Goal: Task Accomplishment & Management: Use online tool/utility

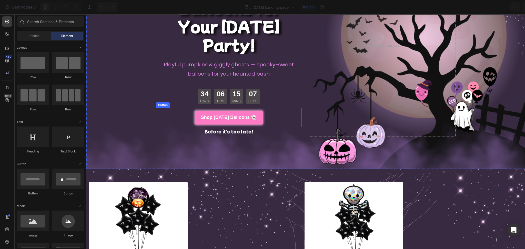
scroll to position [149, 0]
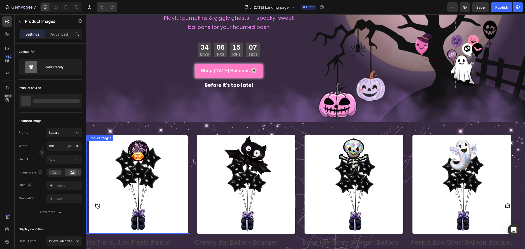
click at [185, 135] on img at bounding box center [138, 184] width 99 height 99
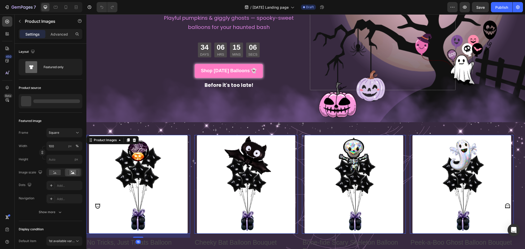
scroll to position [205, 0]
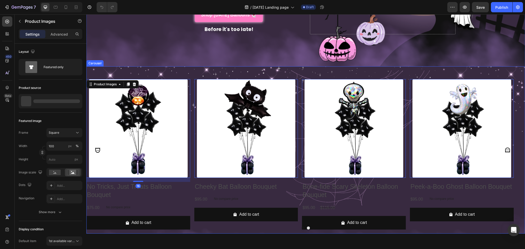
click at [194, 70] on div "Product Images 16 No Tricks, Just Treats Balloon Bouquet Product Title $75.00 P…" at bounding box center [299, 149] width 427 height 167
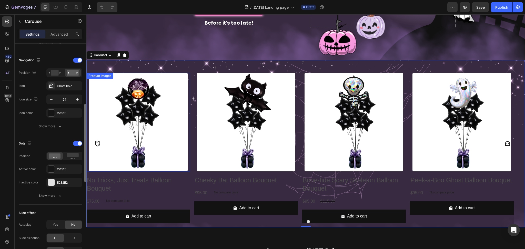
scroll to position [171, 0]
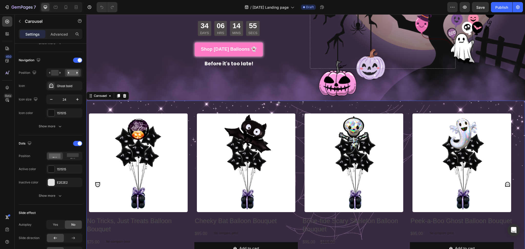
click at [142, 101] on div "Product Images No Tricks, Just Treats Balloon Bouquet Product Title $75.00 Prod…" at bounding box center [299, 184] width 427 height 167
click at [24, 22] on div "Carousel" at bounding box center [44, 21] width 58 height 13
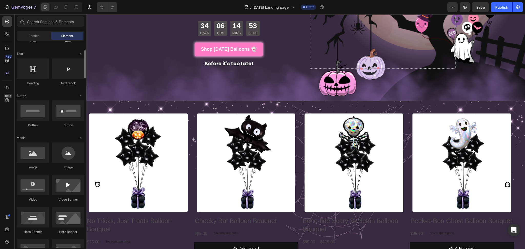
scroll to position [137, 0]
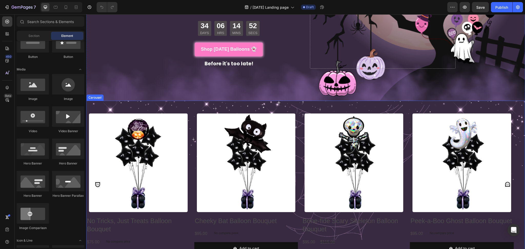
click at [148, 104] on div "Product Images No Tricks, Just Treats Balloon Bouquet Product Title $75.00 Prod…" at bounding box center [299, 184] width 427 height 167
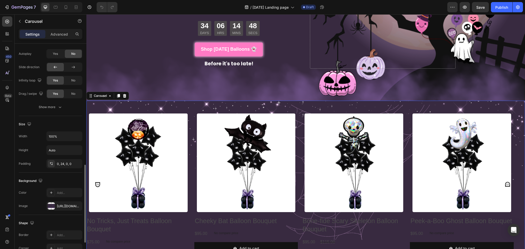
scroll to position [376, 0]
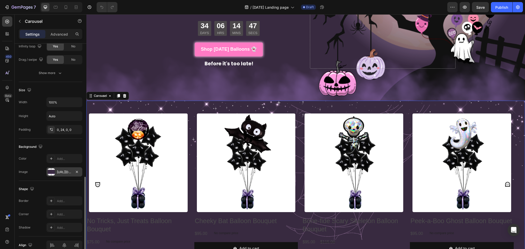
click at [55, 175] on div "https://cdn.shopify.com/s/files/1/0696/3173/8151/files/gempages_539960998228919…" at bounding box center [64, 171] width 36 height 9
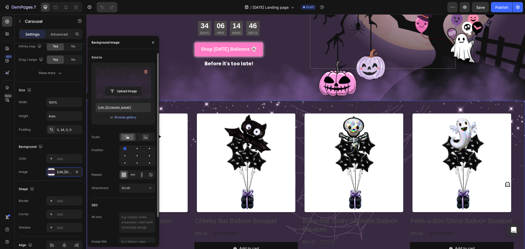
click at [130, 83] on label at bounding box center [123, 83] width 55 height 32
click at [130, 87] on input "file" at bounding box center [123, 91] width 35 height 9
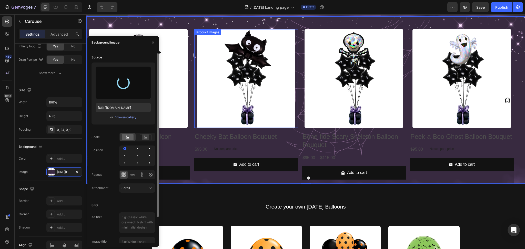
scroll to position [239, 0]
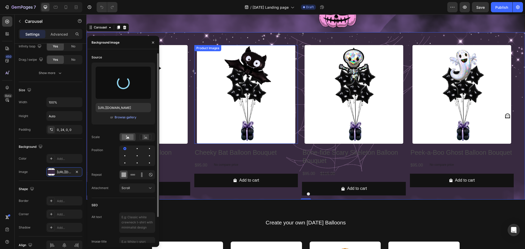
type input "https://cdn.shopify.com/s/files/1/0696/3173/8151/files/gempages_539960998228919…"
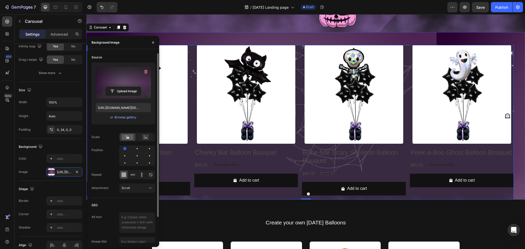
click at [408, 53] on div "Product Images No Tricks, Just Treats Balloon Bouquet Product Title $75.00 Prod…" at bounding box center [299, 122] width 427 height 155
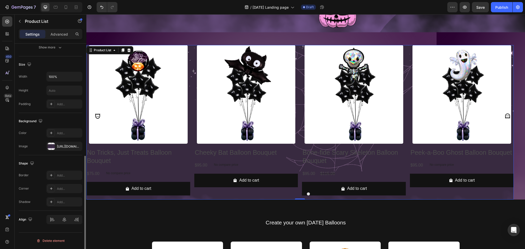
scroll to position [0, 0]
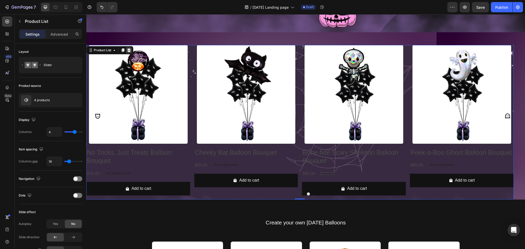
click at [130, 49] on icon at bounding box center [129, 50] width 4 height 4
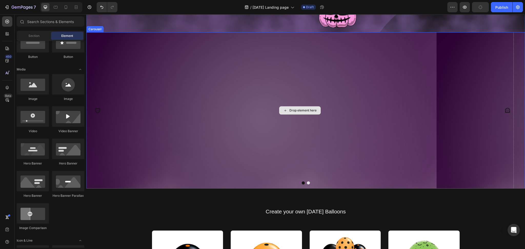
click at [486, 127] on div "Drop element here" at bounding box center [299, 110] width 427 height 156
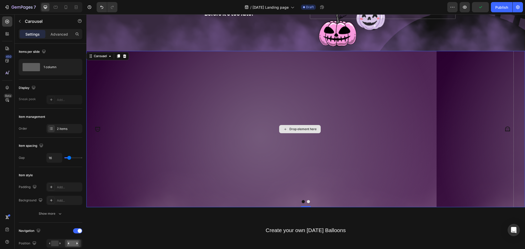
scroll to position [205, 0]
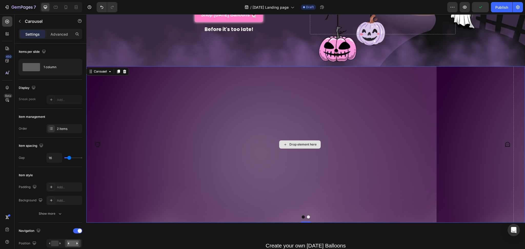
click at [484, 98] on div "Drop element here" at bounding box center [299, 144] width 427 height 156
click at [403, 107] on div "Drop element here" at bounding box center [299, 144] width 427 height 156
click at [125, 71] on div at bounding box center [124, 71] width 6 height 6
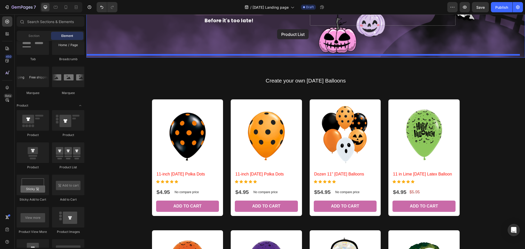
scroll to position [203, 0]
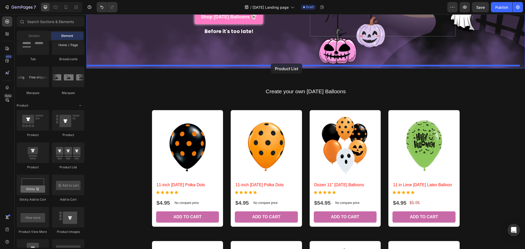
drag, startPoint x: 166, startPoint y: 167, endPoint x: 271, endPoint y: 64, distance: 147.0
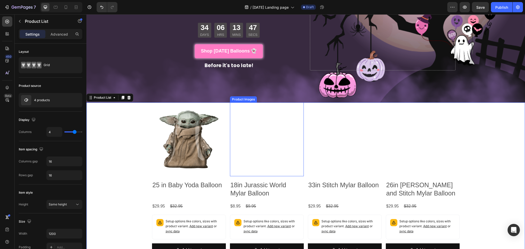
scroll to position [237, 0]
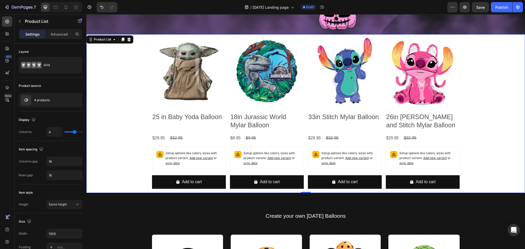
click at [113, 50] on div "Product Images 25 in Baby Yoda Balloon Product Title $29.95 Product Price Produ…" at bounding box center [305, 113] width 439 height 159
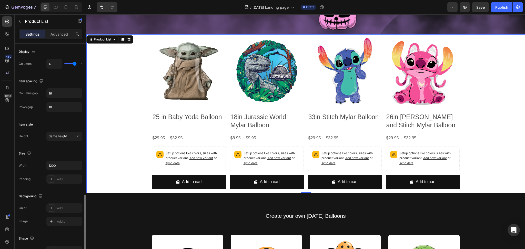
scroll to position [137, 0]
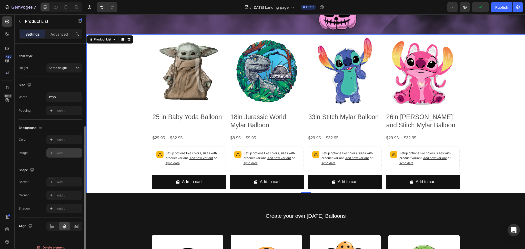
click at [64, 151] on div "Add..." at bounding box center [69, 153] width 24 height 5
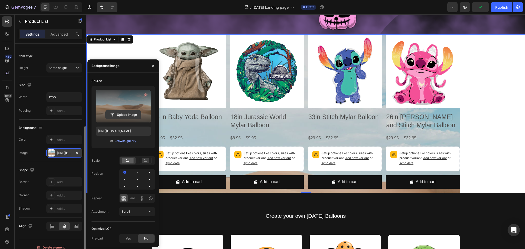
click at [123, 112] on input "file" at bounding box center [123, 114] width 35 height 9
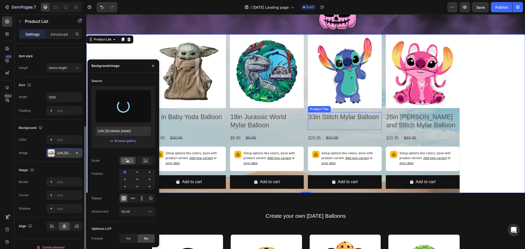
type input "https://cdn.shopify.com/s/files/1/0696/3173/8151/files/gempages_539960998228919…"
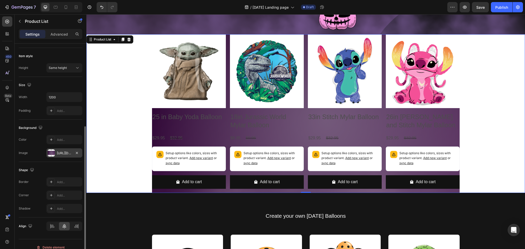
click at [504, 104] on div "Product Images 25 in Baby Yoda Balloon Product Title $29.95 Product Price Produ…" at bounding box center [305, 113] width 439 height 159
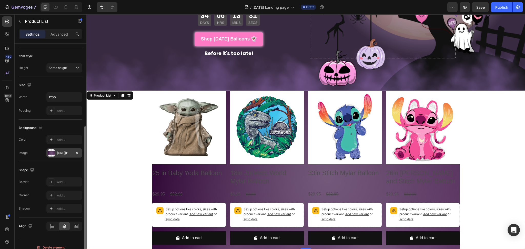
scroll to position [169, 0]
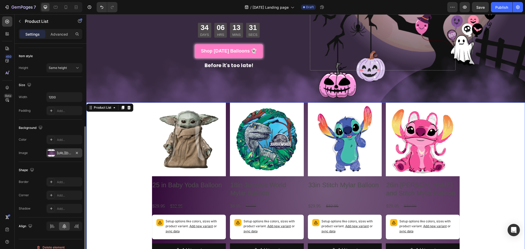
click at [105, 135] on div "Product Images 25 in Baby Yoda Balloon Product Title $29.95 Product Price Produ…" at bounding box center [305, 182] width 439 height 159
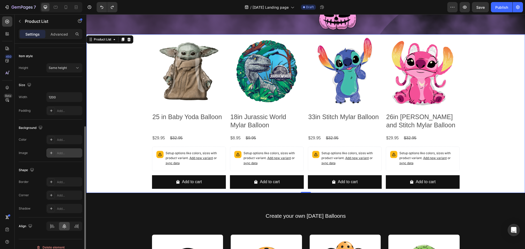
click at [104, 86] on div "Product Images 25 in Baby Yoda Balloon Product Title $29.95 Product Price Produ…" at bounding box center [305, 113] width 439 height 159
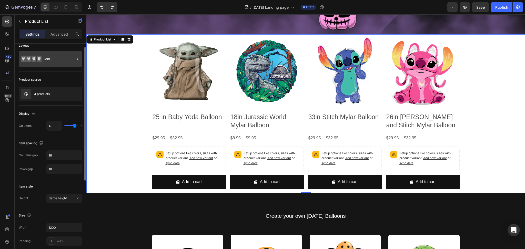
scroll to position [0, 0]
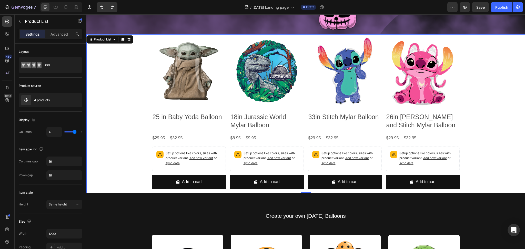
click at [103, 115] on div "Product Images 25 in Baby Yoda Balloon Product Title $29.95 Product Price Produ…" at bounding box center [305, 113] width 439 height 159
click at [152, 39] on div "Product Images" at bounding box center [189, 71] width 74 height 74
click at [129, 38] on div "Product Images 25 in Baby Yoda Balloon Product Title $29.95 Product Price Produ…" at bounding box center [305, 113] width 439 height 159
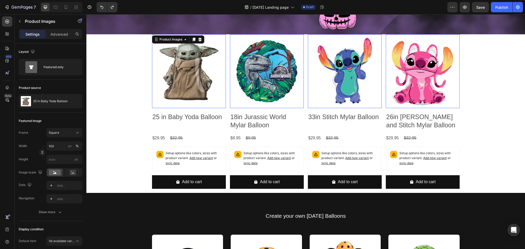
click at [155, 45] on img at bounding box center [189, 71] width 74 height 74
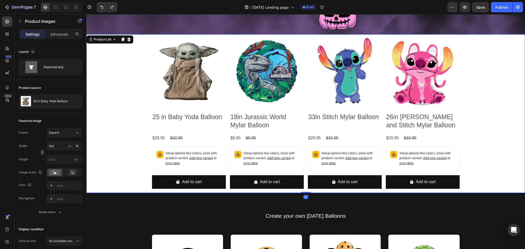
click at [103, 70] on div "Product Images 25 in Baby Yoda Balloon Product Title $29.95 Product Price Produ…" at bounding box center [305, 113] width 439 height 159
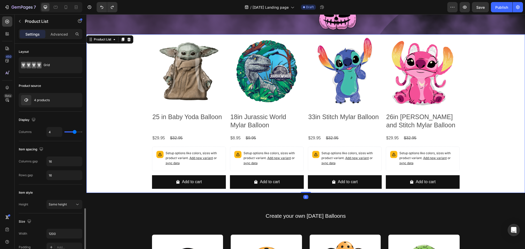
scroll to position [103, 0]
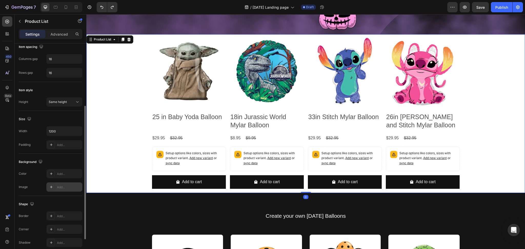
click at [70, 188] on div "Add..." at bounding box center [69, 187] width 24 height 5
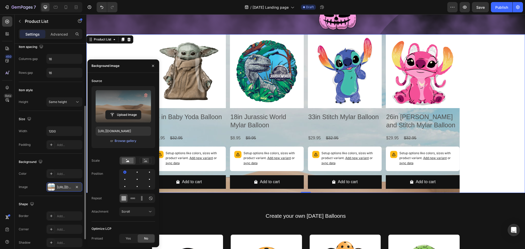
click at [121, 107] on label at bounding box center [123, 106] width 55 height 32
click at [121, 110] on input "file" at bounding box center [123, 114] width 35 height 9
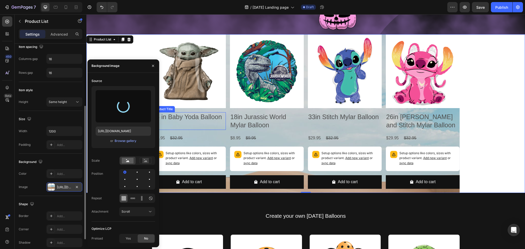
type input "https://cdn.shopify.com/s/files/1/0696/3173/8151/files/gempages_539960998228919…"
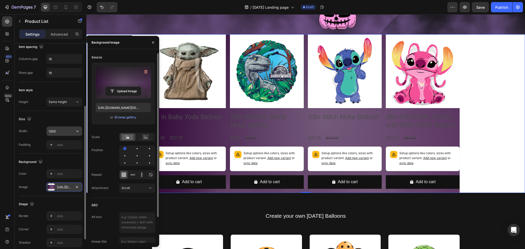
click at [58, 130] on input "1200" at bounding box center [64, 131] width 35 height 9
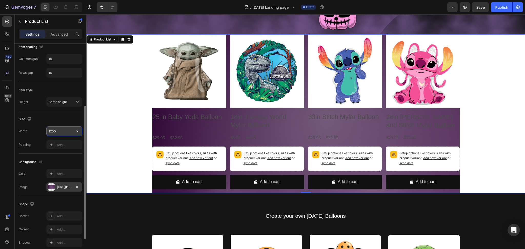
click at [81, 132] on button "button" at bounding box center [77, 131] width 9 height 9
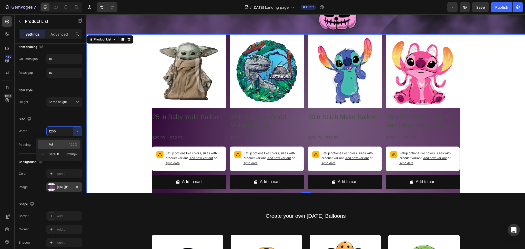
click at [63, 144] on p "Full 100%" at bounding box center [62, 144] width 29 height 5
type input "100%"
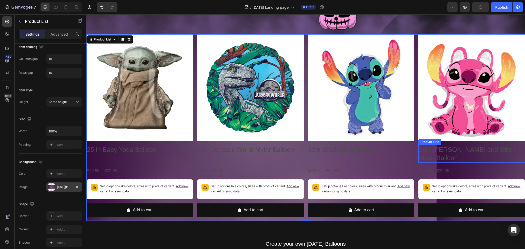
click at [479, 157] on h2 "26in [PERSON_NAME] and Stitch Mylar Balloon" at bounding box center [471, 154] width 107 height 18
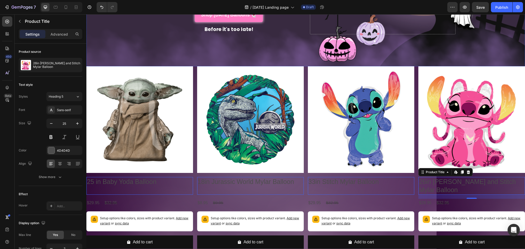
scroll to position [273, 0]
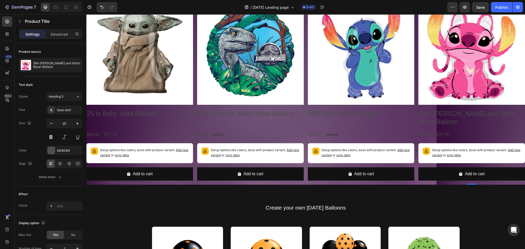
click at [482, 178] on div "Add to cart Add to Cart" at bounding box center [471, 176] width 107 height 18
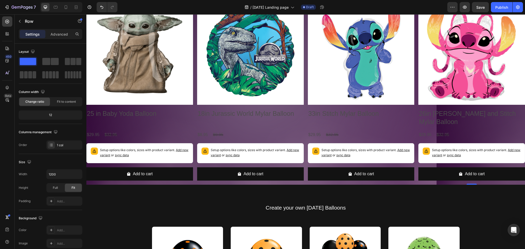
click at [486, 180] on div "Add to cart Add to Cart" at bounding box center [471, 176] width 107 height 18
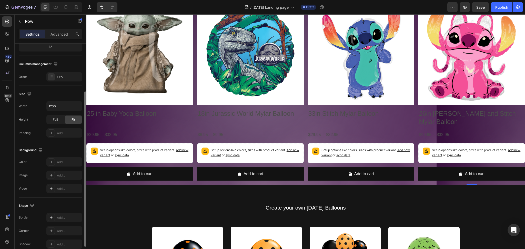
scroll to position [92, 0]
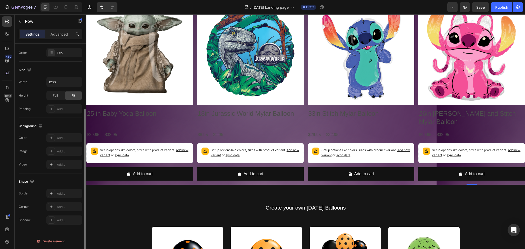
click at [61, 156] on div "The changes might be hidden by the video. Color Add... Image Add... Video Add..." at bounding box center [51, 151] width 64 height 36
click at [63, 151] on div "Add..." at bounding box center [69, 151] width 24 height 5
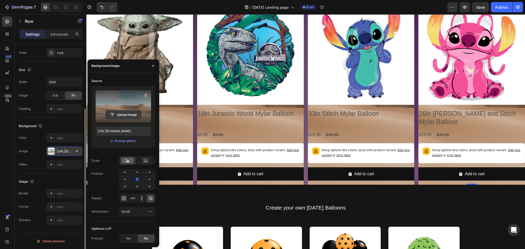
click at [120, 115] on input "file" at bounding box center [123, 114] width 35 height 9
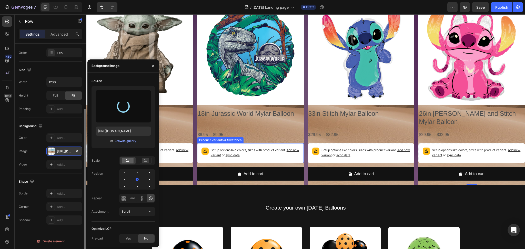
type input "https://cdn.shopify.com/s/files/1/0696/3173/8151/files/gempages_539960998228919…"
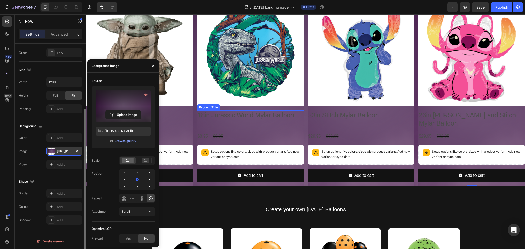
scroll to position [273, 0]
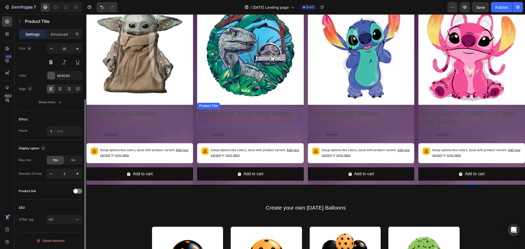
click at [222, 116] on div "18in Jurassic World Mylar Balloon Product Title" at bounding box center [250, 118] width 107 height 18
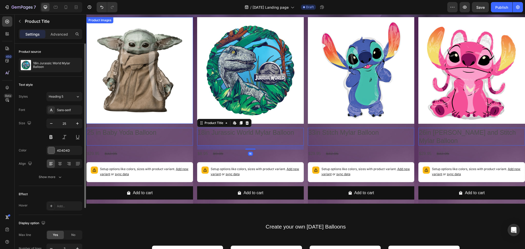
scroll to position [239, 0]
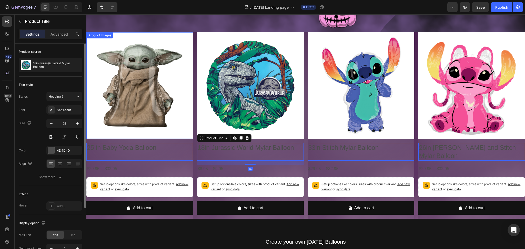
click at [148, 72] on img at bounding box center [139, 85] width 107 height 107
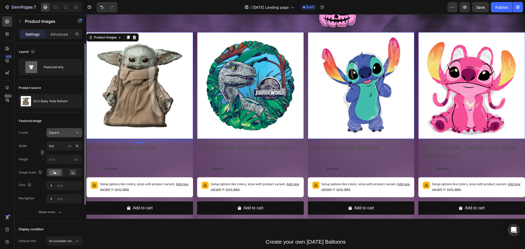
click at [65, 135] on div "Square" at bounding box center [61, 132] width 25 height 5
click at [69, 146] on div "Square" at bounding box center [63, 145] width 30 height 5
click at [60, 36] on p "Advanced" at bounding box center [58, 34] width 17 height 5
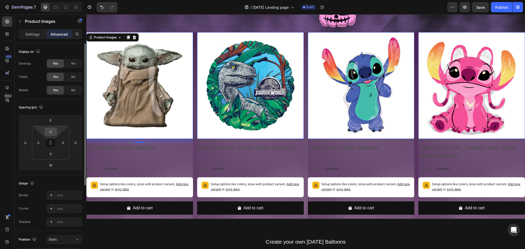
click at [52, 132] on input "0" at bounding box center [51, 132] width 10 height 8
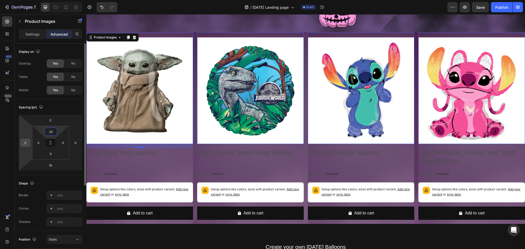
type input "20"
click at [22, 143] on input "0" at bounding box center [26, 143] width 8 height 8
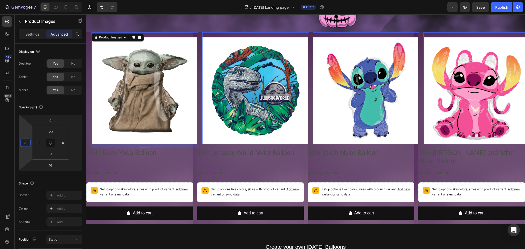
type input "20"
click at [195, 14] on div "7 Version history / Halloween Landing page Draft Preview Save Publish" at bounding box center [262, 7] width 525 height 15
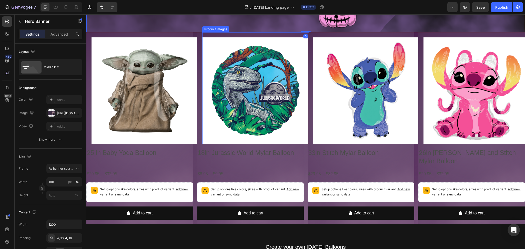
click at [209, 32] on div "Product Images" at bounding box center [255, 88] width 107 height 112
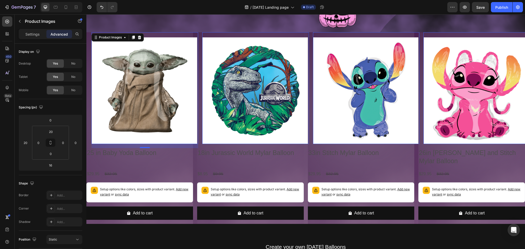
click at [190, 32] on div "Product Images 0" at bounding box center [145, 88] width 107 height 112
click at [227, 170] on div "$8.95 Product Price Product Price $9.95 Product Price Product Price Row" at bounding box center [250, 174] width 107 height 8
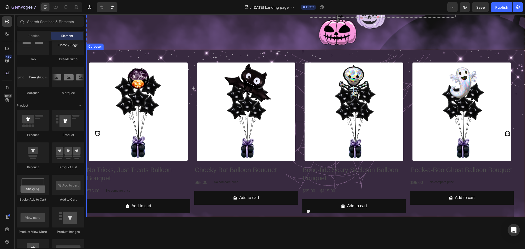
scroll to position [171, 0]
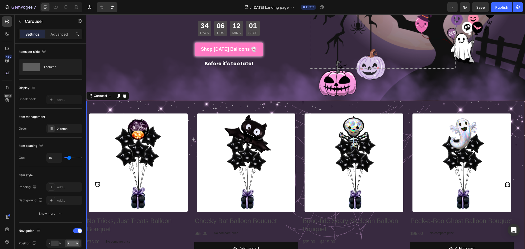
click at [209, 103] on div "Product Images No Tricks, Just Treats Balloon Bouquet Product Title $75.00 Prod…" at bounding box center [299, 184] width 427 height 167
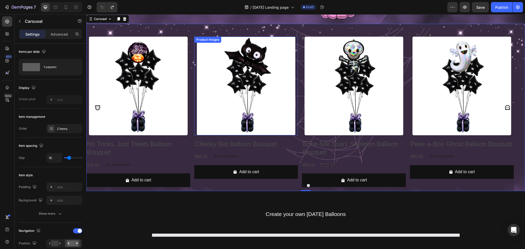
scroll to position [205, 0]
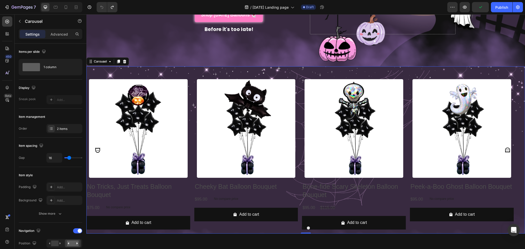
click at [307, 227] on button "Dot" at bounding box center [308, 228] width 3 height 3
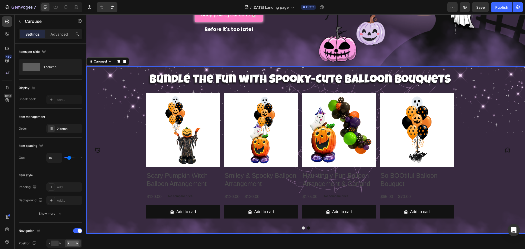
click at [99, 149] on icon "Carousel Back Arrow" at bounding box center [97, 150] width 5 height 5
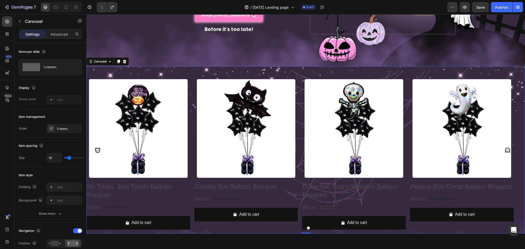
click at [97, 147] on icon "Carousel Back Arrow" at bounding box center [98, 150] width 6 height 6
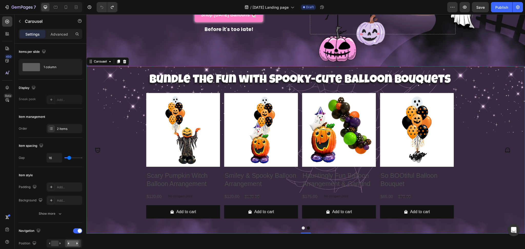
click at [97, 147] on icon "Carousel Back Arrow" at bounding box center [98, 150] width 6 height 6
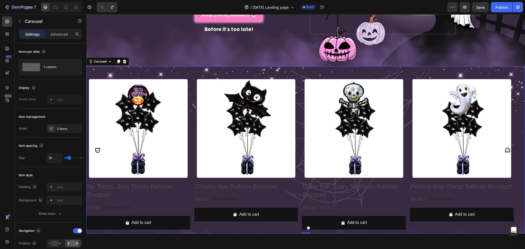
click at [97, 147] on icon "Carousel Back Arrow" at bounding box center [98, 150] width 6 height 6
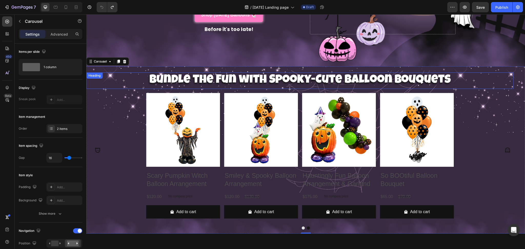
click at [231, 78] on h2 "Bundle the Fun with Spooky-Cute Balloon Bouquets" at bounding box center [299, 81] width 427 height 16
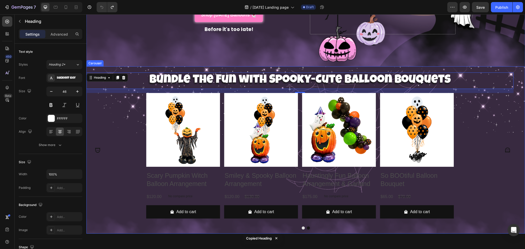
click at [302, 227] on button "Dot" at bounding box center [303, 228] width 3 height 3
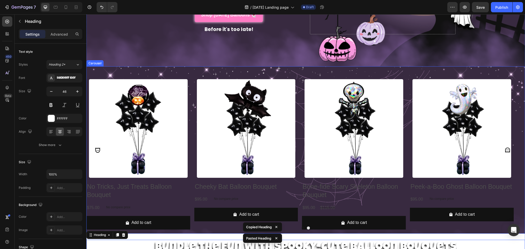
click at [176, 70] on div "Product Images No Tricks, Just Treats Balloon Bouquet Product Title $75.00 Prod…" at bounding box center [299, 149] width 427 height 167
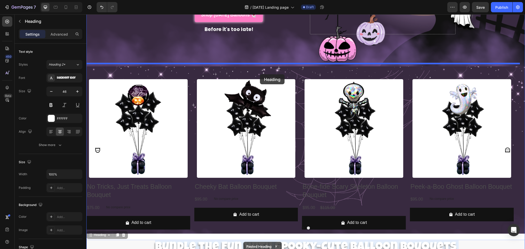
drag, startPoint x: 257, startPoint y: 178, endPoint x: 260, endPoint y: 74, distance: 103.3
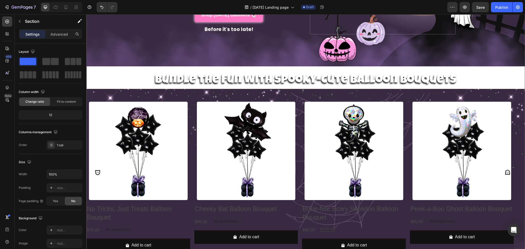
click at [141, 68] on div "Boo-tiful Balloons for Your Halloween Party! Heading Playful pumpkins & giggly …" at bounding box center [305, 49] width 439 height 459
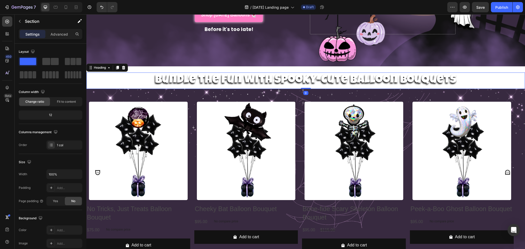
click at [138, 79] on p "Bundle the Fun with Spooky-Cute Balloon Bouquets" at bounding box center [306, 80] width 438 height 15
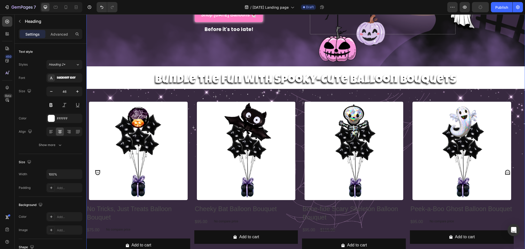
click at [170, 67] on div "Boo-tiful Balloons for Your Halloween Party! Heading Playful pumpkins & giggly …" at bounding box center [305, 49] width 439 height 459
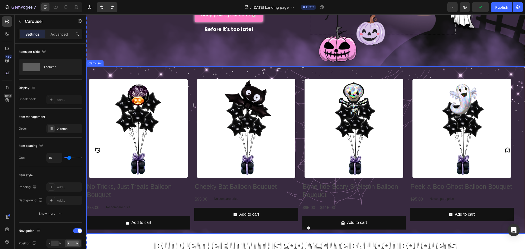
click at [188, 69] on div "Product Images No Tricks, Just Treats Balloon Bouquet Product Title $75.00 Prod…" at bounding box center [299, 149] width 427 height 167
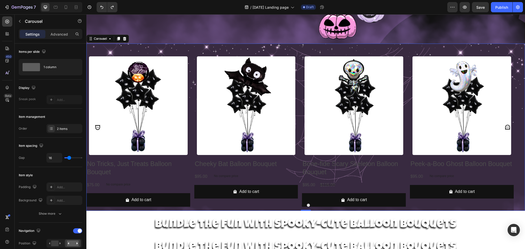
scroll to position [308, 0]
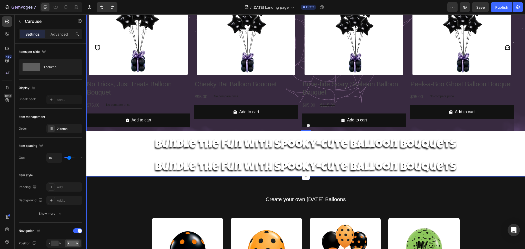
drag, startPoint x: 239, startPoint y: 217, endPoint x: 237, endPoint y: 210, distance: 6.9
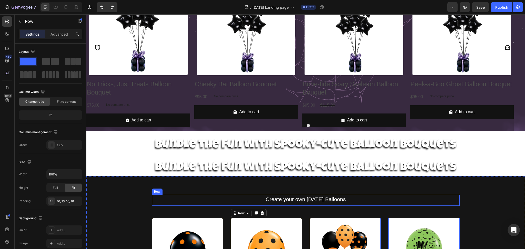
click at [236, 146] on p "Bundle the Fun with Spooky-Cute Balloon Bouquets" at bounding box center [306, 145] width 438 height 15
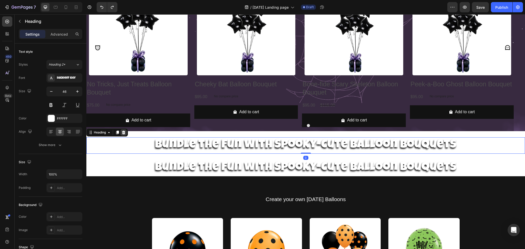
click at [124, 131] on icon at bounding box center [123, 133] width 3 height 4
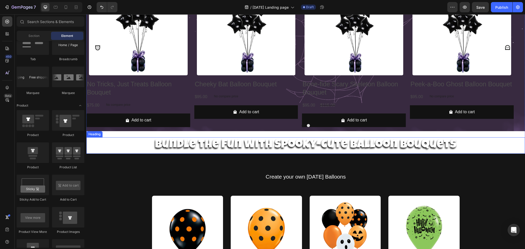
click at [206, 142] on h2 "Bundle the Fun with Spooky-Cute Balloon Bouquets" at bounding box center [305, 145] width 439 height 16
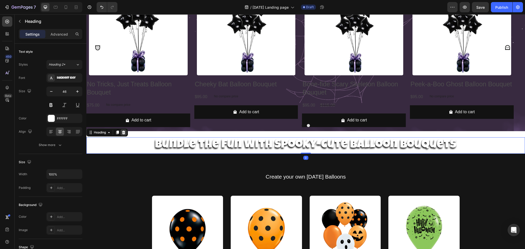
click at [124, 131] on icon at bounding box center [123, 133] width 3 height 4
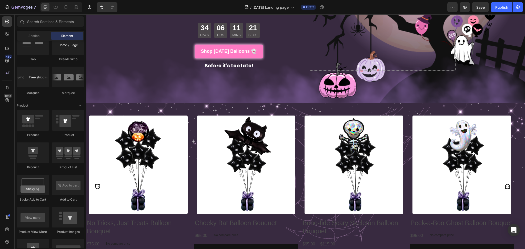
scroll to position [273, 0]
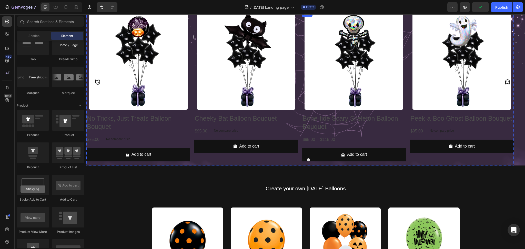
click at [307, 158] on button "Dot" at bounding box center [308, 159] width 3 height 3
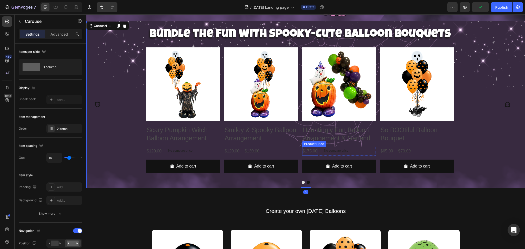
scroll to position [239, 0]
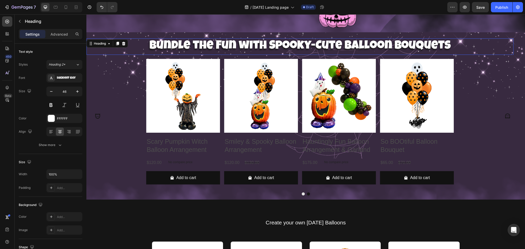
click at [258, 45] on h2 "Bundle the Fun with Spooky-Cute Balloon Bouquets" at bounding box center [299, 46] width 427 height 16
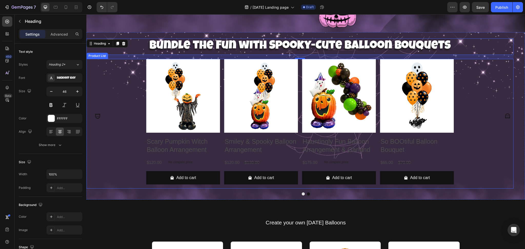
click at [129, 92] on div "Product Images Scary Pumpkin Witch Balloon Arrangement Product Title $120.00 Pr…" at bounding box center [299, 124] width 427 height 130
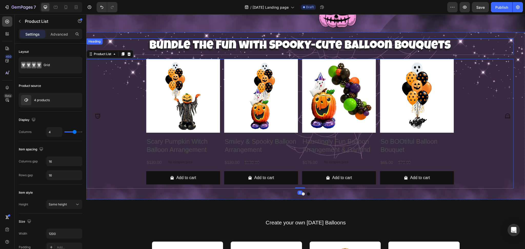
click at [138, 44] on h2 "Bundle the Fun with Spooky-Cute Balloon Bouquets" at bounding box center [299, 46] width 427 height 16
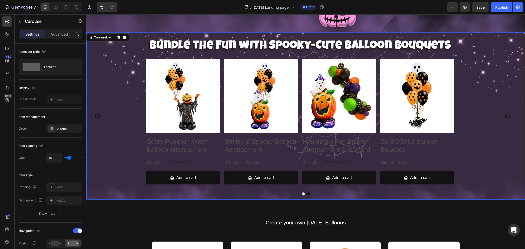
click at [302, 192] on button "Dot" at bounding box center [303, 193] width 3 height 3
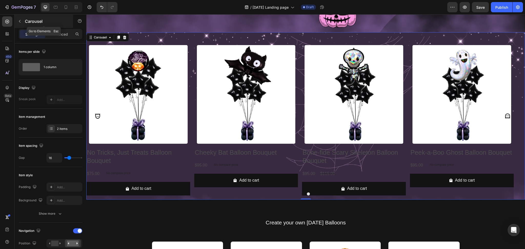
click at [19, 20] on icon "button" at bounding box center [20, 21] width 4 height 4
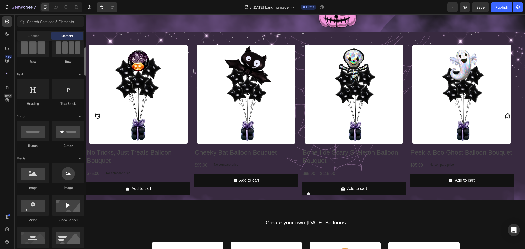
scroll to position [0, 0]
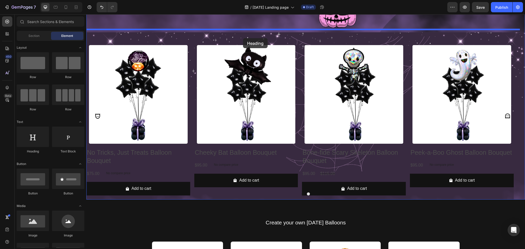
drag, startPoint x: 120, startPoint y: 155, endPoint x: 243, endPoint y: 38, distance: 170.1
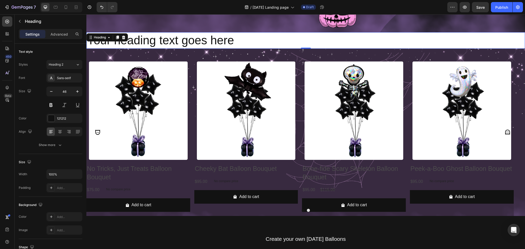
click at [214, 38] on h2 "Your heading text goes here" at bounding box center [305, 40] width 439 height 16
click at [214, 38] on p "Your heading text goes here" at bounding box center [306, 40] width 438 height 15
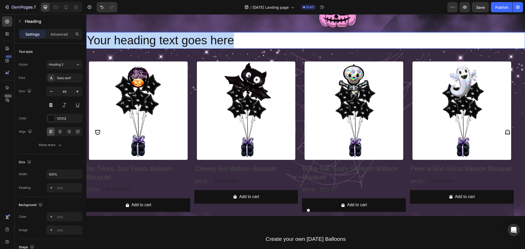
click at [214, 38] on p "Your heading text goes here" at bounding box center [306, 40] width 438 height 15
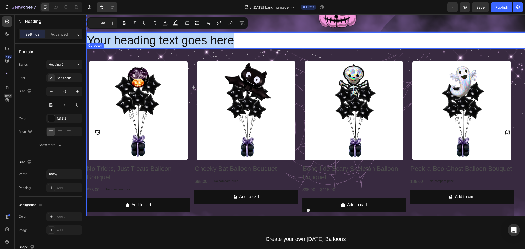
click at [302, 209] on button "Dot" at bounding box center [303, 210] width 3 height 3
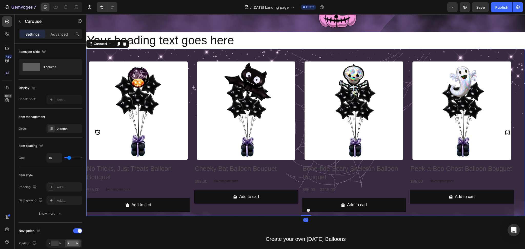
click at [307, 209] on button "Dot" at bounding box center [308, 210] width 3 height 3
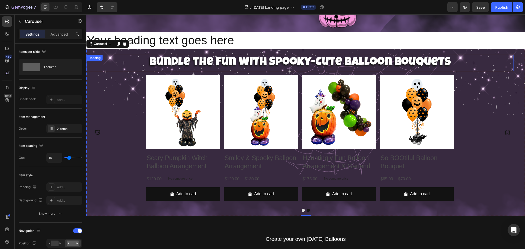
click at [245, 59] on h2 "Bundle the Fun with Spooky-Cute Balloon Bouquets" at bounding box center [299, 63] width 427 height 16
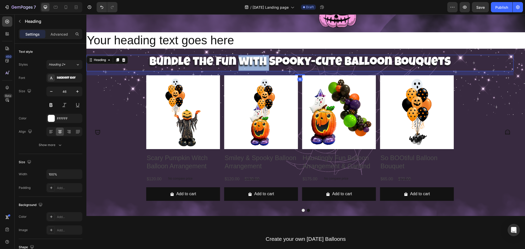
click at [245, 59] on h2 "Bundle the Fun with Spooky-Cute Balloon Bouquets" at bounding box center [299, 63] width 427 height 16
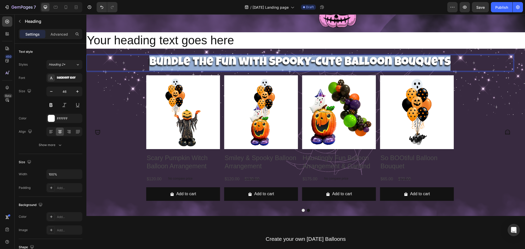
click at [245, 59] on p "Bundle the Fun with Spooky-Cute Balloon Bouquets" at bounding box center [300, 62] width 426 height 15
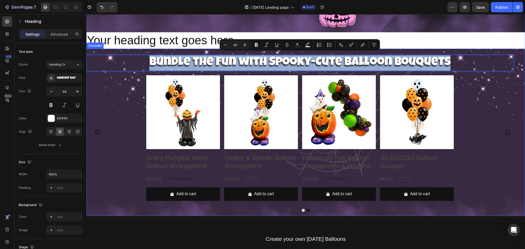
click at [164, 41] on p "Your heading text goes here" at bounding box center [306, 40] width 438 height 15
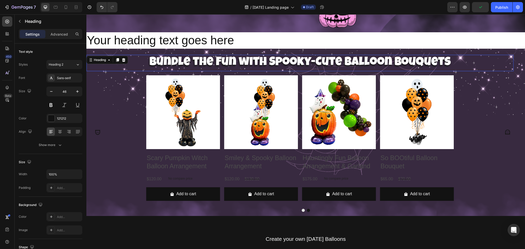
click at [323, 59] on p "Bundle the Fun with Spooky-Cute Balloon Bouquets" at bounding box center [300, 62] width 426 height 15
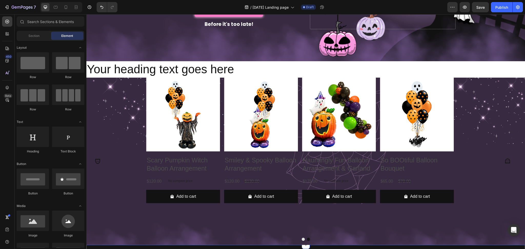
scroll to position [239, 0]
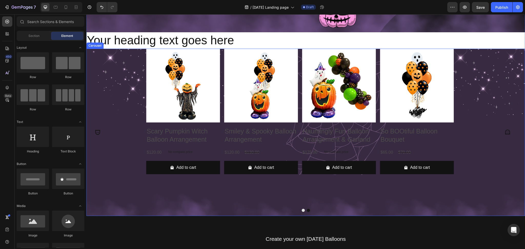
click at [307, 209] on button "Dot" at bounding box center [308, 210] width 3 height 3
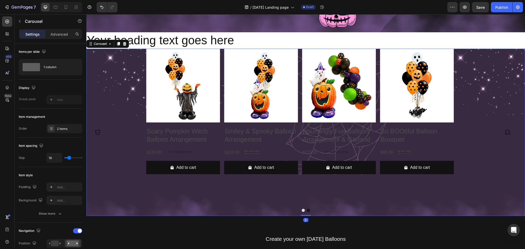
click at [307, 209] on button "Dot" at bounding box center [308, 210] width 3 height 3
click at [302, 209] on button "Dot" at bounding box center [303, 210] width 3 height 3
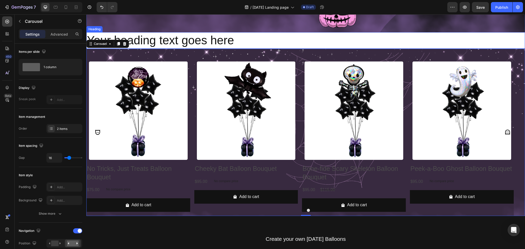
click at [178, 37] on p "Your heading text goes here" at bounding box center [306, 40] width 438 height 15
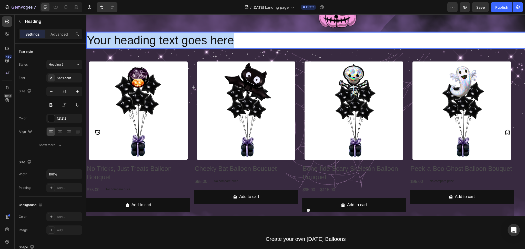
click at [178, 37] on p "Your heading text goes here" at bounding box center [306, 40] width 438 height 15
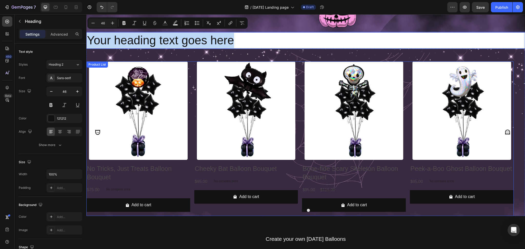
click at [280, 209] on div "Product Images Cheeky Bat Balloon Bouquet Product Title $95.00 Product Price Pr…" at bounding box center [246, 139] width 104 height 155
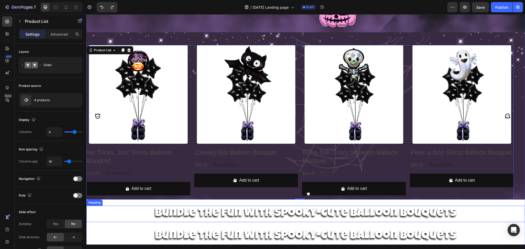
click at [239, 215] on h2 "Bundle the Fun with Spooky-Cute Balloon Bouquets" at bounding box center [305, 214] width 439 height 16
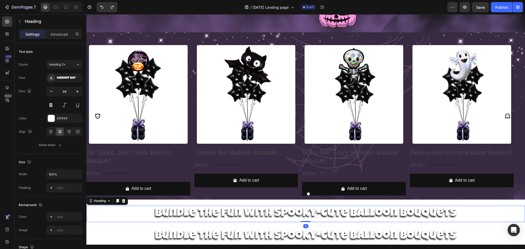
click at [240, 215] on h2 "Bundle the Fun with Spooky-Cute Balloon Bouquets" at bounding box center [305, 214] width 439 height 16
click at [240, 215] on p "Bundle the Fun with Spooky-Cute Balloon Bouquets" at bounding box center [306, 213] width 438 height 15
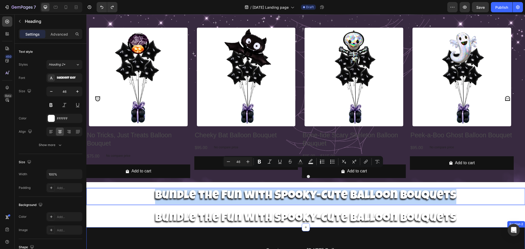
scroll to position [273, 0]
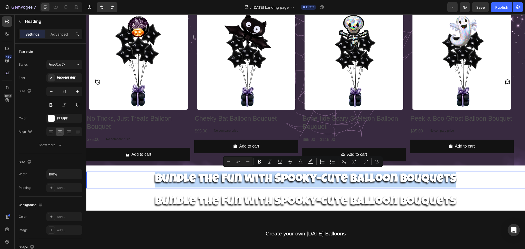
click at [270, 176] on p "Bundle the Fun with Spooky-Cute Balloon Bouquets" at bounding box center [306, 179] width 438 height 15
click at [407, 179] on p "Bundle the Fun with Spooky-Cute Balloon Bouquets" at bounding box center [306, 179] width 438 height 15
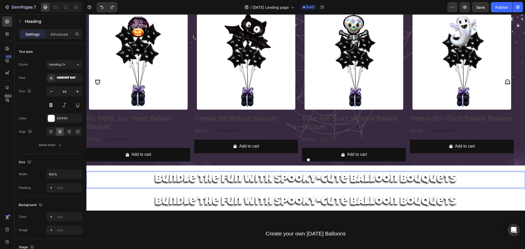
click at [488, 176] on p "Bundle the Fun with Spooky-Cute Balloon Bouquets" at bounding box center [306, 179] width 438 height 15
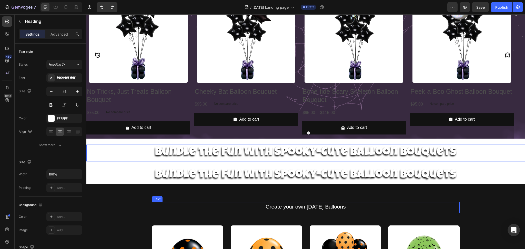
scroll to position [342, 0]
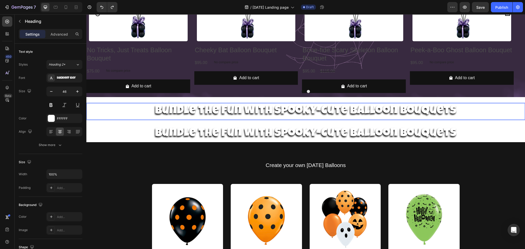
click at [109, 107] on p "Bundle the Fun with Spooky-Cute Balloon Bouquets" at bounding box center [306, 111] width 438 height 15
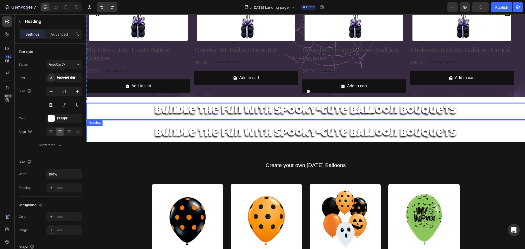
click at [158, 132] on h2 "Bundle the Fun with Spooky-Cute Balloon Bouquets" at bounding box center [305, 134] width 439 height 16
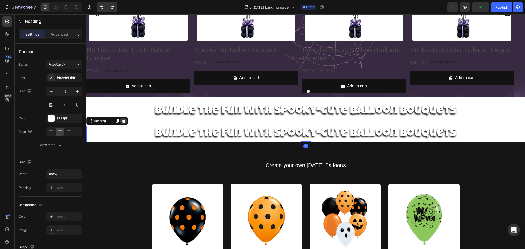
click at [123, 120] on icon at bounding box center [123, 121] width 4 height 4
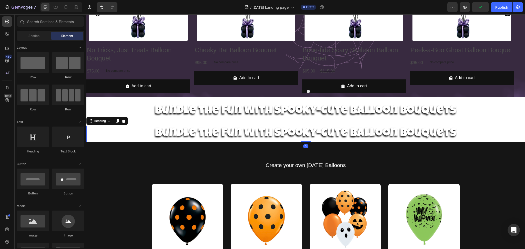
click at [138, 108] on p "Bundle the Fun with Spooky-Cute Balloon Bouquets" at bounding box center [306, 111] width 438 height 15
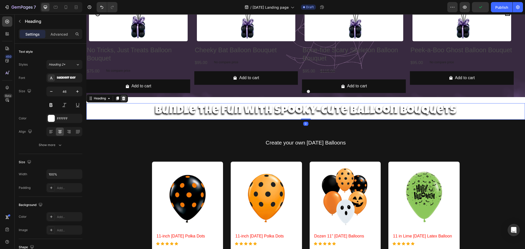
click at [123, 97] on icon at bounding box center [123, 99] width 3 height 4
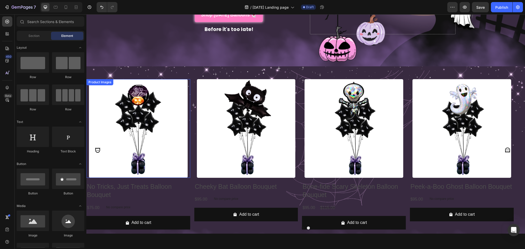
scroll to position [137, 0]
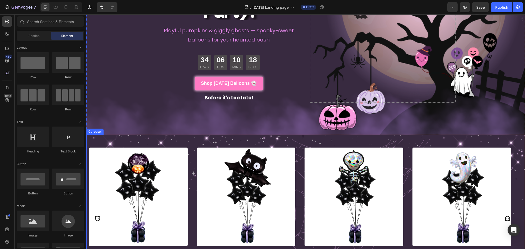
click at [169, 137] on div "Product Images No Tricks, Just Treats Balloon Bouquet Product Title $75.00 Prod…" at bounding box center [299, 218] width 427 height 167
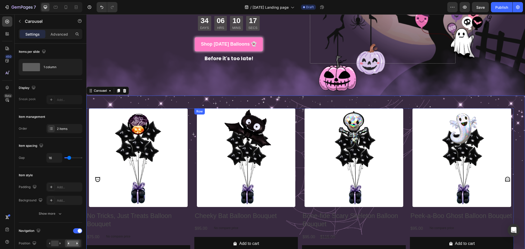
scroll to position [205, 0]
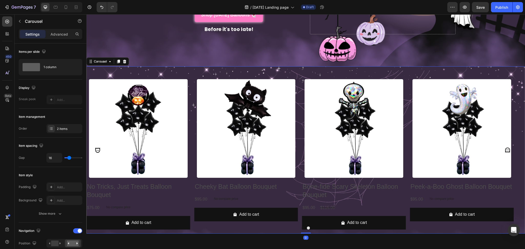
click at [302, 227] on button "Dot" at bounding box center [303, 228] width 3 height 3
click at [308, 227] on div at bounding box center [305, 228] width 439 height 3
click at [307, 227] on button "Dot" at bounding box center [308, 228] width 3 height 3
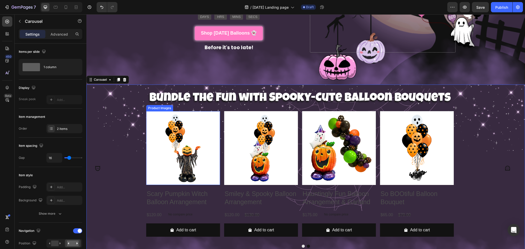
scroll to position [171, 0]
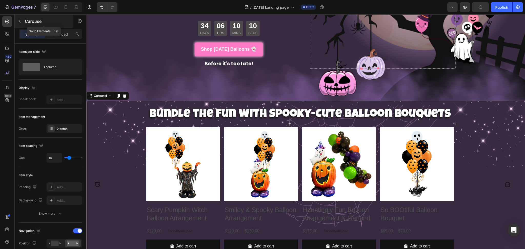
click at [20, 19] on icon "button" at bounding box center [20, 21] width 4 height 4
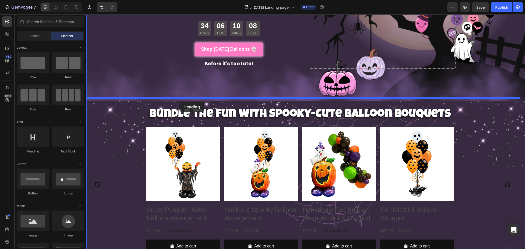
drag, startPoint x: 124, startPoint y: 143, endPoint x: 179, endPoint y: 102, distance: 69.0
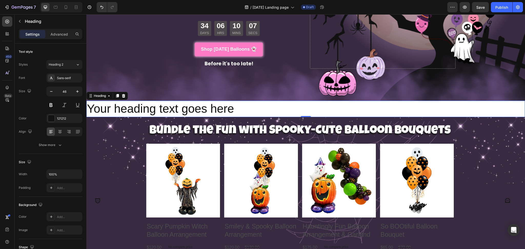
click at [215, 107] on h2 "Your heading text goes here" at bounding box center [305, 109] width 439 height 16
click at [215, 107] on p "Your heading text goes here" at bounding box center [306, 108] width 438 height 15
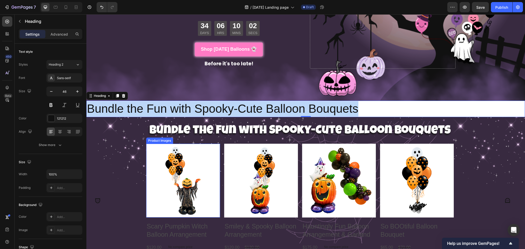
click at [178, 128] on h2 "Bundle the Fun with Spooky-Cute Balloon Bouquets" at bounding box center [299, 131] width 427 height 16
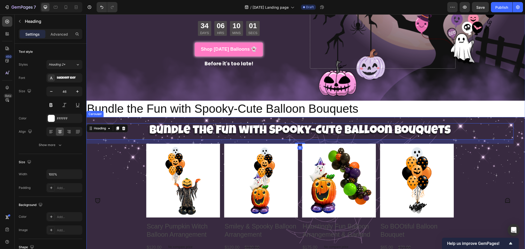
click at [171, 104] on p "Bundle the Fun with Spooky-Cute Balloon Bouquets" at bounding box center [306, 108] width 438 height 15
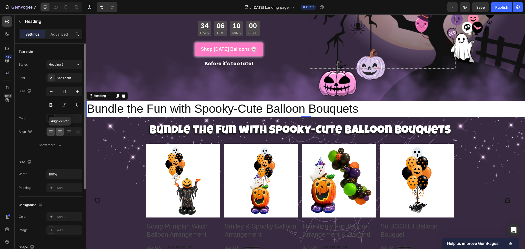
click at [62, 132] on icon at bounding box center [60, 132] width 4 height 1
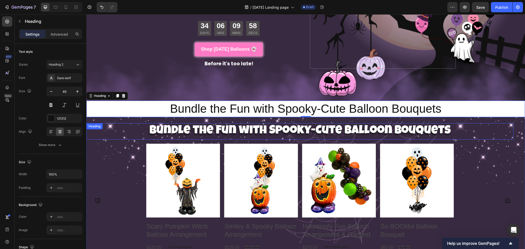
click at [204, 128] on h2 "Bundle the Fun with Spooky-Cute Balloon Bouquets" at bounding box center [299, 131] width 427 height 16
click at [189, 109] on p "Bundle the Fun with Spooky-Cute Balloon Bouquets" at bounding box center [306, 108] width 438 height 15
click at [70, 79] on div "Sans-serif" at bounding box center [69, 78] width 24 height 5
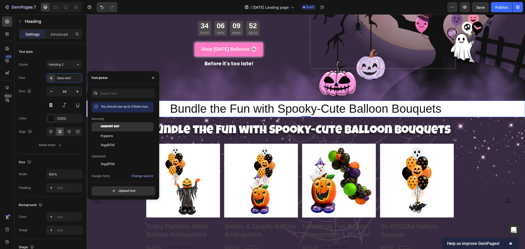
click at [117, 125] on span "Luckiest Guy" at bounding box center [110, 127] width 19 height 5
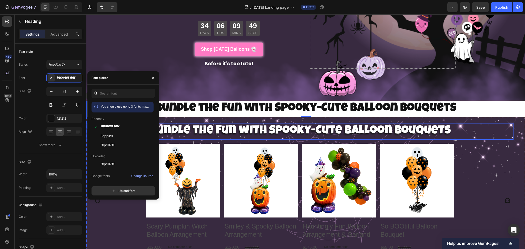
click at [492, 123] on h2 "Bundle the Fun with Spooky-Cute Balloon Bouquets" at bounding box center [299, 131] width 427 height 16
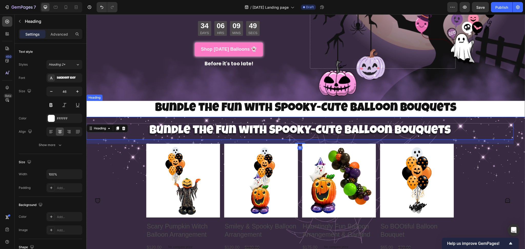
click at [497, 103] on p "Bundle the Fun with Spooky-Cute Balloon Bouquets" at bounding box center [306, 108] width 438 height 15
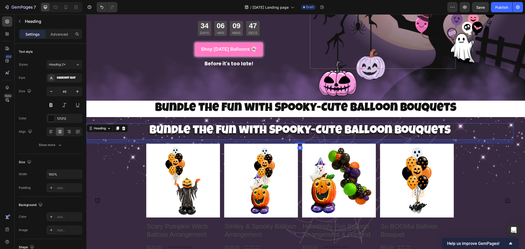
click at [115, 124] on div "Bundle the Fun with Spooky-Cute Balloon Bouquets Heading 16" at bounding box center [299, 131] width 427 height 16
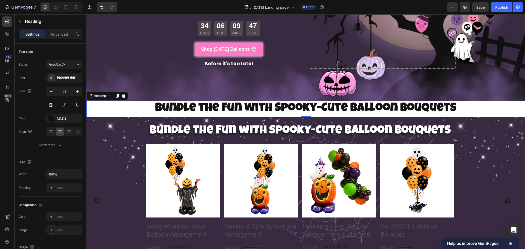
click at [111, 106] on p "Bundle the Fun with Spooky-Cute Balloon Bouquets" at bounding box center [306, 108] width 438 height 15
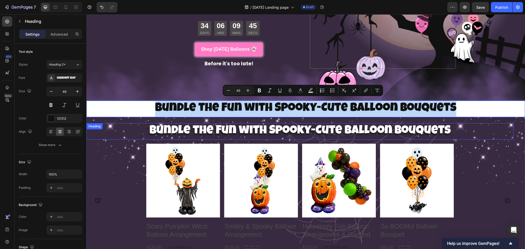
drag, startPoint x: 111, startPoint y: 106, endPoint x: 112, endPoint y: 131, distance: 25.7
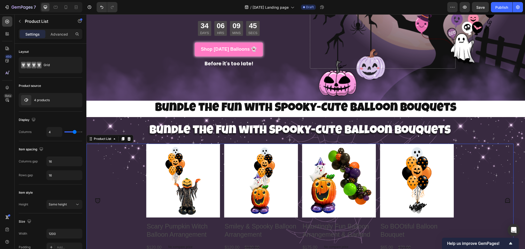
click at [121, 157] on div "Product Images Scary Pumpkin Witch Balloon Arrangement Product Title $120.00 Pr…" at bounding box center [299, 209] width 427 height 130
click at [161, 127] on h2 "Bundle the Fun with Spooky-Cute Balloon Bouquets" at bounding box center [299, 131] width 427 height 16
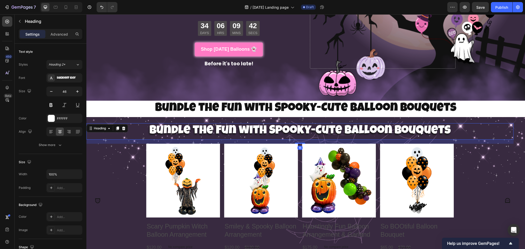
click at [128, 124] on div "Heading" at bounding box center [107, 128] width 42 height 8
click at [121, 125] on div at bounding box center [123, 128] width 6 height 6
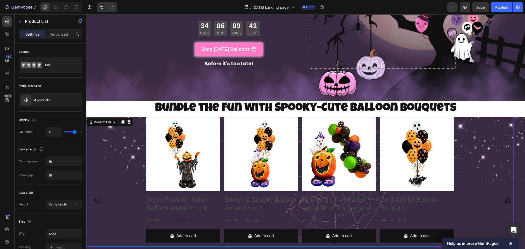
drag, startPoint x: 130, startPoint y: 148, endPoint x: 127, endPoint y: 140, distance: 8.8
click at [130, 148] on div "Product Images Scary Pumpkin Witch Balloon Arrangement Product Title $120.00 Pr…" at bounding box center [299, 182] width 427 height 130
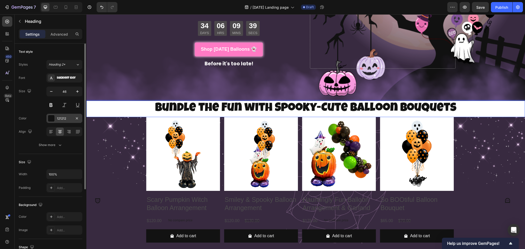
click at [55, 118] on div at bounding box center [51, 118] width 7 height 7
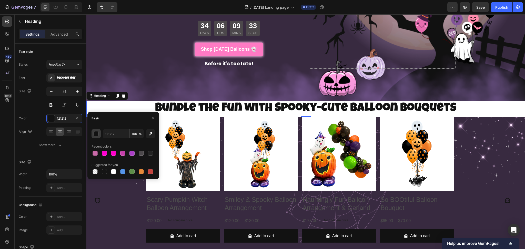
click at [96, 136] on button "button" at bounding box center [96, 133] width 9 height 9
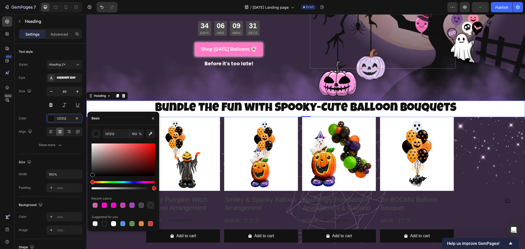
click at [149, 205] on div at bounding box center [150, 205] width 5 height 5
click at [138, 206] on div at bounding box center [141, 205] width 6 height 6
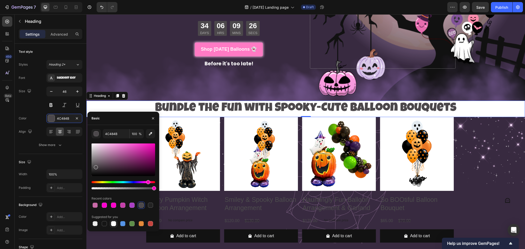
click at [111, 225] on div at bounding box center [113, 223] width 5 height 5
type input "FFFFFF"
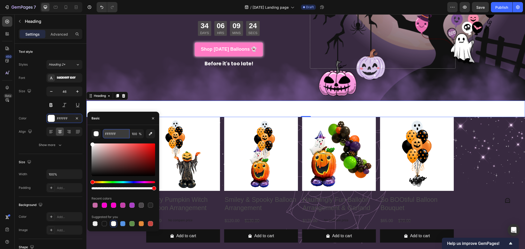
click at [114, 134] on input "FFFFFF" at bounding box center [116, 133] width 27 height 9
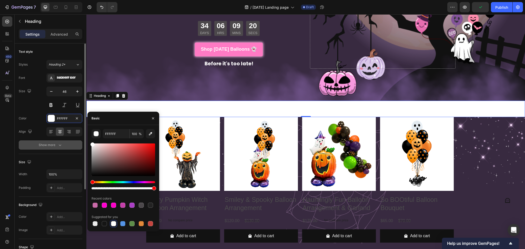
click at [49, 145] on div "Show more" at bounding box center [51, 145] width 24 height 5
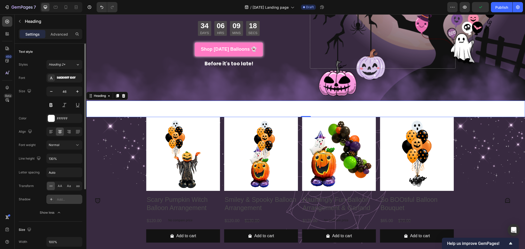
click at [60, 199] on div "Add..." at bounding box center [69, 199] width 24 height 5
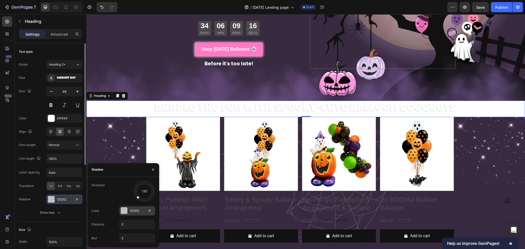
click at [128, 208] on div "121212" at bounding box center [137, 210] width 36 height 9
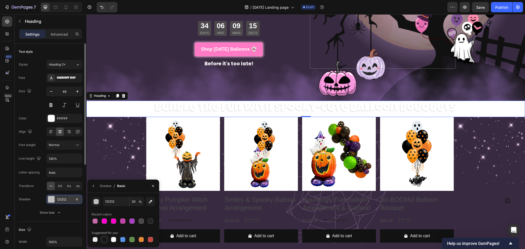
click at [103, 239] on div at bounding box center [104, 239] width 5 height 5
type input "151515"
type input "100"
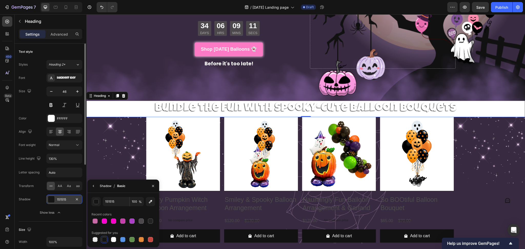
click at [106, 188] on div "Shadow" at bounding box center [106, 186] width 12 height 5
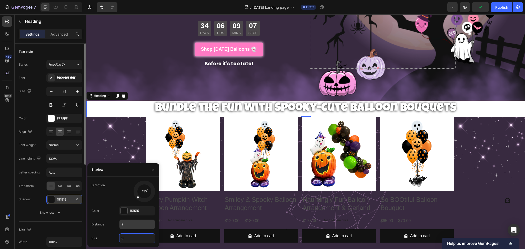
type input "8"
click at [133, 224] on input "2" at bounding box center [136, 224] width 35 height 9
type input "8"
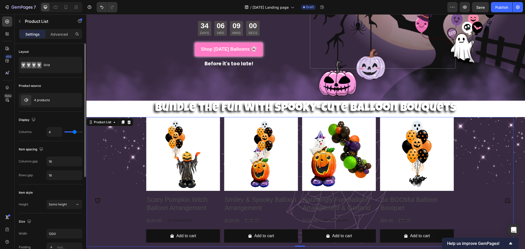
click at [115, 148] on div "Product Images Scary Pumpkin Witch Balloon Arrangement Product Title $120.00 Pr…" at bounding box center [299, 182] width 427 height 130
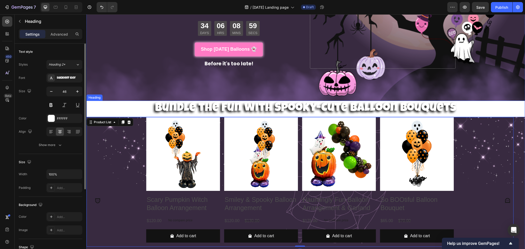
click at [117, 111] on p "Bundle the Fun with Spooky-Cute Balloon Bouquets" at bounding box center [306, 108] width 438 height 15
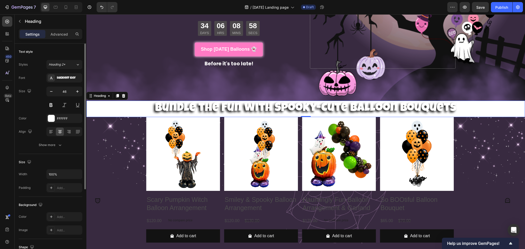
scroll to position [68, 0]
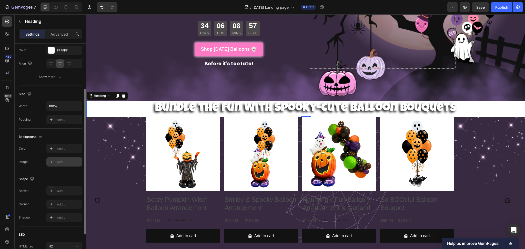
click at [68, 162] on div "Add..." at bounding box center [69, 162] width 24 height 5
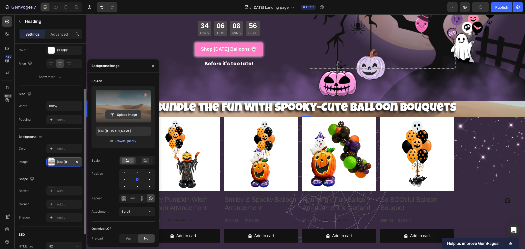
click at [124, 110] on button "Upload Image" at bounding box center [123, 114] width 36 height 9
click at [129, 113] on input "file" at bounding box center [123, 114] width 35 height 9
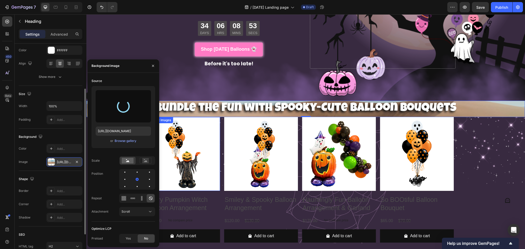
type input "https://cdn.shopify.com/s/files/1/0696/3173/8151/files/gempages_539960998228919…"
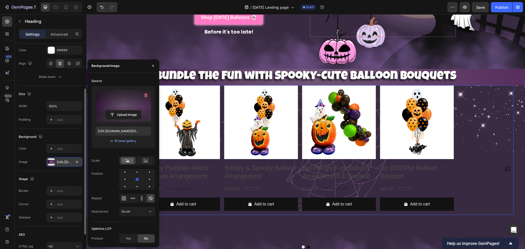
click at [500, 110] on div "Product Images Scary Pumpkin Witch Balloon Arrangement Product Title $120.00 Pr…" at bounding box center [299, 150] width 427 height 130
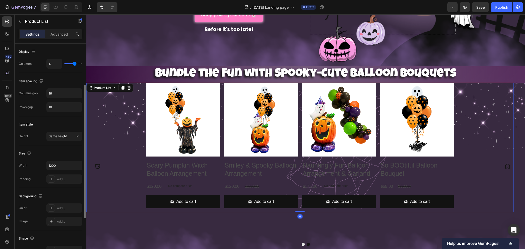
scroll to position [0, 0]
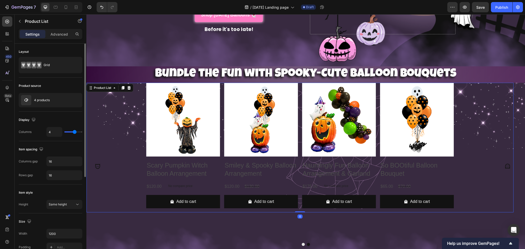
click at [110, 102] on div "Product Images Scary Pumpkin Witch Balloon Arrangement Product Title $120.00 Pr…" at bounding box center [299, 148] width 427 height 130
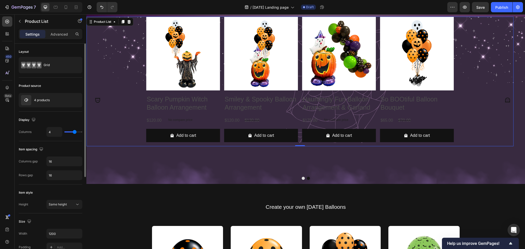
scroll to position [273, 0]
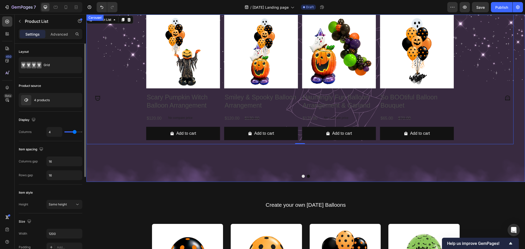
click at [133, 166] on div "Product Images Scary Pumpkin Witch Balloon Arrangement Product Title $120.00 Pr…" at bounding box center [299, 98] width 427 height 167
click at [124, 123] on div "Product Images Scary Pumpkin Witch Balloon Arrangement Product Title $120.00 Pr…" at bounding box center [299, 80] width 427 height 130
click at [126, 165] on div "Product Images Scary Pumpkin Witch Balloon Arrangement Product Title $120.00 Pr…" at bounding box center [299, 98] width 427 height 167
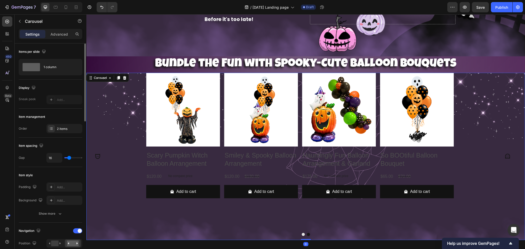
scroll to position [205, 0]
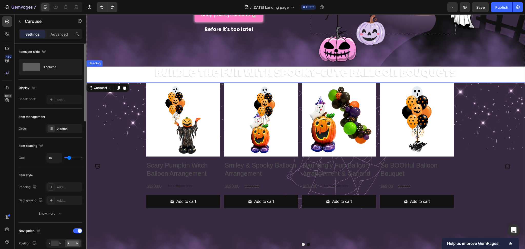
click at [133, 75] on p "Bundle the Fun with Spooky-Cute Balloon Bouquets" at bounding box center [306, 74] width 438 height 15
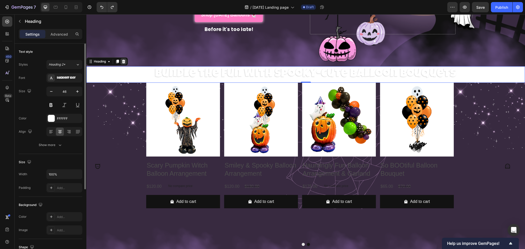
click at [123, 60] on icon at bounding box center [123, 62] width 3 height 4
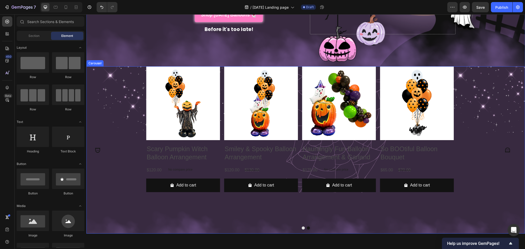
click at [128, 214] on div "Product Images Scary Pumpkin Witch Balloon Arrangement Product Title $120.00 Pr…" at bounding box center [299, 149] width 427 height 167
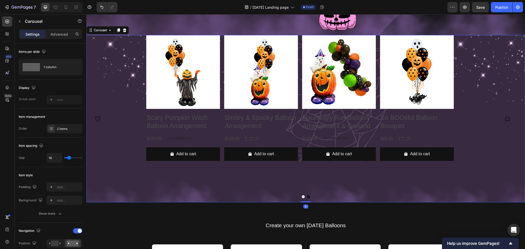
scroll to position [239, 0]
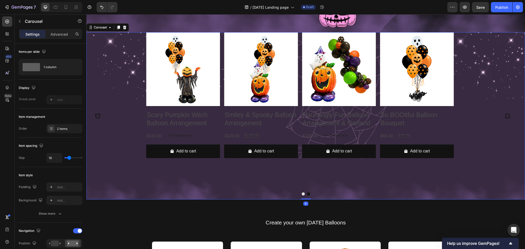
click at [307, 192] on button "Dot" at bounding box center [308, 193] width 3 height 3
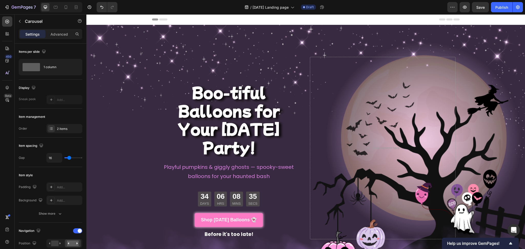
scroll to position [239, 0]
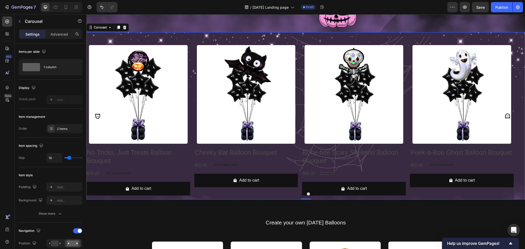
click at [307, 192] on button "Dot" at bounding box center [308, 193] width 3 height 3
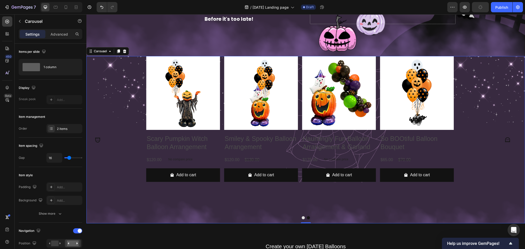
scroll to position [205, 0]
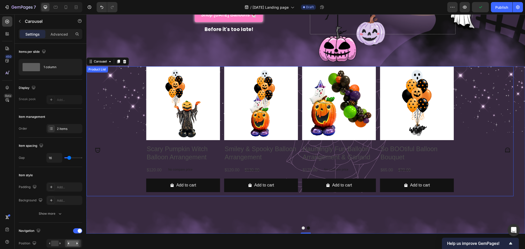
click at [109, 81] on div "Product Images Scary Pumpkin Witch Balloon Arrangement Product Title $120.00 Pr…" at bounding box center [299, 131] width 427 height 130
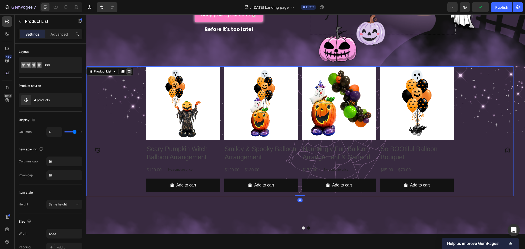
click at [130, 70] on icon at bounding box center [129, 71] width 4 height 4
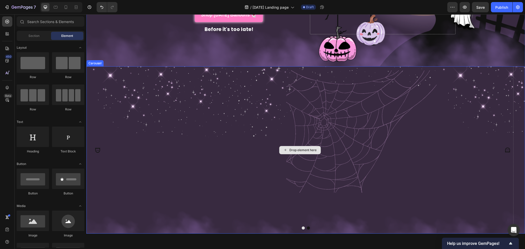
click at [285, 125] on div "Drop element here" at bounding box center [299, 149] width 427 height 167
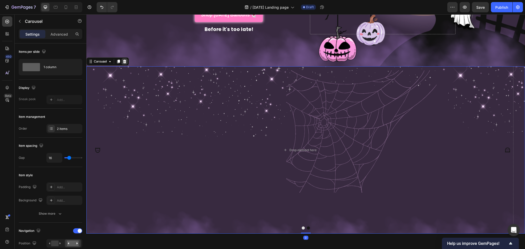
click at [123, 60] on icon at bounding box center [125, 61] width 4 height 4
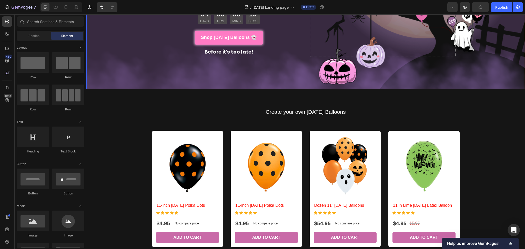
scroll to position [171, 0]
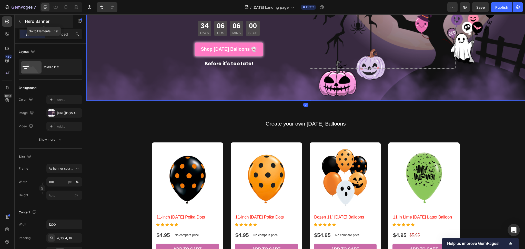
click at [21, 22] on icon "button" at bounding box center [20, 21] width 4 height 4
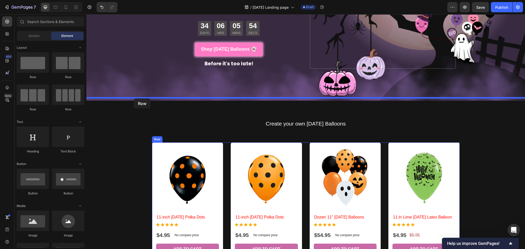
drag, startPoint x: 124, startPoint y: 83, endPoint x: 134, endPoint y: 98, distance: 18.5
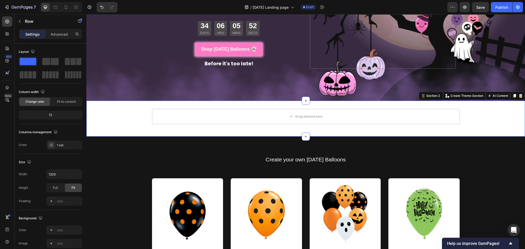
click at [107, 109] on div "Drop element here Row" at bounding box center [305, 118] width 439 height 19
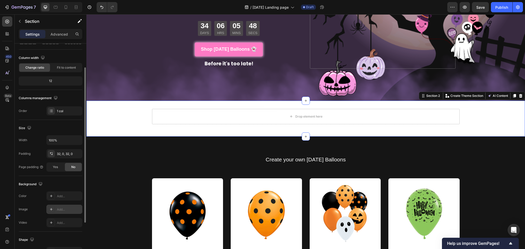
click at [55, 210] on div "Add..." at bounding box center [64, 209] width 36 height 9
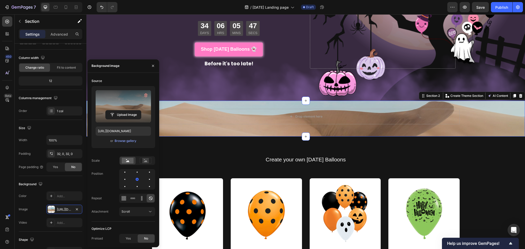
click at [122, 108] on label at bounding box center [123, 106] width 55 height 32
click at [122, 110] on input "file" at bounding box center [123, 114] width 35 height 9
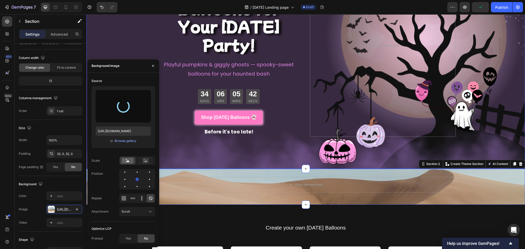
type input "[URL][DOMAIN_NAME]"
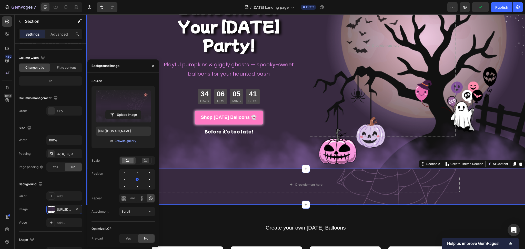
scroll to position [137, 0]
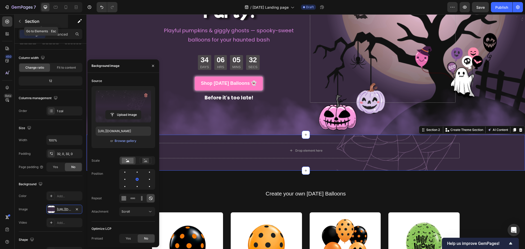
click at [27, 21] on p "Section" at bounding box center [46, 21] width 42 height 6
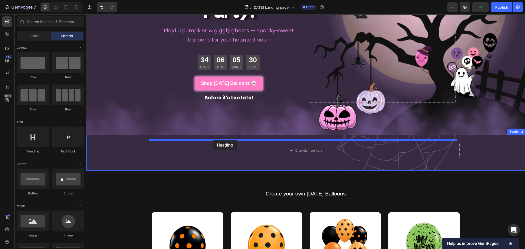
drag, startPoint x: 118, startPoint y: 151, endPoint x: 213, endPoint y: 140, distance: 95.4
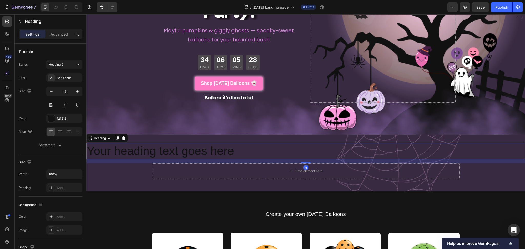
click at [189, 149] on h2 "Your heading text goes here" at bounding box center [305, 151] width 439 height 16
click at [189, 149] on p "Your heading text goes here" at bounding box center [306, 151] width 438 height 15
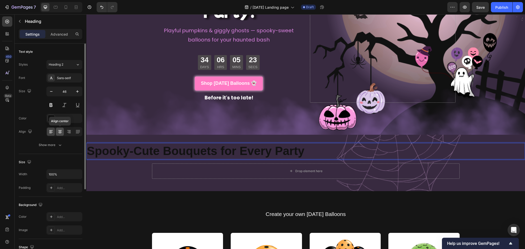
click at [58, 130] on icon at bounding box center [60, 130] width 4 height 1
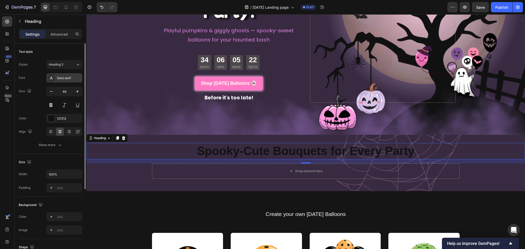
click at [62, 80] on div "Sans-serif" at bounding box center [64, 77] width 36 height 9
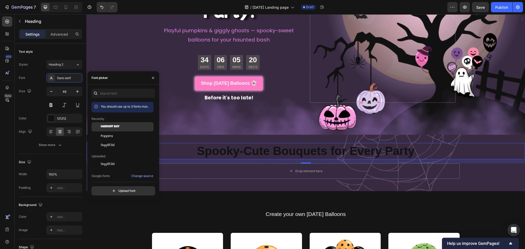
click at [111, 127] on span "Luckiest Guy" at bounding box center [110, 127] width 19 height 5
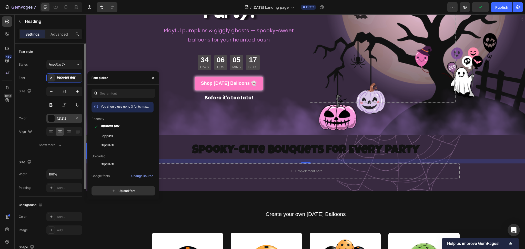
click at [54, 119] on div at bounding box center [51, 118] width 7 height 7
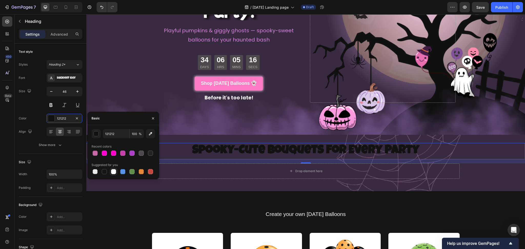
click at [115, 175] on div at bounding box center [113, 172] width 6 height 6
type input "FFFFFF"
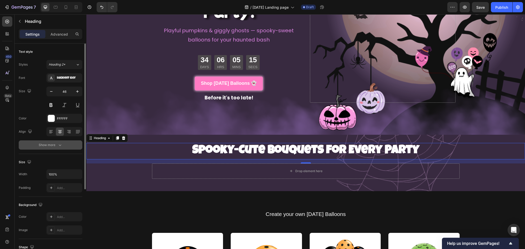
click at [59, 145] on icon "button" at bounding box center [59, 145] width 5 height 5
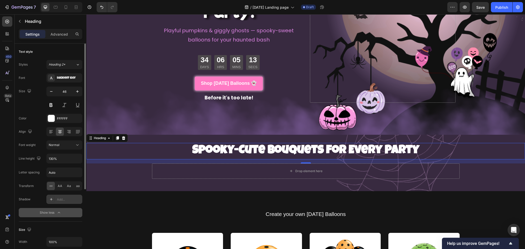
click at [56, 199] on div "Add..." at bounding box center [64, 199] width 36 height 9
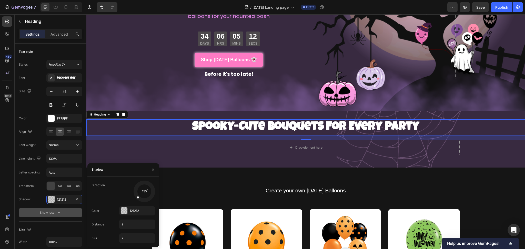
scroll to position [171, 0]
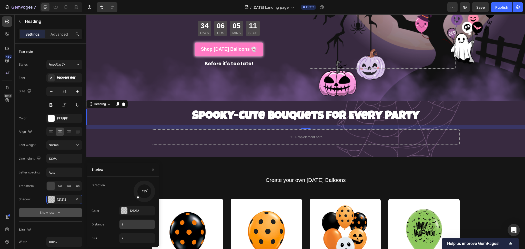
click at [132, 223] on input "2" at bounding box center [136, 224] width 35 height 9
type input "8"
click at [128, 241] on input "2" at bounding box center [136, 238] width 35 height 9
type input "8"
click at [130, 208] on div "121212" at bounding box center [137, 210] width 36 height 9
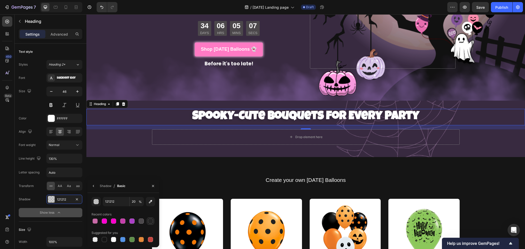
click at [152, 220] on div at bounding box center [150, 221] width 5 height 5
type input "232323"
type input "100"
click at [104, 239] on div at bounding box center [104, 239] width 5 height 5
type input "151515"
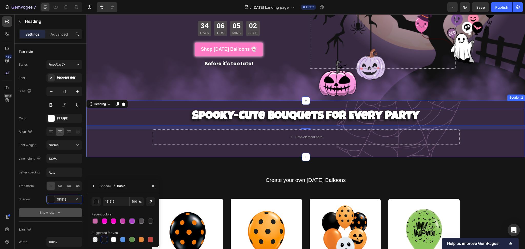
click at [132, 144] on div "⁠⁠⁠⁠⁠⁠⁠ Spooky-Cute Bouquets for Every Party Heading 16 Drop element here Row" at bounding box center [305, 129] width 439 height 40
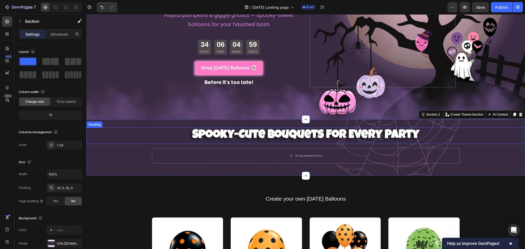
scroll to position [137, 0]
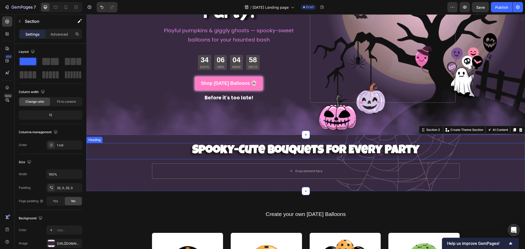
click at [199, 149] on strong "Spooky-Cute Bouquets for Every Party" at bounding box center [305, 151] width 227 height 12
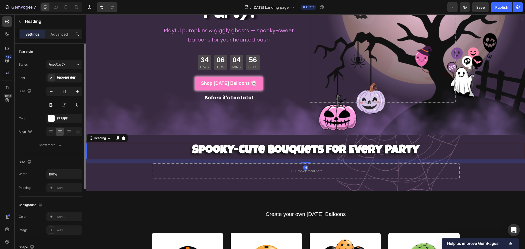
scroll to position [34, 0]
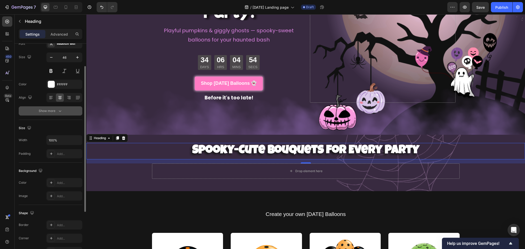
click at [56, 111] on div "Show more" at bounding box center [51, 110] width 24 height 5
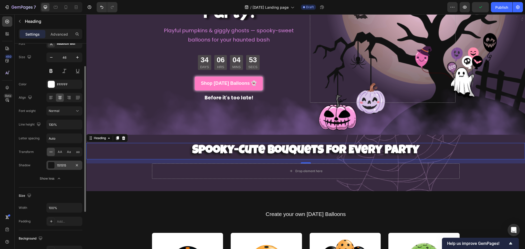
click at [60, 165] on div "151515" at bounding box center [64, 165] width 15 height 5
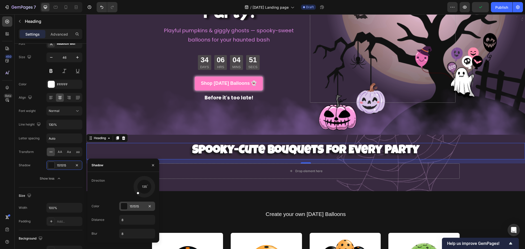
click at [131, 206] on div "151515" at bounding box center [137, 206] width 15 height 5
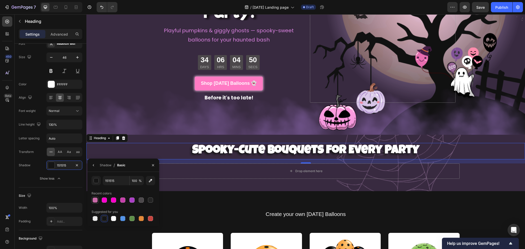
click at [96, 199] on div at bounding box center [95, 200] width 5 height 5
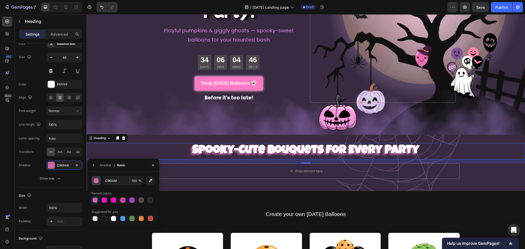
click at [97, 181] on div "button" at bounding box center [96, 180] width 5 height 5
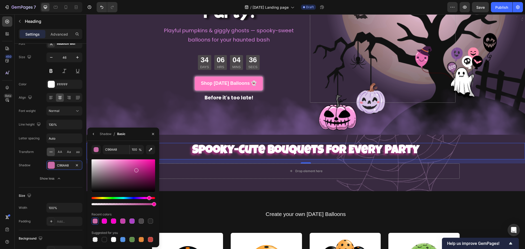
drag, startPoint x: 121, startPoint y: 167, endPoint x: 136, endPoint y: 169, distance: 14.5
click at [136, 169] on div at bounding box center [136, 170] width 4 height 4
type input "AF3685"
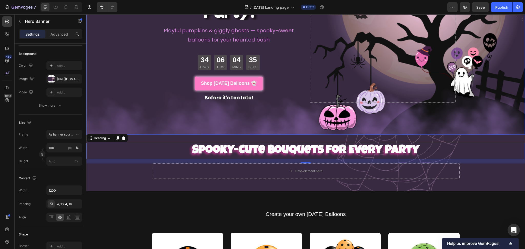
click at [149, 102] on div "Overlay" at bounding box center [305, 11] width 439 height 247
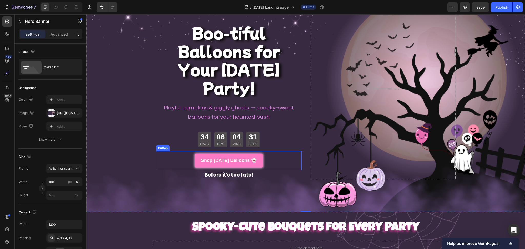
scroll to position [137, 0]
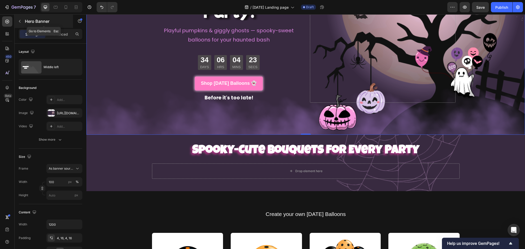
click at [21, 22] on icon "button" at bounding box center [20, 21] width 4 height 4
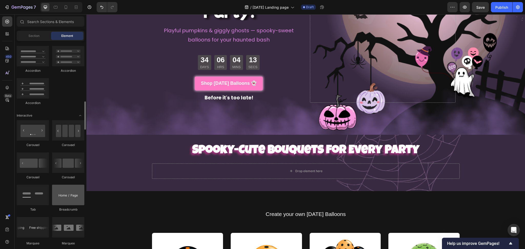
scroll to position [478, 0]
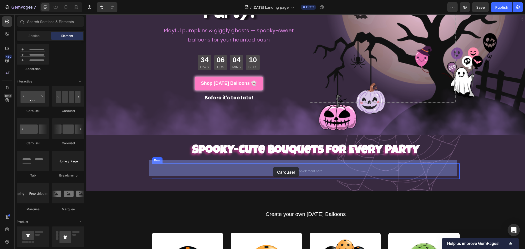
drag, startPoint x: 154, startPoint y: 147, endPoint x: 273, endPoint y: 167, distance: 121.1
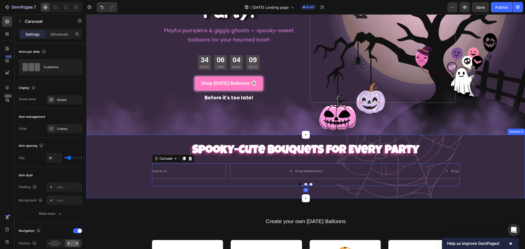
scroll to position [171, 0]
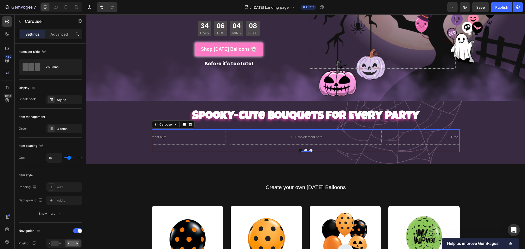
click at [445, 134] on icon "Carousel Next Arrow" at bounding box center [448, 137] width 6 height 6
click at [299, 149] on button "Dot" at bounding box center [300, 150] width 3 height 3
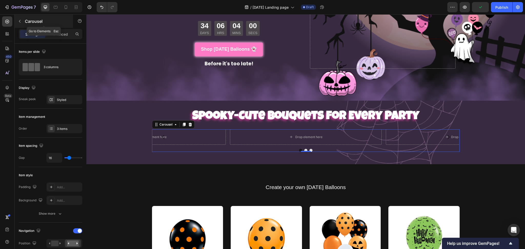
click at [27, 19] on p "Carousel" at bounding box center [47, 21] width 44 height 6
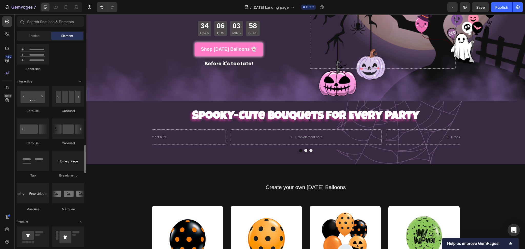
scroll to position [513, 0]
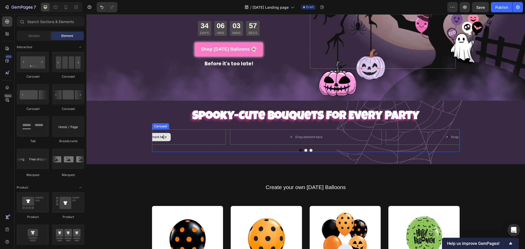
click at [175, 134] on div "Drop element here" at bounding box center [150, 136] width 152 height 15
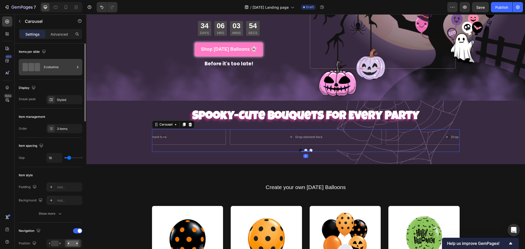
click at [54, 68] on div "3 columns" at bounding box center [59, 67] width 31 height 12
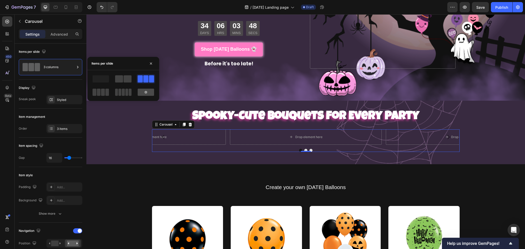
click at [140, 92] on div at bounding box center [146, 92] width 16 height 7
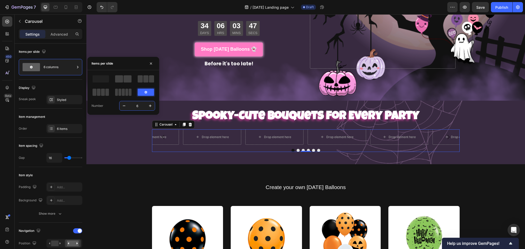
click at [132, 105] on input "6" at bounding box center [137, 105] width 17 height 9
click at [139, 108] on input "6" at bounding box center [137, 105] width 17 height 9
type input "8"
click at [129, 136] on div "⁠⁠⁠⁠⁠⁠⁠ Spooky-Cute Bouquets for Every Party Heading Drop element here Drop ele…" at bounding box center [305, 132] width 439 height 47
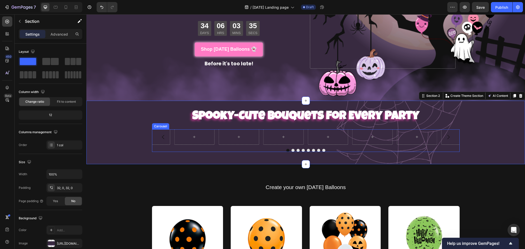
click at [291, 149] on button "Dot" at bounding box center [292, 150] width 3 height 3
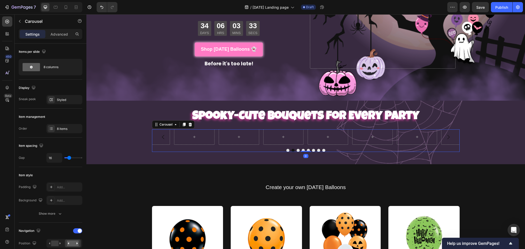
click at [286, 149] on button "Dot" at bounding box center [287, 150] width 3 height 3
click at [161, 135] on icon "Carousel Back Arrow" at bounding box center [163, 137] width 6 height 6
click at [452, 134] on button "Carousel Next Arrow" at bounding box center [448, 137] width 14 height 14
click at [447, 134] on icon "Carousel Next Arrow" at bounding box center [448, 137] width 6 height 6
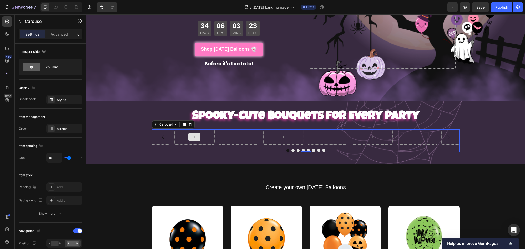
click at [188, 135] on div at bounding box center [194, 137] width 12 height 8
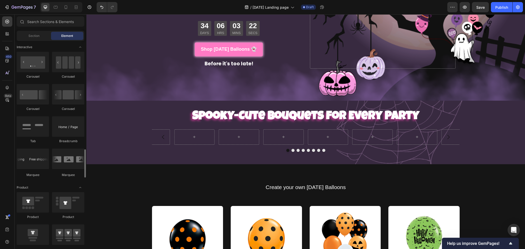
scroll to position [547, 0]
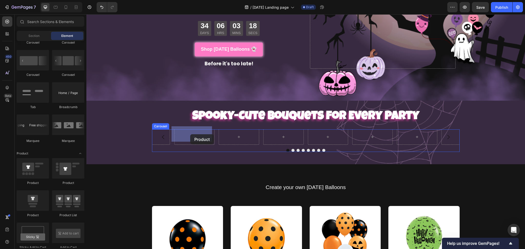
drag, startPoint x: 127, startPoint y: 217, endPoint x: 190, endPoint y: 134, distance: 104.0
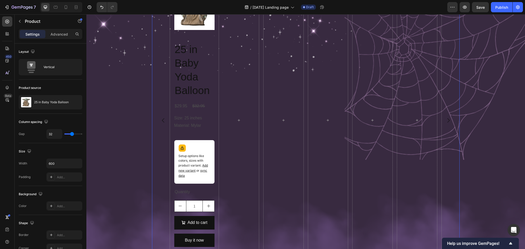
scroll to position [239, 0]
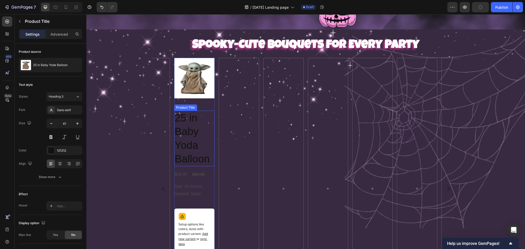
click at [200, 130] on h2 "25 in Baby Yoda Balloon" at bounding box center [194, 139] width 40 height 56
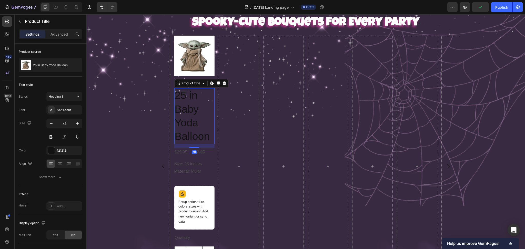
scroll to position [308, 0]
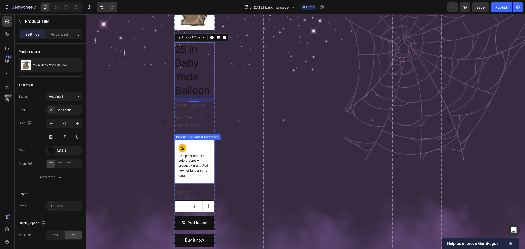
click at [199, 154] on p "Setup options like colors, sizes with product variant. Add new variant or sync …" at bounding box center [194, 166] width 32 height 25
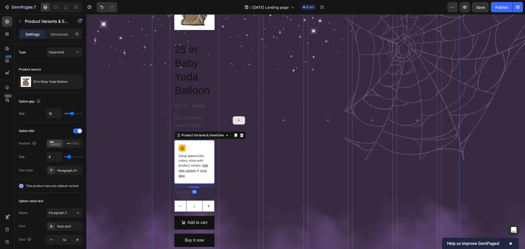
click at [239, 135] on div at bounding box center [239, 120] width 40 height 262
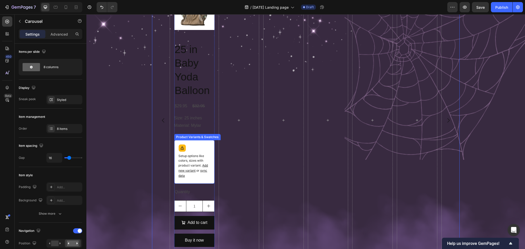
click at [202, 154] on p "Setup options like colors, sizes with product variant. Add new variant or sync …" at bounding box center [194, 166] width 32 height 25
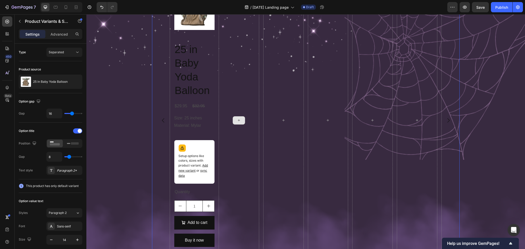
click at [238, 137] on div at bounding box center [239, 120] width 40 height 262
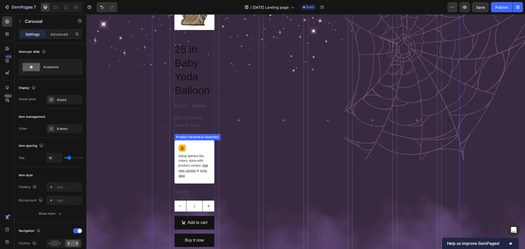
click at [203, 149] on div "Setup options like colors, sizes with product variant. Add new variant or sync …" at bounding box center [194, 162] width 36 height 39
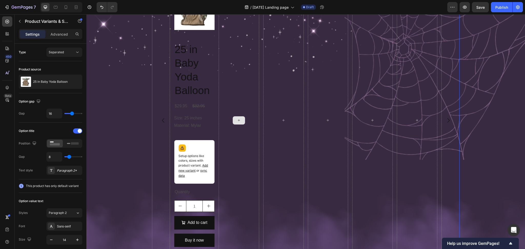
click at [239, 135] on div at bounding box center [239, 120] width 40 height 262
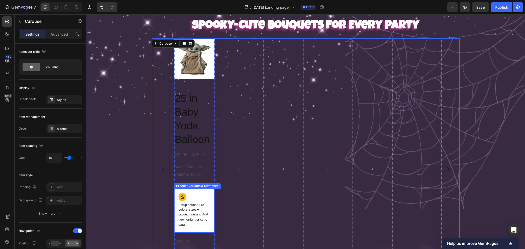
scroll to position [205, 0]
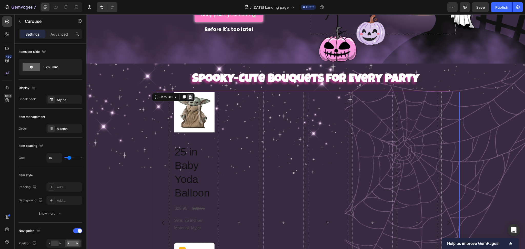
click at [188, 98] on icon at bounding box center [189, 97] width 3 height 4
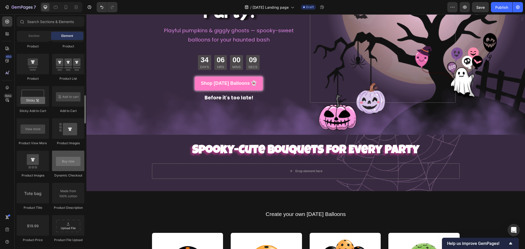
scroll to position [649, 0]
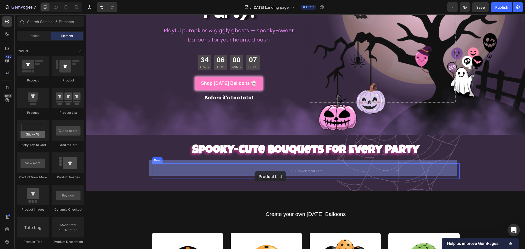
drag, startPoint x: 156, startPoint y: 117, endPoint x: 255, endPoint y: 171, distance: 112.8
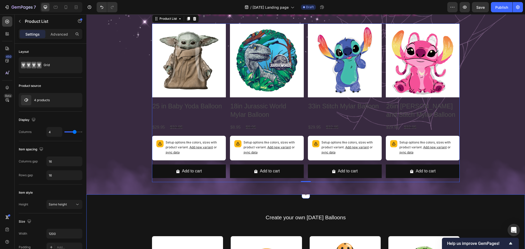
scroll to position [273, 0]
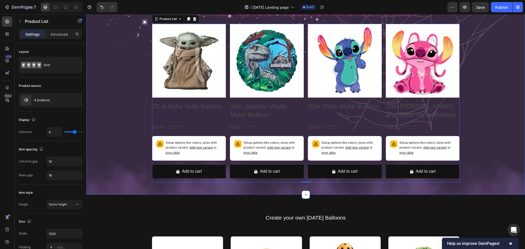
click at [119, 121] on div "⁠⁠⁠⁠⁠⁠⁠ Spooky-Cute Bouquets for Every Party Heading Product Images 25 in Baby …" at bounding box center [305, 95] width 439 height 183
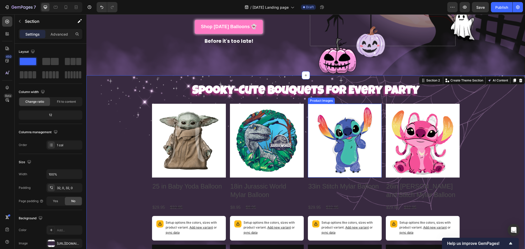
scroll to position [205, 0]
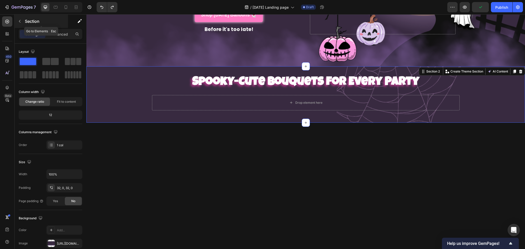
click at [22, 24] on button "button" at bounding box center [20, 21] width 8 height 8
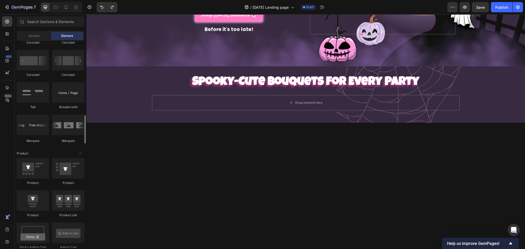
scroll to position [478, 0]
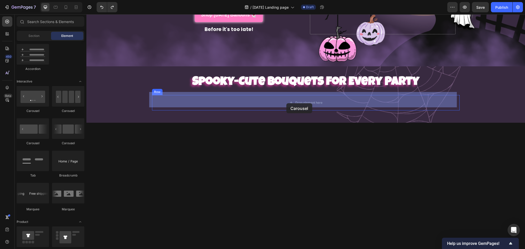
drag, startPoint x: 124, startPoint y: 147, endPoint x: 286, endPoint y: 103, distance: 167.8
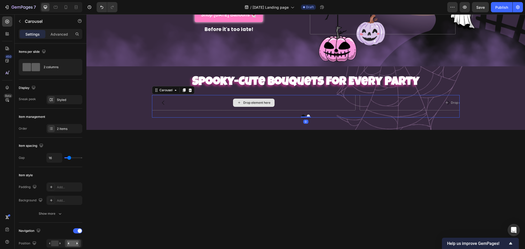
click at [301, 99] on div "Drop element here" at bounding box center [254, 102] width 204 height 15
click at [19, 23] on icon "button" at bounding box center [20, 21] width 4 height 4
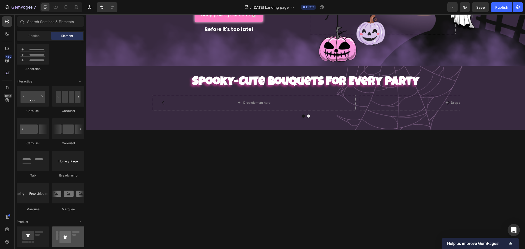
scroll to position [547, 0]
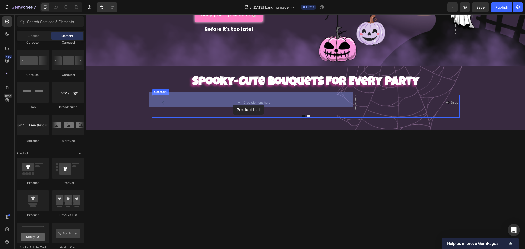
drag, startPoint x: 157, startPoint y: 218, endPoint x: 232, endPoint y: 105, distance: 136.5
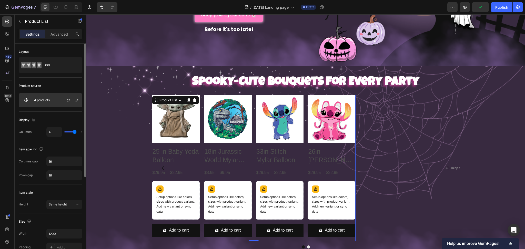
click at [41, 100] on p "4 products" at bounding box center [42, 100] width 16 height 4
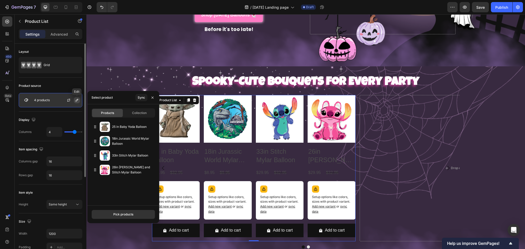
click at [75, 100] on icon "button" at bounding box center [77, 100] width 4 height 4
drag, startPoint x: 141, startPoint y: 217, endPoint x: 140, endPoint y: 215, distance: 2.9
click at [141, 217] on button "Pick products" at bounding box center [124, 214] width 64 height 9
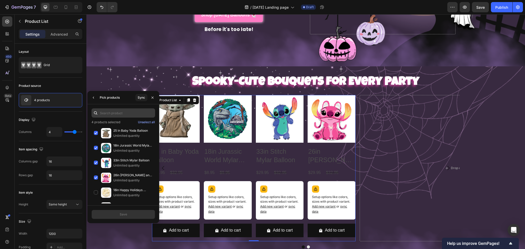
click at [113, 115] on input "text" at bounding box center [124, 112] width 64 height 9
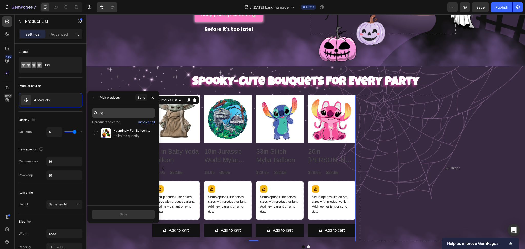
type input "h"
type input "peek"
click at [96, 136] on div "Peek-a-Boo Ghost Balloon Bouquet Unlimited quantity" at bounding box center [124, 133] width 64 height 15
click at [463, 6] on icon "button" at bounding box center [464, 7] width 5 height 5
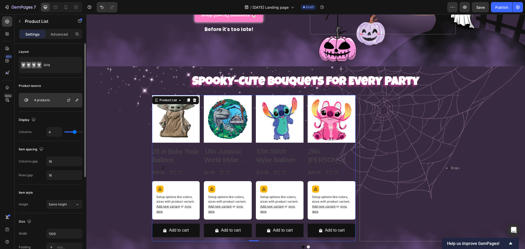
click at [51, 99] on div "4 products" at bounding box center [51, 100] width 64 height 14
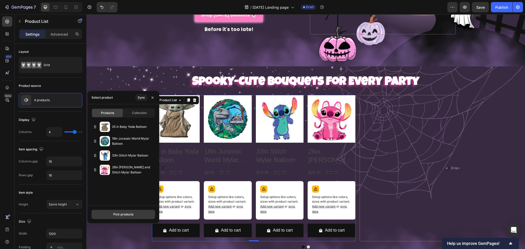
click at [136, 217] on button "Pick products" at bounding box center [124, 214] width 64 height 9
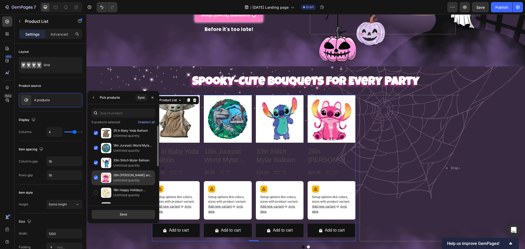
click at [95, 176] on div "26in Angel - Lilo and Stitch Mylar Balloon Unlimited quantity" at bounding box center [124, 177] width 64 height 15
click at [95, 162] on div "33in Stitch Mylar Balloon Unlimited quantity" at bounding box center [124, 163] width 64 height 15
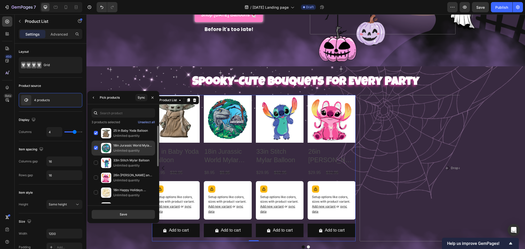
click at [94, 147] on div "18in Jurassic World Mylar Balloon Unlimited quantity" at bounding box center [124, 148] width 64 height 15
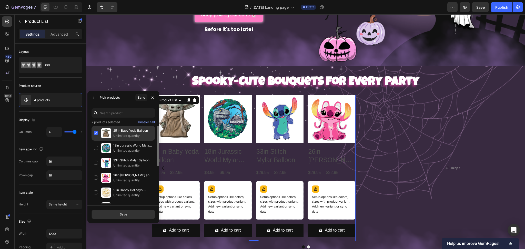
click at [94, 132] on div "25 in Baby Yoda Balloon Unlimited quantity" at bounding box center [124, 133] width 64 height 15
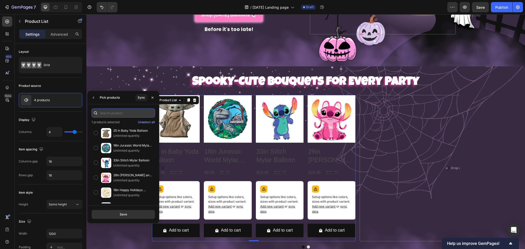
click at [106, 113] on input "text" at bounding box center [124, 112] width 64 height 9
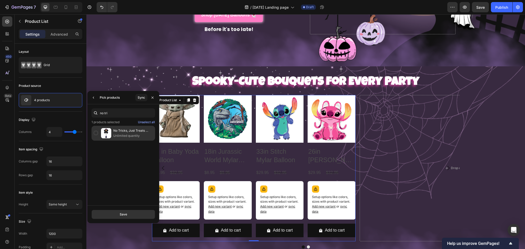
click at [96, 134] on div "No Tricks, Just Treats Balloon Bouquet Unlimited quantity" at bounding box center [124, 133] width 64 height 15
click at [96, 133] on div "Cheeky Bat Balloon Bouquet Unlimited quantity" at bounding box center [124, 133] width 64 height 15
type input "bone"
click at [96, 133] on div "Bone-fide Scary Skeleton Balloon Bouquet Unlimited quantity" at bounding box center [124, 133] width 64 height 15
drag, startPoint x: 112, startPoint y: 194, endPoint x: 129, endPoint y: 216, distance: 27.9
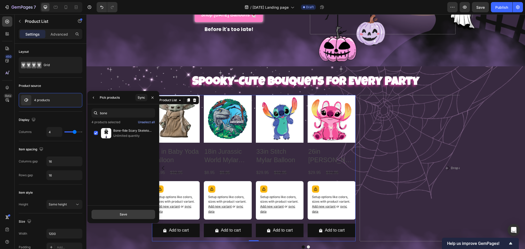
click at [129, 216] on button "Save" at bounding box center [124, 214] width 64 height 9
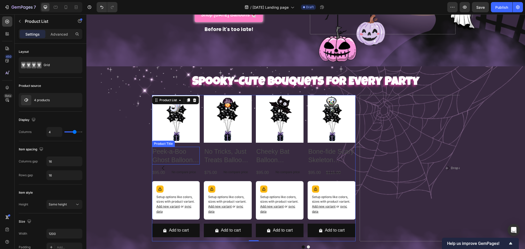
click at [178, 184] on div "Setup options like colors, sizes with product variant. Add new variant or sync …" at bounding box center [175, 201] width 43 height 34
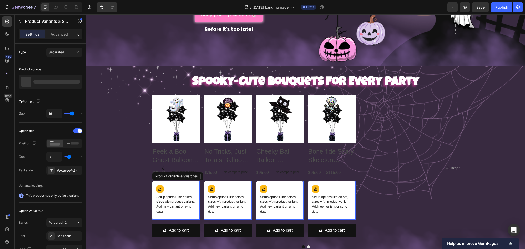
scroll to position [239, 0]
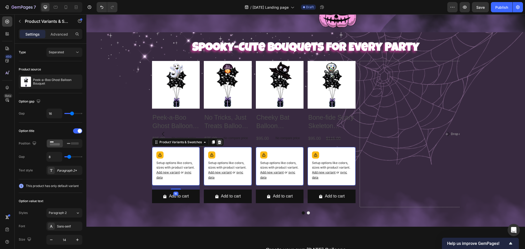
click at [217, 140] on icon at bounding box center [219, 142] width 4 height 4
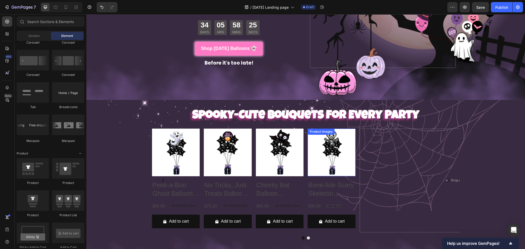
scroll to position [171, 0]
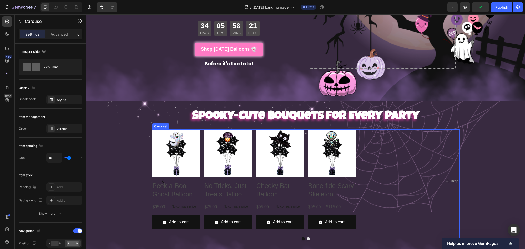
click at [307, 237] on button "Dot" at bounding box center [308, 238] width 3 height 3
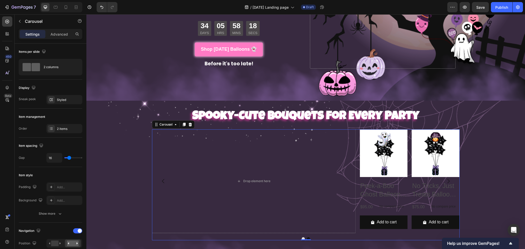
click at [302, 237] on button "Dot" at bounding box center [303, 238] width 3 height 3
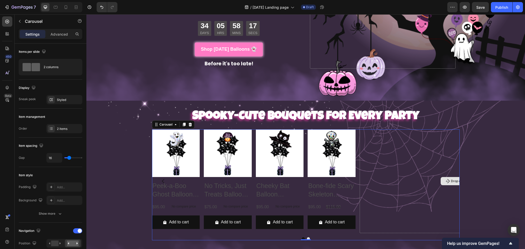
click at [407, 168] on div "Drop element here" at bounding box center [462, 181] width 204 height 104
click at [23, 22] on button "button" at bounding box center [20, 21] width 8 height 8
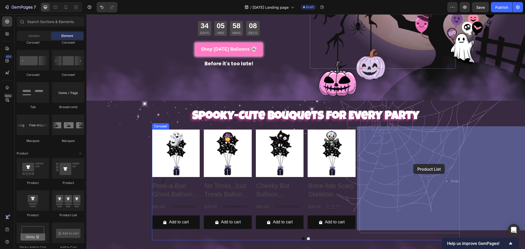
drag, startPoint x: 154, startPoint y: 219, endPoint x: 413, endPoint y: 164, distance: 265.4
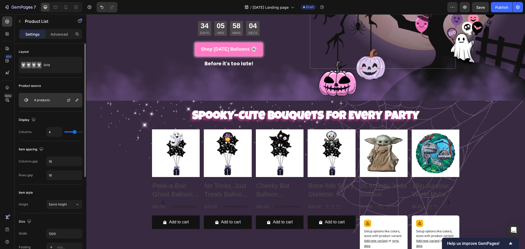
click at [44, 103] on div "4 products" at bounding box center [51, 100] width 64 height 14
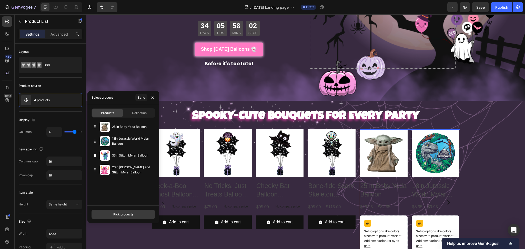
click at [137, 213] on button "Pick products" at bounding box center [124, 214] width 64 height 9
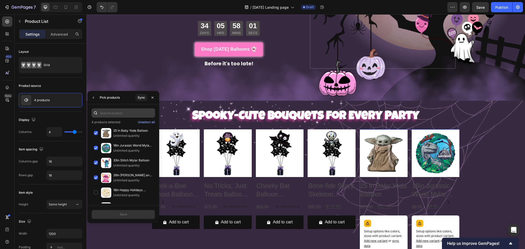
click at [113, 113] on input "text" at bounding box center [124, 112] width 64 height 9
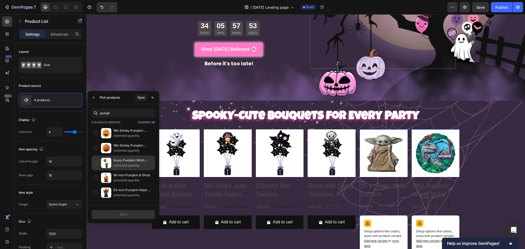
click at [95, 162] on div "Scary Pumpkin Witch Balloon Arrangement Unlimited quantity" at bounding box center [124, 163] width 64 height 15
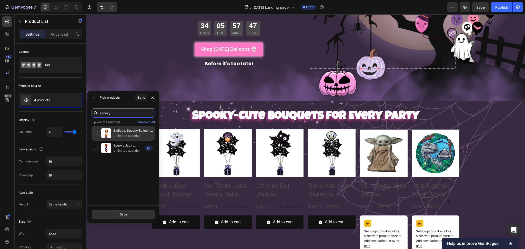
type input "spooky"
click at [97, 134] on div "Smiley & Spooky Balloon Arrangement Unlimited quantity" at bounding box center [124, 133] width 64 height 15
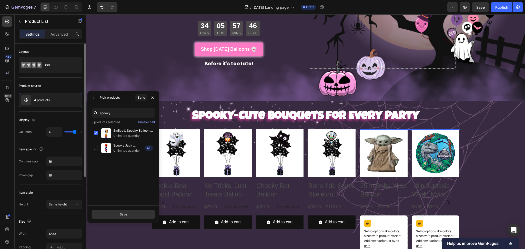
click at [75, 114] on div "Display Columns 4" at bounding box center [51, 126] width 64 height 29
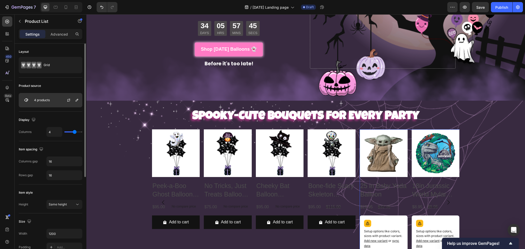
click at [48, 103] on div "4 products" at bounding box center [51, 100] width 64 height 14
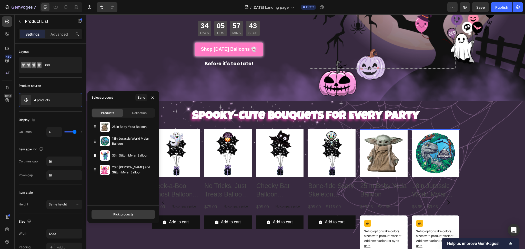
click at [127, 213] on div "Pick products" at bounding box center [123, 214] width 20 height 5
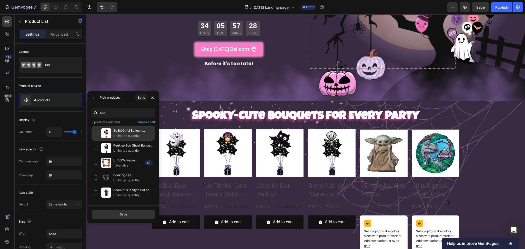
click at [97, 132] on div "So BOOtiful Balloon Bouquet Unlimited quantity" at bounding box center [124, 133] width 64 height 15
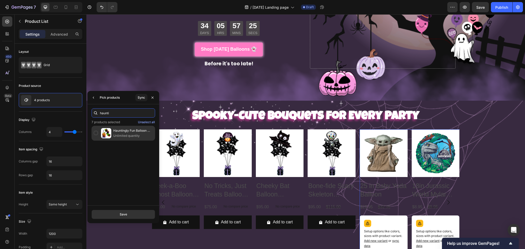
type input "haunti"
click at [95, 134] on div "Hauntingly Fun Balloon Arrangement & Garland Unlimited quantity" at bounding box center [124, 133] width 64 height 15
click at [92, 96] on icon "button" at bounding box center [94, 98] width 4 height 4
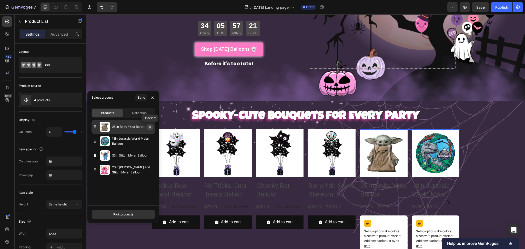
click at [152, 127] on button "button" at bounding box center [150, 127] width 6 height 6
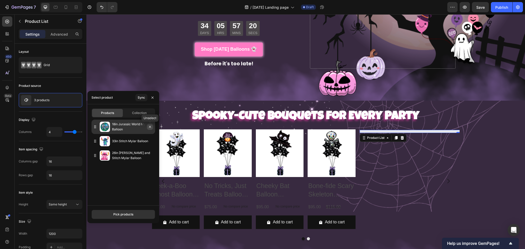
click at [152, 127] on button "button" at bounding box center [150, 127] width 6 height 6
click at [149, 128] on icon "button" at bounding box center [150, 127] width 4 height 4
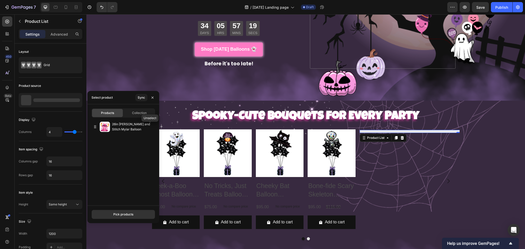
click at [0, 0] on icon "button" at bounding box center [0, 0] width 0 height 0
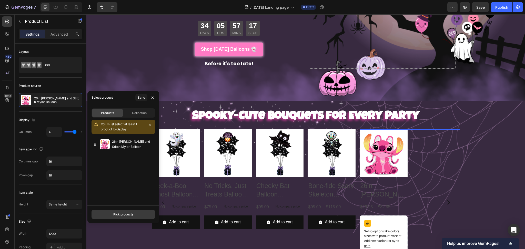
click at [121, 213] on div "Pick products" at bounding box center [123, 214] width 20 height 5
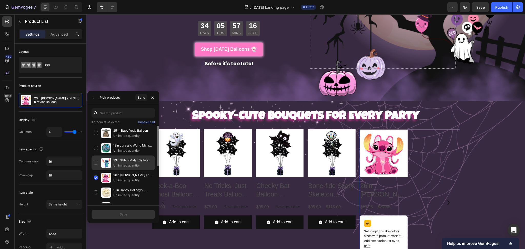
click at [96, 177] on div "26in Angel - Lilo and Stitch Mylar Balloon Unlimited quantity" at bounding box center [124, 177] width 64 height 15
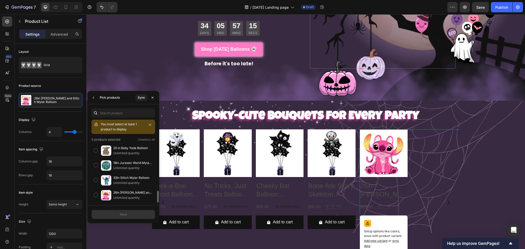
scroll to position [34, 0]
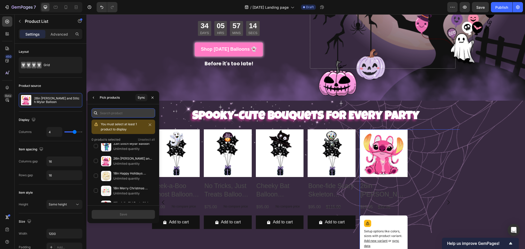
click at [114, 111] on input "text" at bounding box center [124, 112] width 64 height 9
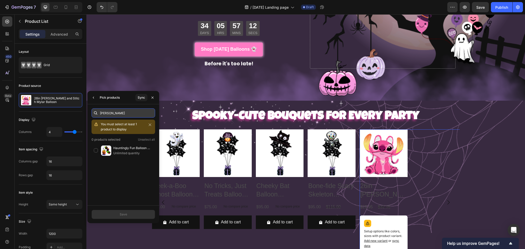
scroll to position [0, 0]
click at [95, 151] on div "Hauntingly Fun Balloon Arrangement & Garland Unlimited quantity" at bounding box center [124, 150] width 64 height 15
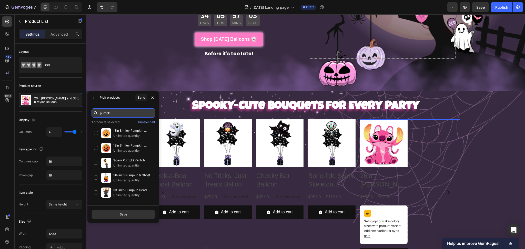
scroll to position [171, 0]
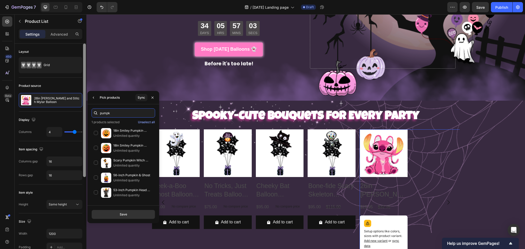
drag, startPoint x: 112, startPoint y: 117, endPoint x: 83, endPoint y: 115, distance: 29.3
click at [83, 115] on div "450 Beta Sections(18) Elements(83) Section Element Hero Section Product Detail …" at bounding box center [43, 131] width 86 height 235
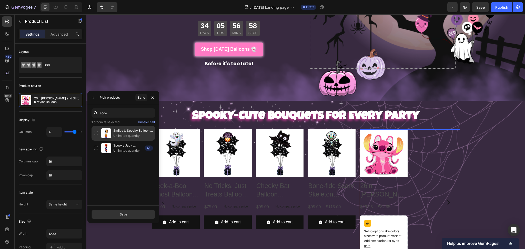
click at [96, 132] on div "Smiley & Spooky Balloon Arrangement Unlimited quantity" at bounding box center [124, 133] width 64 height 15
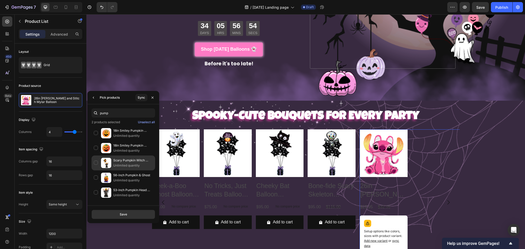
click at [93, 160] on div "Scary Pumpkin Witch Balloon Arrangement Unlimited quantity" at bounding box center [124, 163] width 64 height 15
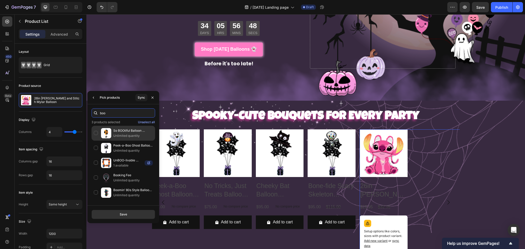
type input "boo"
click at [96, 133] on div "So BOOtiful Balloon Bouquet Unlimited quantity" at bounding box center [124, 133] width 64 height 15
click at [118, 216] on button "Save" at bounding box center [124, 214] width 64 height 9
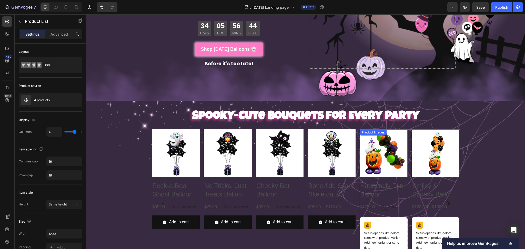
scroll to position [210, 0]
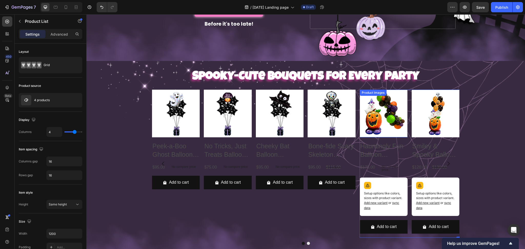
click at [398, 191] on p "Setup options like colors, sizes with product variant. Add new variant or sync …" at bounding box center [383, 200] width 39 height 19
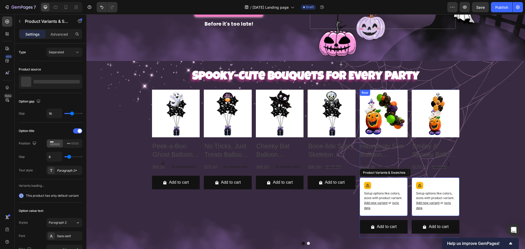
scroll to position [239, 0]
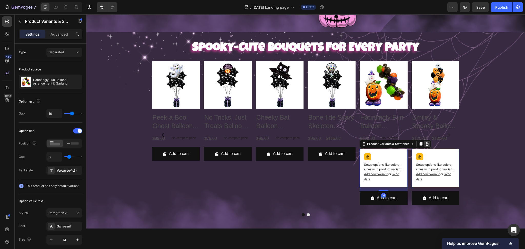
click at [425, 144] on div at bounding box center [427, 144] width 6 height 6
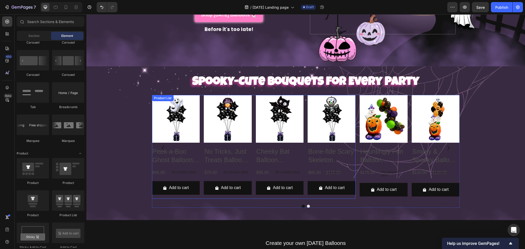
scroll to position [171, 0]
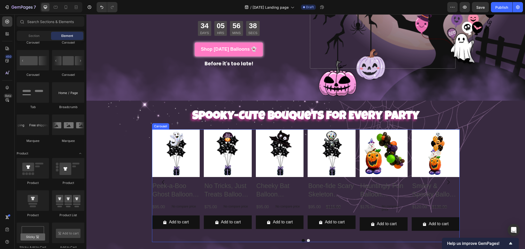
click at [302, 239] on button "Dot" at bounding box center [303, 240] width 3 height 3
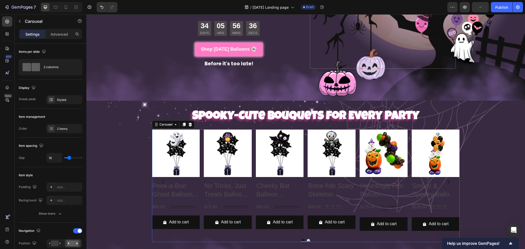
click at [307, 239] on button "Dot" at bounding box center [308, 240] width 3 height 3
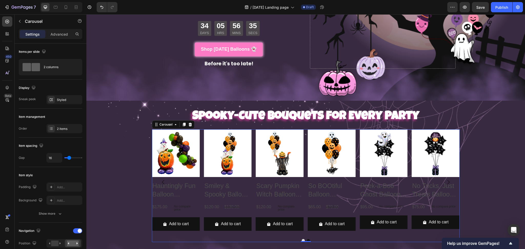
click at [307, 239] on button "Dot" at bounding box center [308, 240] width 3 height 3
click at [302, 239] on button "Dot" at bounding box center [303, 240] width 3 height 3
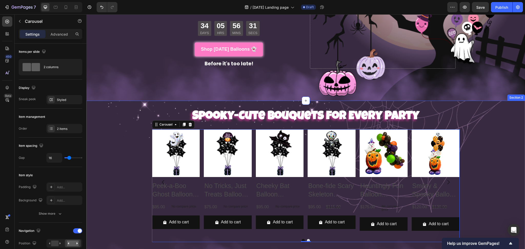
click at [505, 154] on div "⁠⁠⁠⁠⁠⁠⁠ Spooky-Cute Bouquets for Every Party Heading Product Images Peek-a-Boo …" at bounding box center [305, 177] width 439 height 137
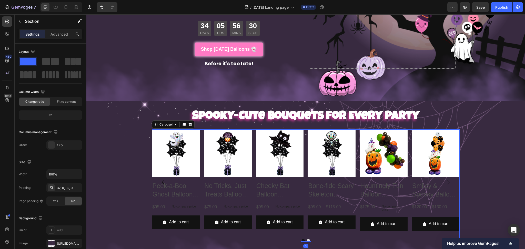
click at [445, 180] on icon "Carousel Next Arrow" at bounding box center [448, 182] width 6 height 6
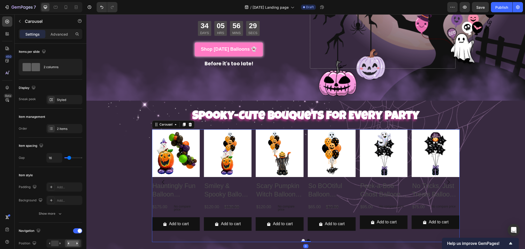
click at [445, 180] on icon "Carousel Next Arrow" at bounding box center [448, 182] width 6 height 6
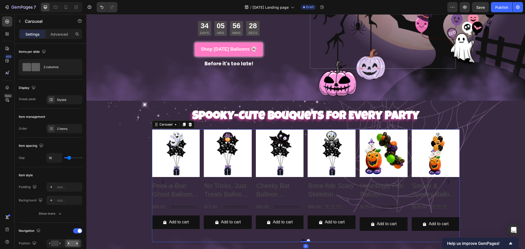
click at [445, 180] on icon "Carousel Next Arrow" at bounding box center [448, 182] width 6 height 6
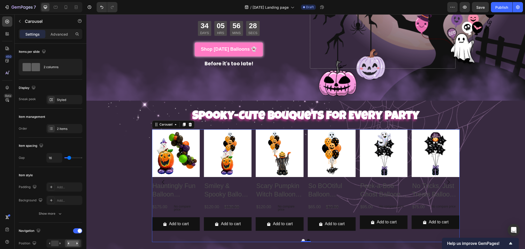
click at [445, 180] on icon "Carousel Next Arrow" at bounding box center [448, 182] width 6 height 6
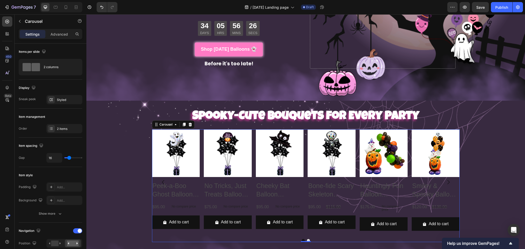
click at [445, 180] on icon "Carousel Next Arrow" at bounding box center [448, 182] width 6 height 6
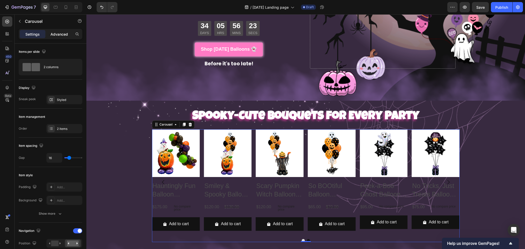
click at [62, 35] on p "Advanced" at bounding box center [58, 34] width 17 height 5
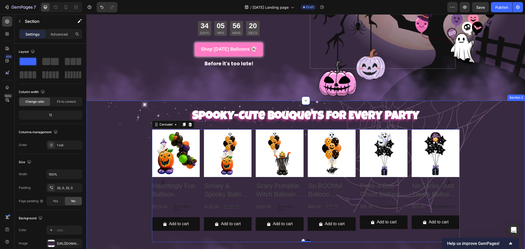
click at [138, 146] on div "⁠⁠⁠⁠⁠⁠⁠ Spooky-Cute Bouquets for Every Party Heading Product Images Peek-a-Boo …" at bounding box center [305, 177] width 439 height 137
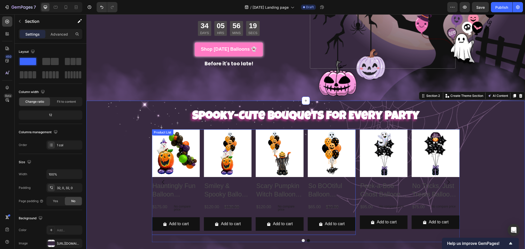
click at [200, 154] on div "Product Images Hauntingly Fun Balloon Arrangement & Garland Product Title $175.…" at bounding box center [254, 182] width 204 height 106
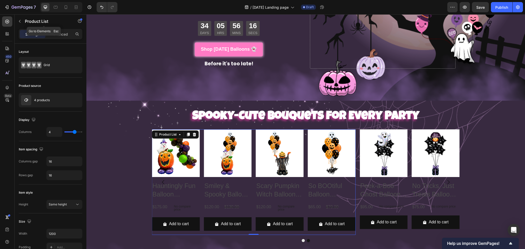
click at [24, 20] on div "Product List" at bounding box center [44, 21] width 58 height 13
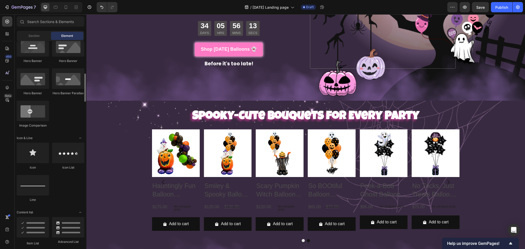
scroll to position [103, 0]
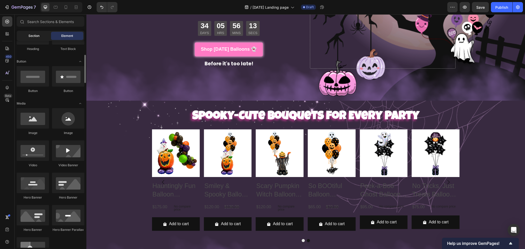
click at [43, 34] on div "Section" at bounding box center [34, 36] width 32 height 8
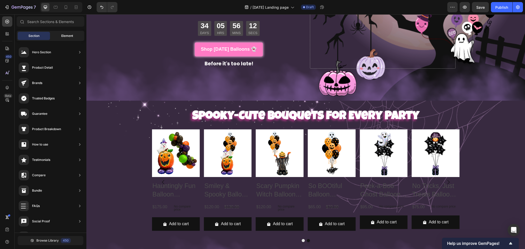
click at [69, 35] on span "Element" at bounding box center [67, 36] width 12 height 5
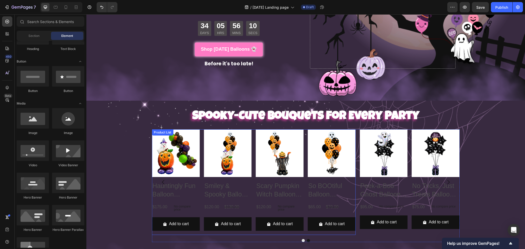
click at [198, 135] on div "Product Images Hauntingly Fun Balloon Arrangement & Garland Product Title $175.…" at bounding box center [254, 182] width 204 height 106
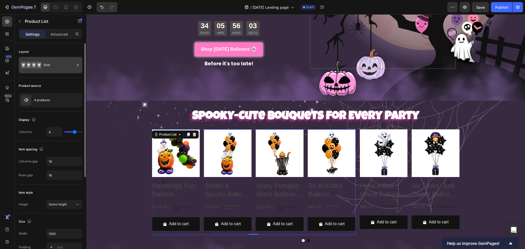
click at [63, 61] on div "Grid" at bounding box center [59, 65] width 31 height 12
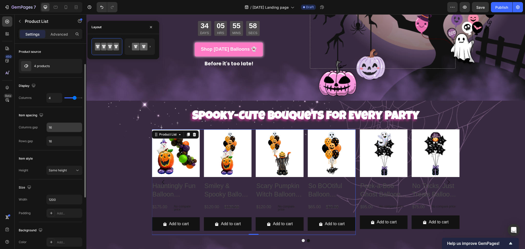
scroll to position [68, 0]
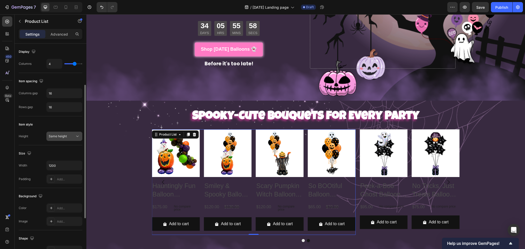
click at [72, 135] on div "Same height" at bounding box center [62, 136] width 26 height 5
click at [66, 159] on span "Fit content height" at bounding box center [61, 158] width 25 height 5
click at [65, 137] on span "Fit content height" at bounding box center [61, 136] width 25 height 4
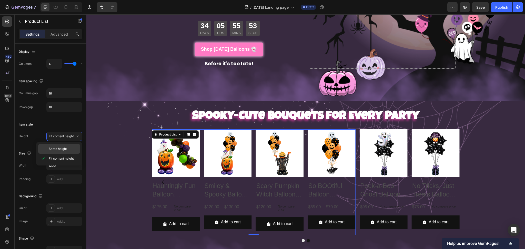
click at [60, 149] on span "Same height" at bounding box center [58, 149] width 18 height 5
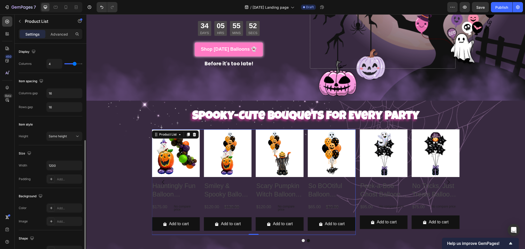
scroll to position [103, 0]
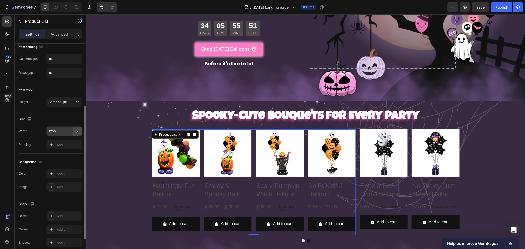
click at [78, 133] on icon "button" at bounding box center [77, 131] width 5 height 5
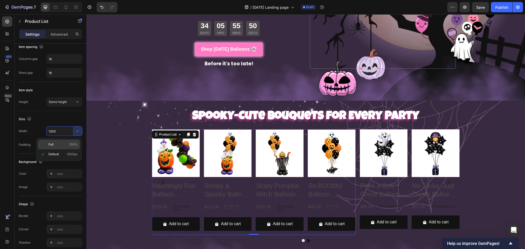
click at [58, 145] on p "Full 100%" at bounding box center [62, 144] width 29 height 5
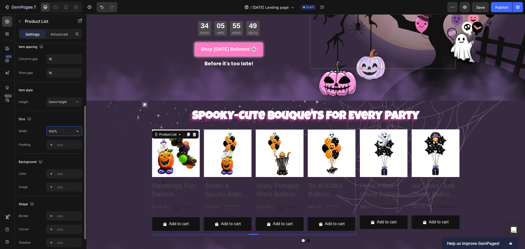
click at [62, 132] on input "100%" at bounding box center [64, 131] width 35 height 9
click at [77, 132] on icon "button" at bounding box center [77, 131] width 5 height 5
click at [64, 152] on p "Default 1200px" at bounding box center [62, 154] width 29 height 5
click at [74, 131] on button "button" at bounding box center [77, 131] width 9 height 9
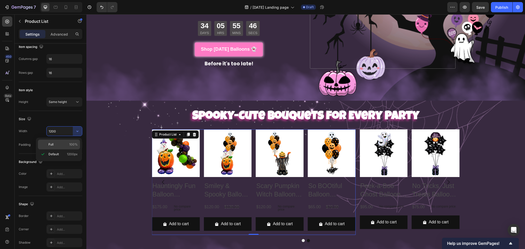
click at [70, 143] on span "100%" at bounding box center [73, 144] width 8 height 5
type input "100%"
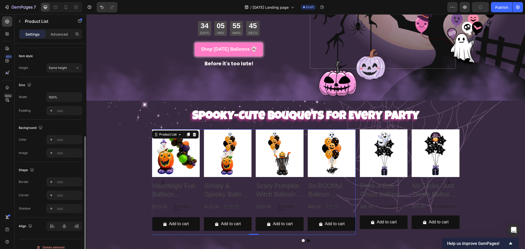
scroll to position [143, 0]
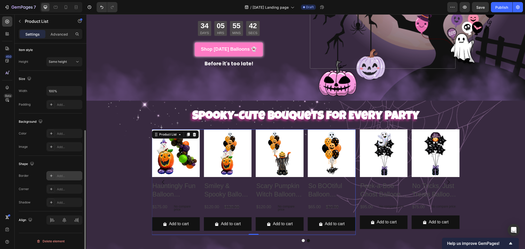
click at [66, 177] on div "Add..." at bounding box center [69, 176] width 24 height 5
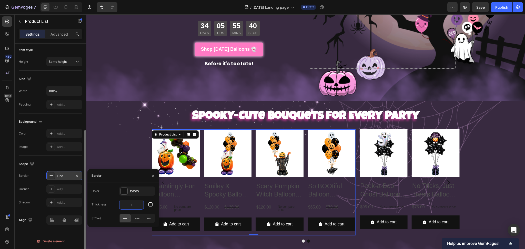
type input "3"
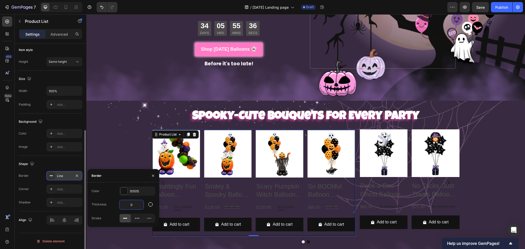
click at [111, 144] on div "⁠⁠⁠⁠⁠⁠⁠ Spooky-Cute Bouquets for Every Party Heading Product Images Peek-a-Boo …" at bounding box center [305, 178] width 439 height 139
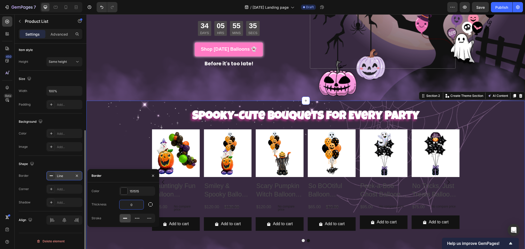
scroll to position [0, 0]
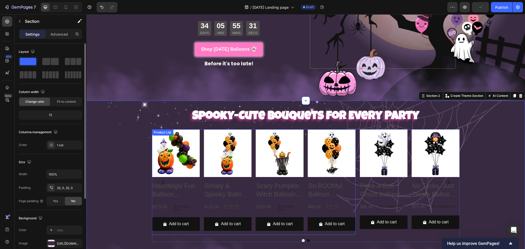
click at [199, 134] on div "Product Images Hauntingly Fun Balloon Arrangement & Garland Product Title $175.…" at bounding box center [254, 182] width 204 height 106
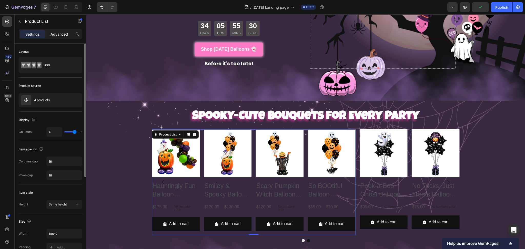
click at [56, 35] on p "Advanced" at bounding box center [58, 34] width 17 height 5
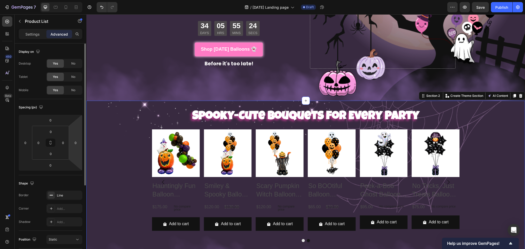
click at [117, 131] on div "⁠⁠⁠⁠⁠⁠⁠ Spooky-Cute Bouquets for Every Party Heading Product Images Peek-a-Boo …" at bounding box center [305, 177] width 439 height 137
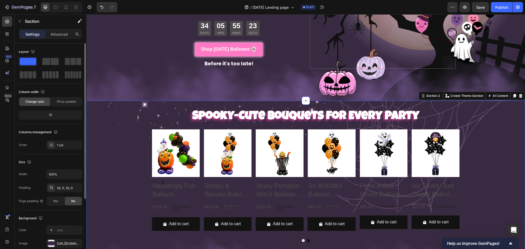
click at [470, 140] on div "⁠⁠⁠⁠⁠⁠⁠ Spooky-Cute Bouquets for Every Party Heading Product Images Peek-a-Boo …" at bounding box center [305, 177] width 439 height 137
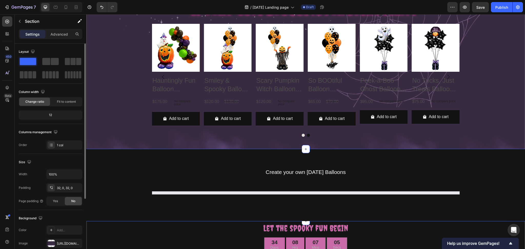
scroll to position [239, 0]
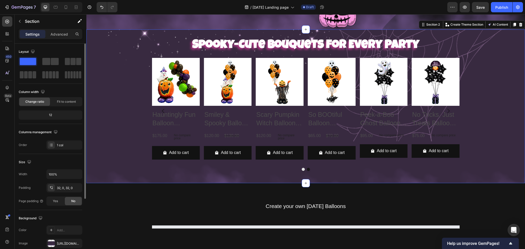
click at [503, 126] on div "⁠⁠⁠⁠⁠⁠⁠ Spooky-Cute Bouquets for Every Party Heading Product Images Peek-a-Boo …" at bounding box center [305, 106] width 439 height 137
click at [446, 110] on icon "Carousel Next Arrow" at bounding box center [448, 111] width 6 height 6
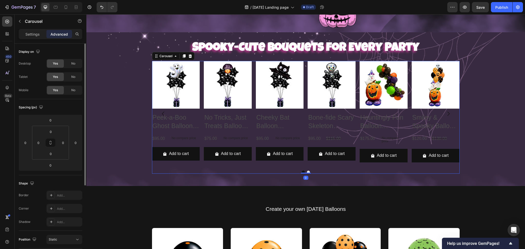
click at [160, 111] on icon "Carousel Back Arrow" at bounding box center [163, 114] width 6 height 6
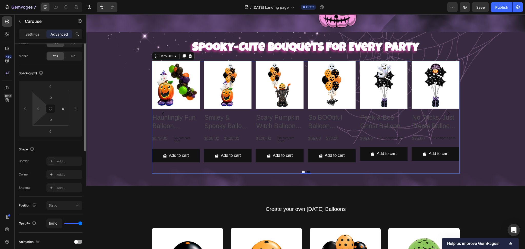
scroll to position [0, 0]
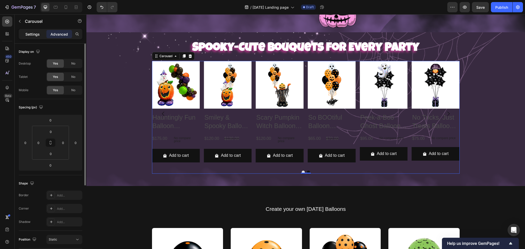
click at [34, 35] on p "Settings" at bounding box center [32, 34] width 14 height 5
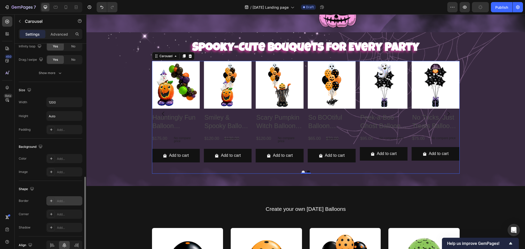
scroll to position [401, 0]
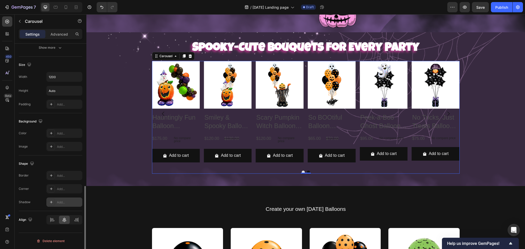
click at [66, 203] on div "Add..." at bounding box center [69, 202] width 24 height 5
click at [118, 226] on div at bounding box center [115, 225] width 15 height 8
click at [131, 237] on div "121212" at bounding box center [137, 238] width 15 height 5
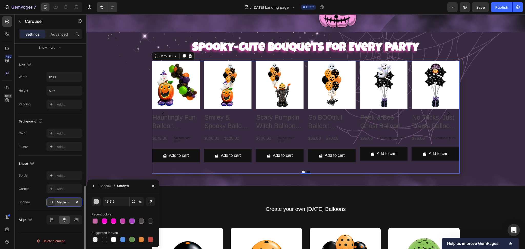
click at [145, 223] on div at bounding box center [124, 221] width 64 height 7
click at [149, 222] on div at bounding box center [150, 221] width 5 height 5
type input "232323"
type input "100"
click at [150, 186] on button "button" at bounding box center [153, 186] width 8 height 8
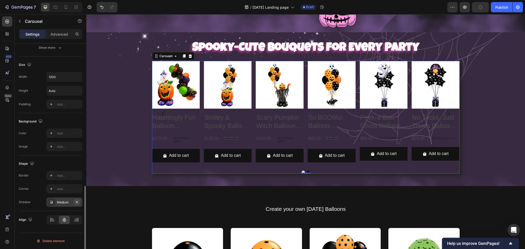
click at [78, 201] on icon "button" at bounding box center [77, 202] width 4 height 4
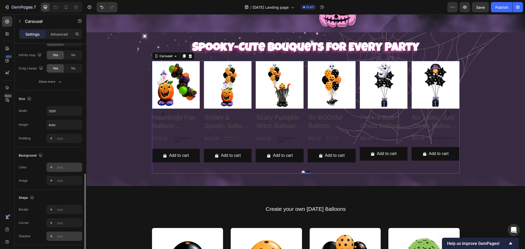
scroll to position [333, 0]
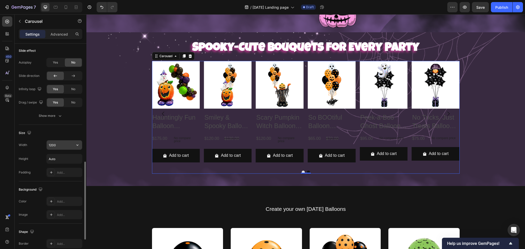
click at [69, 146] on input "1200" at bounding box center [64, 144] width 35 height 9
click at [75, 147] on icon "button" at bounding box center [77, 145] width 5 height 5
click at [56, 171] on div "Full 100%" at bounding box center [59, 168] width 42 height 10
type input "100%"
click at [71, 147] on input "100%" at bounding box center [64, 144] width 35 height 9
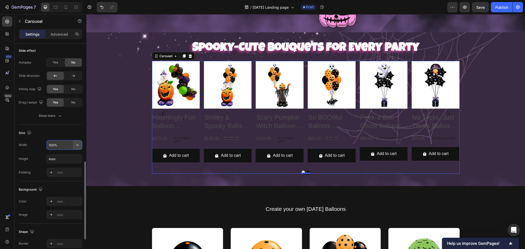
click at [74, 145] on button "button" at bounding box center [77, 144] width 9 height 9
click at [55, 115] on div "Show more" at bounding box center [51, 115] width 24 height 5
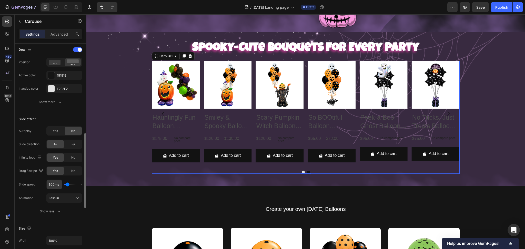
scroll to position [230, 0]
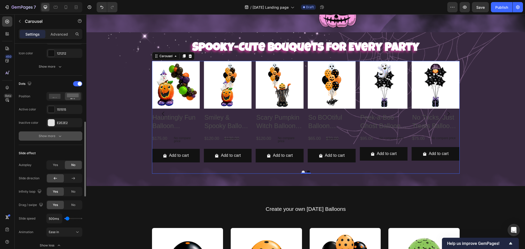
click at [49, 137] on div "Show more" at bounding box center [51, 136] width 24 height 5
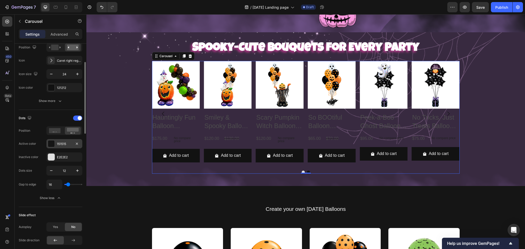
scroll to position [162, 0]
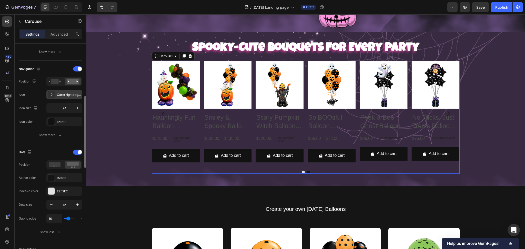
click at [73, 93] on div "Caret right regular" at bounding box center [69, 95] width 24 height 5
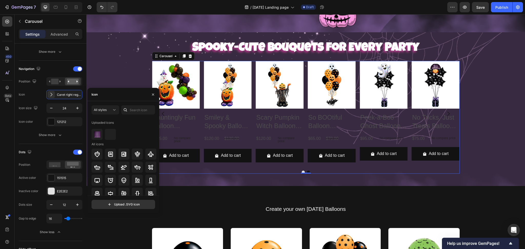
click at [102, 94] on div "Icon" at bounding box center [123, 94] width 72 height 13
click at [128, 110] on icon at bounding box center [125, 109] width 5 height 5
click at [133, 111] on input "text" at bounding box center [138, 109] width 34 height 9
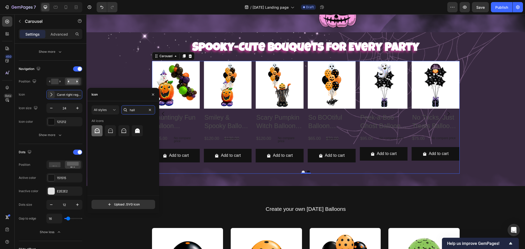
type input "hall"
click at [98, 133] on icon at bounding box center [97, 130] width 5 height 5
click at [76, 109] on icon "button" at bounding box center [77, 108] width 5 height 5
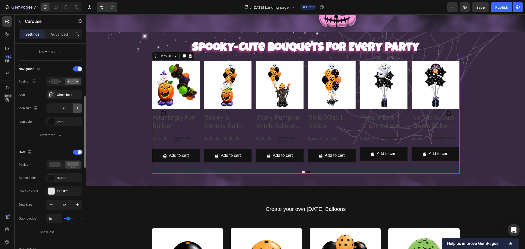
click at [76, 109] on icon "button" at bounding box center [77, 108] width 5 height 5
type input "26"
click at [53, 121] on div at bounding box center [51, 121] width 7 height 7
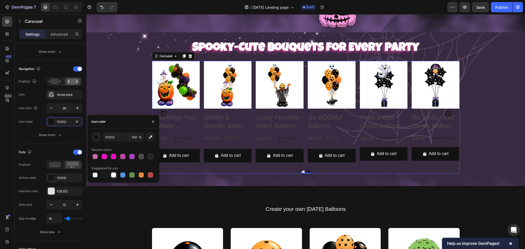
click at [113, 175] on div at bounding box center [113, 174] width 5 height 5
click at [95, 155] on div at bounding box center [95, 156] width 5 height 5
click at [151, 156] on div at bounding box center [150, 156] width 5 height 5
click at [104, 178] on div at bounding box center [104, 175] width 6 height 6
click at [116, 176] on div at bounding box center [113, 174] width 5 height 5
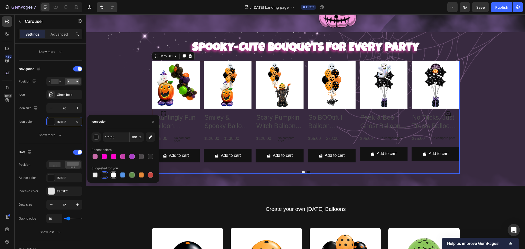
type input "FFFFFF"
click at [45, 135] on div "Show more" at bounding box center [51, 135] width 24 height 5
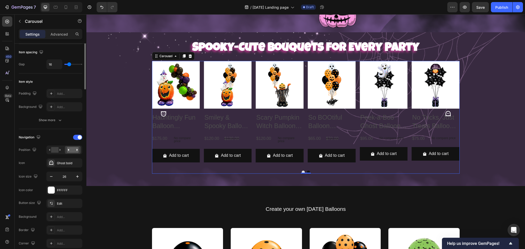
scroll to position [59, 0]
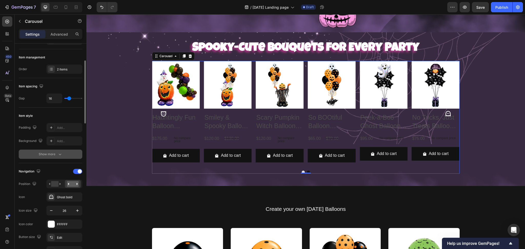
click at [46, 154] on div "Show more" at bounding box center [51, 154] width 24 height 5
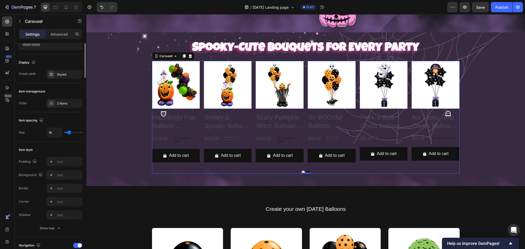
scroll to position [0, 0]
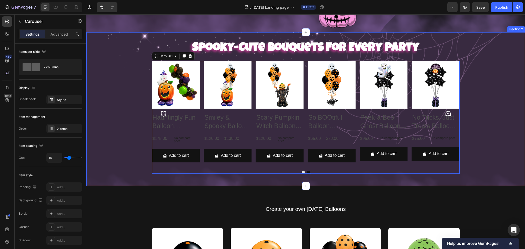
click at [107, 84] on div "⁠⁠⁠⁠⁠⁠⁠ Spooky-Cute Bouquets for Every Party Heading Product Images Peek-a-Boo …" at bounding box center [305, 108] width 439 height 137
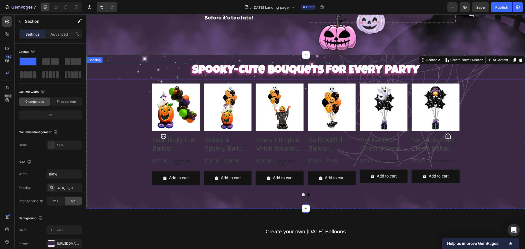
scroll to position [205, 0]
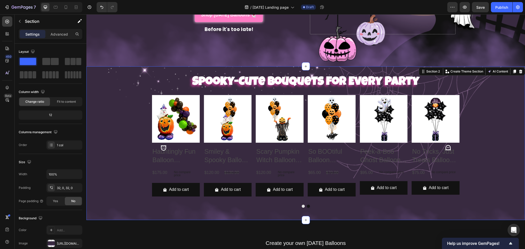
click at [137, 103] on div "⁠⁠⁠⁠⁠⁠⁠ Spooky-Cute Bouquets for Every Party Heading Product Images Peek-a-Boo …" at bounding box center [305, 143] width 439 height 137
click at [445, 145] on icon "Carousel Next Arrow" at bounding box center [448, 148] width 7 height 7
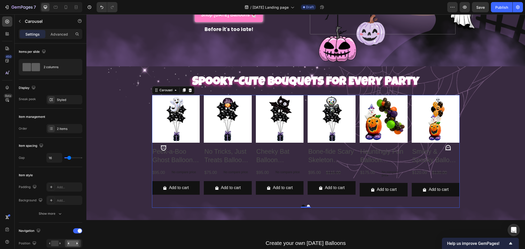
click at [160, 145] on icon "Carousel Back Arrow" at bounding box center [163, 148] width 7 height 7
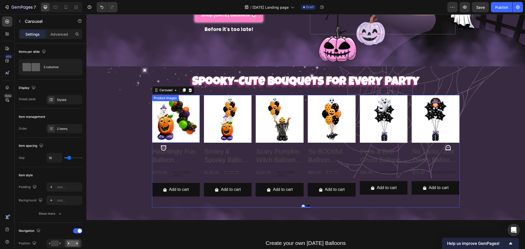
click at [177, 122] on img at bounding box center [176, 119] width 48 height 48
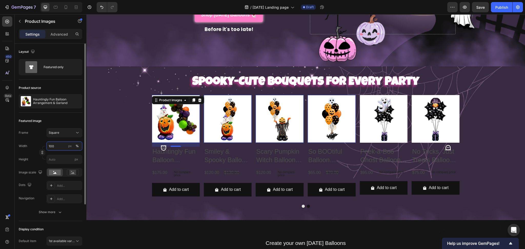
click at [62, 146] on input "100" at bounding box center [64, 145] width 36 height 9
click at [69, 160] on p "Full 100%" at bounding box center [63, 158] width 30 height 5
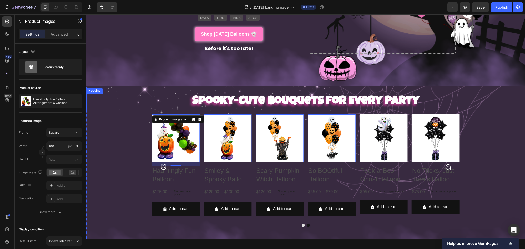
scroll to position [171, 0]
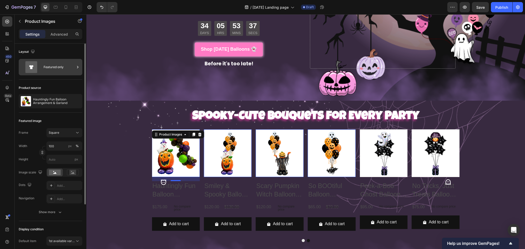
click at [62, 65] on div "Featured only" at bounding box center [59, 67] width 31 height 12
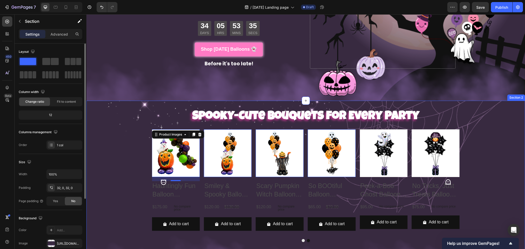
click at [104, 191] on div "⁠⁠⁠⁠⁠⁠⁠ Spooky-Cute Bouquets for Every Party Heading Product Images Peek-a-Boo …" at bounding box center [305, 177] width 439 height 137
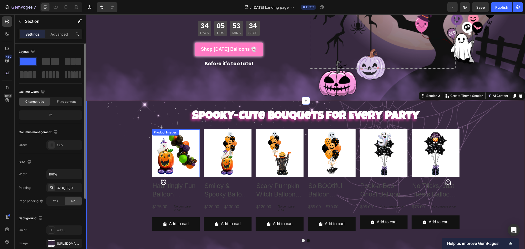
click at [174, 152] on img at bounding box center [176, 153] width 48 height 48
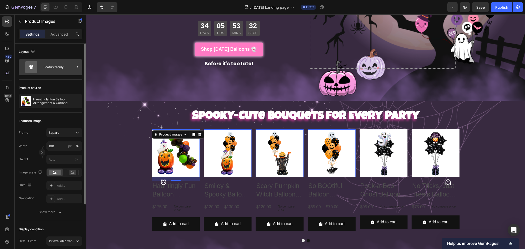
click at [55, 65] on div "Featured only" at bounding box center [59, 67] width 31 height 12
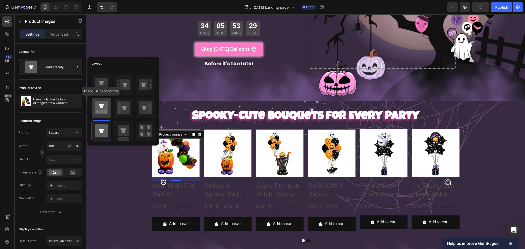
click at [100, 113] on icon at bounding box center [101, 107] width 13 height 13
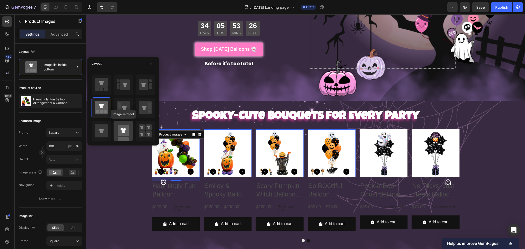
click at [126, 129] on rect at bounding box center [123, 130] width 11 height 11
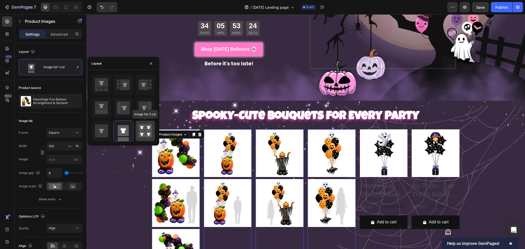
click at [147, 131] on icon at bounding box center [145, 131] width 13 height 14
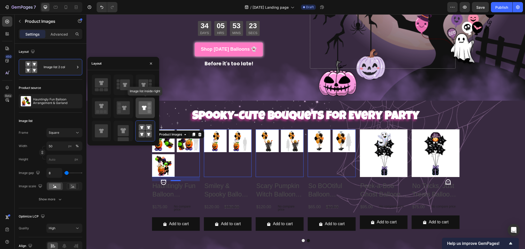
click at [141, 106] on icon at bounding box center [145, 107] width 13 height 13
type input "100"
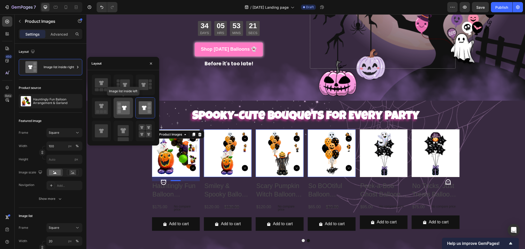
click at [118, 107] on rect at bounding box center [119, 107] width 3 height 3
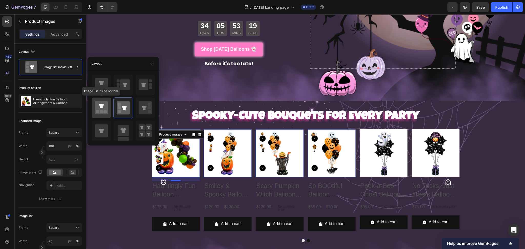
click at [99, 106] on icon at bounding box center [101, 107] width 13 height 13
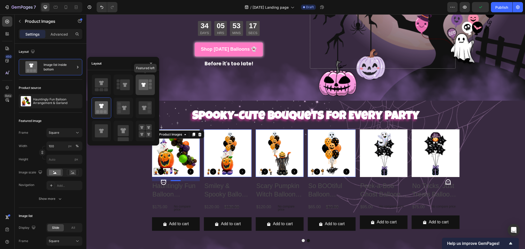
click at [142, 86] on icon at bounding box center [143, 85] width 4 height 4
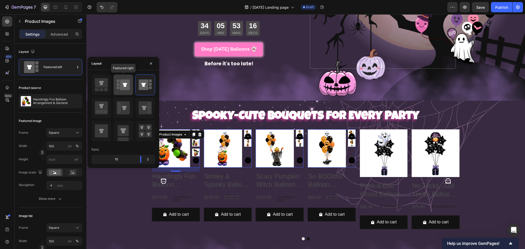
drag, startPoint x: 130, startPoint y: 86, endPoint x: 127, endPoint y: 86, distance: 3.6
click at [130, 86] on div at bounding box center [123, 85] width 19 height 21
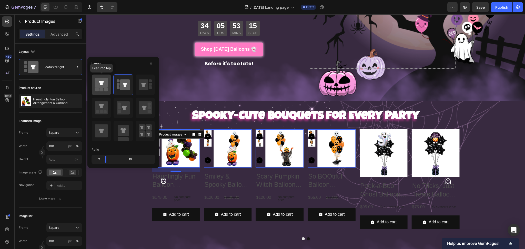
click at [97, 87] on icon at bounding box center [101, 82] width 13 height 9
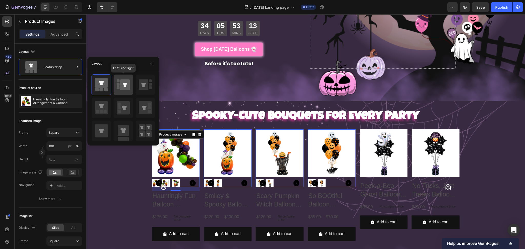
click at [115, 88] on div at bounding box center [123, 85] width 19 height 21
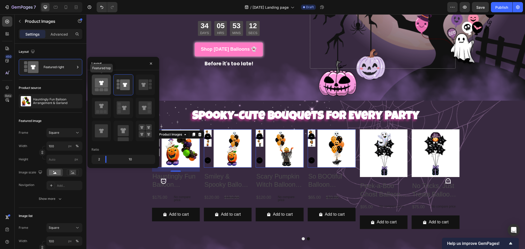
click at [100, 86] on icon at bounding box center [101, 82] width 13 height 9
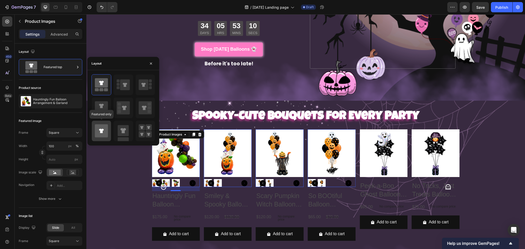
click at [93, 134] on div at bounding box center [101, 131] width 19 height 21
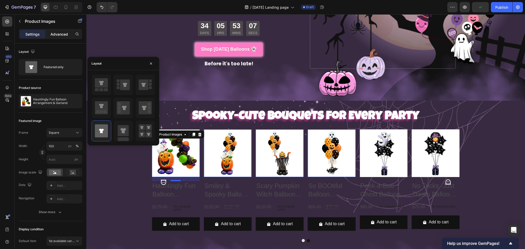
click at [56, 34] on p "Advanced" at bounding box center [58, 34] width 17 height 5
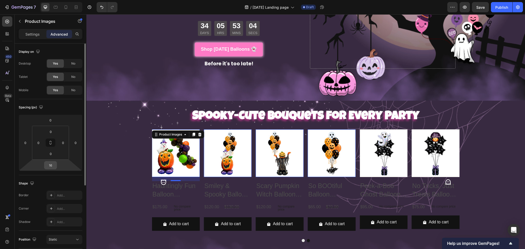
click at [54, 164] on input "16" at bounding box center [50, 165] width 10 height 8
type input "0"
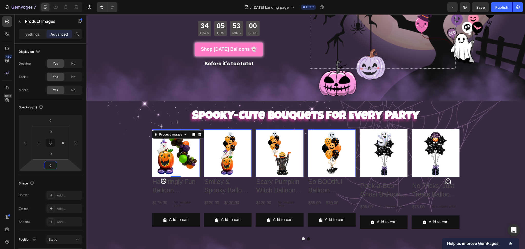
click at [112, 141] on div "⁠⁠⁠⁠⁠⁠⁠ Spooky-Cute Bouquets for Every Party Heading Product Images Peek-a-Boo …" at bounding box center [305, 177] width 439 height 136
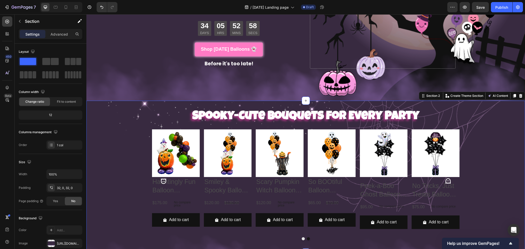
click at [511, 128] on div "⁠⁠⁠⁠⁠⁠⁠ Spooky-Cute Bouquets for Every Party Heading Product Images Peek-a-Boo …" at bounding box center [305, 177] width 439 height 136
click at [458, 187] on div "⁠⁠⁠⁠⁠⁠⁠ Spooky-Cute Bouquets for Every Party Heading Product Images Peek-a-Boo …" at bounding box center [305, 177] width 439 height 136
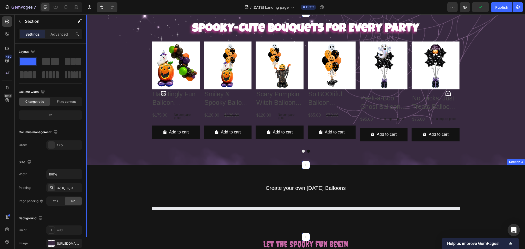
scroll to position [192, 0]
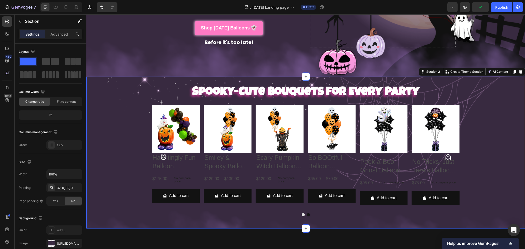
click at [307, 216] on div "⁠⁠⁠⁠⁠⁠⁠ Spooky-Cute Bouquets for Every Party Heading Product Images Peek-a-Boo …" at bounding box center [305, 153] width 439 height 136
click at [307, 215] on button "Dot" at bounding box center [308, 214] width 3 height 3
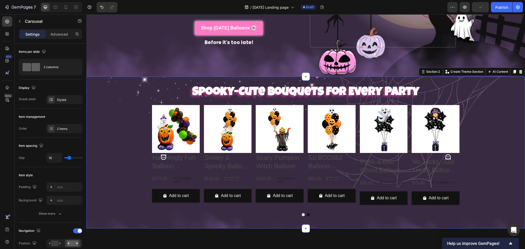
click at [307, 214] on button "Dot" at bounding box center [308, 214] width 3 height 3
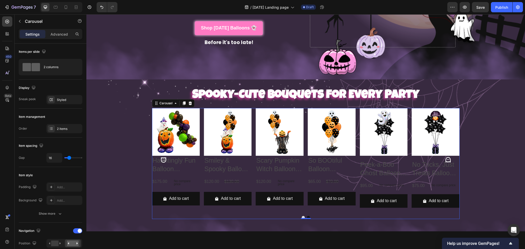
click at [307, 216] on button "Dot" at bounding box center [308, 217] width 3 height 3
click at [303, 217] on div "0" at bounding box center [305, 219] width 5 height 4
click at [302, 216] on button "Dot" at bounding box center [303, 217] width 3 height 3
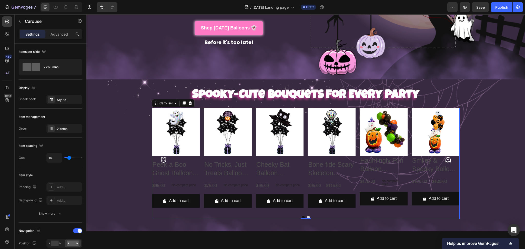
click at [445, 157] on icon "Carousel Next Arrow" at bounding box center [448, 160] width 7 height 7
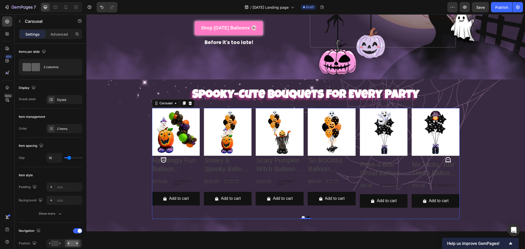
click at [445, 157] on icon "Carousel Next Arrow" at bounding box center [448, 160] width 7 height 7
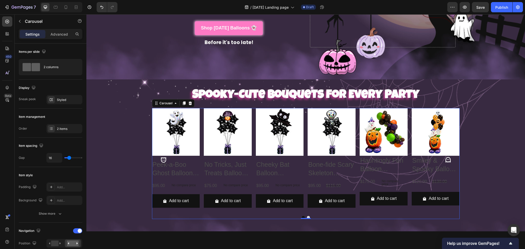
click at [445, 157] on icon "Carousel Next Arrow" at bounding box center [448, 160] width 7 height 7
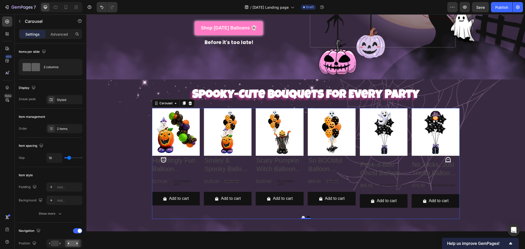
click at [447, 157] on icon "Carousel Next Arrow" at bounding box center [447, 159] width 5 height 5
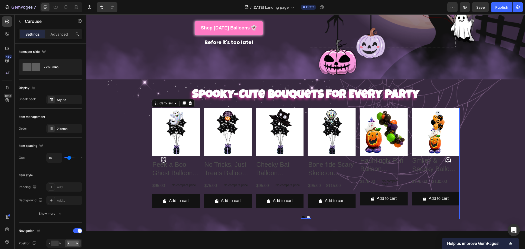
drag, startPoint x: 161, startPoint y: 156, endPoint x: 89, endPoint y: 160, distance: 71.6
click at [133, 156] on div "⁠⁠⁠⁠⁠⁠⁠ Spooky-Cute Bouquets for Every Party Heading Product Images Peek-a-Boo …" at bounding box center [305, 156] width 439 height 136
click at [161, 157] on icon "Carousel Back Arrow" at bounding box center [163, 159] width 5 height 5
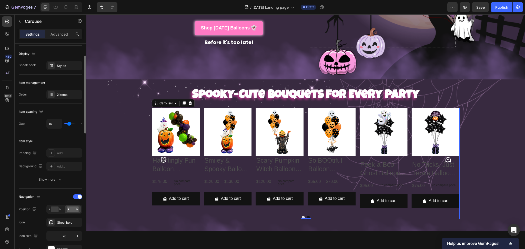
scroll to position [68, 0]
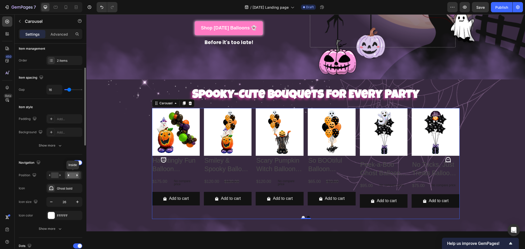
click at [72, 174] on rect at bounding box center [73, 175] width 12 height 6
click at [58, 175] on rect at bounding box center [54, 175] width 7 height 6
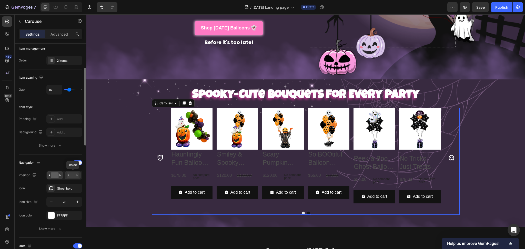
click at [74, 174] on rect at bounding box center [73, 175] width 12 height 6
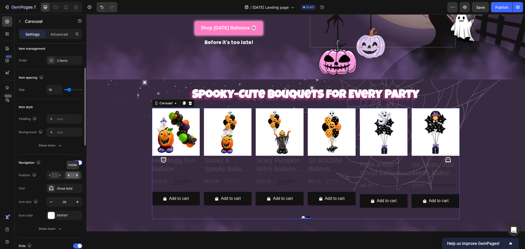
click at [74, 176] on rect at bounding box center [73, 175] width 12 height 6
click at [57, 176] on rect at bounding box center [54, 175] width 7 height 6
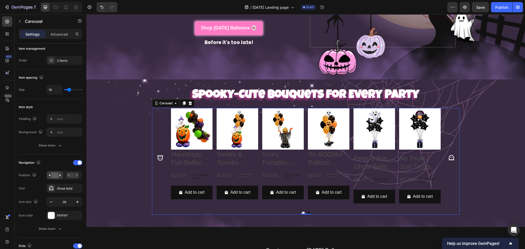
click at [448, 155] on icon "Carousel Next Arrow" at bounding box center [451, 158] width 7 height 7
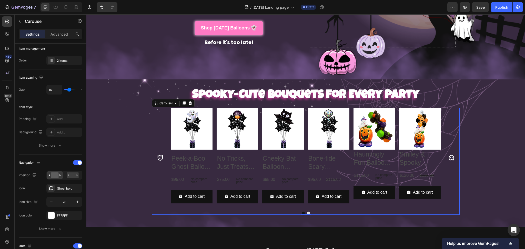
click at [448, 155] on icon "Carousel Next Arrow" at bounding box center [451, 158] width 7 height 7
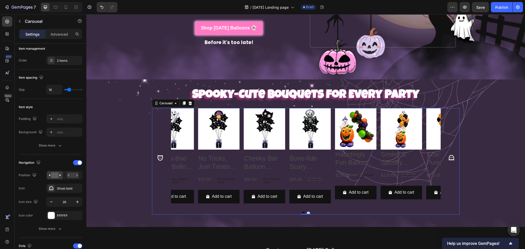
click at [511, 156] on div "⁠⁠⁠⁠⁠⁠⁠ Spooky-Cute Bouquets for Every Party Heading Product Images Peek-a-Boo …" at bounding box center [305, 153] width 439 height 131
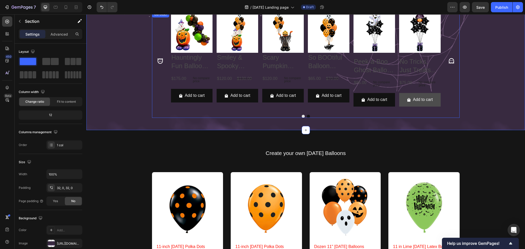
scroll to position [260, 0]
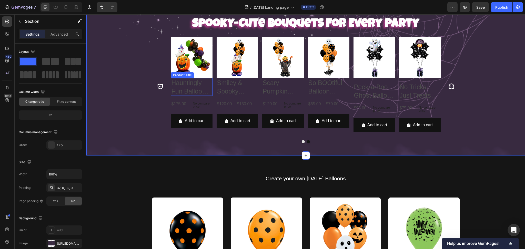
click at [183, 87] on h2 "Hauntingly Fun Balloon Arrangement & Garland" at bounding box center [192, 87] width 42 height 18
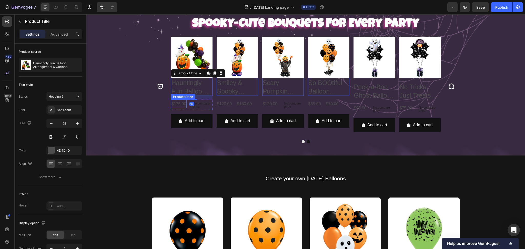
scroll to position [226, 0]
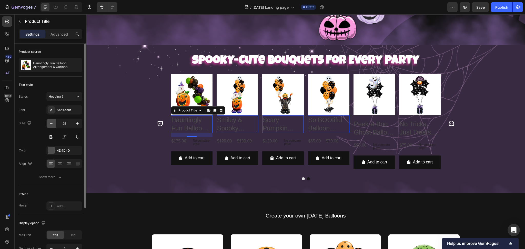
click at [50, 123] on icon "button" at bounding box center [51, 123] width 5 height 5
click at [49, 123] on icon "button" at bounding box center [51, 123] width 5 height 5
click at [47, 122] on button "button" at bounding box center [51, 123] width 9 height 9
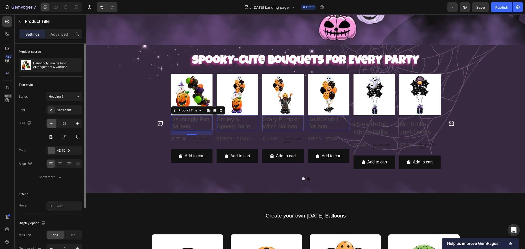
click at [47, 122] on button "button" at bounding box center [51, 123] width 9 height 9
click at [47, 123] on button "button" at bounding box center [51, 123] width 9 height 9
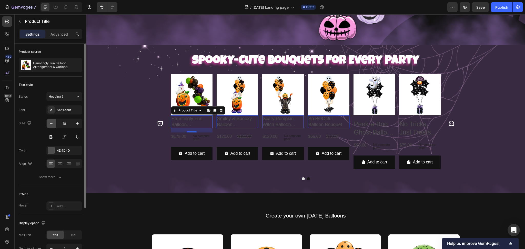
type input "17"
click at [181, 116] on h2 "Hauntingly Fun Balloon Arrangement & Garland" at bounding box center [192, 121] width 42 height 12
click at [178, 117] on h2 "Hauntingly Fun Balloon Arrangement & Garland" at bounding box center [192, 121] width 42 height 12
click at [185, 117] on h2 "Hauntingly Fun Balloon Arrangement & Garland" at bounding box center [192, 121] width 42 height 12
drag, startPoint x: 185, startPoint y: 117, endPoint x: 188, endPoint y: 120, distance: 4.1
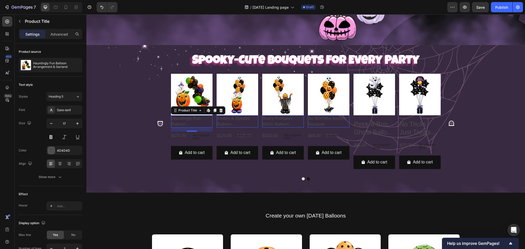
click at [186, 117] on h2 "Hauntingly Fun Balloon Arrangement & Garland" at bounding box center [192, 121] width 42 height 12
click at [189, 122] on h2 "Hauntingly Fun Balloon Arrangement & Garland" at bounding box center [192, 121] width 42 height 12
click at [189, 123] on h2 "Hauntingly Fun Balloon Arrangement & Garland" at bounding box center [192, 121] width 42 height 12
click at [181, 121] on h2 "Hauntingly Fun Balloon Arrangement & Garland" at bounding box center [192, 121] width 42 height 12
click at [181, 120] on h2 "Hauntingly Fun Balloon Arrangement & Garland" at bounding box center [192, 121] width 42 height 12
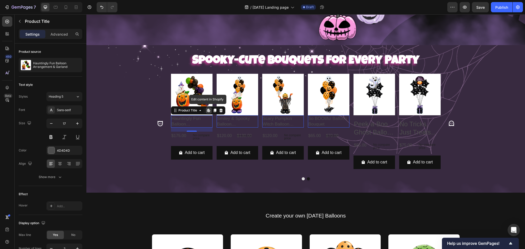
click at [180, 120] on h2 "Hauntingly Fun Balloon Arrangement & Garland" at bounding box center [192, 121] width 42 height 12
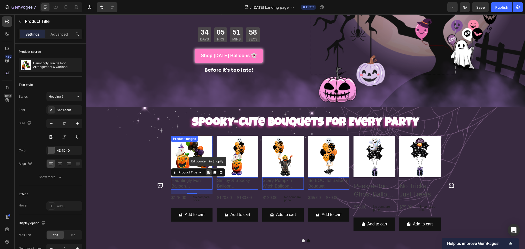
scroll to position [158, 0]
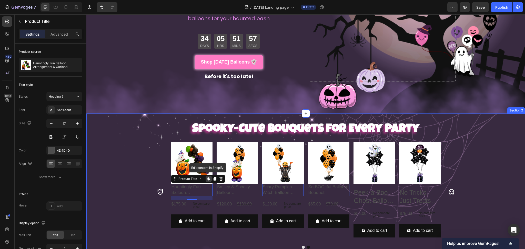
click at [131, 136] on div "⁠⁠⁠⁠⁠⁠⁠ Spooky-Cute Bouquets for Every Party Heading Product Images Peek-a-Boo …" at bounding box center [305, 187] width 439 height 131
click at [189, 180] on div "Product Images Hauntingly Fun Balloon Arrangement & Garland Product Title Edit …" at bounding box center [192, 187] width 42 height 90
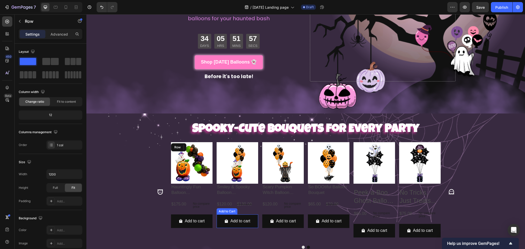
scroll to position [192, 0]
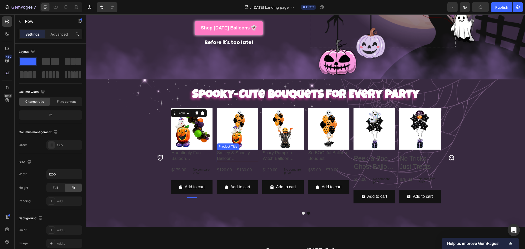
click at [239, 151] on h2 "Smiley & Spooky Balloon Arrangement" at bounding box center [238, 156] width 42 height 12
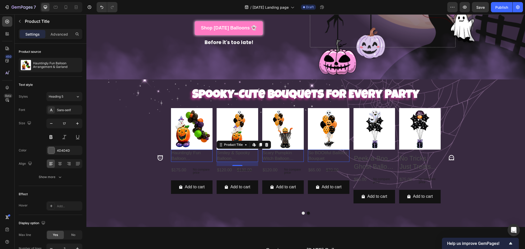
click at [189, 154] on h2 "Hauntingly Fun Balloon Arrangement & Garland" at bounding box center [192, 156] width 42 height 12
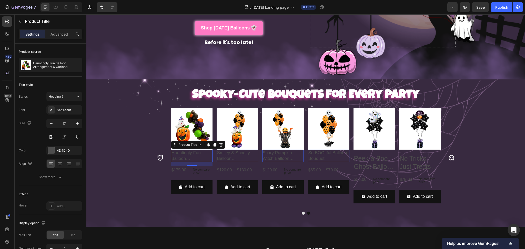
click at [190, 152] on h2 "Hauntingly Fun Balloon Arrangement & Garland" at bounding box center [192, 156] width 42 height 12
click at [63, 34] on p "Advanced" at bounding box center [58, 34] width 17 height 5
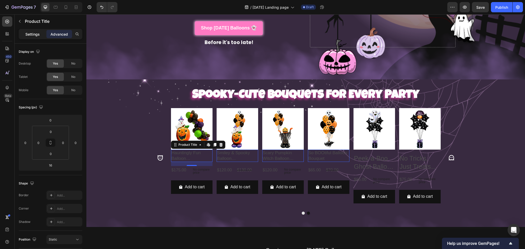
click at [32, 33] on p "Settings" at bounding box center [32, 34] width 14 height 5
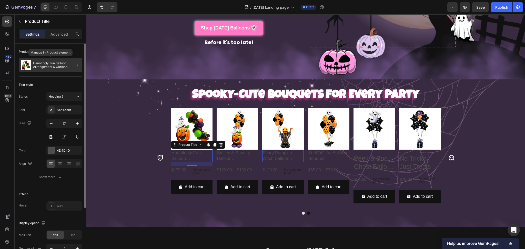
click at [58, 65] on p "Hauntingly Fun Balloon Arrangement & Garland" at bounding box center [56, 65] width 47 height 7
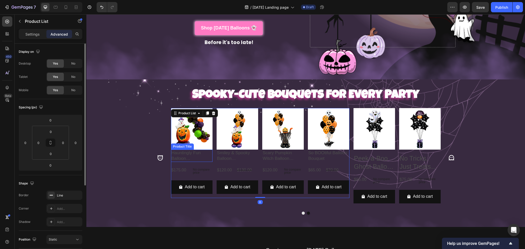
click at [189, 153] on h2 "Hauntingly Fun Balloon Arrangement & Garland" at bounding box center [192, 156] width 42 height 12
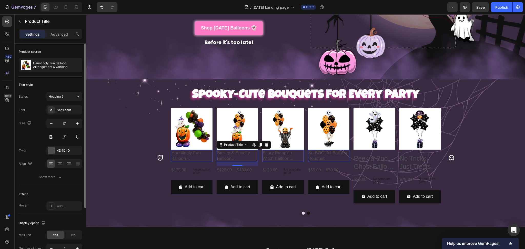
click at [228, 151] on h2 "Smiley & Spooky Balloon Arrangement" at bounding box center [238, 156] width 42 height 12
click at [271, 153] on h2 "Scary Pumpkin Witch Balloon Arrangement" at bounding box center [283, 156] width 42 height 12
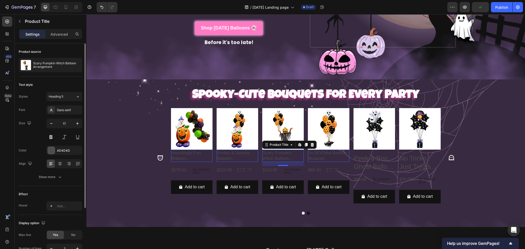
click at [283, 154] on h2 "Scary Pumpkin Witch Balloon Arrangement" at bounding box center [283, 156] width 42 height 12
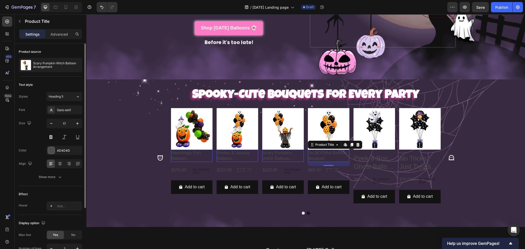
click at [342, 152] on h2 "So BOOtiful Balloon Bouquet" at bounding box center [329, 156] width 42 height 12
click at [373, 155] on h2 "Peek-a-Boo Ghost Balloon Bouquet" at bounding box center [374, 163] width 42 height 18
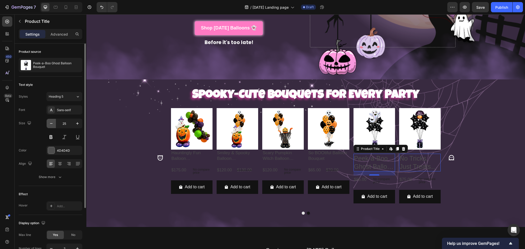
click at [51, 122] on icon "button" at bounding box center [51, 123] width 5 height 5
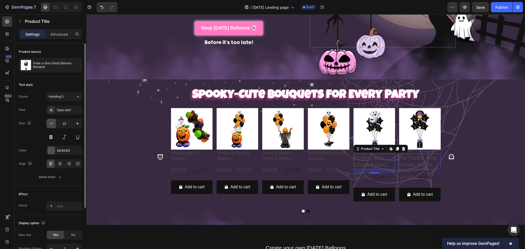
click at [51, 122] on icon "button" at bounding box center [51, 123] width 5 height 5
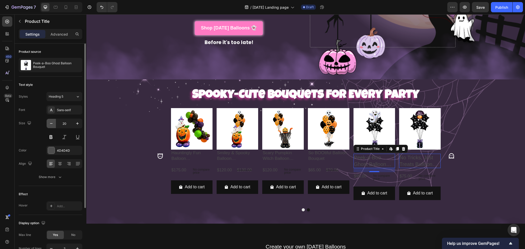
click at [51, 122] on icon "button" at bounding box center [51, 123] width 5 height 5
type input "18"
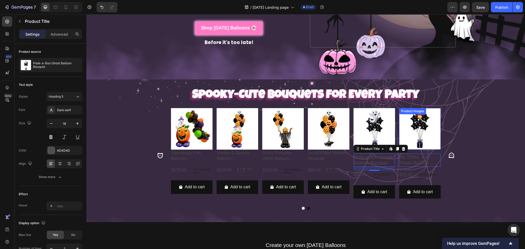
click at [499, 118] on div "⁠⁠⁠⁠⁠⁠⁠ Spooky-Cute Bouquets for Every Party Heading Product Images Peek-a-Boo …" at bounding box center [305, 151] width 439 height 126
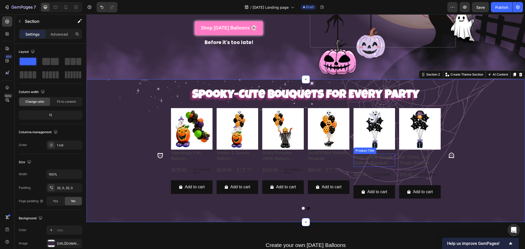
click at [357, 154] on h2 "Peek-a-Boo Ghost Balloon Bouquet" at bounding box center [374, 160] width 42 height 13
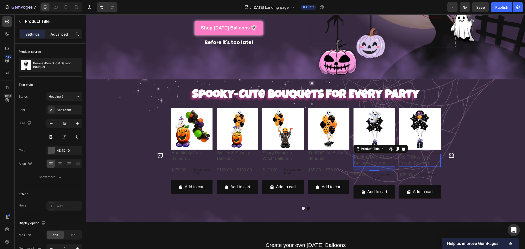
click at [60, 36] on p "Advanced" at bounding box center [58, 34] width 17 height 5
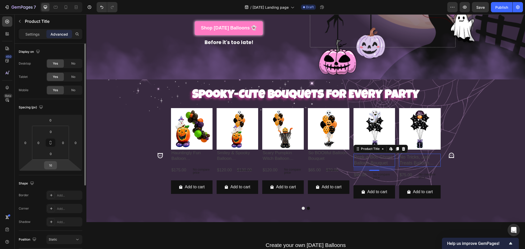
click at [54, 163] on input "16" at bounding box center [50, 165] width 10 height 8
type input "0"
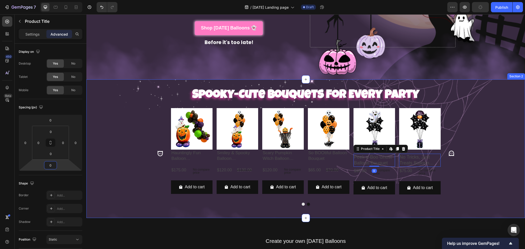
click at [110, 179] on div "⁠⁠⁠⁠⁠⁠⁠ Spooky-Cute Bouquets for Every Party Heading Product Images Peek-a-Boo …" at bounding box center [305, 149] width 439 height 122
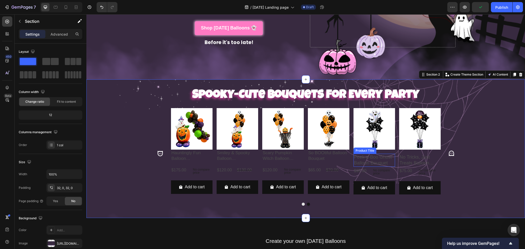
click at [385, 159] on h2 "Peek-a-Boo Ghost Balloon Bouquet" at bounding box center [374, 160] width 42 height 13
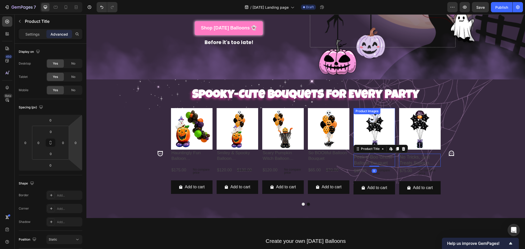
click at [363, 125] on img at bounding box center [374, 129] width 42 height 42
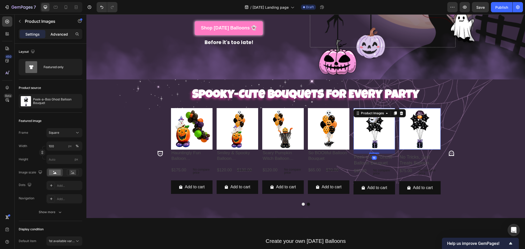
click at [58, 36] on p "Advanced" at bounding box center [58, 34] width 17 height 5
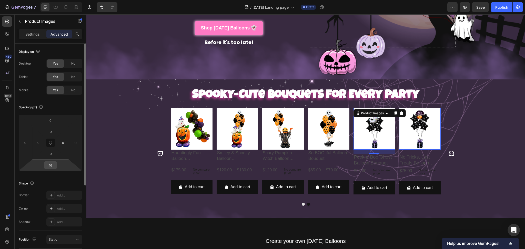
click at [52, 169] on input "16" at bounding box center [50, 165] width 10 height 8
type input "0"
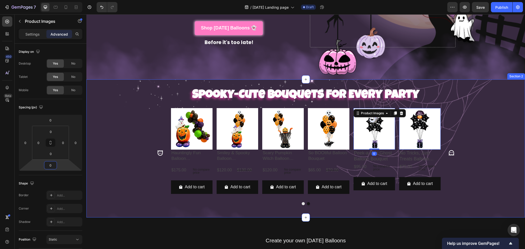
click at [153, 149] on button "Carousel Back Arrow" at bounding box center [160, 153] width 15 height 15
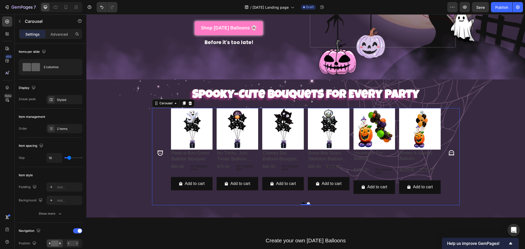
click at [451, 152] on icon "Carousel Next Arrow" at bounding box center [451, 153] width 7 height 7
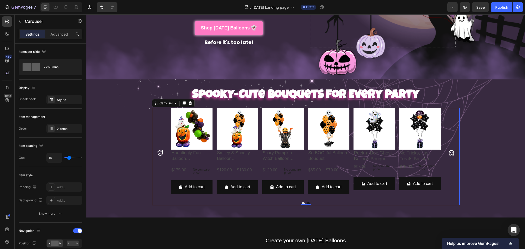
click at [444, 149] on button "Carousel Next Arrow" at bounding box center [451, 153] width 15 height 15
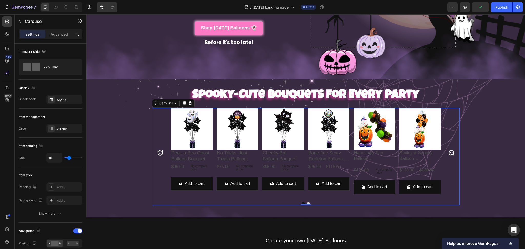
click at [157, 151] on icon "Carousel Back Arrow" at bounding box center [159, 152] width 5 height 5
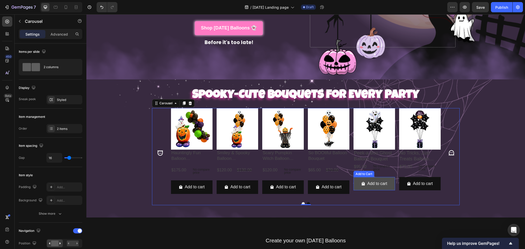
click at [385, 184] on button "Add to cart" at bounding box center [374, 184] width 42 height 14
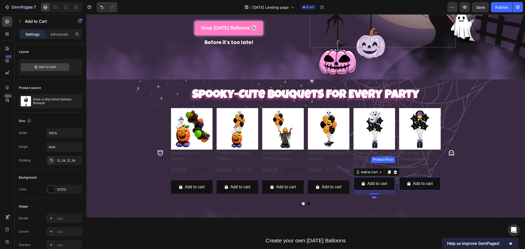
click at [382, 157] on div "Product Price" at bounding box center [383, 159] width 22 height 5
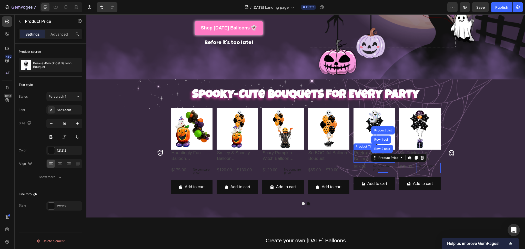
click at [355, 155] on h2 "Peek-a-Boo Ghost Balloon Bouquet" at bounding box center [374, 156] width 42 height 13
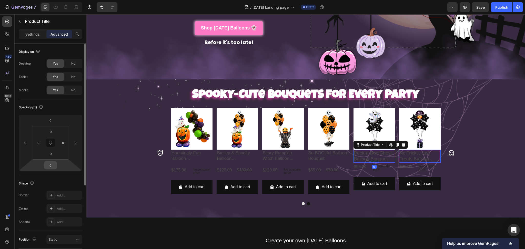
click at [53, 165] on input "0" at bounding box center [50, 165] width 10 height 8
type input "16"
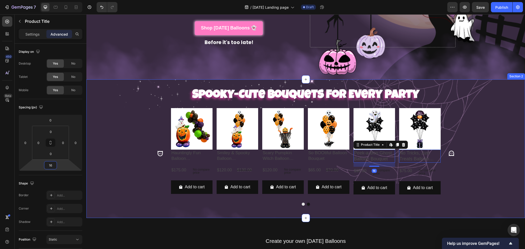
click at [136, 139] on div "⁠⁠⁠⁠⁠⁠⁠ Spooky-Cute Bouquets for Every Party Heading Product Images Peek-a-Boo …" at bounding box center [305, 149] width 439 height 122
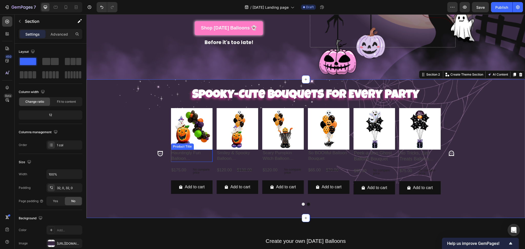
click at [180, 150] on h2 "Hauntingly Fun Balloon Arrangement & Garland" at bounding box center [192, 156] width 42 height 12
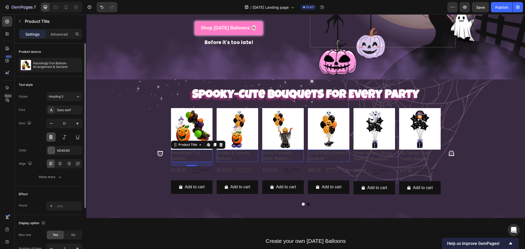
click at [52, 138] on button at bounding box center [50, 137] width 9 height 9
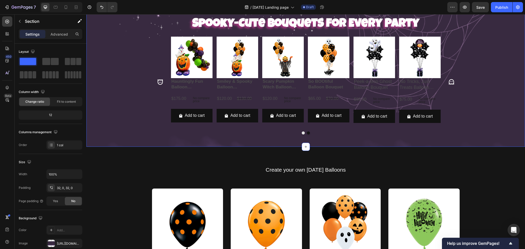
click at [491, 145] on div "⁠⁠⁠⁠⁠⁠⁠ Spooky-Cute Bouquets for Every Party Heading Product Images Peek-a-Boo …" at bounding box center [305, 77] width 439 height 139
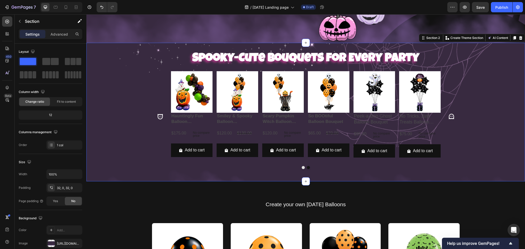
scroll to position [192, 0]
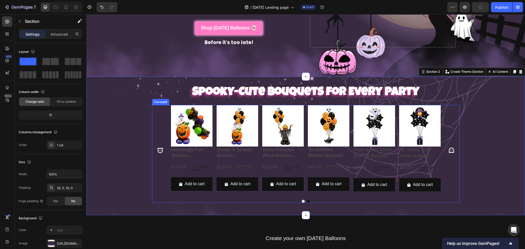
click at [450, 148] on icon "Carousel Next Arrow" at bounding box center [451, 150] width 5 height 5
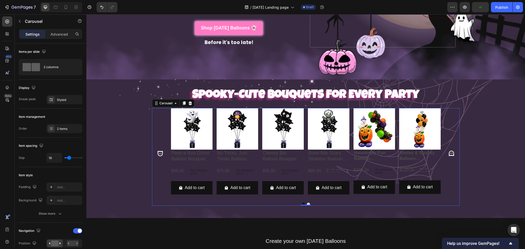
click at [450, 151] on icon "Carousel Next Arrow" at bounding box center [451, 153] width 5 height 5
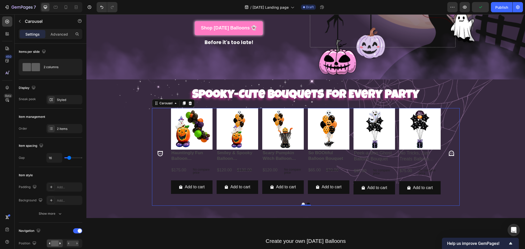
click at [450, 151] on icon "Carousel Next Arrow" at bounding box center [451, 153] width 5 height 5
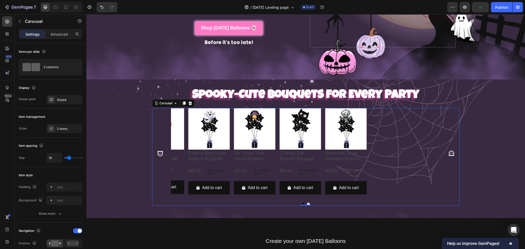
click at [450, 151] on icon "Carousel Next Arrow" at bounding box center [451, 153] width 5 height 5
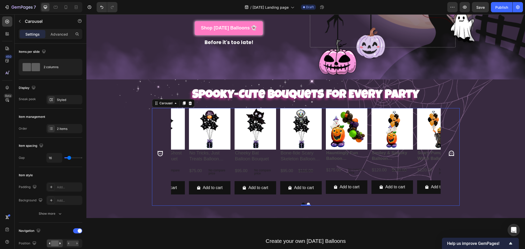
click at [476, 148] on div "⁠⁠⁠⁠⁠⁠⁠ Spooky-Cute Bouquets for Every Party Heading Product Images Peek-a-Boo …" at bounding box center [305, 149] width 439 height 122
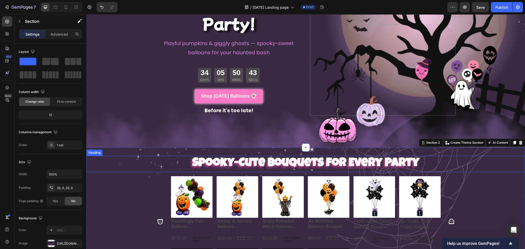
scroll to position [133, 0]
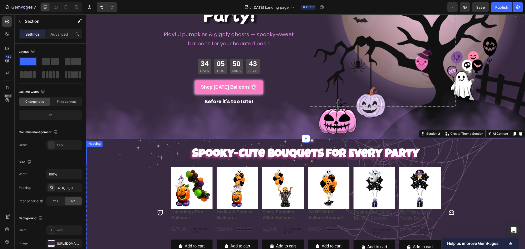
click at [134, 151] on div "⁠⁠⁠⁠⁠⁠⁠ Spooky-Cute Bouquets for Every Party Heading Product Images Peek-a-Boo …" at bounding box center [305, 208] width 439 height 122
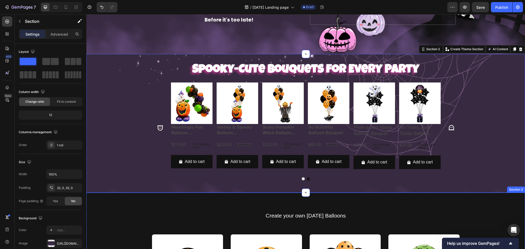
scroll to position [213, 0]
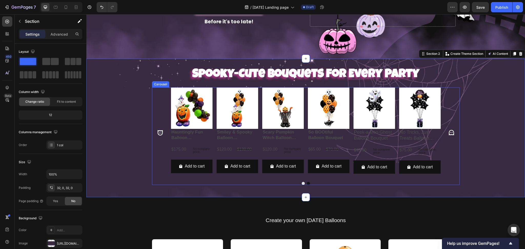
click at [162, 96] on div "Product Images Peek-a-Boo Ghost Balloon Bouquet Product Title $95.00 Product Pr…" at bounding box center [306, 132] width 308 height 91
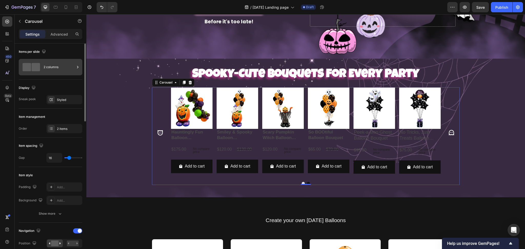
click at [50, 63] on div "2 columns" at bounding box center [59, 67] width 31 height 12
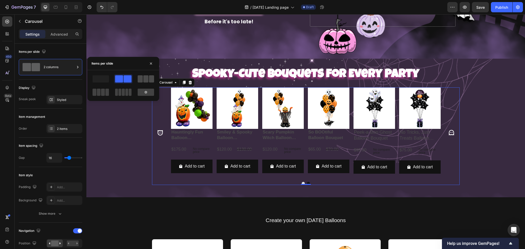
click at [145, 78] on span at bounding box center [145, 78] width 5 height 7
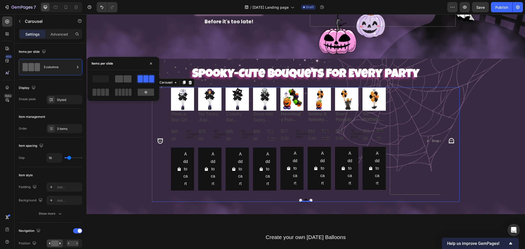
click at [125, 78] on span at bounding box center [128, 78] width 8 height 7
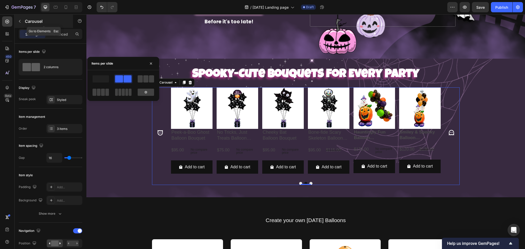
click at [19, 22] on icon "button" at bounding box center [20, 21] width 4 height 4
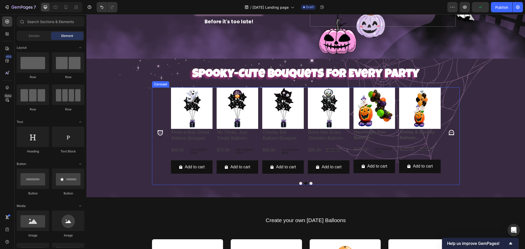
click at [161, 93] on div "Product Images Peek-a-Boo Ghost Balloon Bouquet Product Title $95.00 Product Pr…" at bounding box center [306, 132] width 308 height 91
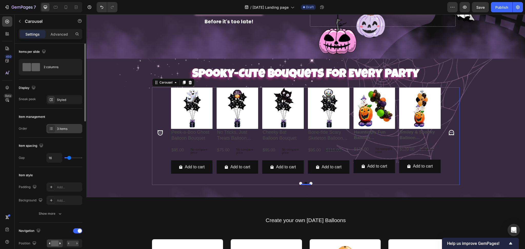
click at [69, 129] on div "3 items" at bounding box center [69, 129] width 24 height 5
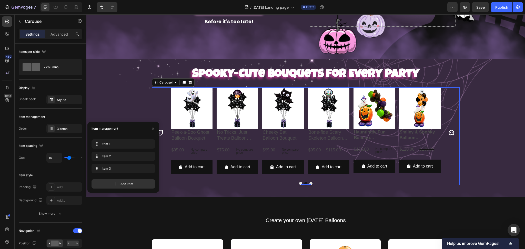
click at [449, 130] on icon "Carousel Next Arrow" at bounding box center [451, 132] width 7 height 7
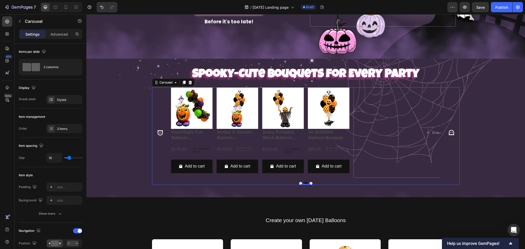
click at [449, 130] on icon "Carousel Next Arrow" at bounding box center [451, 132] width 7 height 7
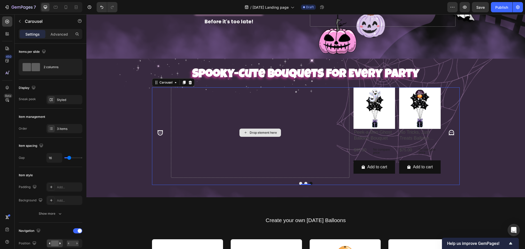
click at [216, 120] on div "Drop element here" at bounding box center [260, 132] width 178 height 91
click at [67, 129] on div "3 items" at bounding box center [69, 129] width 24 height 5
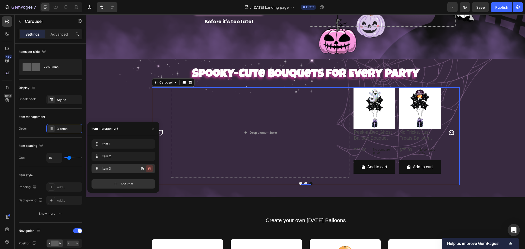
click at [151, 170] on icon "button" at bounding box center [149, 169] width 4 height 4
click at [150, 168] on div "Delete" at bounding box center [145, 168] width 9 height 5
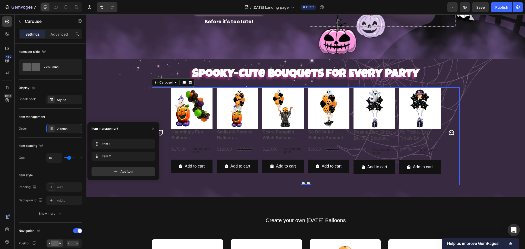
click at [448, 131] on icon "Carousel Next Arrow" at bounding box center [451, 132] width 7 height 7
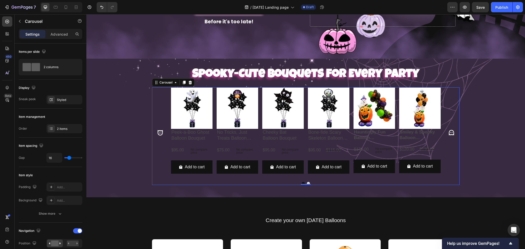
click at [448, 131] on icon "Carousel Next Arrow" at bounding box center [451, 132] width 7 height 7
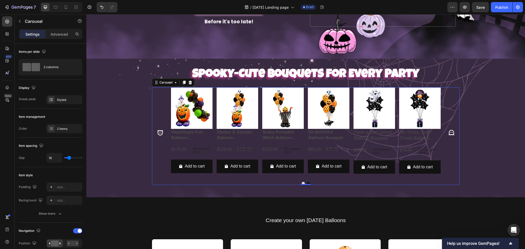
click at [448, 131] on icon "Carousel Next Arrow" at bounding box center [451, 132] width 7 height 7
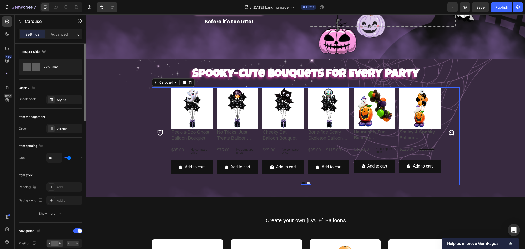
scroll to position [34, 0]
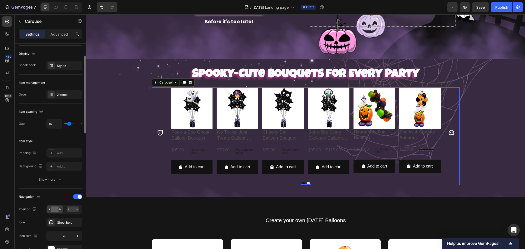
type input "18"
type input "46"
type input "65"
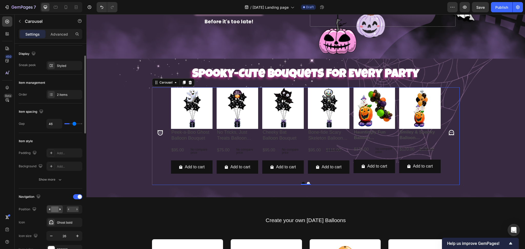
type input "65"
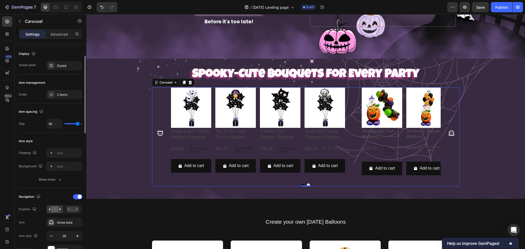
type input "67"
type input "68"
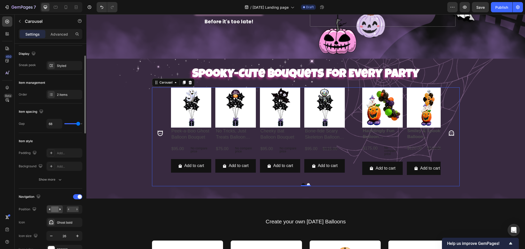
type input "40"
type input "5"
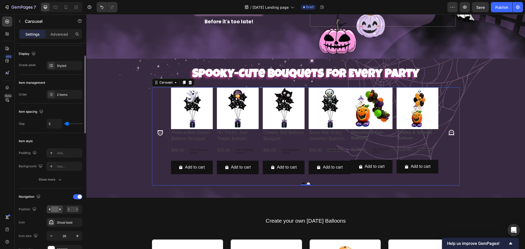
type input "0"
type input "3"
type input "15"
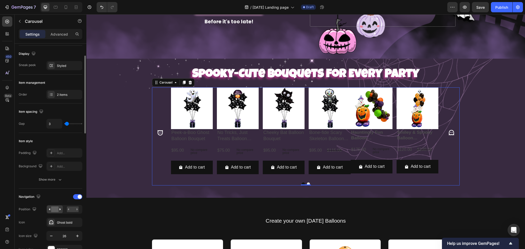
type input "15"
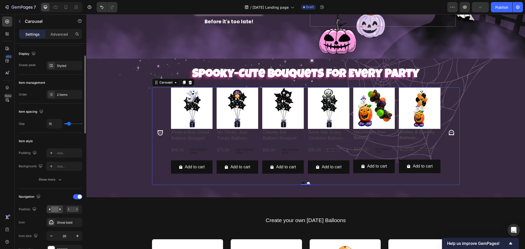
type input "18"
type input "16"
drag, startPoint x: 69, startPoint y: 124, endPoint x: 69, endPoint y: 128, distance: 4.1
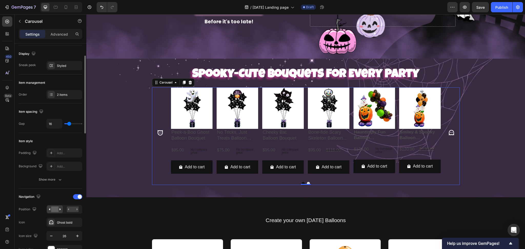
click at [69, 124] on input "range" at bounding box center [73, 123] width 18 height 1
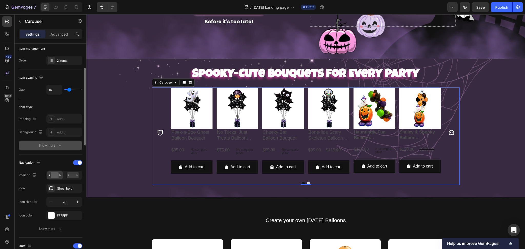
click at [51, 147] on div "Show more" at bounding box center [51, 145] width 24 height 5
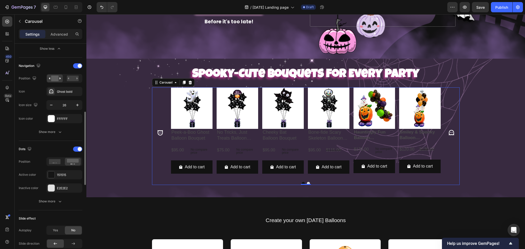
scroll to position [239, 0]
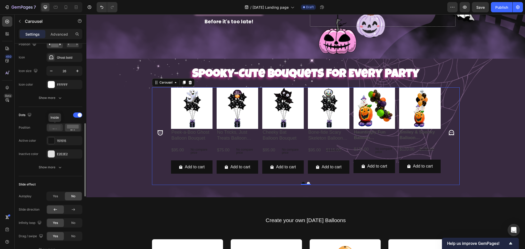
click at [53, 128] on icon at bounding box center [55, 127] width 12 height 5
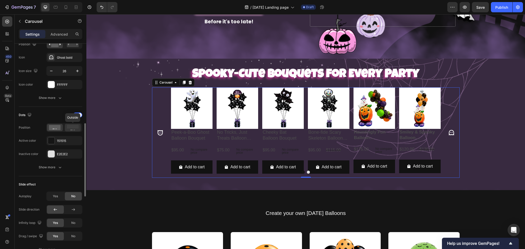
click at [75, 130] on icon at bounding box center [73, 128] width 12 height 6
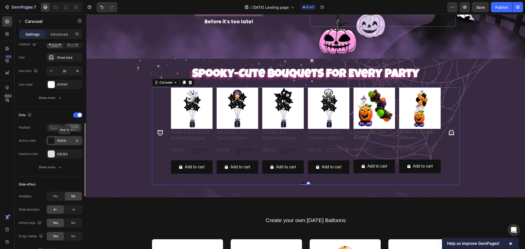
click at [65, 141] on div "151515" at bounding box center [64, 141] width 15 height 5
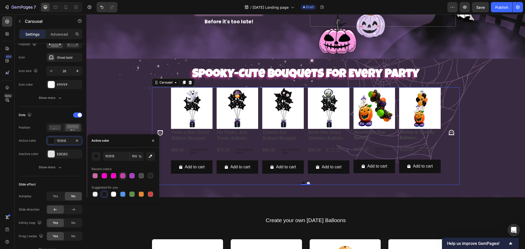
click at [125, 174] on div at bounding box center [122, 175] width 5 height 5
click at [94, 174] on div at bounding box center [95, 175] width 5 height 5
click at [133, 176] on div at bounding box center [131, 175] width 5 height 5
click at [93, 177] on div at bounding box center [95, 175] width 5 height 5
type input "C96AA8"
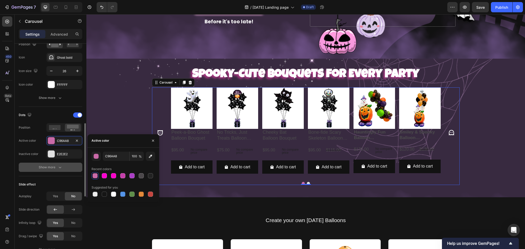
click at [51, 168] on div "Show more" at bounding box center [51, 167] width 24 height 5
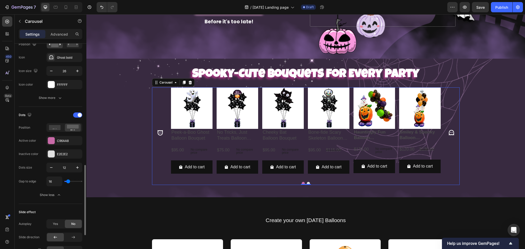
scroll to position [273, 0]
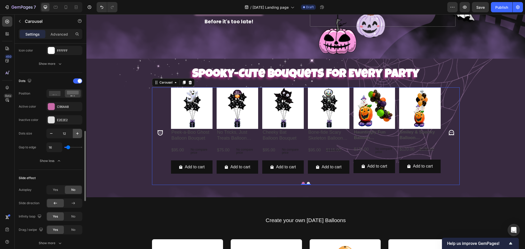
click at [78, 134] on icon "button" at bounding box center [77, 133] width 5 height 5
type input "13"
type input "43"
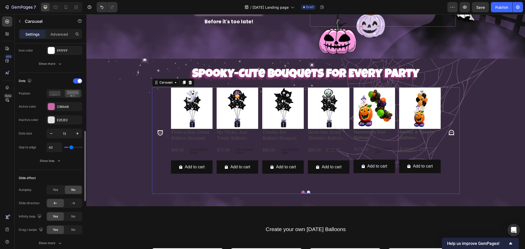
type input "50"
type input "48"
type input "41"
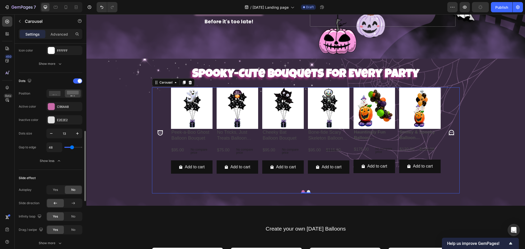
type input "41"
type input "36"
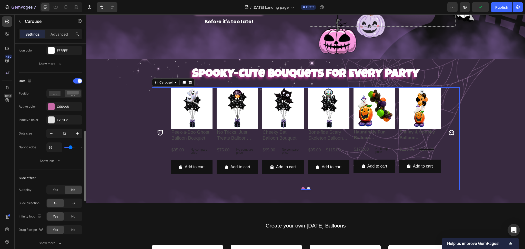
type input "83"
type input "120"
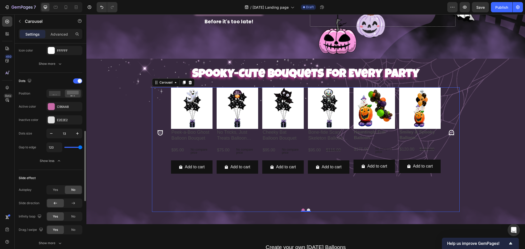
type input "22"
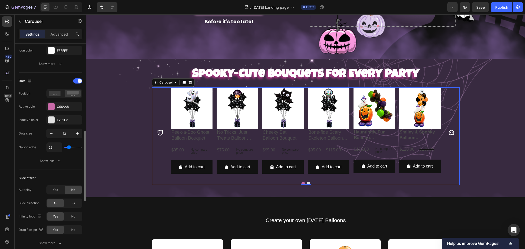
type input "15"
type input "17"
drag, startPoint x: 68, startPoint y: 148, endPoint x: 68, endPoint y: 156, distance: 7.9
type input "17"
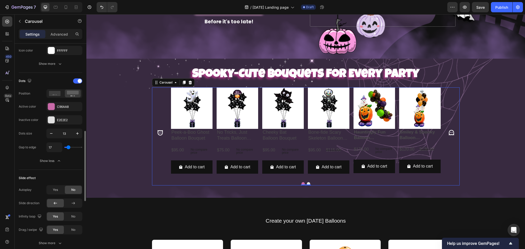
click at [68, 148] on input "range" at bounding box center [73, 147] width 18 height 1
click at [49, 160] on div "Show less" at bounding box center [51, 160] width 22 height 5
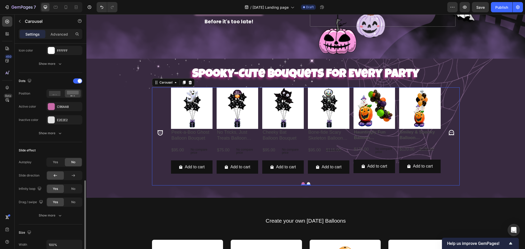
scroll to position [308, 0]
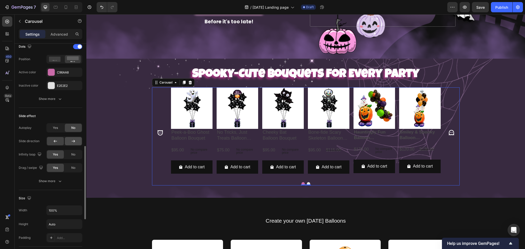
click at [75, 142] on icon at bounding box center [73, 141] width 5 height 5
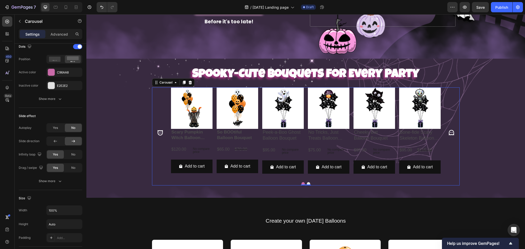
click at [448, 129] on icon "Carousel Next Arrow" at bounding box center [451, 132] width 7 height 7
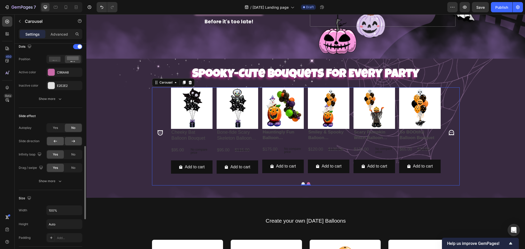
click at [59, 139] on div at bounding box center [55, 141] width 17 height 8
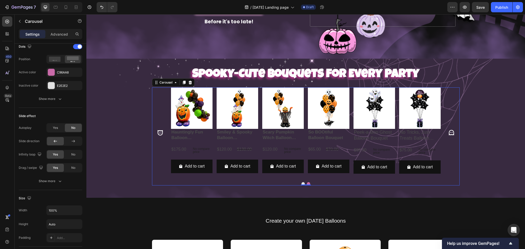
click at [449, 132] on icon "Carousel Next Arrow" at bounding box center [451, 132] width 5 height 5
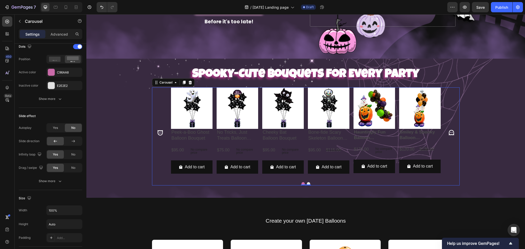
click at [449, 132] on icon "Carousel Next Arrow" at bounding box center [451, 132] width 5 height 5
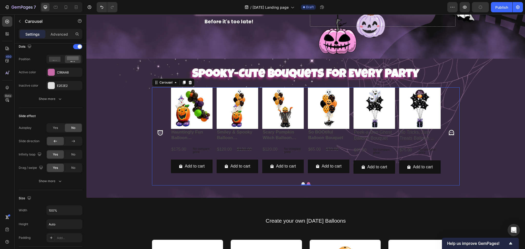
click at [449, 132] on icon "Carousel Next Arrow" at bounding box center [451, 132] width 5 height 5
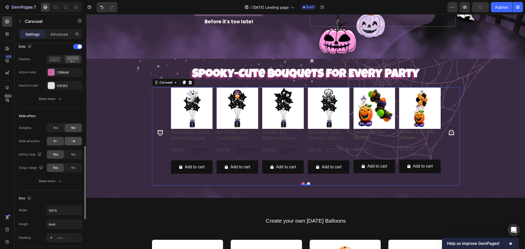
drag, startPoint x: 70, startPoint y: 141, endPoint x: 10, endPoint y: 128, distance: 61.2
click at [70, 141] on div at bounding box center [73, 141] width 17 height 8
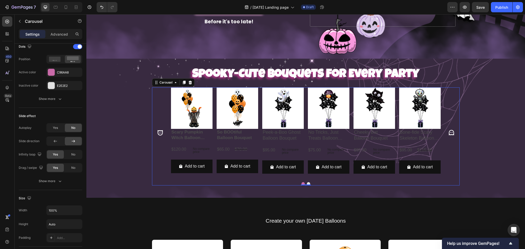
click at [451, 130] on icon "Carousel Next Arrow" at bounding box center [451, 132] width 5 height 5
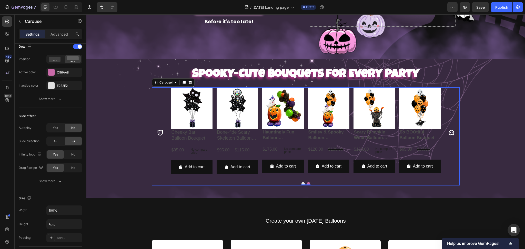
click at [449, 130] on icon "Carousel Next Arrow" at bounding box center [451, 132] width 5 height 5
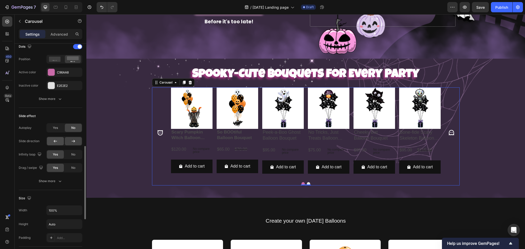
click at [50, 140] on div at bounding box center [55, 141] width 17 height 8
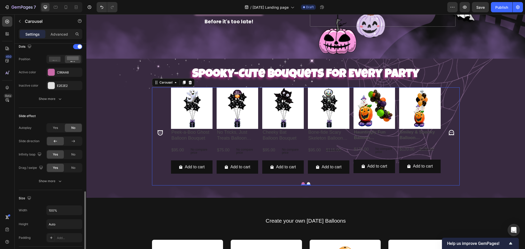
scroll to position [342, 0]
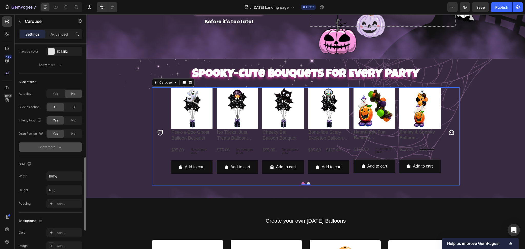
click at [55, 146] on div "Show more" at bounding box center [51, 147] width 24 height 5
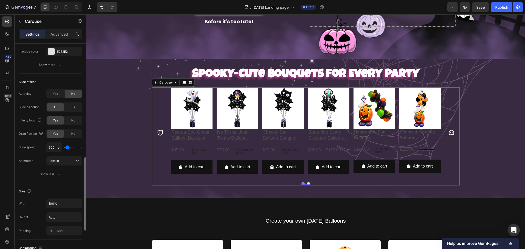
type input "700ms"
type input "700"
type input "1550ms"
type input "1550"
type input "1650ms"
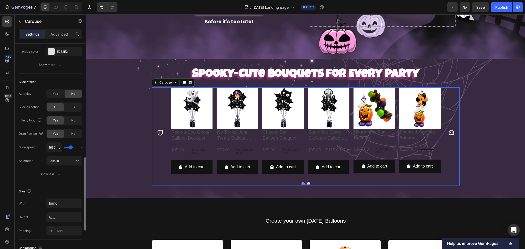
drag, startPoint x: 67, startPoint y: 148, endPoint x: 168, endPoint y: 133, distance: 101.9
type input "1650"
click at [71, 148] on input "range" at bounding box center [73, 147] width 18 height 1
click at [448, 129] on icon "Carousel Next Arrow" at bounding box center [451, 132] width 7 height 7
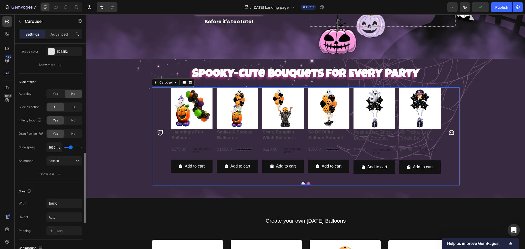
type input "1300ms"
drag, startPoint x: 74, startPoint y: 147, endPoint x: 68, endPoint y: 147, distance: 6.2
click at [69, 147] on input "range" at bounding box center [73, 147] width 18 height 1
type input "600"
click at [68, 147] on input "range" at bounding box center [73, 147] width 18 height 1
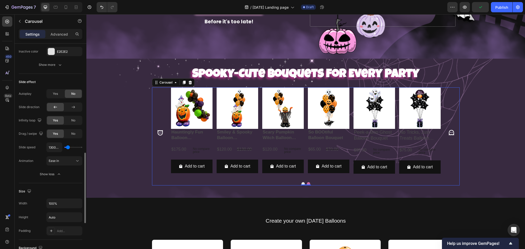
type input "600ms"
click at [68, 147] on input "range" at bounding box center [73, 147] width 18 height 1
click at [449, 130] on icon "Carousel Next Arrow" at bounding box center [451, 132] width 7 height 7
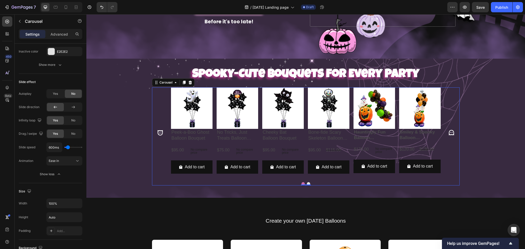
click at [448, 130] on icon "Carousel Next Arrow" at bounding box center [451, 132] width 7 height 7
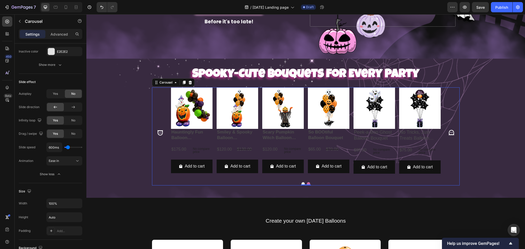
click at [448, 130] on icon "Carousel Next Arrow" at bounding box center [451, 132] width 7 height 7
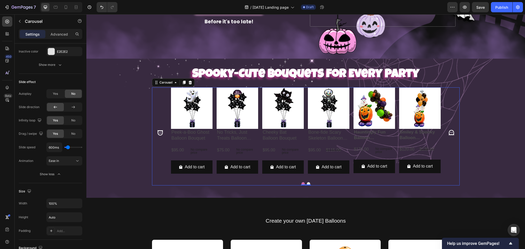
click at [448, 130] on icon "Carousel Next Arrow" at bounding box center [451, 132] width 7 height 7
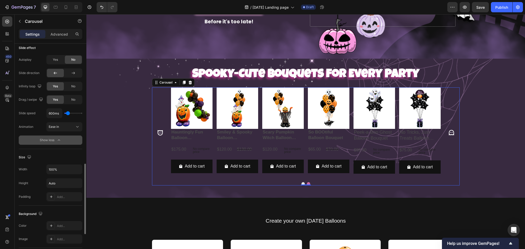
scroll to position [410, 0]
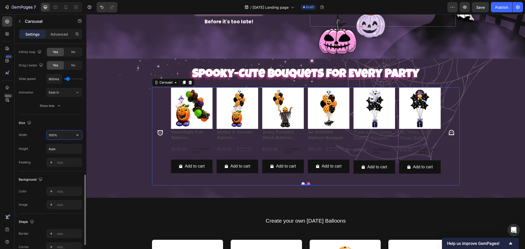
click at [61, 137] on input "100%" at bounding box center [64, 134] width 35 height 9
click at [62, 154] on input "Auto" at bounding box center [64, 148] width 35 height 9
drag, startPoint x: 70, startPoint y: 150, endPoint x: 76, endPoint y: 147, distance: 5.9
click at [76, 147] on icon "button" at bounding box center [77, 148] width 5 height 5
click at [64, 163] on p "Fit content Auto" at bounding box center [62, 162] width 29 height 5
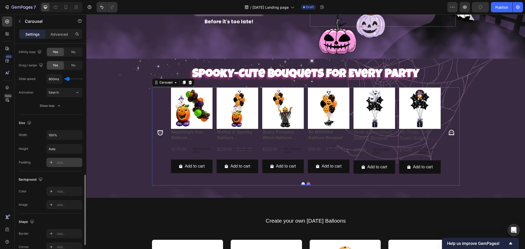
click at [64, 164] on div "Add..." at bounding box center [69, 162] width 24 height 5
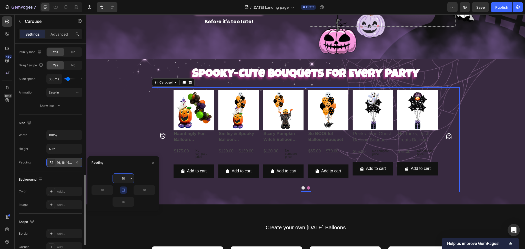
type input "1"
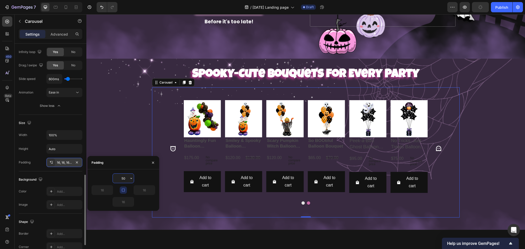
type input "5"
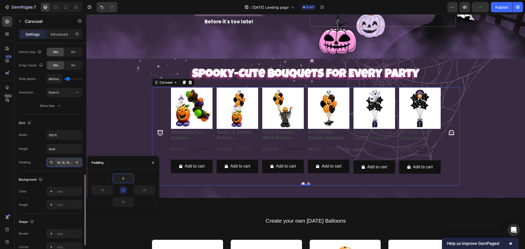
type input "0"
click at [124, 177] on input "0" at bounding box center [123, 178] width 21 height 9
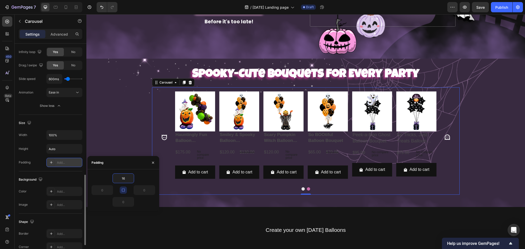
type input "16"
click at [105, 126] on div "⁠⁠⁠⁠⁠⁠⁠ Spooky-Cute Bouquets for Every Party Heading Product Images Peek-a-Boo …" at bounding box center [305, 133] width 439 height 132
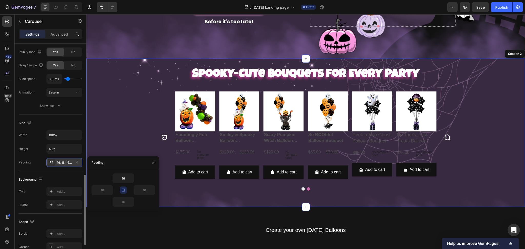
scroll to position [0, 0]
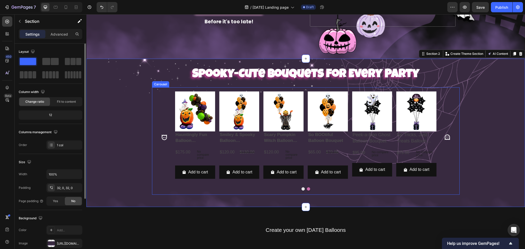
click at [158, 92] on div "Product Images Peek-a-Boo Ghost Balloon Bouquet Product Title $95.00 Product Pr…" at bounding box center [305, 138] width 299 height 92
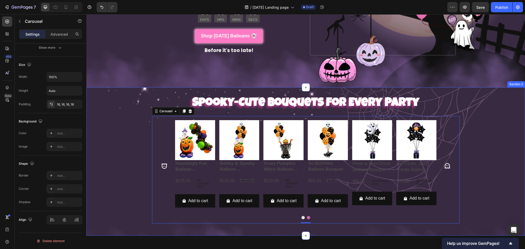
scroll to position [145, 0]
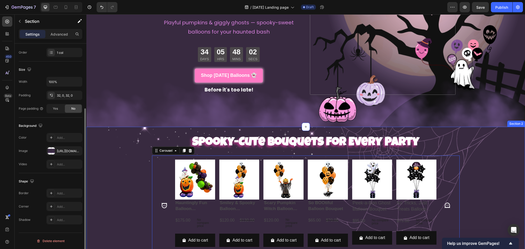
click at [116, 168] on div "⁠⁠⁠⁠⁠⁠⁠ Spooky-Cute Bouquets for Every Party Heading Product Images Peek-a-Boo …" at bounding box center [305, 201] width 439 height 132
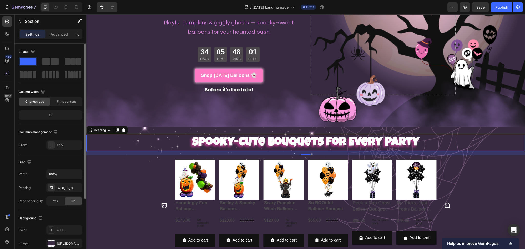
click at [162, 144] on p "⁠⁠⁠⁠⁠⁠⁠ Spooky-Cute Bouquets for Every Party" at bounding box center [306, 143] width 438 height 15
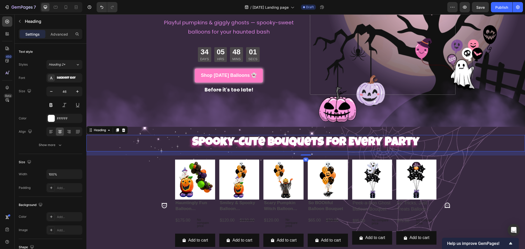
scroll to position [163, 0]
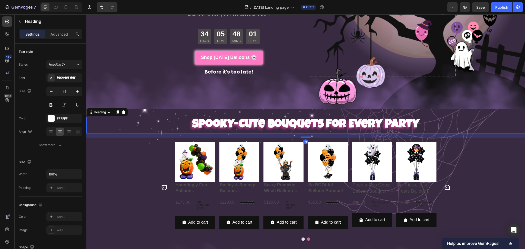
click at [126, 150] on div "⁠⁠⁠⁠⁠⁠⁠ Spooky-Cute Bouquets for Every Party Heading 16 Product Images Peek-a-B…" at bounding box center [305, 183] width 439 height 132
click at [472, 172] on div "⁠⁠⁠⁠⁠⁠⁠ Spooky-Cute Bouquets for Every Party Heading 16 Product Images Peek-a-B…" at bounding box center [305, 183] width 439 height 132
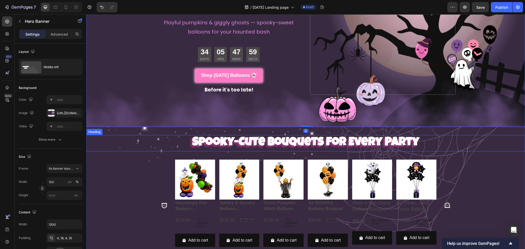
click at [374, 141] on strong "Spooky-Cute Bouquets for Every Party" at bounding box center [305, 143] width 227 height 12
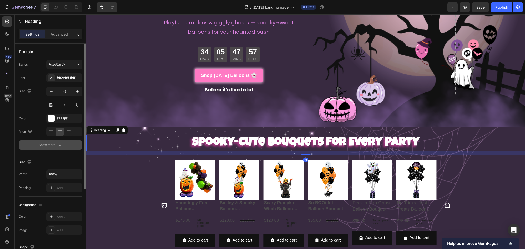
click at [49, 149] on button "Show more" at bounding box center [51, 144] width 64 height 9
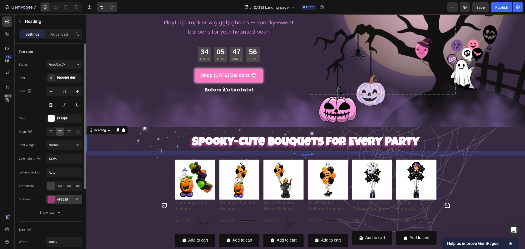
click at [61, 199] on div "AF3685" at bounding box center [64, 199] width 15 height 5
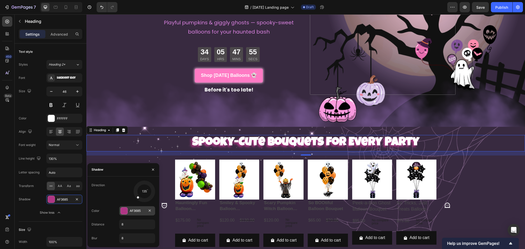
click at [139, 212] on div "AF3685" at bounding box center [137, 211] width 15 height 5
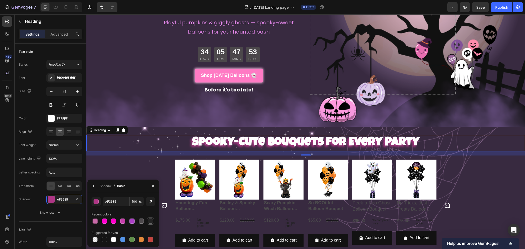
click at [148, 221] on div at bounding box center [150, 221] width 5 height 5
type input "232323"
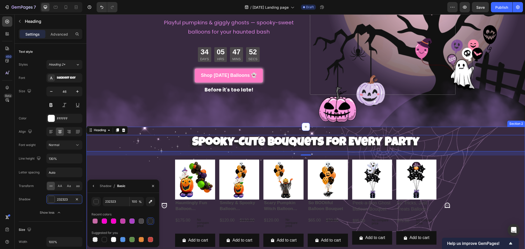
click at [115, 170] on div "⁠⁠⁠⁠⁠⁠⁠ Spooky-Cute Bouquets for Every Party Heading 16 Product Images Peek-a-B…" at bounding box center [305, 201] width 439 height 132
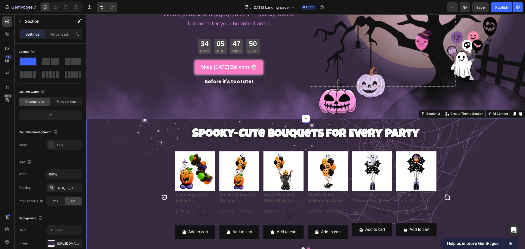
scroll to position [247, 0]
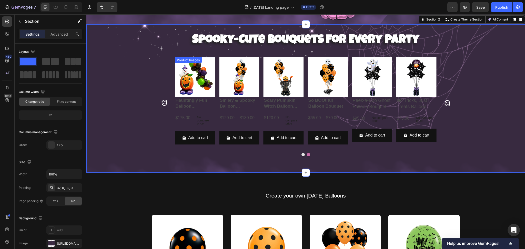
click at [196, 82] on img at bounding box center [195, 77] width 40 height 40
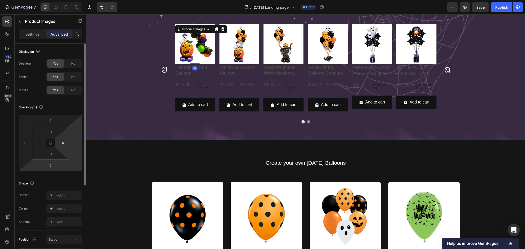
scroll to position [281, 0]
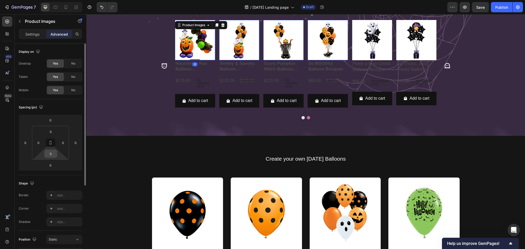
click at [50, 156] on input "0" at bounding box center [51, 154] width 10 height 8
type input "16"
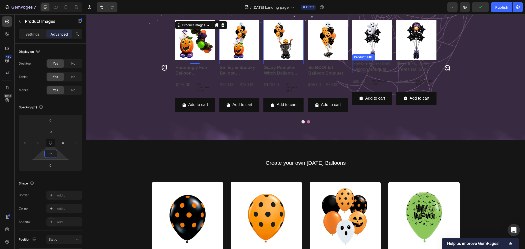
click at [370, 47] on img at bounding box center [372, 40] width 40 height 40
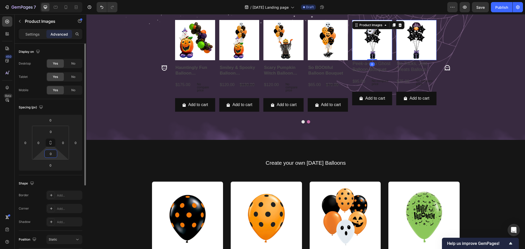
click at [47, 157] on input "0" at bounding box center [51, 154] width 10 height 8
type input "16"
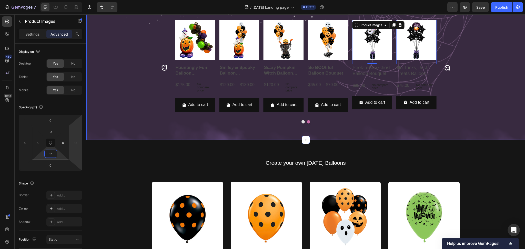
click at [133, 97] on div "⁠⁠⁠⁠⁠⁠⁠ Spooky-Cute Bouquets for Every Party Heading Product Images 0 Peek-a-Bo…" at bounding box center [305, 64] width 439 height 136
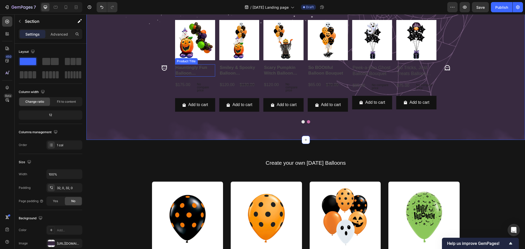
click at [185, 71] on h2 "Hauntingly Fun Balloon Arrangement & Garland" at bounding box center [195, 70] width 40 height 12
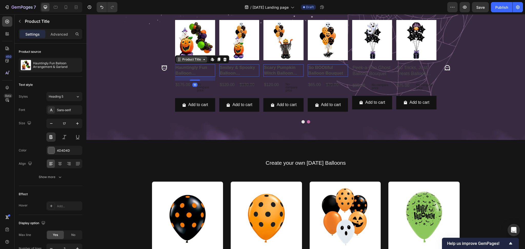
click at [199, 59] on div "Product Title" at bounding box center [191, 59] width 21 height 5
click at [190, 58] on div "Product Title" at bounding box center [191, 59] width 21 height 5
click at [211, 59] on icon at bounding box center [212, 59] width 2 height 3
click at [195, 70] on h2 "Hauntingly Fun Balloon Arrangement & Garland" at bounding box center [195, 70] width 40 height 12
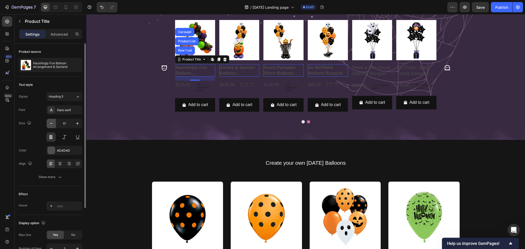
click at [50, 124] on icon "button" at bounding box center [51, 123] width 5 height 5
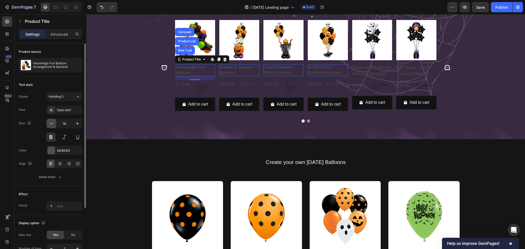
click at [50, 124] on icon "button" at bounding box center [51, 123] width 5 height 5
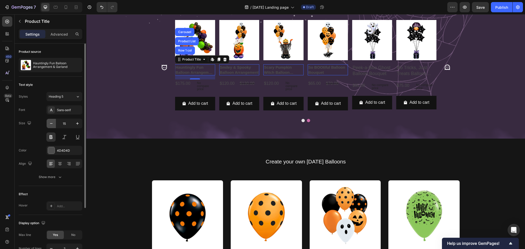
click at [50, 124] on icon "button" at bounding box center [51, 123] width 5 height 5
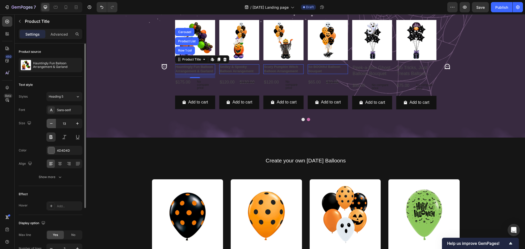
click at [50, 124] on icon "button" at bounding box center [51, 123] width 5 height 5
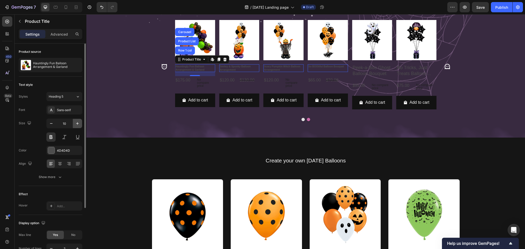
click at [76, 123] on icon "button" at bounding box center [77, 123] width 5 height 5
click at [77, 123] on icon "button" at bounding box center [77, 123] width 5 height 5
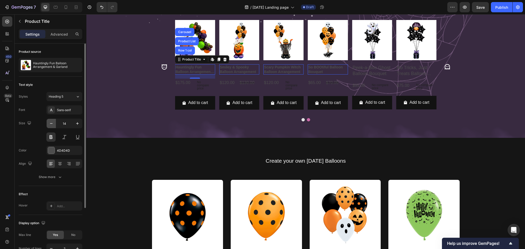
click at [54, 125] on icon "button" at bounding box center [51, 123] width 5 height 5
type input "13"
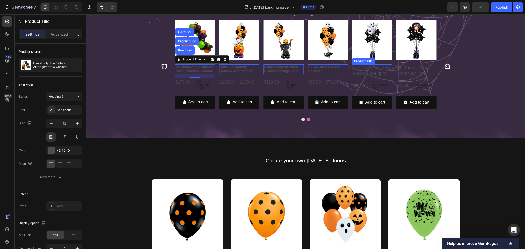
click at [370, 71] on h2 "Peek-a-Boo Ghost Balloon Bouquet" at bounding box center [372, 70] width 40 height 13
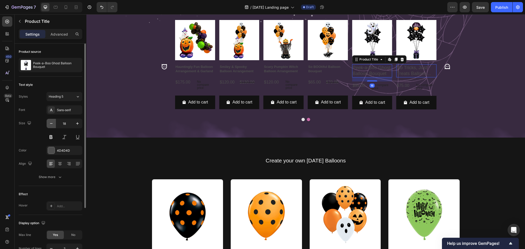
click at [51, 125] on icon "button" at bounding box center [51, 123] width 5 height 5
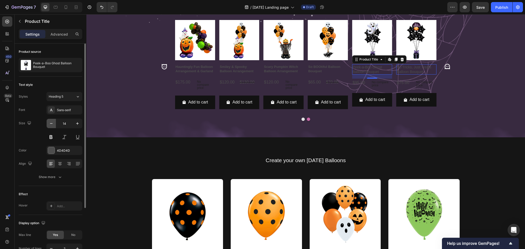
type input "13"
click at [444, 67] on icon "Carousel Next Arrow" at bounding box center [447, 66] width 7 height 7
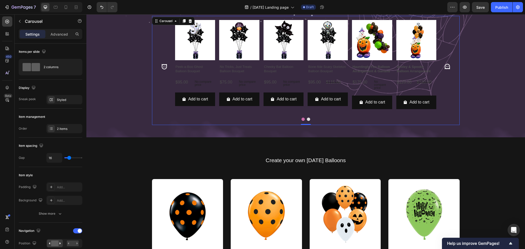
click at [444, 67] on icon "Carousel Next Arrow" at bounding box center [447, 66] width 7 height 7
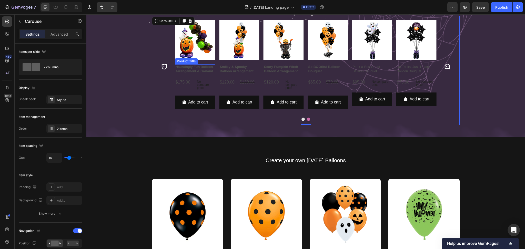
click at [187, 71] on h2 "Hauntingly Fun Balloon Arrangement & Garland" at bounding box center [195, 69] width 40 height 10
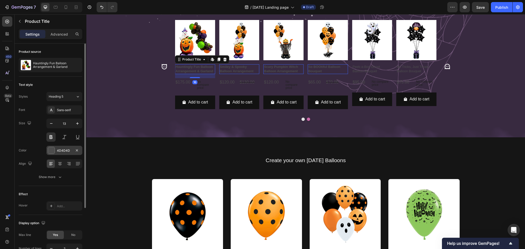
click at [51, 149] on div at bounding box center [51, 150] width 7 height 7
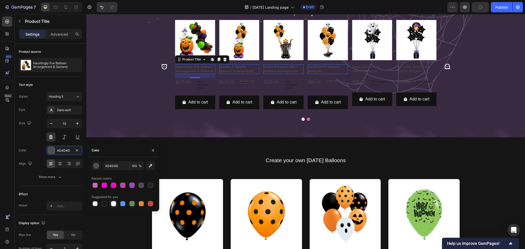
click at [113, 203] on div at bounding box center [113, 203] width 5 height 5
type input "FFFFFF"
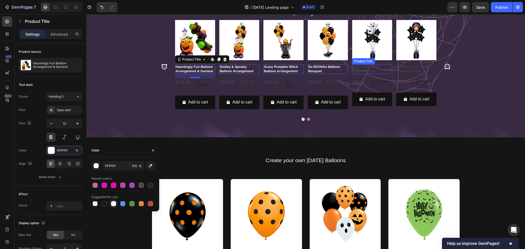
click at [359, 68] on h2 "Peek-a-Boo Ghost Balloon Bouquet" at bounding box center [372, 69] width 40 height 10
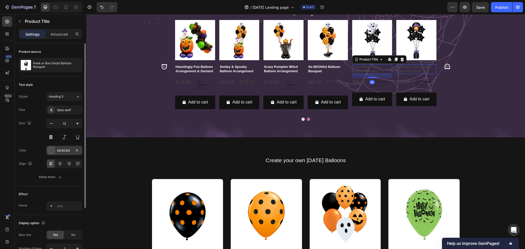
click at [50, 149] on div at bounding box center [51, 150] width 7 height 7
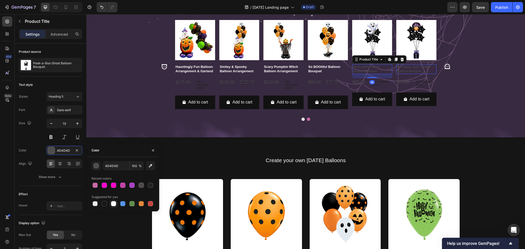
click at [112, 202] on div at bounding box center [113, 203] width 5 height 5
type input "FFFFFF"
click at [181, 83] on div "$175.00" at bounding box center [183, 82] width 16 height 8
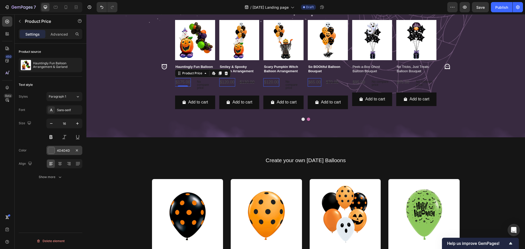
click at [54, 151] on div at bounding box center [51, 150] width 7 height 7
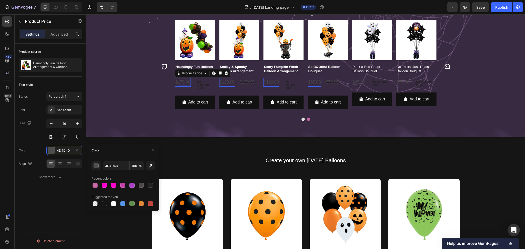
click at [100, 185] on div at bounding box center [124, 185] width 64 height 7
click at [113, 203] on div at bounding box center [113, 203] width 5 height 5
click at [131, 186] on div at bounding box center [131, 185] width 5 height 5
click at [95, 186] on div at bounding box center [95, 185] width 5 height 5
click at [116, 203] on div at bounding box center [113, 203] width 5 height 5
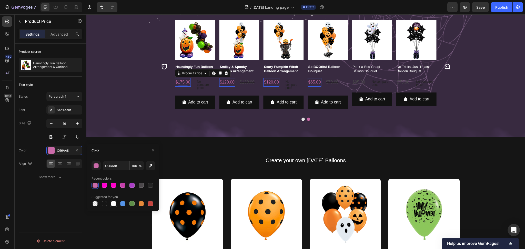
type input "FFFFFF"
click at [201, 85] on p "No compare price" at bounding box center [205, 84] width 16 height 9
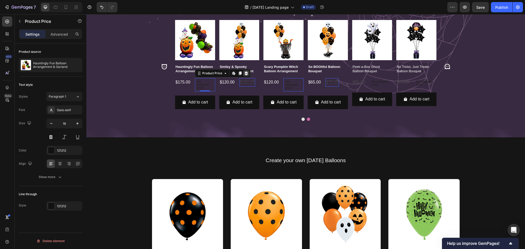
click at [245, 74] on icon at bounding box center [246, 74] width 3 height 4
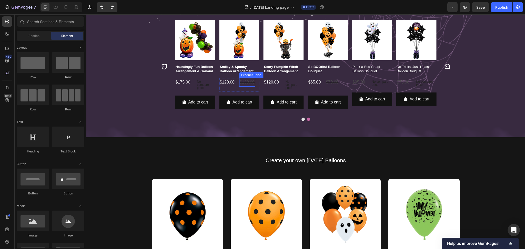
click at [246, 83] on div "$130.00" at bounding box center [247, 82] width 16 height 8
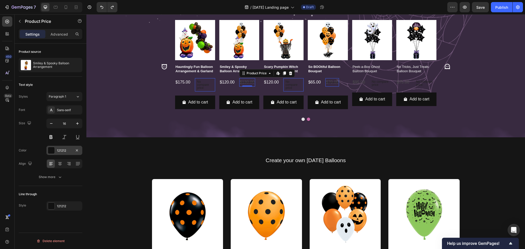
click at [53, 149] on div at bounding box center [51, 150] width 7 height 7
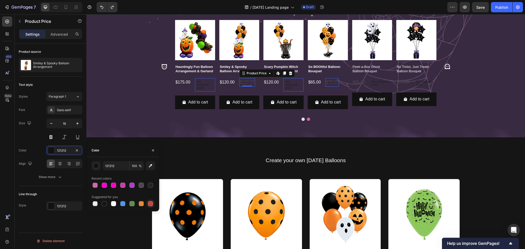
click at [149, 204] on div at bounding box center [150, 203] width 5 height 5
type input "C5453F"
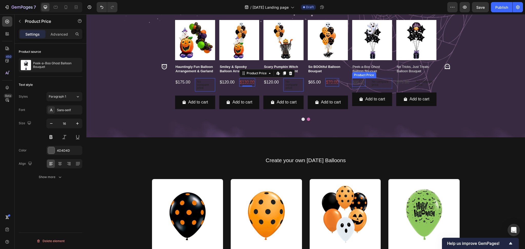
click at [356, 82] on div "$95.00" at bounding box center [359, 82] width 14 height 8
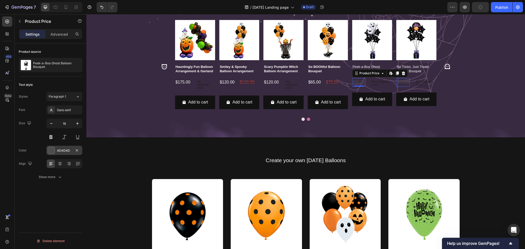
click at [54, 153] on div at bounding box center [51, 150] width 7 height 7
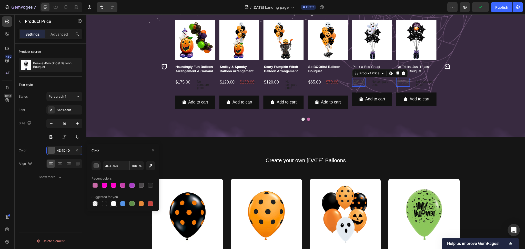
click at [116, 203] on div at bounding box center [113, 203] width 5 height 5
type input "FFFFFF"
click at [444, 66] on icon "Carousel Next Arrow" at bounding box center [446, 66] width 5 height 5
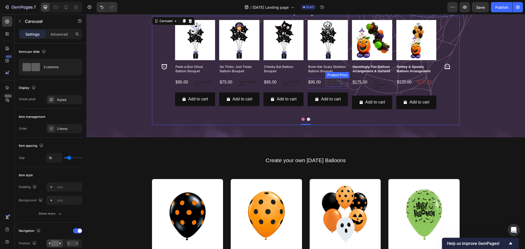
click at [332, 82] on div "$115.00" at bounding box center [333, 82] width 16 height 8
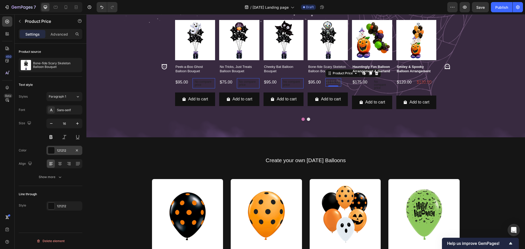
click at [57, 148] on div "121212" at bounding box center [64, 150] width 15 height 5
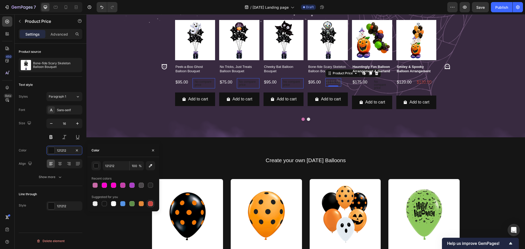
click at [151, 206] on div at bounding box center [150, 203] width 5 height 5
type input "C5453F"
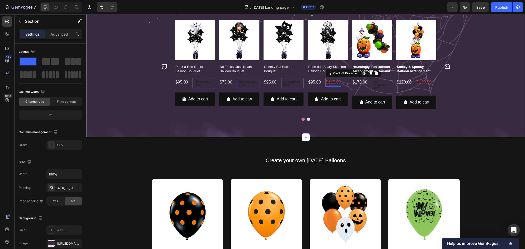
click at [132, 98] on div "⁠⁠⁠⁠⁠⁠⁠ Spooky-Cute Bouquets for Every Party Heading Product Images Peek-a-Boo …" at bounding box center [305, 63] width 439 height 134
click at [161, 66] on icon "Carousel Back Arrow" at bounding box center [163, 66] width 5 height 5
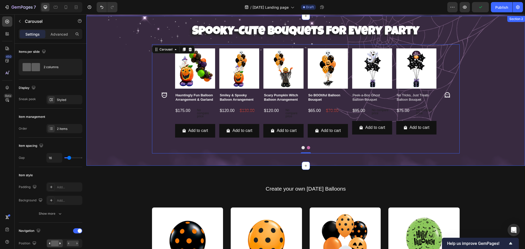
scroll to position [213, 0]
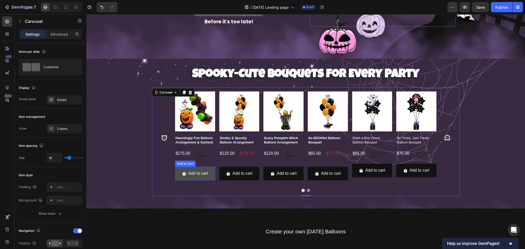
click at [176, 167] on button "Add to cart" at bounding box center [195, 174] width 40 height 14
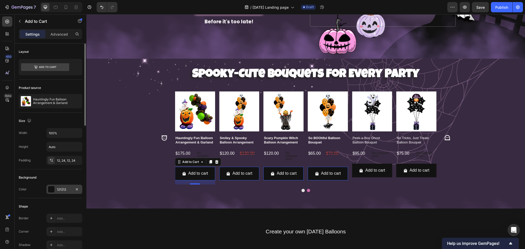
click at [51, 190] on div at bounding box center [51, 189] width 7 height 7
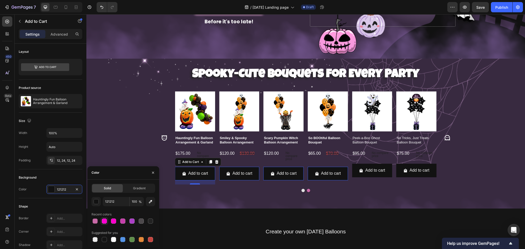
click at [104, 223] on div at bounding box center [104, 221] width 5 height 5
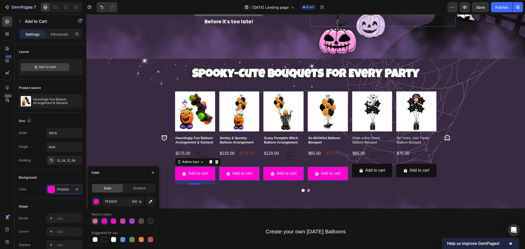
click at [95, 222] on div at bounding box center [95, 221] width 5 height 5
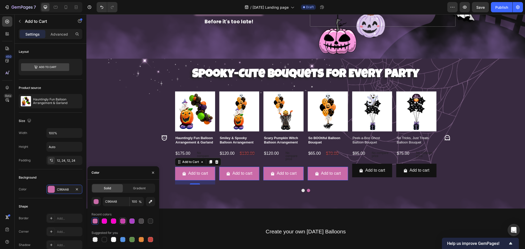
click at [120, 222] on div at bounding box center [122, 221] width 5 height 5
type input "C53FAA"
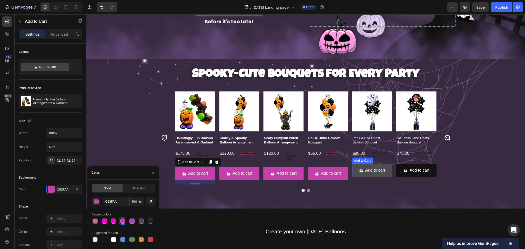
click at [384, 164] on button "Add to cart" at bounding box center [372, 171] width 40 height 14
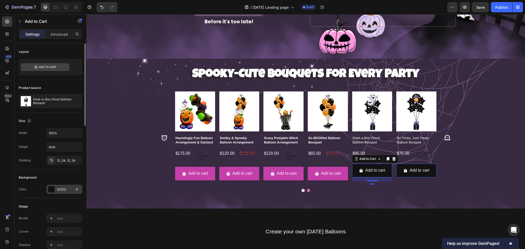
click at [52, 187] on div at bounding box center [51, 189] width 7 height 7
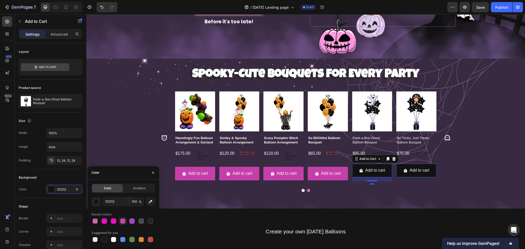
click at [124, 221] on div at bounding box center [122, 221] width 5 height 5
type input "C53FAA"
click at [111, 146] on div "⁠⁠⁠⁠⁠⁠⁠ Spooky-Cute Bouquets for Every Party Heading Product Images Peek-a-Boo …" at bounding box center [305, 134] width 439 height 134
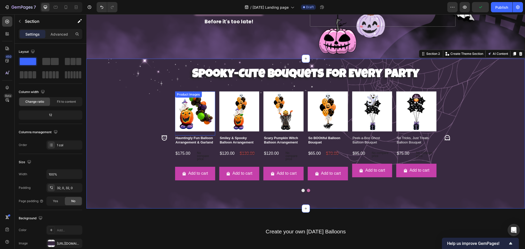
click at [181, 113] on img at bounding box center [195, 112] width 40 height 40
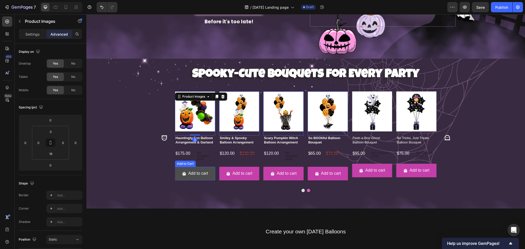
click at [177, 170] on button "Add to cart" at bounding box center [195, 174] width 40 height 14
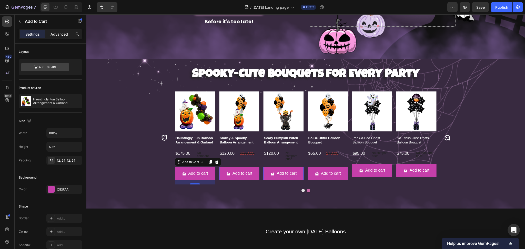
click at [59, 34] on p "Advanced" at bounding box center [58, 34] width 17 height 5
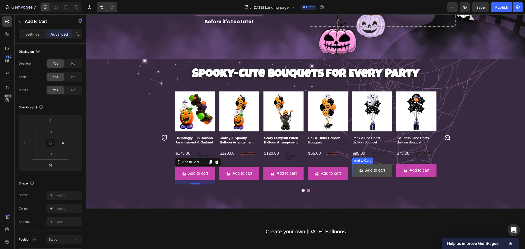
click at [354, 170] on button "Add to cart" at bounding box center [372, 171] width 40 height 14
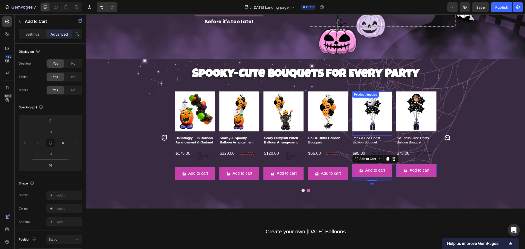
click at [375, 118] on img at bounding box center [372, 112] width 40 height 40
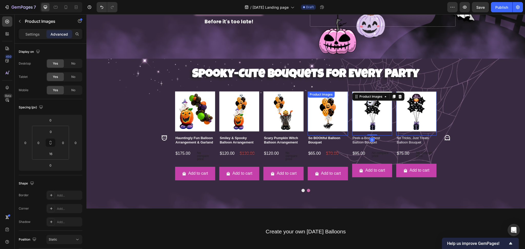
click at [313, 110] on img at bounding box center [328, 112] width 40 height 40
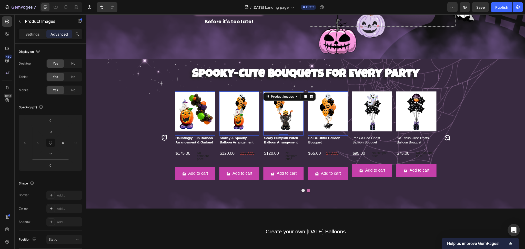
click at [280, 109] on img at bounding box center [283, 112] width 40 height 40
click at [367, 107] on img at bounding box center [372, 112] width 40 height 40
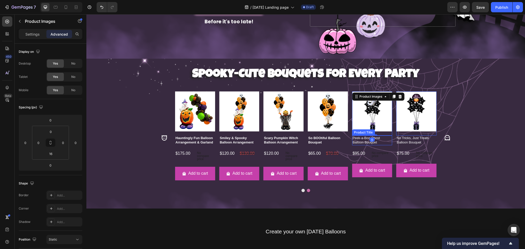
click at [378, 137] on h2 "Peek-a-Boo Ghost Balloon Bouquet" at bounding box center [372, 141] width 40 height 10
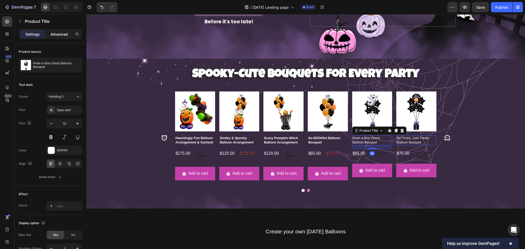
click at [65, 37] on div "Advanced" at bounding box center [59, 34] width 26 height 8
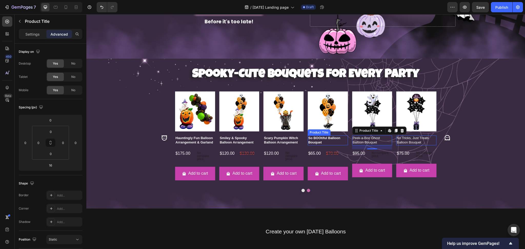
click at [329, 138] on h2 "So BOOtiful Balloon Bouquet" at bounding box center [328, 141] width 40 height 10
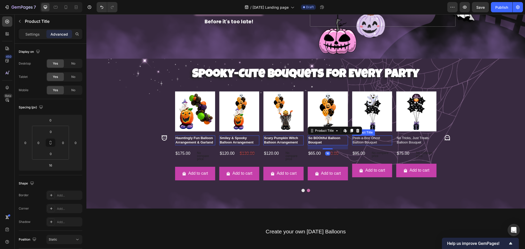
click at [364, 136] on h2 "Peek-a-Boo Ghost Balloon Bouquet" at bounding box center [372, 141] width 40 height 10
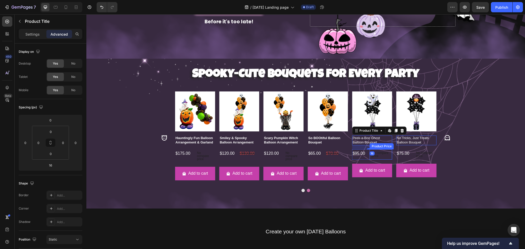
click at [376, 153] on p "No compare price" at bounding box center [381, 154] width 18 height 6
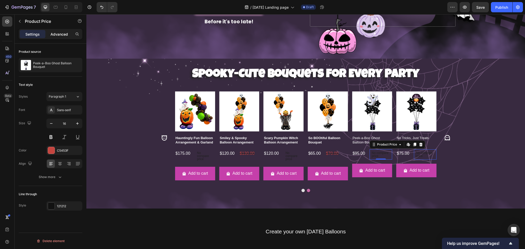
click at [55, 35] on p "Advanced" at bounding box center [58, 34] width 17 height 5
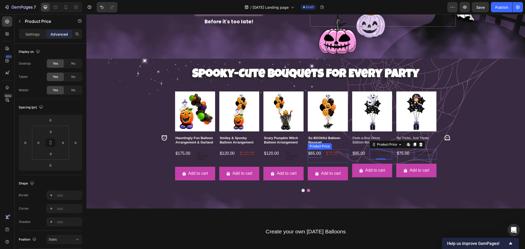
click at [317, 152] on div "$65.00" at bounding box center [315, 153] width 14 height 8
click at [331, 152] on div "$70.00" at bounding box center [332, 153] width 14 height 8
click at [363, 152] on div "$95.00 Product Price Product Price No compare price Product Price Row" at bounding box center [372, 154] width 40 height 10
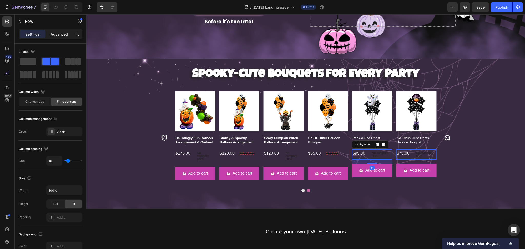
click at [63, 33] on div "Settings Advanced" at bounding box center [51, 34] width 64 height 10
click at [63, 32] on p "Advanced" at bounding box center [58, 34] width 17 height 5
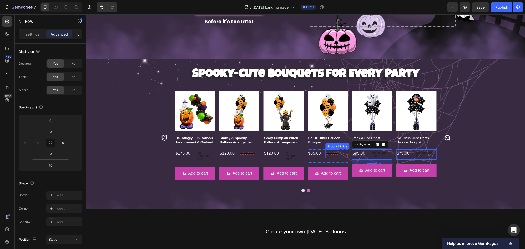
click at [328, 153] on div "$70.00" at bounding box center [332, 153] width 14 height 8
click at [375, 155] on div "No compare price" at bounding box center [381, 154] width 23 height 10
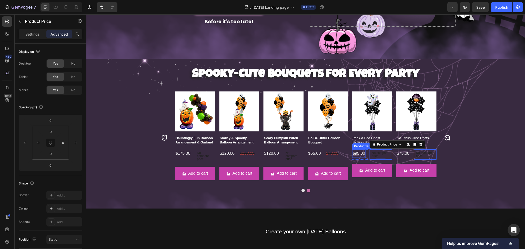
click at [359, 152] on div "$95.00" at bounding box center [359, 153] width 14 height 8
click at [341, 161] on div "Product Images So BOOtiful Balloon Bouquet Product Title $65.00 Product Price P…" at bounding box center [328, 138] width 40 height 93
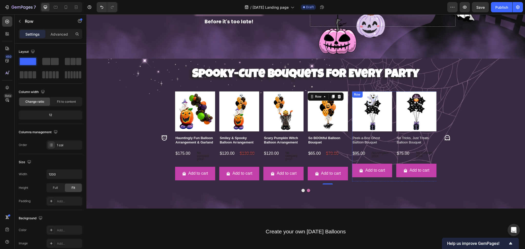
click at [354, 157] on div "Product Images Peek-a-Boo Ghost Balloon Bouquet Product Title $95.00 Product Pr…" at bounding box center [372, 137] width 40 height 90
click at [55, 36] on p "Advanced" at bounding box center [58, 34] width 17 height 5
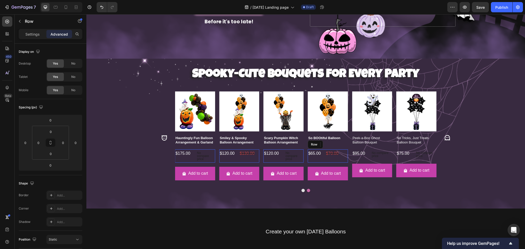
click at [334, 159] on div "$70.00 Product Price Product Price" at bounding box center [332, 155] width 14 height 13
click at [342, 163] on div "16" at bounding box center [328, 165] width 40 height 4
click at [302, 164] on div "Product Images Hauntingly Fun Balloon Arrangement & Garland Product Title $175.…" at bounding box center [261, 138] width 173 height 93
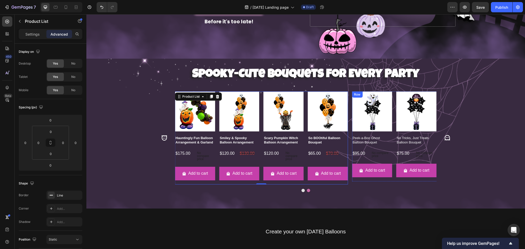
click at [352, 157] on div "Product Images Peek-a-Boo Ghost Balloon Bouquet Product Title $95.00 Product Pr…" at bounding box center [372, 137] width 40 height 90
click at [303, 160] on div "Product Images Hauntingly Fun Balloon Arrangement & Garland Product Title $175.…" at bounding box center [261, 138] width 173 height 93
click at [353, 157] on div "Product Images Peek-a-Boo Ghost Balloon Bouquet Product Title $95.00 Product Pr…" at bounding box center [372, 137] width 40 height 90
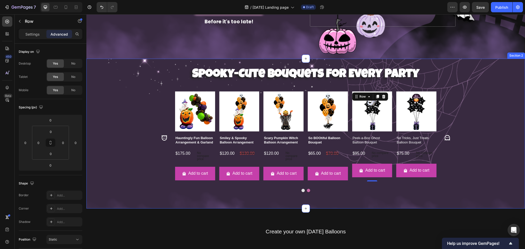
click at [481, 133] on div "⁠⁠⁠⁠⁠⁠⁠ Spooky-Cute Bouquets for Every Party Heading Product Images Peek-a-Boo …" at bounding box center [305, 134] width 439 height 134
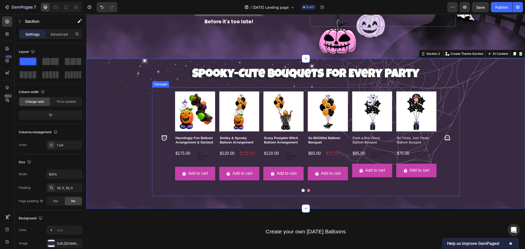
click at [445, 135] on icon "Carousel Next Arrow" at bounding box center [447, 138] width 7 height 7
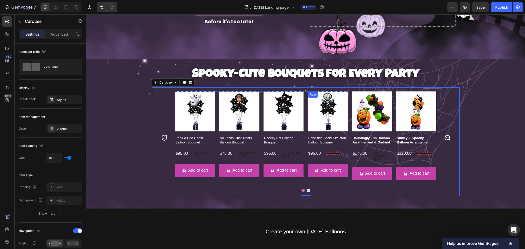
click at [322, 157] on div "Product Images Bone-fide Scary Skeleton Balloon Bouquet Product Title $95.00 Pr…" at bounding box center [328, 137] width 40 height 90
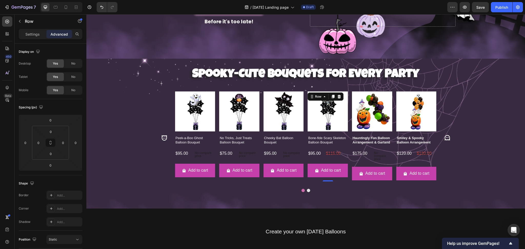
click at [272, 157] on div "Product Images Cheeky Bat Balloon Bouquet Product Title $95.00 Product Price Pr…" at bounding box center [283, 137] width 40 height 90
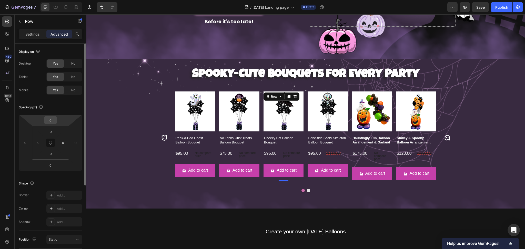
click at [50, 121] on input "0" at bounding box center [50, 120] width 10 height 8
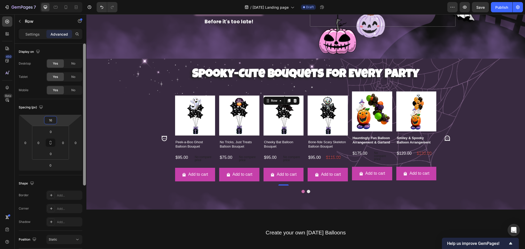
type input "0"
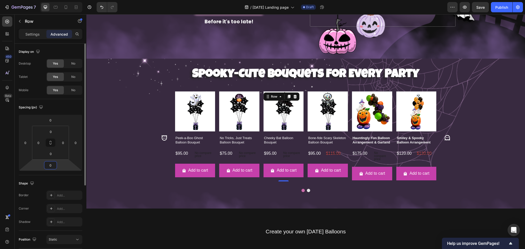
click at [53, 164] on input "0" at bounding box center [50, 165] width 10 height 8
type input "0"
click at [49, 153] on input "0" at bounding box center [51, 154] width 10 height 8
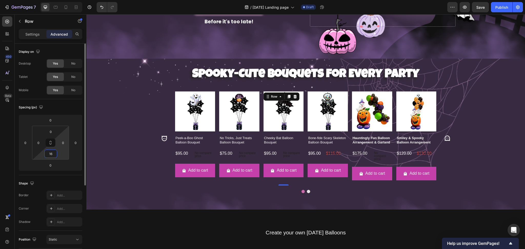
type input "0"
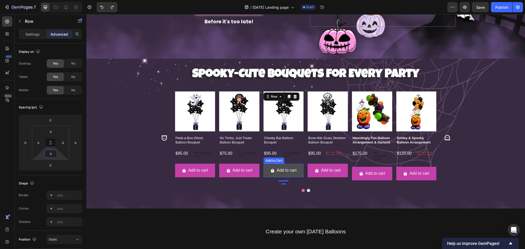
click at [300, 166] on button "Add to cart" at bounding box center [283, 171] width 40 height 14
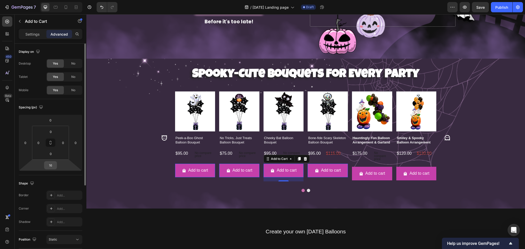
click at [50, 165] on input "16" at bounding box center [50, 165] width 10 height 8
type input "0"
click at [51, 132] on input "0" at bounding box center [51, 132] width 10 height 8
type input "11"
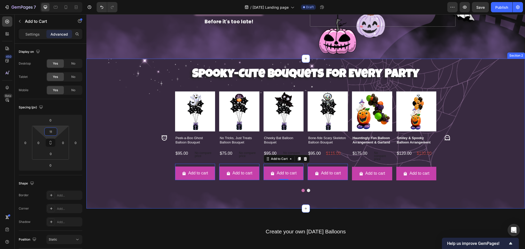
drag, startPoint x: 490, startPoint y: 181, endPoint x: 486, endPoint y: 181, distance: 3.8
click at [490, 181] on div "⁠⁠⁠⁠⁠⁠⁠ Spooky-Cute Bouquets for Every Party Heading Product Images Peek-a-Boo …" at bounding box center [305, 134] width 439 height 134
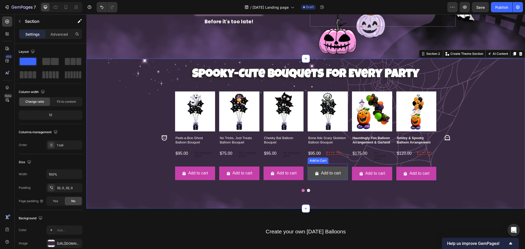
click at [315, 167] on button "Add to cart" at bounding box center [328, 174] width 40 height 14
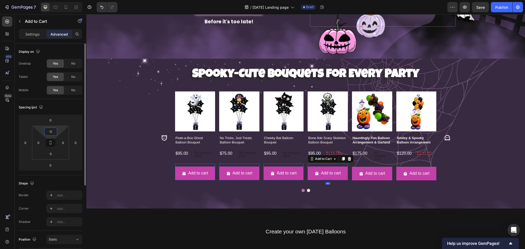
click at [52, 130] on input "11" at bounding box center [51, 132] width 10 height 8
click at [54, 131] on input "11" at bounding box center [51, 132] width 10 height 8
drag, startPoint x: 53, startPoint y: 131, endPoint x: 39, endPoint y: 132, distance: 14.4
click at [39, 132] on div "11 0 0 0" at bounding box center [50, 143] width 37 height 34
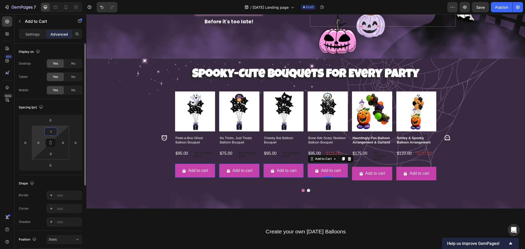
type input "12"
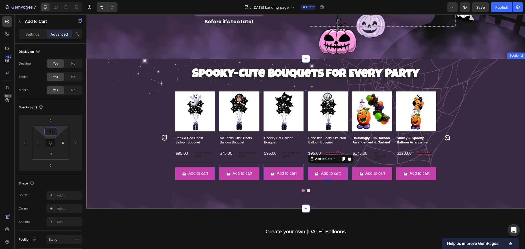
click at [492, 168] on div "⁠⁠⁠⁠⁠⁠⁠ Spooky-Cute Bouquets for Every Party Heading Product Images Peek-a-Boo …" at bounding box center [305, 134] width 439 height 134
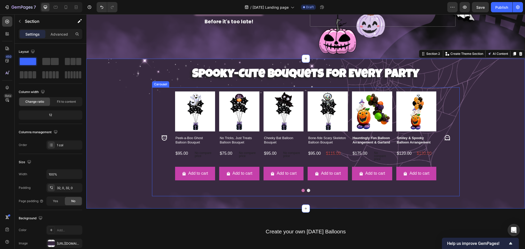
click at [445, 135] on icon "Carousel Next Arrow" at bounding box center [446, 137] width 5 height 5
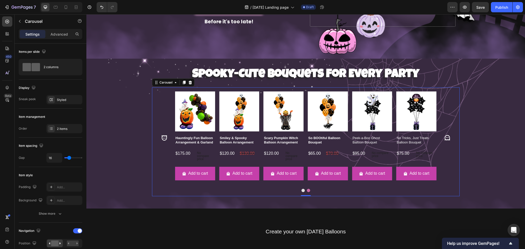
click at [445, 135] on icon "Carousel Next Arrow" at bounding box center [446, 137] width 5 height 5
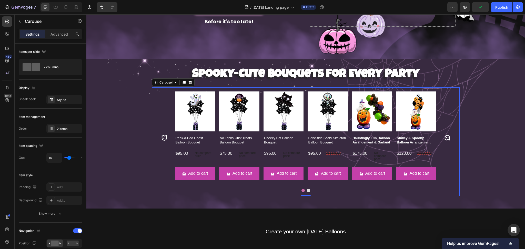
click at [445, 135] on icon "Carousel Next Arrow" at bounding box center [446, 137] width 5 height 5
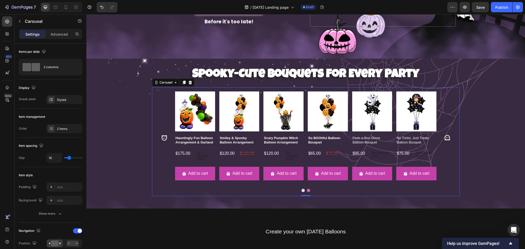
click at [445, 135] on icon "Carousel Next Arrow" at bounding box center [446, 137] width 5 height 5
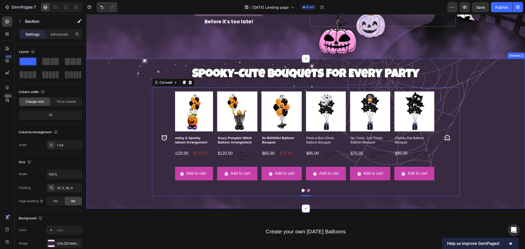
click at [493, 115] on div "⁠⁠⁠⁠⁠⁠⁠ Spooky-Cute Bouquets for Every Party Heading Product Images Peek-a-Boo …" at bounding box center [305, 134] width 439 height 134
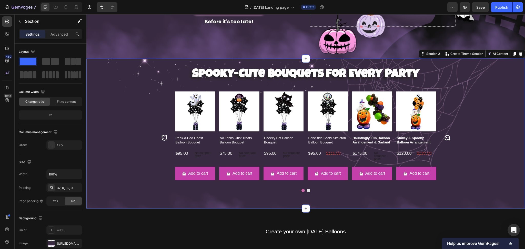
click at [496, 116] on div "⁠⁠⁠⁠⁠⁠⁠ Spooky-Cute Bouquets for Every Party Heading Product Images Peek-a-Boo …" at bounding box center [305, 134] width 439 height 134
click at [66, 10] on div at bounding box center [66, 7] width 8 height 8
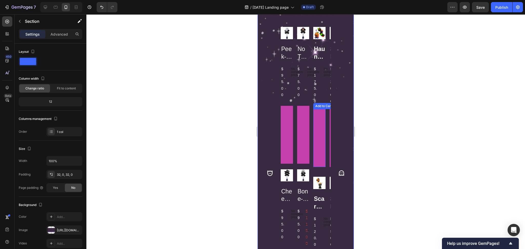
scroll to position [262, 0]
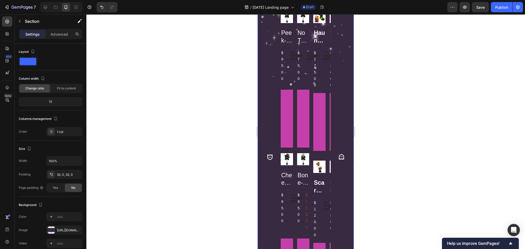
click at [340, 156] on button "Carousel Next Arrow" at bounding box center [341, 157] width 15 height 15
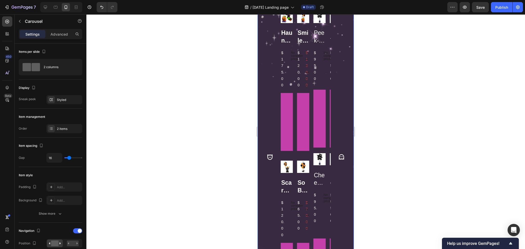
click at [338, 155] on icon "Carousel Next Arrow" at bounding box center [341, 157] width 7 height 7
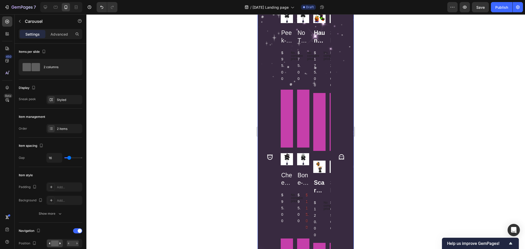
click at [264, 154] on button "Carousel Back Arrow" at bounding box center [269, 157] width 15 height 15
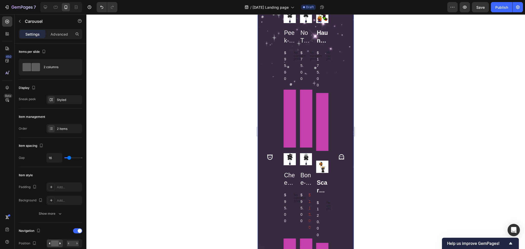
click at [271, 159] on icon "Carousel Back Arrow" at bounding box center [269, 157] width 5 height 5
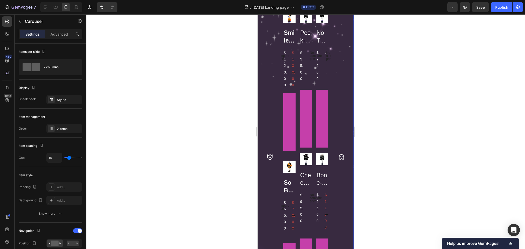
click at [271, 159] on icon "Carousel Back Arrow" at bounding box center [269, 157] width 5 height 5
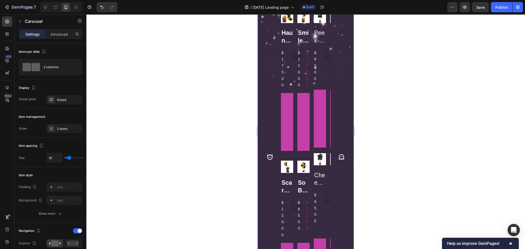
click at [271, 159] on icon "Carousel Back Arrow" at bounding box center [269, 157] width 5 height 5
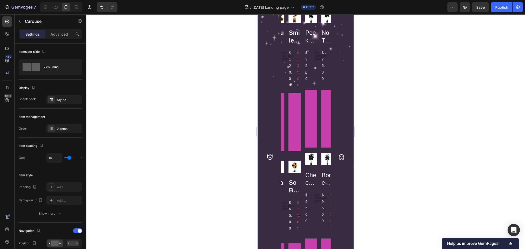
click at [271, 159] on icon "Carousel Back Arrow" at bounding box center [269, 157] width 5 height 5
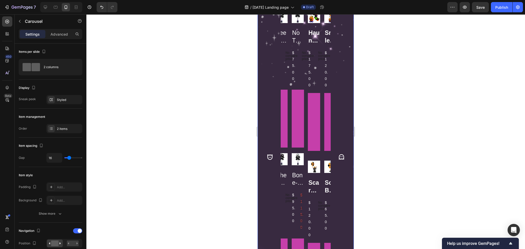
click at [271, 159] on icon "Carousel Back Arrow" at bounding box center [269, 157] width 5 height 5
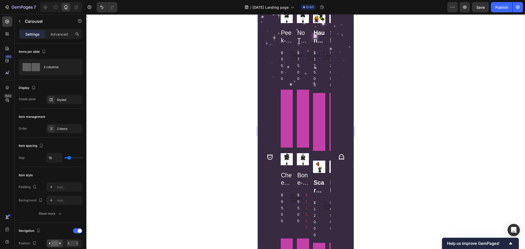
click at [271, 159] on icon "Carousel Back Arrow" at bounding box center [269, 157] width 5 height 5
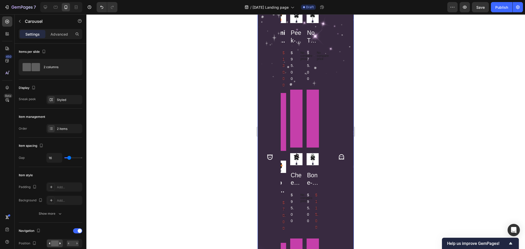
click at [271, 159] on icon "Carousel Back Arrow" at bounding box center [269, 157] width 5 height 5
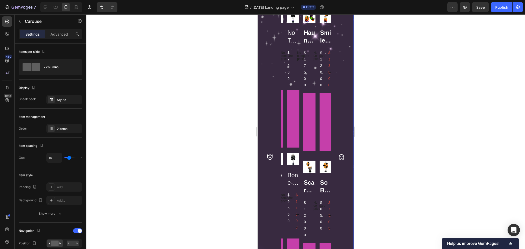
click at [271, 159] on icon "Carousel Back Arrow" at bounding box center [269, 157] width 5 height 5
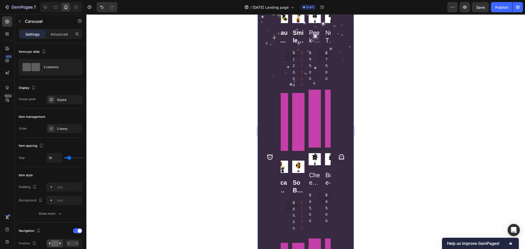
click at [271, 159] on icon "Carousel Back Arrow" at bounding box center [270, 157] width 7 height 7
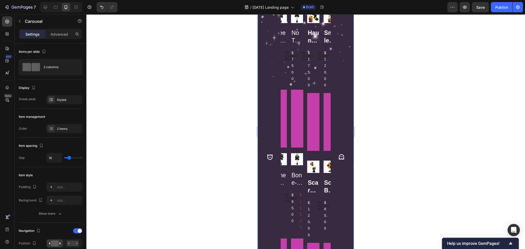
click at [271, 159] on icon "Carousel Back Arrow" at bounding box center [270, 157] width 7 height 7
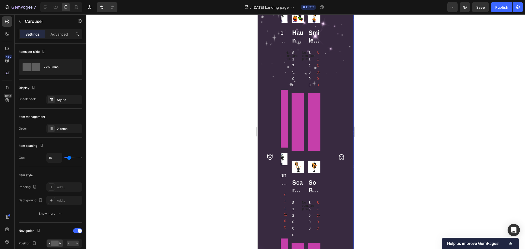
click at [271, 159] on icon "Carousel Back Arrow" at bounding box center [270, 157] width 7 height 7
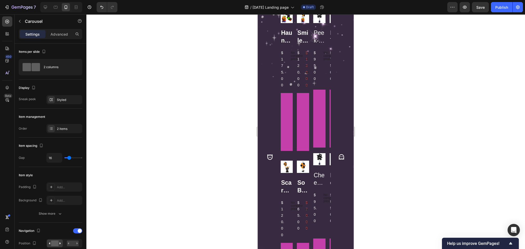
click at [269, 158] on icon "Carousel Back Arrow" at bounding box center [270, 157] width 7 height 7
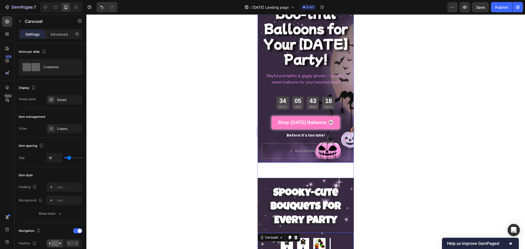
scroll to position [0, 0]
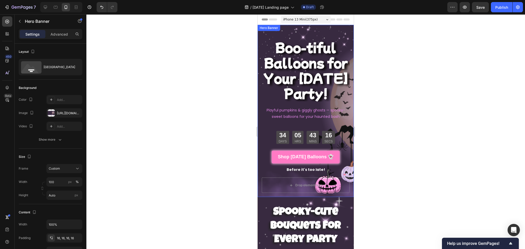
click at [284, 33] on div "Boo-tiful Balloons for Your Halloween Party! Heading Playful pumpkins & giggly …" at bounding box center [306, 111] width 96 height 172
click at [320, 37] on div "Boo-tiful Balloons for Your Halloween Party! Heading Playful pumpkins & giggly …" at bounding box center [306, 103] width 88 height 149
click at [65, 173] on button "Custom" at bounding box center [64, 168] width 36 height 9
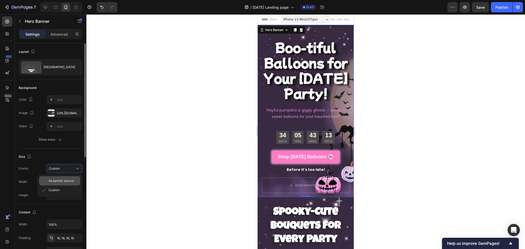
click at [60, 184] on div "As banner source" at bounding box center [59, 180] width 41 height 9
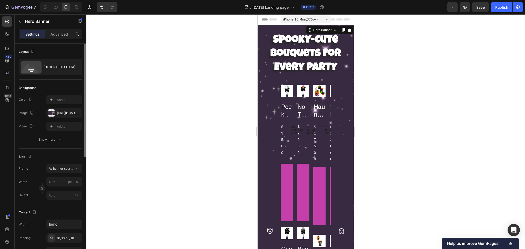
click at [389, 76] on div at bounding box center [305, 131] width 439 height 235
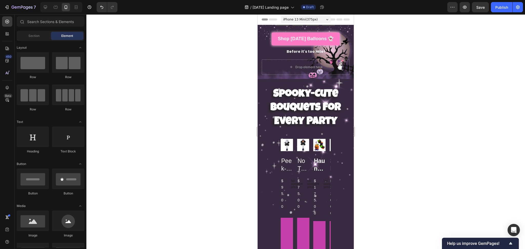
click at [306, 18] on span "iPhone 13 Mini ( 375 px)" at bounding box center [300, 19] width 35 height 5
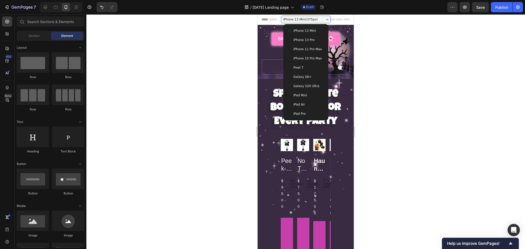
click at [306, 30] on span "iPhone 13 Mini" at bounding box center [304, 30] width 23 height 5
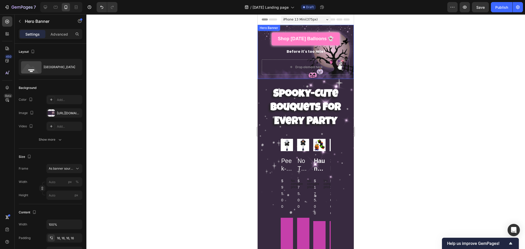
click at [58, 161] on div "Size" at bounding box center [51, 157] width 64 height 8
click at [61, 166] on span "As banner source" at bounding box center [61, 168] width 25 height 5
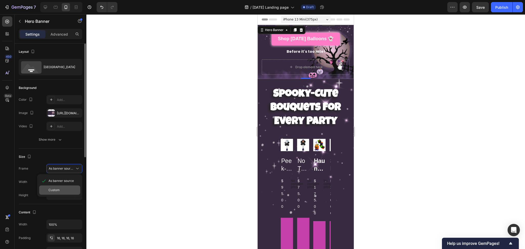
click at [58, 187] on div "Custom" at bounding box center [59, 190] width 41 height 9
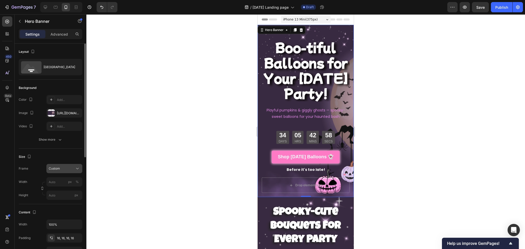
click at [57, 170] on span "Custom" at bounding box center [54, 168] width 11 height 5
click at [63, 182] on span "As banner source" at bounding box center [60, 181] width 25 height 5
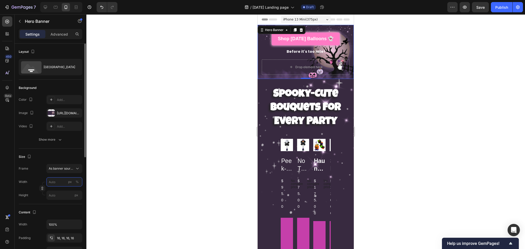
click at [58, 183] on input "px %" at bounding box center [64, 181] width 36 height 9
click at [60, 165] on button "As banner source" at bounding box center [64, 168] width 36 height 9
click at [58, 190] on span "Custom" at bounding box center [53, 190] width 11 height 5
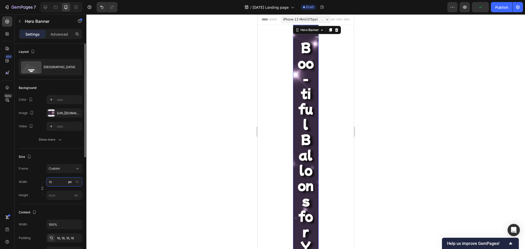
type input "1"
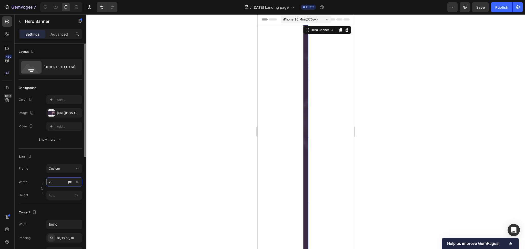
type input "2"
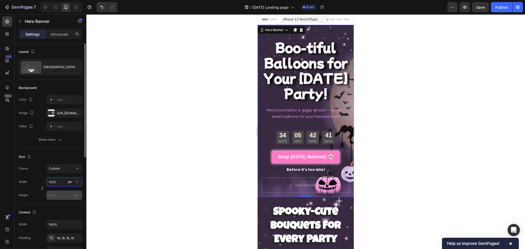
type input "1000"
click at [56, 196] on input "px" at bounding box center [64, 195] width 36 height 9
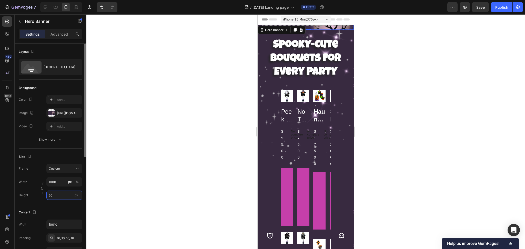
type input "5"
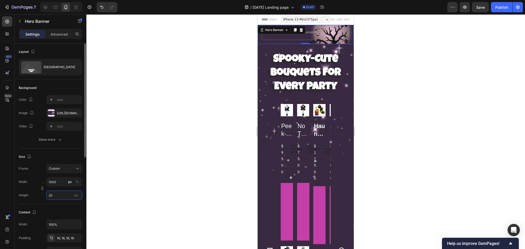
type input "2"
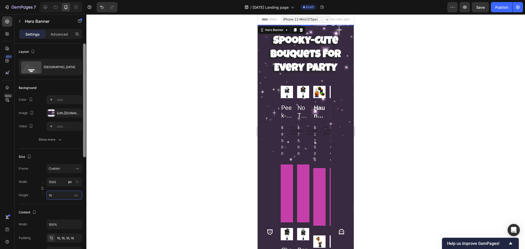
type input "1"
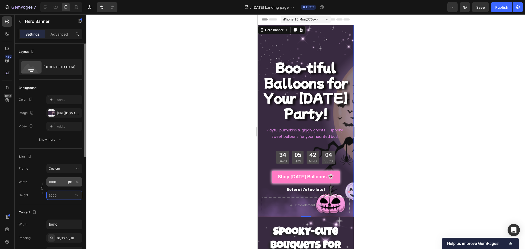
type input "2000"
drag, startPoint x: 54, startPoint y: 184, endPoint x: 35, endPoint y: 184, distance: 18.2
click at [35, 184] on div "Width 1000 px %" at bounding box center [51, 181] width 64 height 9
click at [57, 180] on input "1000" at bounding box center [64, 181] width 36 height 9
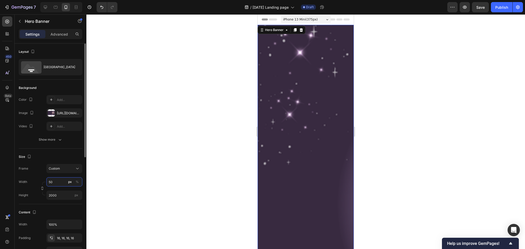
type input "5"
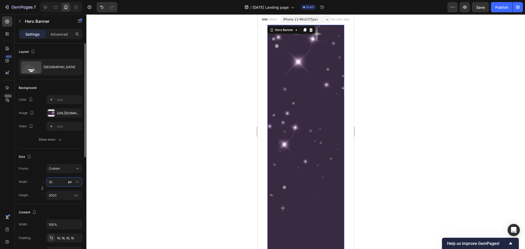
type input "3"
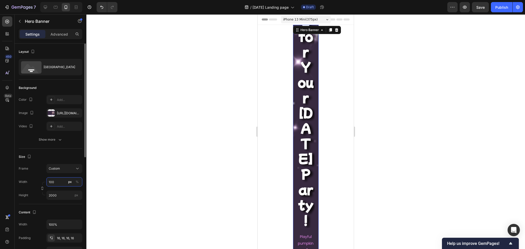
type input "1000"
click at [63, 195] on input "2000" at bounding box center [64, 195] width 36 height 9
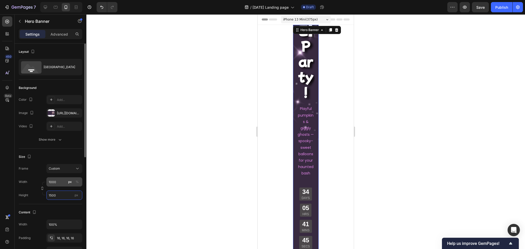
type input "1500"
type input "100"
click at [57, 180] on input "100" at bounding box center [64, 181] width 36 height 9
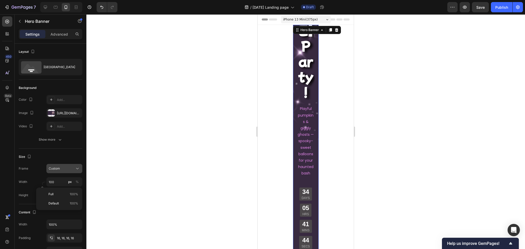
click at [65, 169] on div "Custom" at bounding box center [61, 168] width 25 height 5
click at [68, 181] on span "As banner source" at bounding box center [60, 181] width 25 height 5
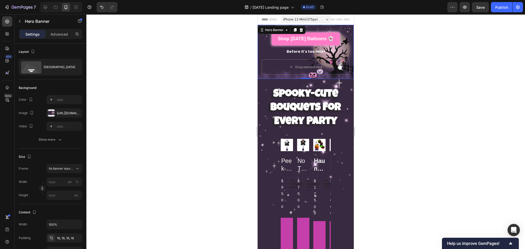
click at [150, 157] on div at bounding box center [305, 131] width 439 height 235
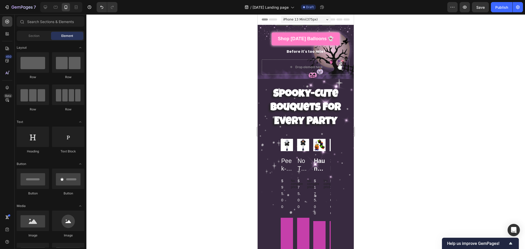
click at [428, 69] on div at bounding box center [305, 131] width 439 height 235
click at [271, 48] on p "Before it's too late!" at bounding box center [305, 51] width 87 height 6
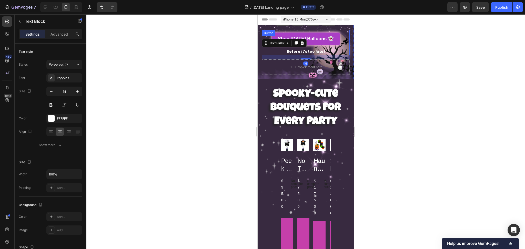
click at [310, 33] on link "Shop [DATE] Balloons 👻" at bounding box center [306, 39] width 68 height 13
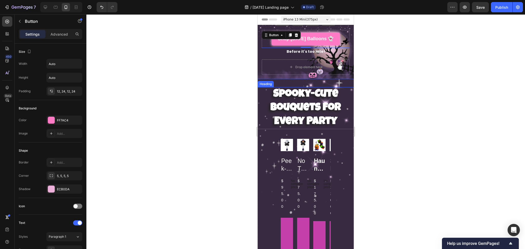
click at [268, 92] on p "⁠⁠⁠⁠⁠⁠⁠ Spooky-Cute Bouquets for Every Party" at bounding box center [305, 108] width 95 height 41
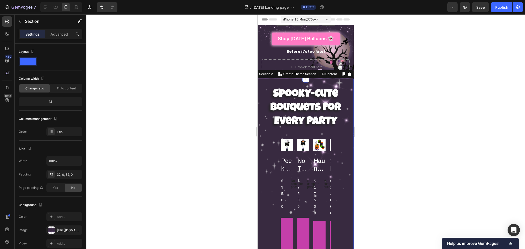
click at [427, 106] on div at bounding box center [305, 131] width 439 height 235
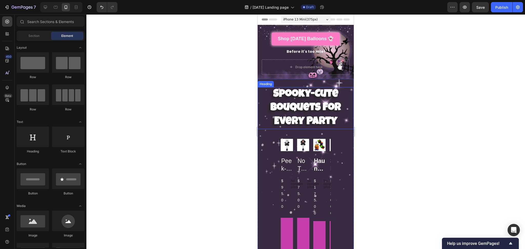
click at [435, 121] on div at bounding box center [305, 131] width 439 height 235
click at [46, 8] on icon at bounding box center [45, 7] width 5 height 5
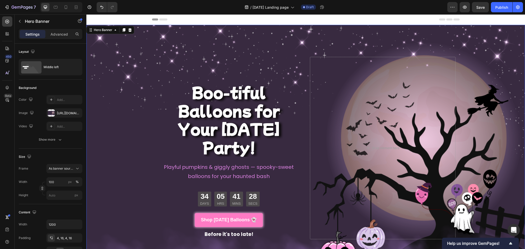
click at [230, 41] on div "Overlay" at bounding box center [305, 148] width 439 height 247
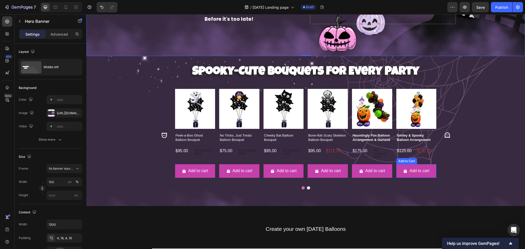
scroll to position [205, 0]
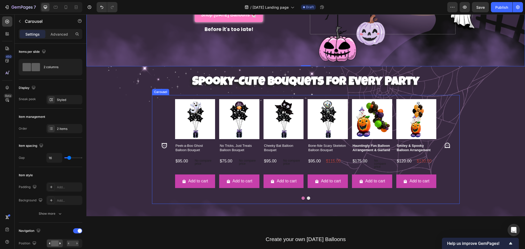
click at [447, 142] on icon "Carousel Next Arrow" at bounding box center [447, 145] width 7 height 7
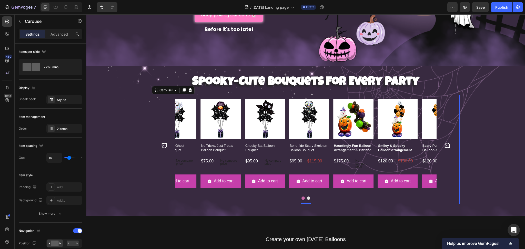
click at [447, 142] on icon "Carousel Next Arrow" at bounding box center [447, 145] width 7 height 7
click at [445, 145] on icon "Carousel Next Arrow" at bounding box center [447, 145] width 7 height 7
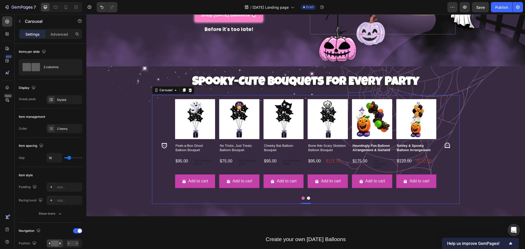
click at [157, 143] on button "Carousel Back Arrow" at bounding box center [164, 145] width 15 height 15
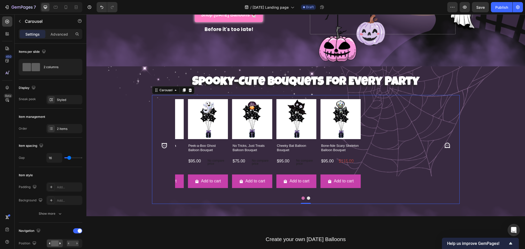
click at [163, 145] on icon "Carousel Back Arrow" at bounding box center [163, 145] width 5 height 5
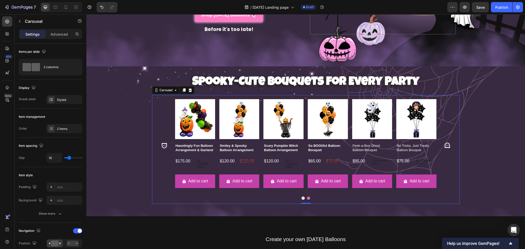
click at [161, 142] on icon "Carousel Back Arrow" at bounding box center [164, 145] width 7 height 7
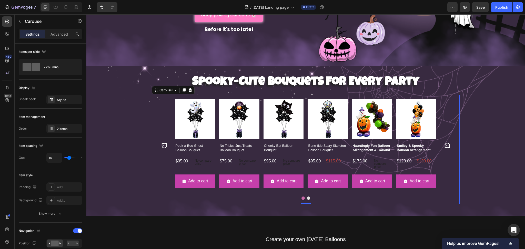
click at [160, 101] on div "Product Images Peek-a-Boo Ghost Balloon Bouquet Product Title $95.00 Product Pr…" at bounding box center [305, 145] width 299 height 93
drag, startPoint x: 149, startPoint y: 92, endPoint x: 141, endPoint y: 96, distance: 8.6
click at [108, 79] on div "Spooky-Cute Bouquets for Every Party Heading Product Images Peek-a-Boo Ghost Ba…" at bounding box center [305, 142] width 439 height 134
click at [487, 145] on div "Spooky-Cute Bouquets for Every Party Heading Product Images Peek-a-Boo Ghost Ba…" at bounding box center [305, 142] width 439 height 134
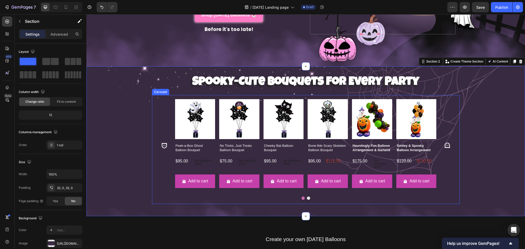
click at [160, 108] on div "Product Images Peek-a-Boo Ghost Balloon Bouquet Product Title $95.00 Product Pr…" at bounding box center [305, 145] width 299 height 93
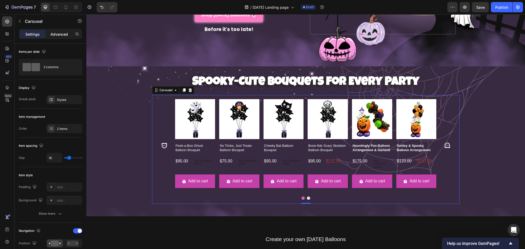
click at [57, 32] on p "Advanced" at bounding box center [58, 34] width 17 height 5
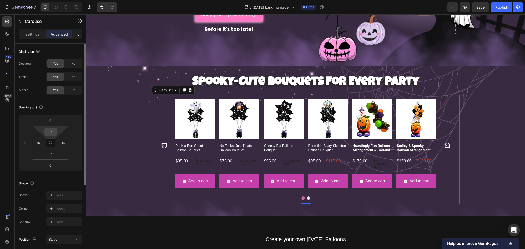
click at [55, 133] on input "16" at bounding box center [51, 132] width 10 height 8
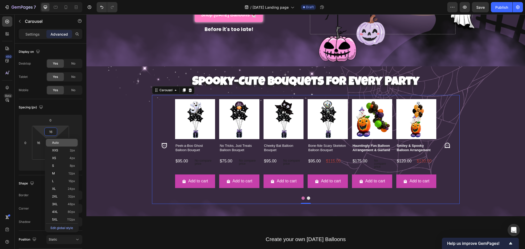
click at [58, 141] on span "Auto" at bounding box center [55, 143] width 7 height 4
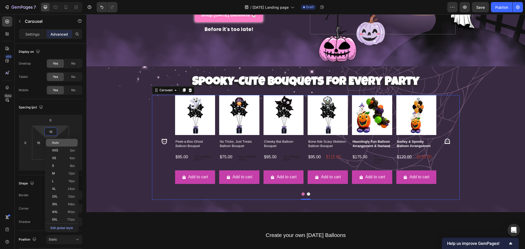
type input "Auto"
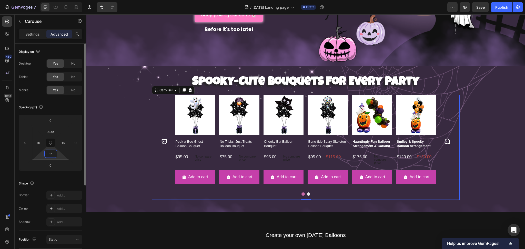
click at [53, 156] on input "16" at bounding box center [51, 154] width 10 height 8
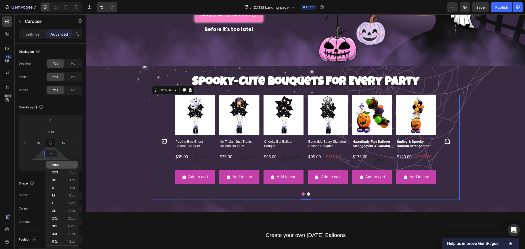
click at [64, 165] on p "Auto" at bounding box center [63, 165] width 23 height 4
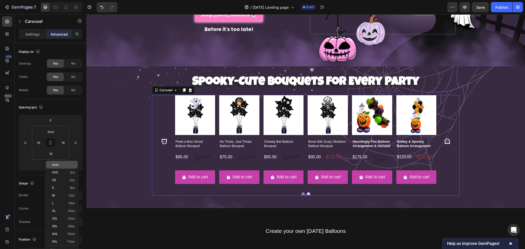
type input "Auto"
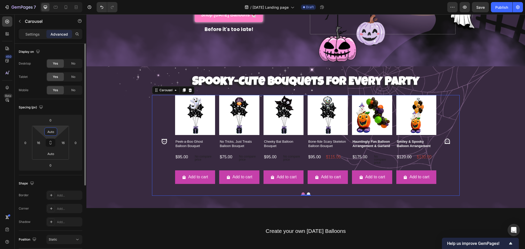
click at [50, 130] on input "Auto" at bounding box center [51, 132] width 10 height 8
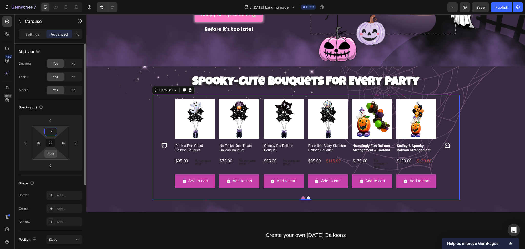
type input "16"
click at [51, 156] on input "Auto" at bounding box center [51, 154] width 10 height 8
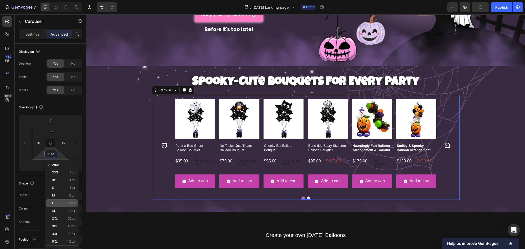
click at [72, 204] on span "16px" at bounding box center [71, 203] width 7 height 4
type input "16"
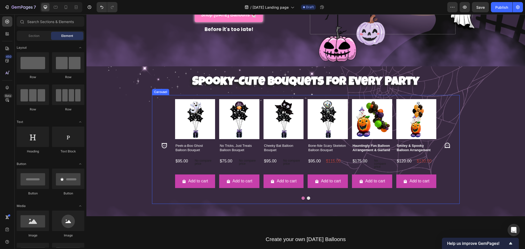
click at [445, 143] on icon "Carousel Next Arrow" at bounding box center [447, 145] width 7 height 7
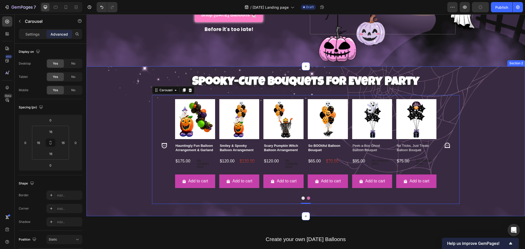
click at [489, 128] on div "Spooky-Cute Bouquets for Every Party Heading Product Images Peek-a-Boo Ghost Ba…" at bounding box center [305, 142] width 439 height 134
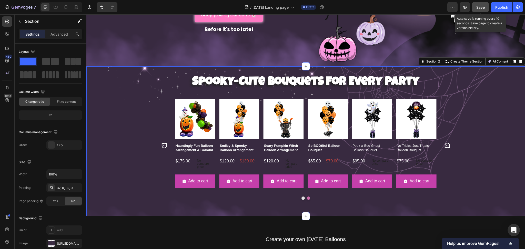
click at [482, 6] on span "Save" at bounding box center [480, 7] width 8 height 4
click at [465, 7] on icon "button" at bounding box center [464, 7] width 5 height 5
click at [444, 108] on div "Product Images Peek-a-Boo Ghost Balloon Bouquet Product Title $95.00 Product Pr…" at bounding box center [305, 145] width 299 height 93
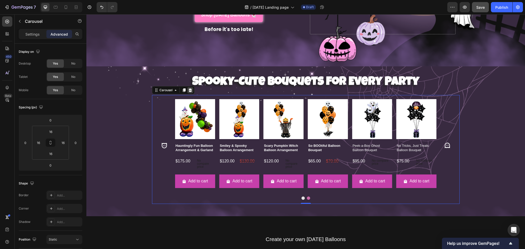
click at [188, 88] on icon at bounding box center [189, 90] width 3 height 4
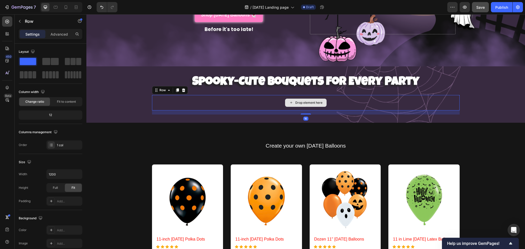
click at [158, 97] on div "Drop element here" at bounding box center [306, 102] width 308 height 15
click at [182, 88] on icon at bounding box center [183, 90] width 4 height 4
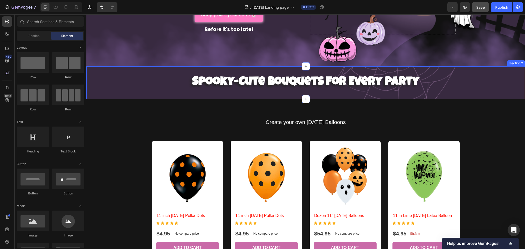
click at [452, 92] on div "Spooky-Cute Bouquets for Every Party Heading Section 2" at bounding box center [305, 82] width 439 height 33
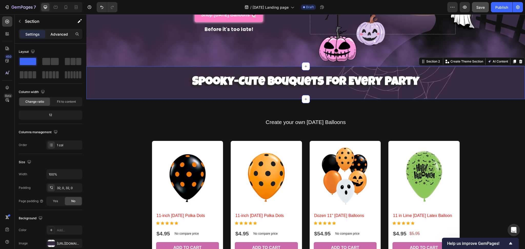
click at [57, 34] on p "Advanced" at bounding box center [58, 34] width 17 height 5
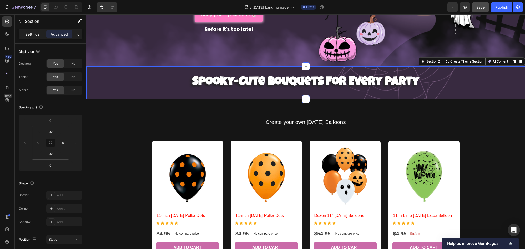
click at [27, 36] on p "Settings" at bounding box center [32, 34] width 14 height 5
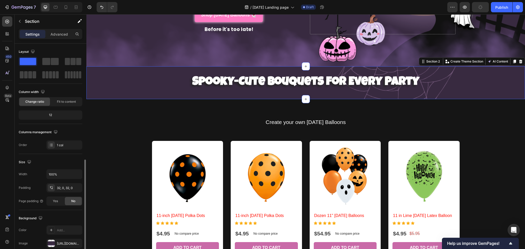
scroll to position [68, 0]
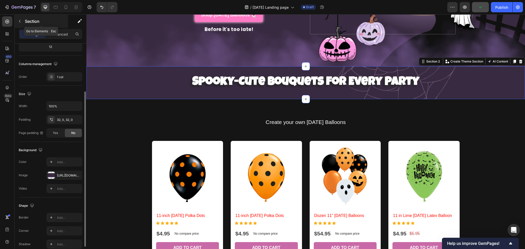
click at [22, 19] on icon "button" at bounding box center [20, 21] width 4 height 4
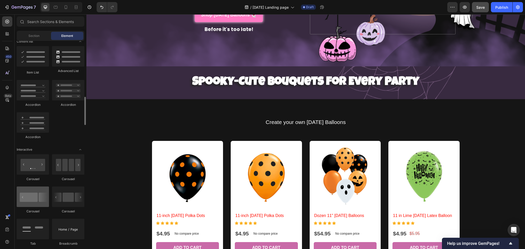
scroll to position [444, 0]
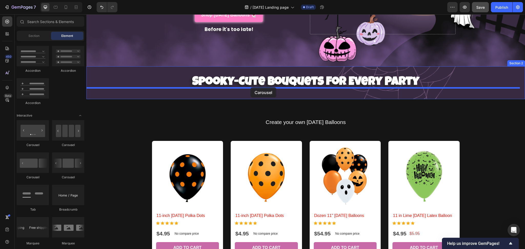
drag, startPoint x: 123, startPoint y: 149, endPoint x: 250, endPoint y: 87, distance: 141.3
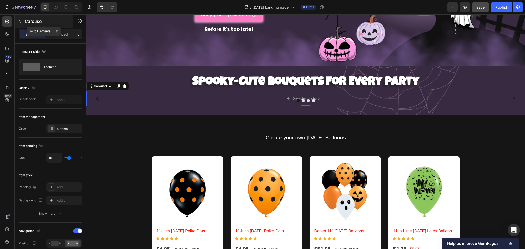
click at [21, 19] on button "button" at bounding box center [20, 21] width 8 height 8
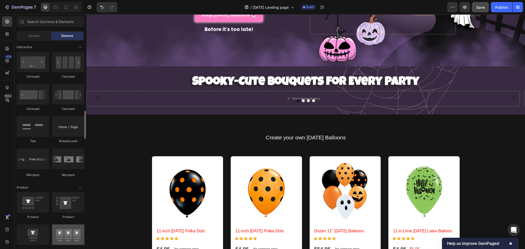
scroll to position [547, 0]
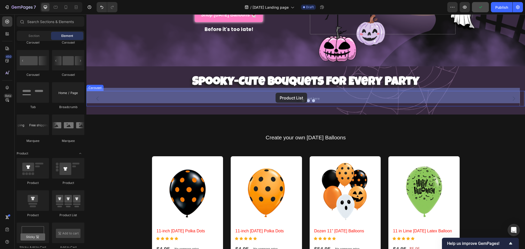
drag, startPoint x: 156, startPoint y: 220, endPoint x: 276, endPoint y: 93, distance: 174.6
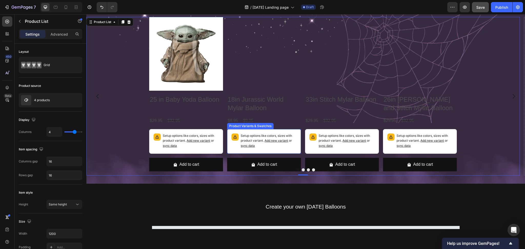
scroll to position [239, 0]
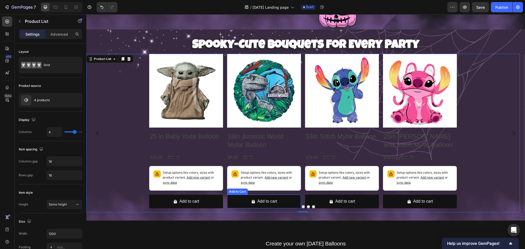
click at [191, 185] on p "Setup options like colors, sizes with product variant. Add new variant or sync …" at bounding box center [191, 177] width 56 height 15
click at [127, 162] on div "Product Images 25 in Baby Yoda Balloon Product Title $29.95 Product Price Produ…" at bounding box center [302, 133] width 433 height 159
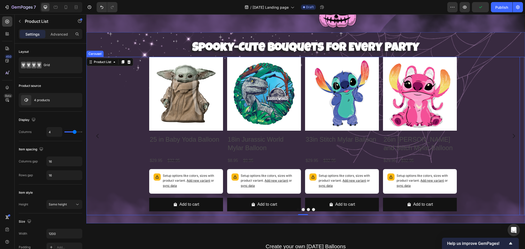
click at [513, 134] on icon "Carousel Next Arrow" at bounding box center [514, 136] width 2 height 4
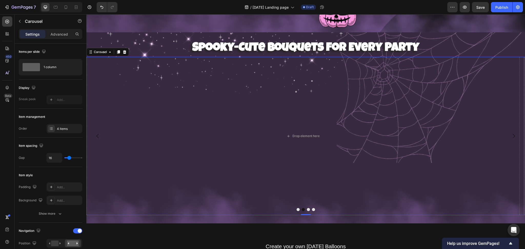
click at [307, 208] on button "Dot" at bounding box center [308, 209] width 3 height 3
click at [248, 98] on div "Drop element here" at bounding box center [302, 136] width 433 height 159
click at [293, 208] on div at bounding box center [305, 209] width 439 height 3
click at [70, 130] on div "4 items" at bounding box center [69, 129] width 24 height 5
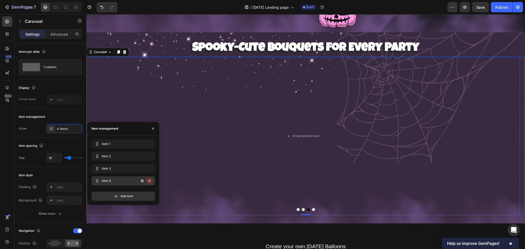
click at [150, 180] on icon "button" at bounding box center [149, 180] width 3 height 3
click at [147, 181] on div "Delete" at bounding box center [145, 181] width 9 height 5
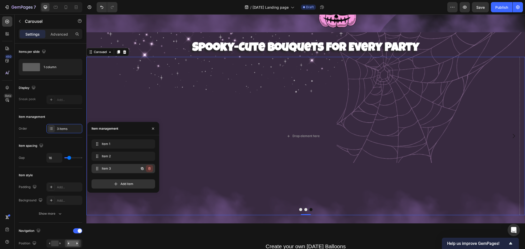
click at [150, 168] on icon "button" at bounding box center [149, 168] width 3 height 3
click at [144, 167] on div "Delete" at bounding box center [145, 168] width 9 height 5
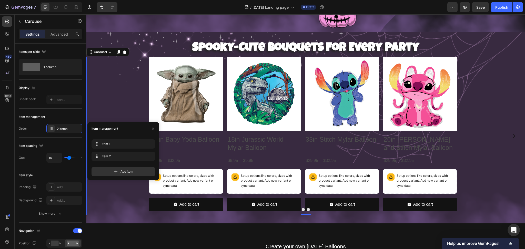
click at [146, 94] on div "Product Images 25 in Baby Yoda Balloon Product Title $29.95 Product Price Produ…" at bounding box center [302, 136] width 433 height 159
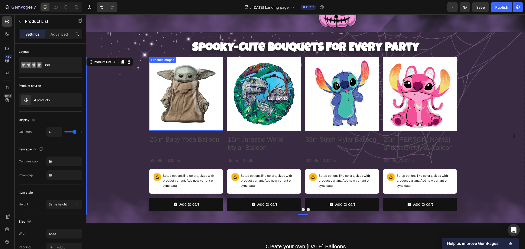
click at [162, 92] on img at bounding box center [186, 94] width 74 height 74
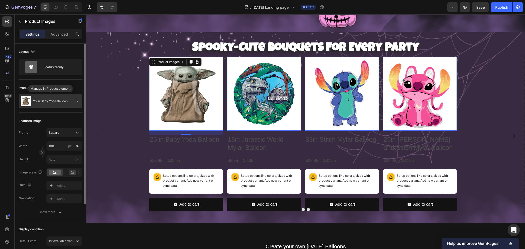
click at [55, 98] on div "25 in Baby Yoda Balloon" at bounding box center [51, 101] width 64 height 14
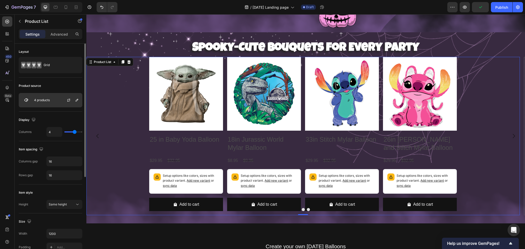
click at [56, 100] on div "4 products" at bounding box center [51, 100] width 64 height 14
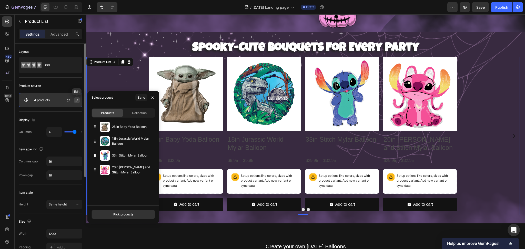
click at [78, 100] on icon "button" at bounding box center [77, 100] width 4 height 4
click at [130, 213] on div "Pick products" at bounding box center [123, 214] width 20 height 5
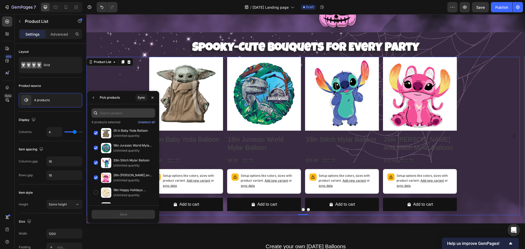
click at [111, 115] on input "text" at bounding box center [124, 112] width 64 height 9
click at [127, 113] on input "text" at bounding box center [124, 112] width 64 height 9
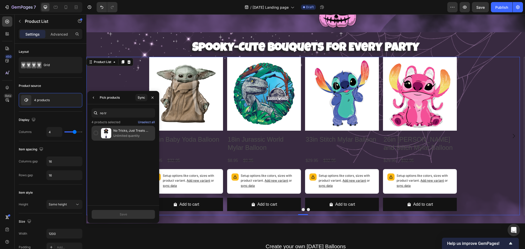
click at [95, 132] on div "No Tricks, Just Treats Balloon Bouquet Unlimited quantity" at bounding box center [124, 133] width 64 height 15
type input "b"
click at [96, 132] on div "Cheeky Bat Balloon Bouquet Unlimited quantity" at bounding box center [124, 133] width 64 height 15
click at [94, 134] on div "Bone-fide Scary Skeleton Balloon Bouquet Unlimited quantity" at bounding box center [124, 133] width 64 height 15
type input "peek"
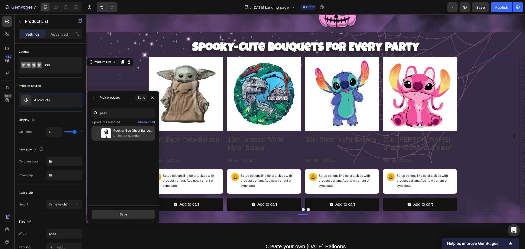
click at [95, 133] on div "Peek-a-Boo Ghost Balloon Bouquet Unlimited quantity" at bounding box center [124, 133] width 64 height 15
click at [130, 189] on div "Peek-a-Boo Ghost Balloon Bouquet Unlimited quantity" at bounding box center [123, 165] width 72 height 78
click at [97, 113] on icon at bounding box center [95, 112] width 5 height 5
click at [118, 112] on input "peek" at bounding box center [124, 112] width 64 height 9
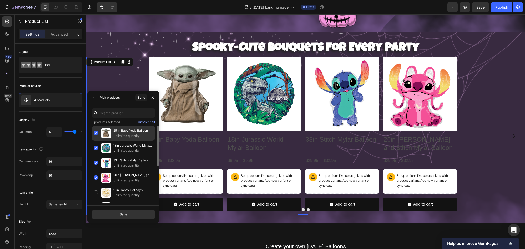
click at [96, 133] on div "25 in Baby Yoda Balloon Unlimited quantity" at bounding box center [124, 133] width 64 height 15
click at [95, 146] on div "18in Jurassic World Mylar Balloon Unlimited quantity" at bounding box center [124, 148] width 64 height 15
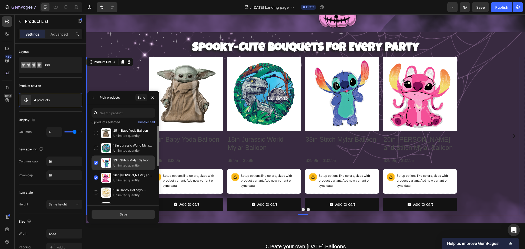
click at [97, 161] on div "33in Stitch Mylar Balloon Unlimited quantity" at bounding box center [124, 163] width 64 height 15
click at [97, 177] on div "26in Angel - Lilo and Stitch Mylar Balloon Unlimited quantity" at bounding box center [124, 177] width 64 height 15
click at [137, 215] on button "Save" at bounding box center [124, 214] width 64 height 9
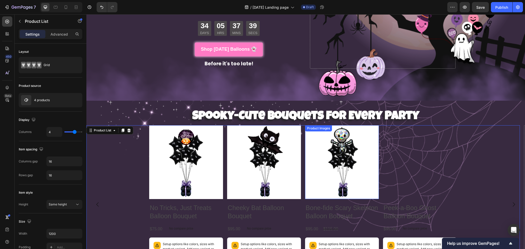
scroll to position [194, 0]
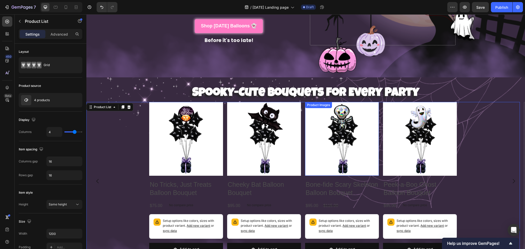
click at [195, 243] on button "Add to cart" at bounding box center [186, 250] width 74 height 14
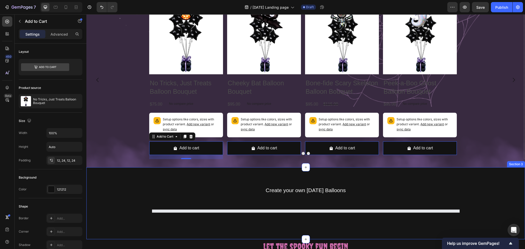
scroll to position [273, 0]
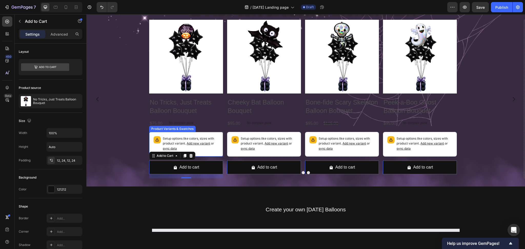
click at [215, 151] on p "Setup options like colors, sizes with product variant. Add new variant or sync …" at bounding box center [191, 143] width 56 height 15
click at [192, 157] on div "Product Images No Tricks, Just Treats Balloon Bouquet Product Title $75.00 Prod…" at bounding box center [186, 99] width 74 height 159
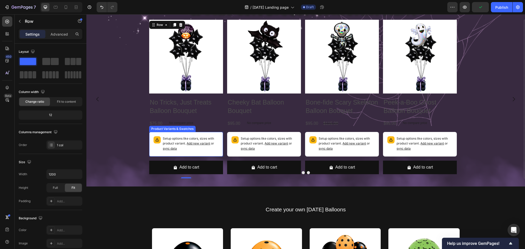
click at [206, 148] on p "Setup options like colors, sizes with product variant. Add new variant or sync …" at bounding box center [191, 143] width 56 height 15
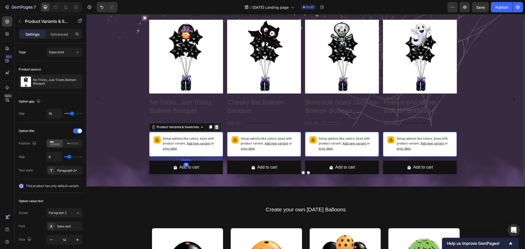
click at [217, 128] on icon at bounding box center [216, 127] width 3 height 4
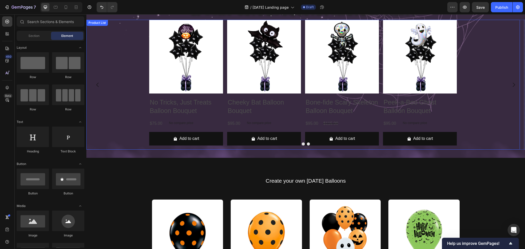
click at [460, 109] on div "Product Images No Tricks, Just Treats Balloon Bouquet Product Title $75.00 Prod…" at bounding box center [302, 85] width 433 height 130
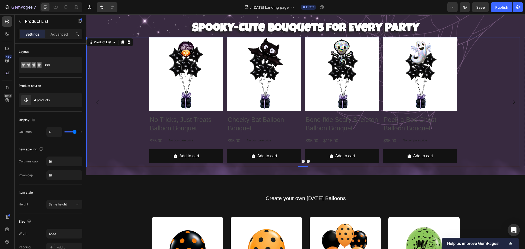
scroll to position [239, 0]
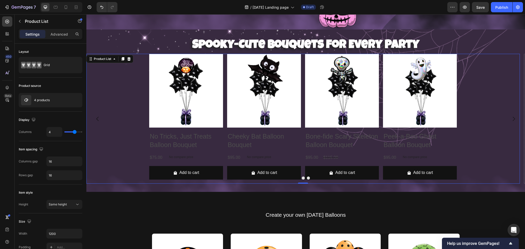
click at [301, 180] on div "Product Images No Tricks, Just Treats Balloon Bouquet Product Title $75.00 Prod…" at bounding box center [303, 119] width 308 height 130
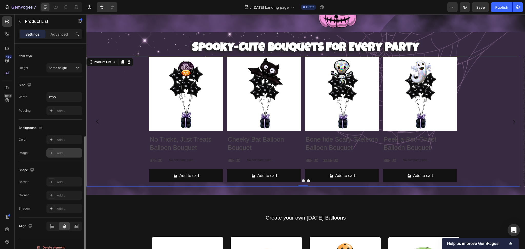
scroll to position [143, 0]
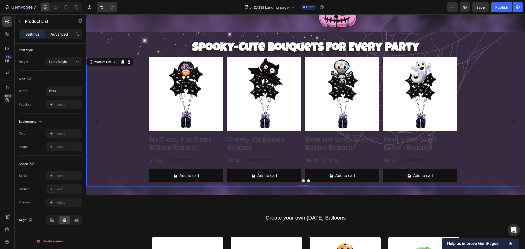
click at [53, 35] on p "Advanced" at bounding box center [58, 34] width 17 height 5
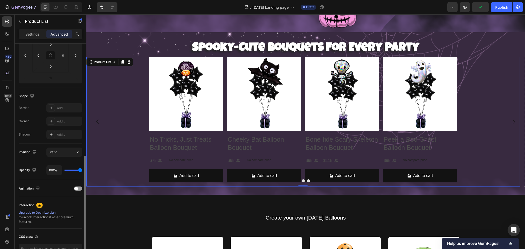
scroll to position [121, 0]
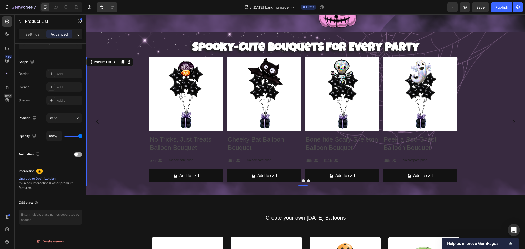
click at [307, 179] on button "Dot" at bounding box center [308, 180] width 3 height 3
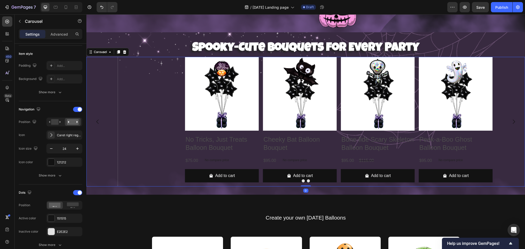
scroll to position [0, 0]
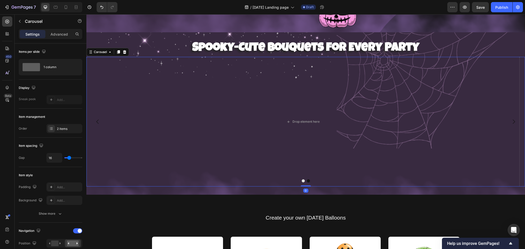
click at [302, 179] on button "Dot" at bounding box center [303, 180] width 3 height 3
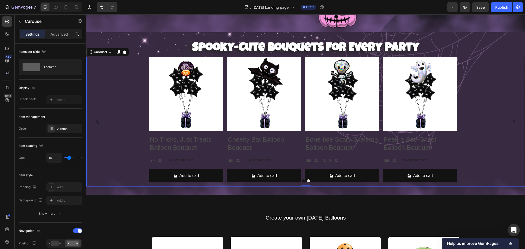
click at [302, 179] on button "Dot" at bounding box center [303, 180] width 3 height 3
click at [307, 179] on div at bounding box center [305, 180] width 439 height 3
click at [307, 179] on button "Dot" at bounding box center [308, 180] width 3 height 3
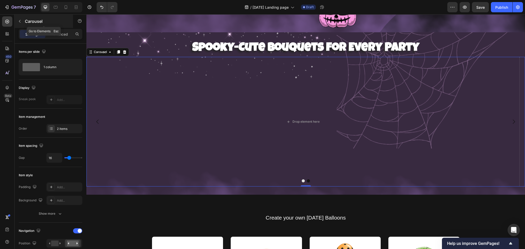
click at [18, 20] on icon "button" at bounding box center [20, 21] width 4 height 4
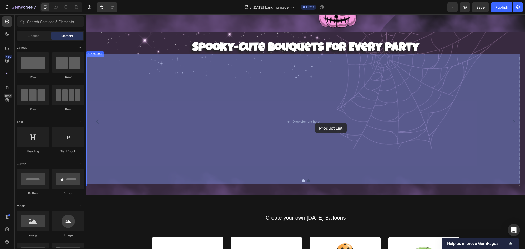
drag, startPoint x: 161, startPoint y: 221, endPoint x: 315, endPoint y: 123, distance: 182.4
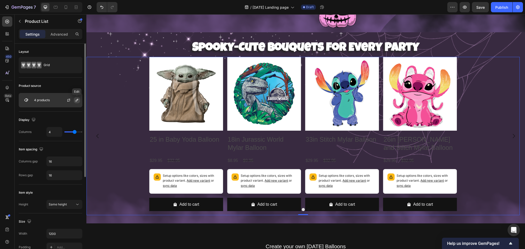
click at [77, 99] on icon "button" at bounding box center [77, 100] width 4 height 4
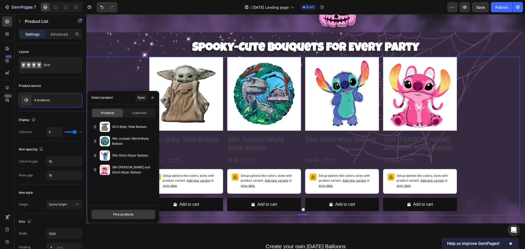
click at [134, 217] on button "Pick products" at bounding box center [124, 214] width 64 height 9
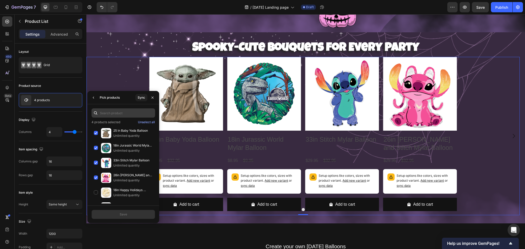
click at [116, 114] on input "text" at bounding box center [124, 112] width 64 height 9
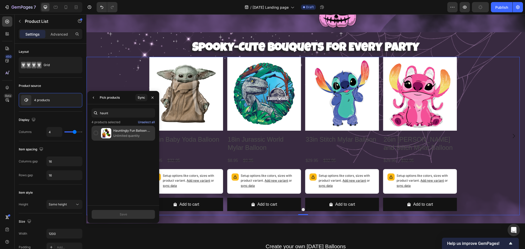
click at [96, 131] on div "Hauntingly Fun Balloon Arrangement & Garland Unlimited quantity" at bounding box center [124, 133] width 64 height 15
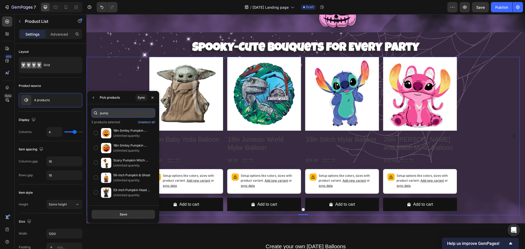
click at [100, 113] on input "pump" at bounding box center [124, 112] width 64 height 9
drag, startPoint x: 112, startPoint y: 113, endPoint x: 94, endPoint y: 111, distance: 17.5
click at [94, 111] on div "pump" at bounding box center [124, 112] width 64 height 9
click at [94, 111] on icon at bounding box center [95, 112] width 5 height 5
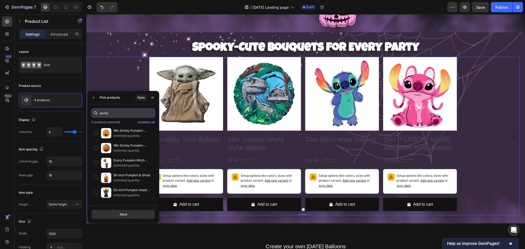
click at [116, 115] on input "pump" at bounding box center [124, 112] width 64 height 9
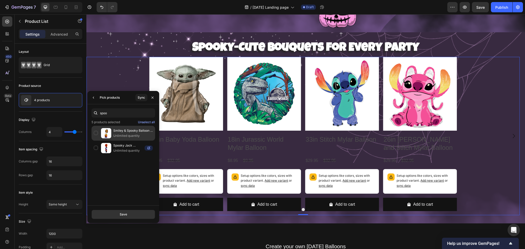
click at [97, 132] on div "Smiley & Spooky Balloon Arrangement Unlimited quantity" at bounding box center [124, 133] width 64 height 15
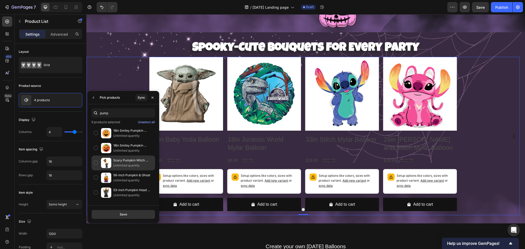
click at [96, 162] on div "Scary Pumpkin Witch Balloon Arrangement Unlimited quantity" at bounding box center [124, 163] width 64 height 15
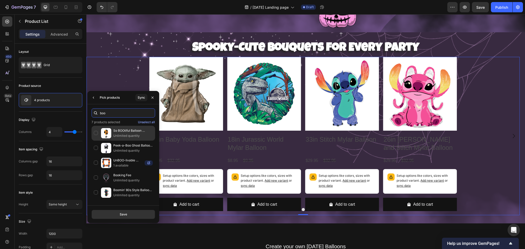
type input "boo"
click at [95, 133] on div "So BOOtiful Balloon Bouquet Unlimited quantity" at bounding box center [124, 133] width 64 height 15
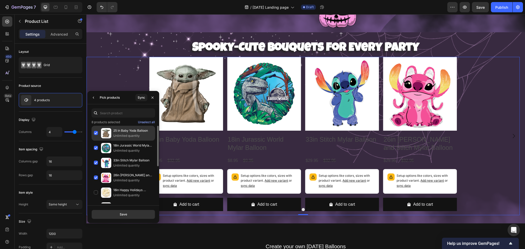
click at [99, 131] on div "25 in Baby Yoda Balloon Unlimited quantity" at bounding box center [124, 133] width 64 height 15
click at [95, 149] on div "18in Jurassic World Mylar Balloon Unlimited quantity" at bounding box center [124, 148] width 64 height 15
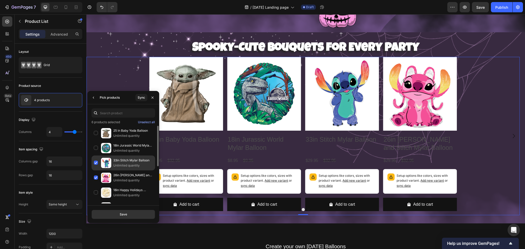
click at [95, 160] on div "33in Stitch Mylar Balloon Unlimited quantity" at bounding box center [124, 163] width 64 height 15
click at [97, 178] on div "26in Angel - Lilo and Stitch Mylar Balloon Unlimited quantity" at bounding box center [124, 177] width 64 height 15
click at [133, 211] on button "Save" at bounding box center [124, 214] width 64 height 9
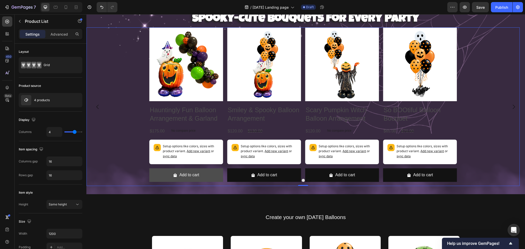
scroll to position [273, 0]
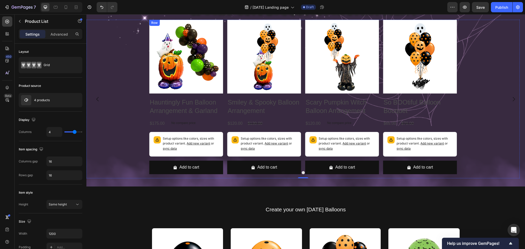
click at [209, 154] on div "Setup options like colors, sizes with product variant. Add new variant or sync …" at bounding box center [185, 144] width 69 height 20
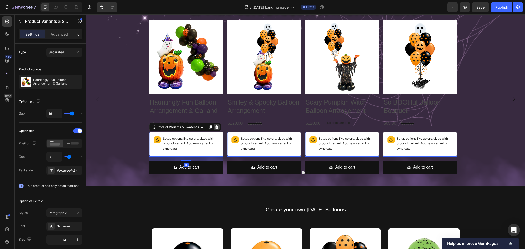
click at [216, 127] on icon at bounding box center [216, 127] width 3 height 4
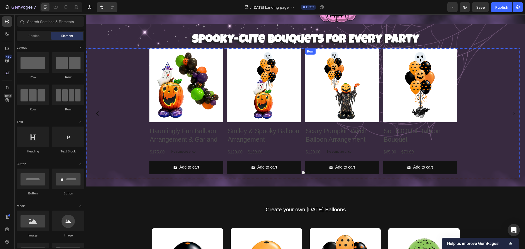
scroll to position [205, 0]
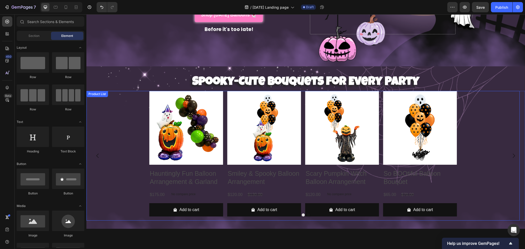
click at [128, 188] on div "Product Images Hauntingly Fun Balloon Arrangement & Garland Product Title $175.…" at bounding box center [302, 156] width 433 height 130
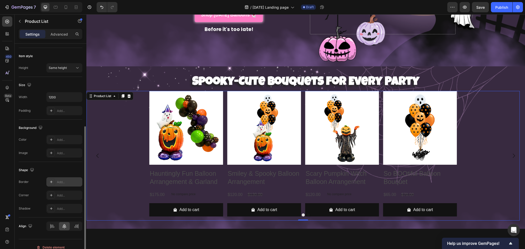
scroll to position [143, 0]
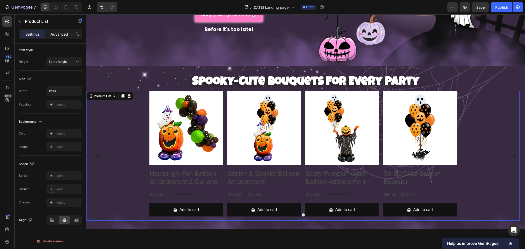
click at [54, 35] on p "Advanced" at bounding box center [58, 34] width 17 height 5
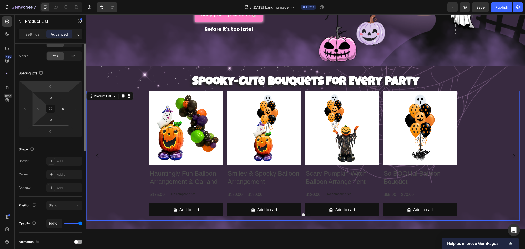
scroll to position [0, 0]
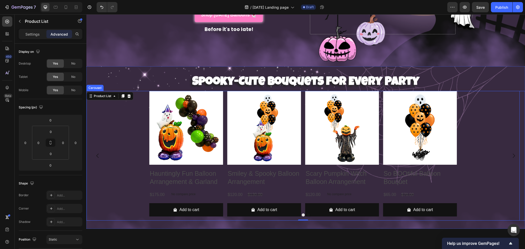
click at [302, 214] on button "Dot" at bounding box center [303, 215] width 3 height 3
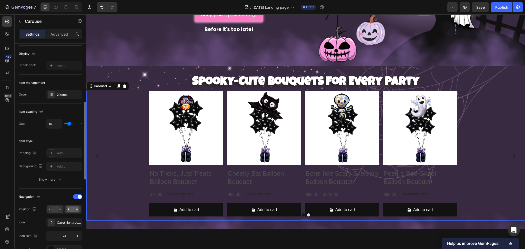
scroll to position [68, 0]
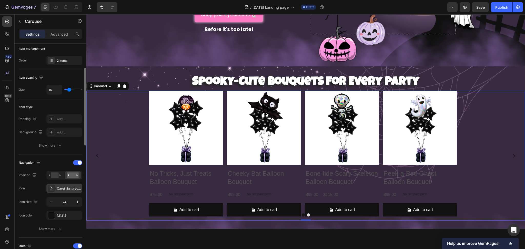
click at [70, 188] on div "Caret right regular" at bounding box center [69, 188] width 24 height 5
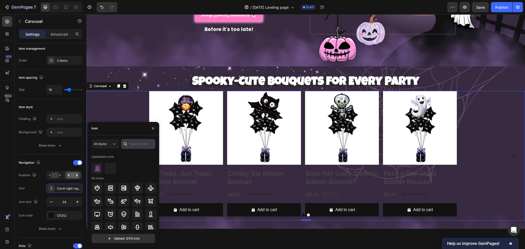
click at [133, 144] on input "text" at bounding box center [138, 143] width 34 height 9
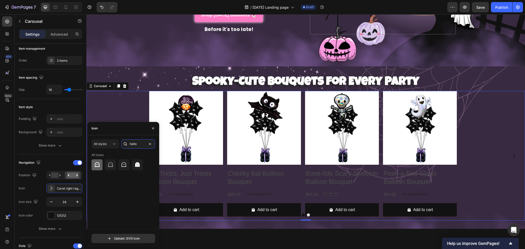
type input "hallo"
click at [94, 168] on div at bounding box center [97, 164] width 11 height 11
click at [78, 203] on icon "button" at bounding box center [77, 201] width 5 height 5
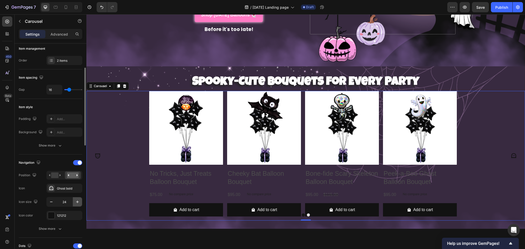
type input "25"
click at [49, 215] on div at bounding box center [51, 215] width 7 height 7
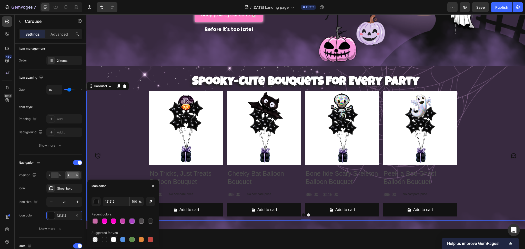
click at [114, 239] on div at bounding box center [113, 239] width 5 height 5
type input "FFFFFF"
click at [78, 202] on icon "button" at bounding box center [77, 202] width 3 height 3
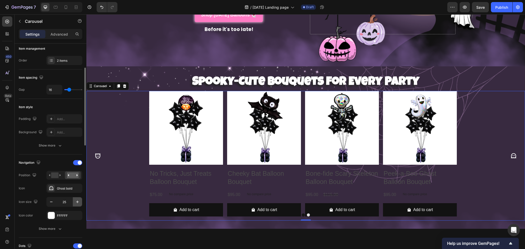
type input "26"
click at [59, 226] on button "Show more" at bounding box center [51, 228] width 64 height 9
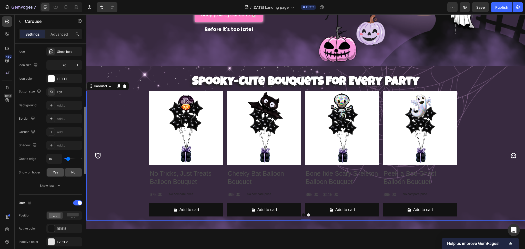
scroll to position [239, 0]
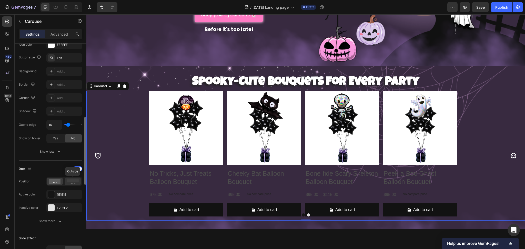
click at [76, 182] on icon at bounding box center [73, 182] width 12 height 6
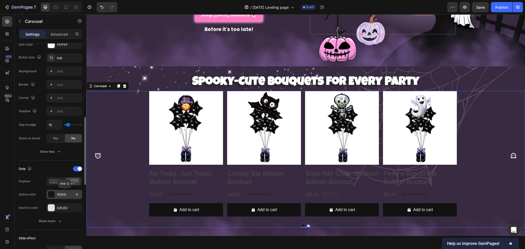
click at [66, 195] on div "151515" at bounding box center [64, 194] width 15 height 5
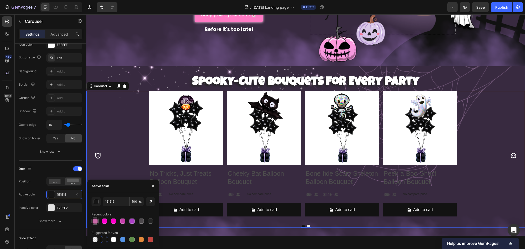
click at [94, 219] on div at bounding box center [95, 221] width 5 height 5
type input "C96AA8"
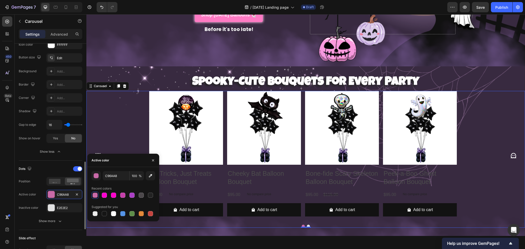
scroll to position [273, 0]
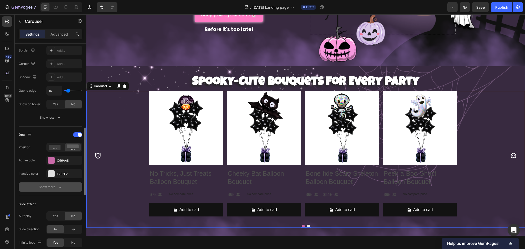
click at [57, 188] on icon "button" at bounding box center [59, 187] width 5 height 5
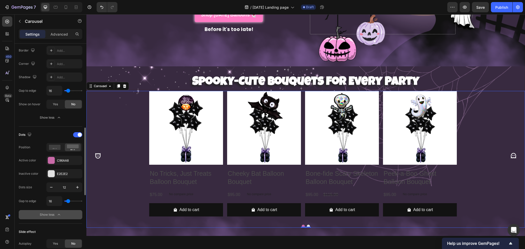
scroll to position [308, 0]
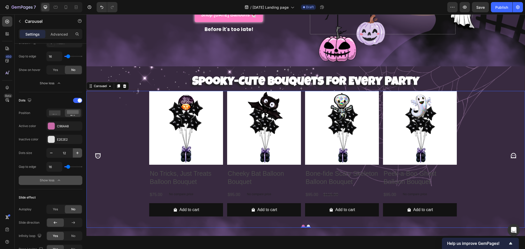
click at [75, 153] on icon "button" at bounding box center [77, 152] width 5 height 5
type input "13"
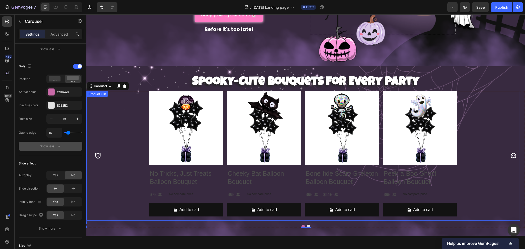
click at [497, 136] on div "Product Images No Tricks, Just Treats Balloon Bouquet Product Title $75.00 Prod…" at bounding box center [302, 156] width 433 height 130
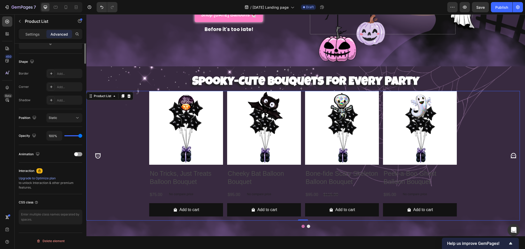
scroll to position [0, 0]
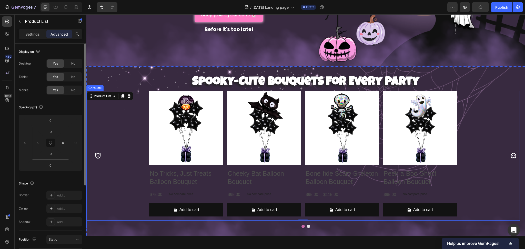
click at [511, 153] on icon "Carousel Next Arrow" at bounding box center [513, 155] width 5 height 5
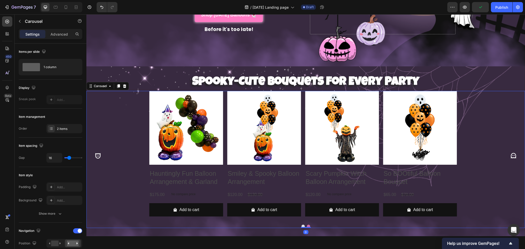
click at [511, 153] on icon "Carousel Next Arrow" at bounding box center [513, 155] width 5 height 5
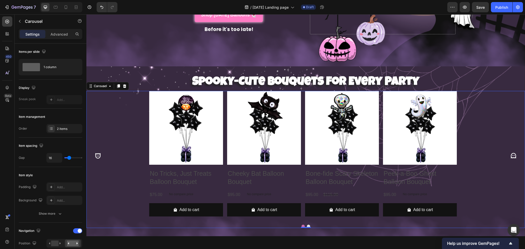
click at [511, 153] on icon "Carousel Next Arrow" at bounding box center [513, 155] width 5 height 5
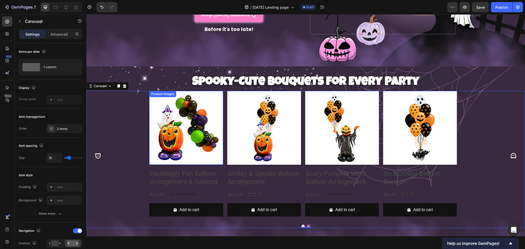
click at [182, 114] on img at bounding box center [186, 128] width 74 height 74
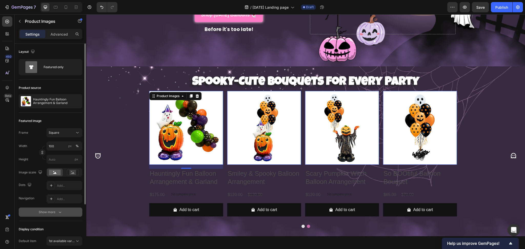
click at [57, 212] on icon "button" at bounding box center [59, 212] width 5 height 5
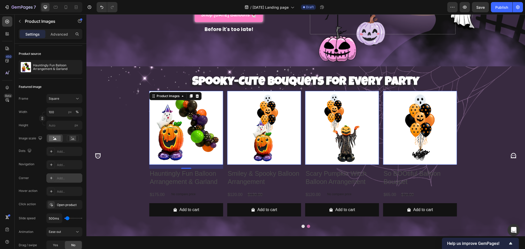
click at [62, 178] on div "Add..." at bounding box center [69, 178] width 24 height 5
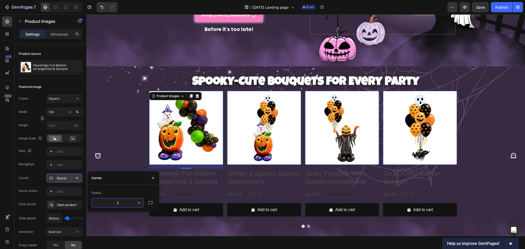
type input "5"
click at [490, 114] on div "Product Images 16 Hauntingly Fun Balloon Arrangement & Garland Product Title $1…" at bounding box center [302, 156] width 433 height 130
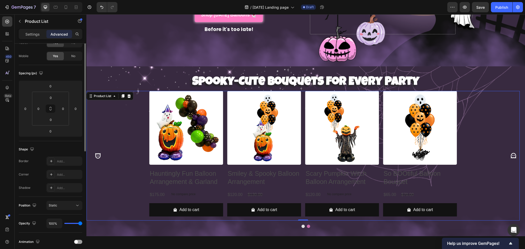
scroll to position [0, 0]
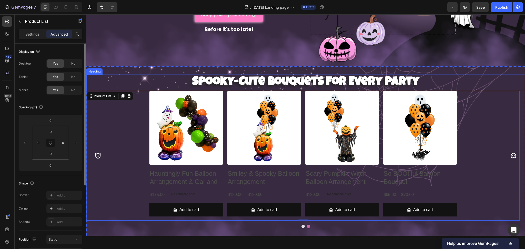
click at [492, 76] on h2 "Spooky-Cute Bouquets for Every Party" at bounding box center [305, 83] width 439 height 16
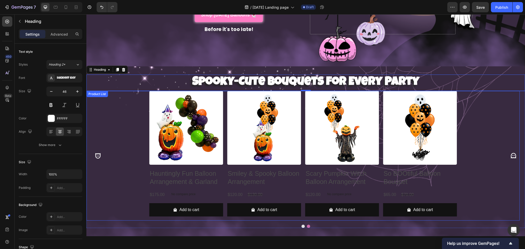
click at [107, 129] on div "Product Images Hauntingly Fun Balloon Arrangement & Garland Product Title $175.…" at bounding box center [302, 156] width 433 height 130
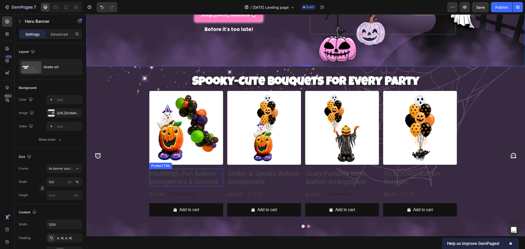
click at [174, 180] on h2 "Hauntingly Fun Balloon Arrangement & Garland" at bounding box center [186, 178] width 74 height 18
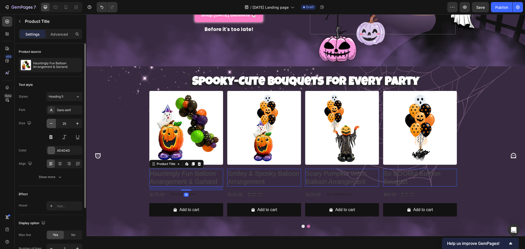
click at [54, 124] on button "button" at bounding box center [51, 123] width 9 height 9
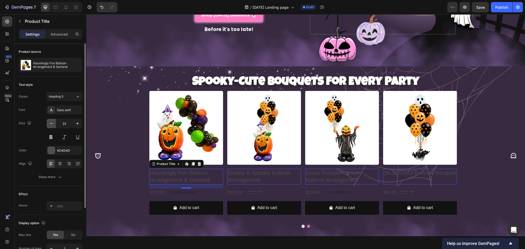
click at [49, 125] on icon "button" at bounding box center [51, 123] width 5 height 5
click at [79, 124] on icon "button" at bounding box center [77, 123] width 5 height 5
type input "23"
click at [63, 110] on div "Sans-serif" at bounding box center [69, 110] width 24 height 5
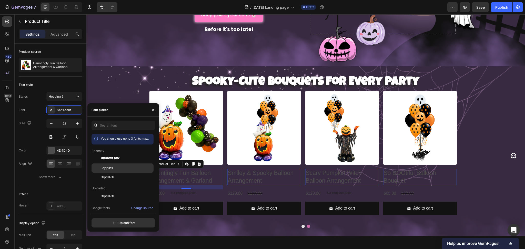
click at [112, 166] on span "Poppins" at bounding box center [107, 168] width 12 height 5
click at [203, 175] on h2 "Hauntingly Fun Balloon Arrangement & Garland" at bounding box center [186, 177] width 74 height 16
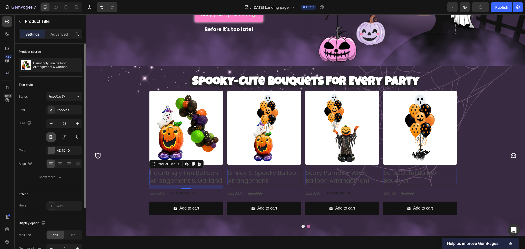
click at [54, 135] on button at bounding box center [50, 137] width 9 height 9
click at [54, 148] on div at bounding box center [51, 150] width 7 height 7
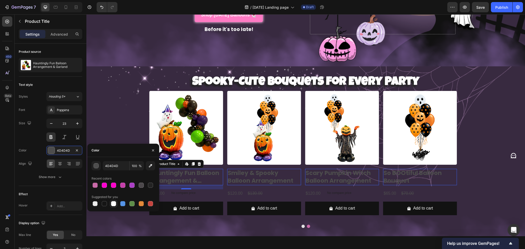
click at [112, 202] on div at bounding box center [113, 203] width 5 height 5
type input "FFFFFF"
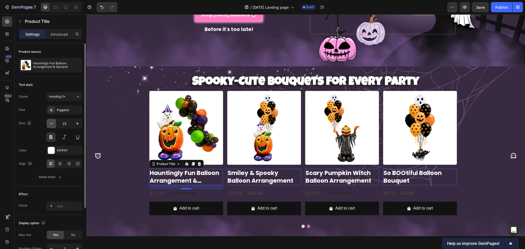
click at [52, 127] on button "button" at bounding box center [51, 123] width 9 height 9
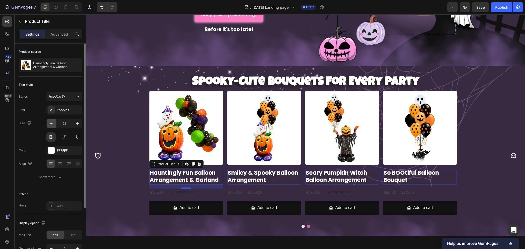
click at [51, 127] on button "button" at bounding box center [51, 123] width 9 height 9
click at [77, 126] on icon "button" at bounding box center [77, 123] width 5 height 5
type input "22"
click at [510, 153] on icon "Carousel Next Arrow" at bounding box center [513, 156] width 7 height 7
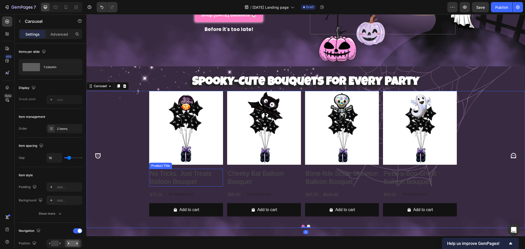
click at [185, 173] on h2 "No Tricks, Just Treats Balloon Bouquet" at bounding box center [186, 178] width 74 height 18
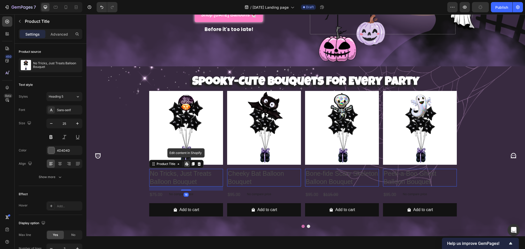
click at [175, 174] on h2 "No Tricks, Just Treats Balloon Bouquet" at bounding box center [186, 178] width 74 height 18
click at [163, 172] on h2 "No Tricks, Just Treats Balloon Bouquet" at bounding box center [186, 178] width 74 height 18
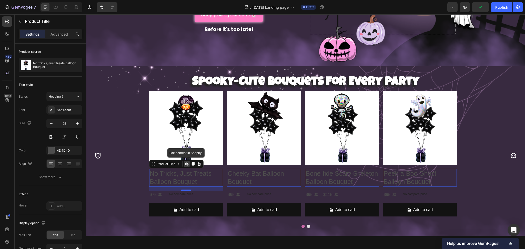
click at [200, 176] on h2 "No Tricks, Just Treats Balloon Bouquet" at bounding box center [186, 178] width 74 height 18
click at [118, 144] on div "Product Images No Tricks, Just Treats Balloon Bouquet Product Title Edit conten…" at bounding box center [302, 156] width 433 height 130
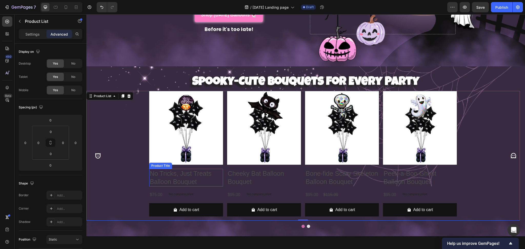
click at [191, 180] on h2 "No Tricks, Just Treats Balloon Bouquet" at bounding box center [186, 178] width 74 height 18
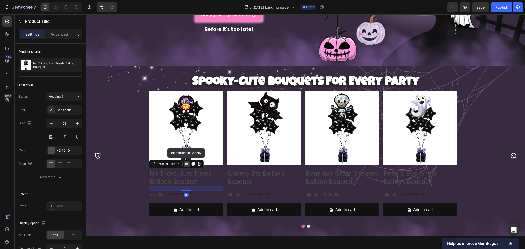
click at [172, 174] on h2 "No Tricks, Just Treats Balloon Bouquet" at bounding box center [186, 178] width 74 height 18
click at [50, 152] on div at bounding box center [51, 150] width 7 height 7
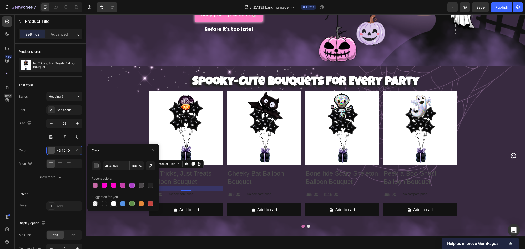
click at [114, 202] on div at bounding box center [113, 203] width 5 height 5
type input "FFFFFF"
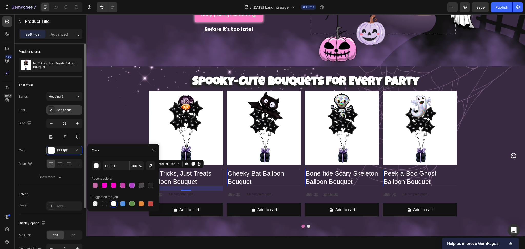
click at [64, 113] on div "Sans-serif" at bounding box center [64, 109] width 36 height 9
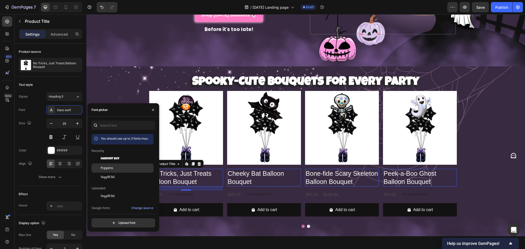
click at [111, 167] on span "Poppins" at bounding box center [107, 168] width 12 height 5
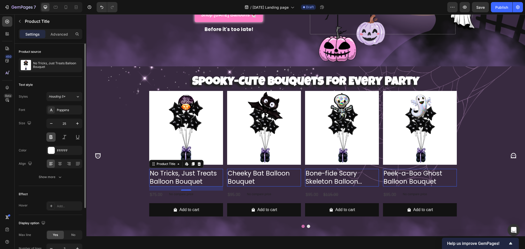
click at [48, 136] on button at bounding box center [50, 137] width 9 height 9
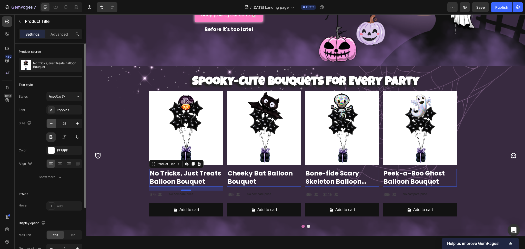
click at [54, 123] on button "button" at bounding box center [51, 123] width 9 height 9
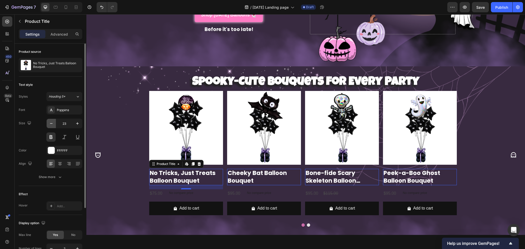
click at [54, 123] on button "button" at bounding box center [51, 123] width 9 height 9
type input "22"
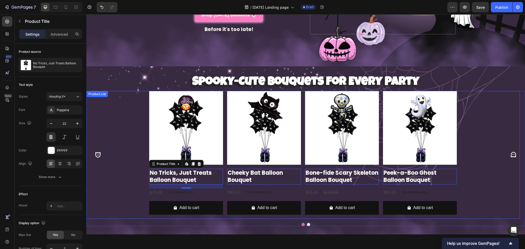
click at [110, 168] on div "Product Images No Tricks, Just Treats Balloon Bouquet Product Title Edit conten…" at bounding box center [302, 155] width 433 height 128
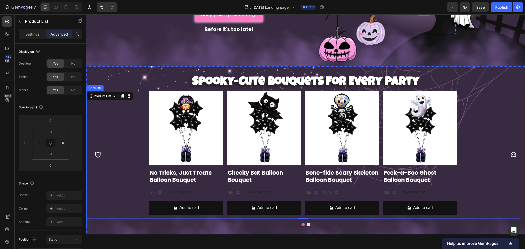
click at [99, 153] on icon "Carousel Back Arrow" at bounding box center [98, 154] width 7 height 7
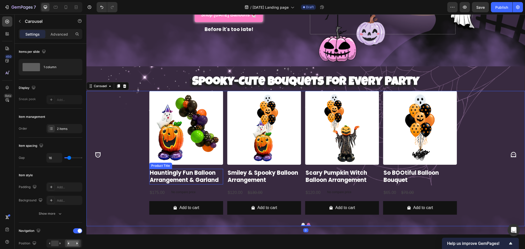
click at [174, 176] on h2 "Hauntingly Fun Balloon Arrangement & Garland" at bounding box center [186, 177] width 74 height 16
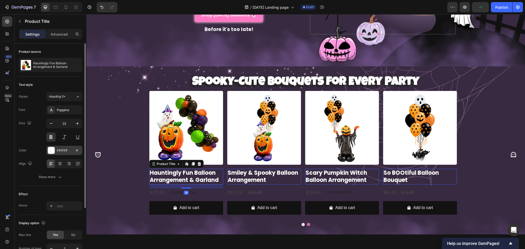
click at [58, 152] on div "FFFFFF" at bounding box center [64, 150] width 15 height 5
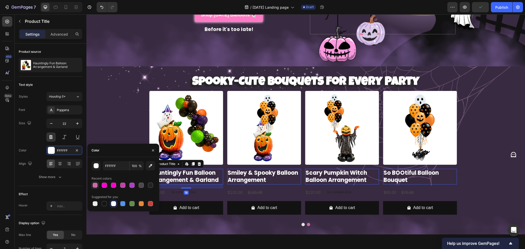
click at [96, 184] on div at bounding box center [95, 185] width 5 height 5
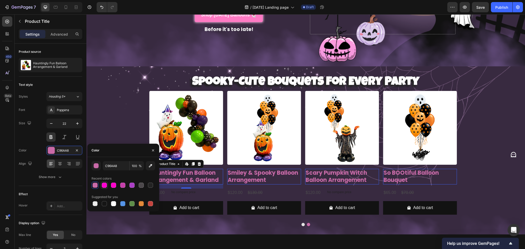
click at [103, 185] on div at bounding box center [104, 185] width 5 height 5
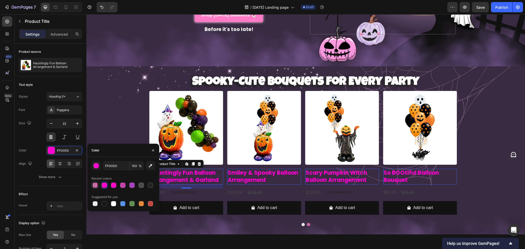
click at [94, 184] on div at bounding box center [95, 185] width 5 height 5
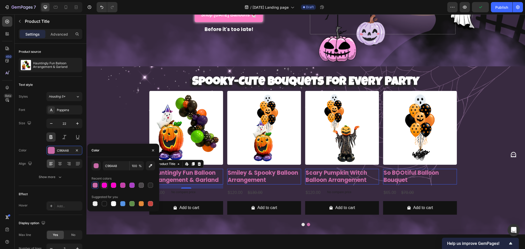
click at [107, 185] on div at bounding box center [104, 185] width 5 height 5
type input "FF00D0"
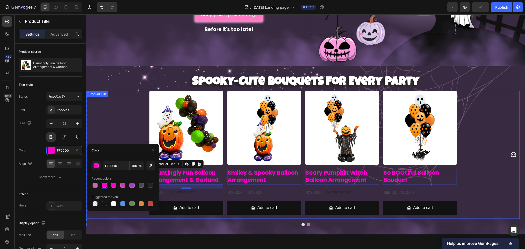
click at [125, 113] on div "Product Images Hauntingly Fun Balloon Arrangement & Garland Product Title Edit …" at bounding box center [302, 155] width 433 height 128
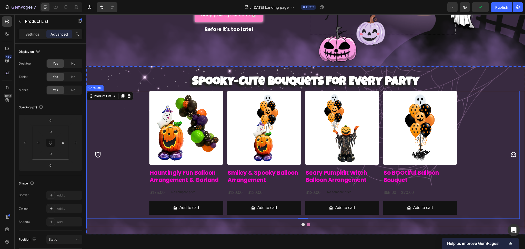
click at [99, 151] on icon "Carousel Back Arrow" at bounding box center [98, 154] width 7 height 7
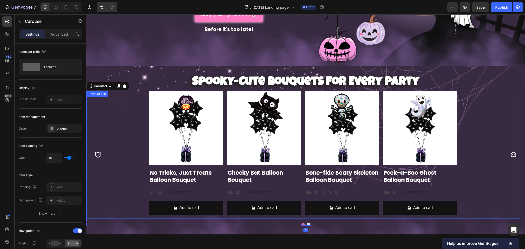
click at [170, 178] on h2 "No Tricks, Just Treats Balloon Bouquet" at bounding box center [186, 177] width 74 height 16
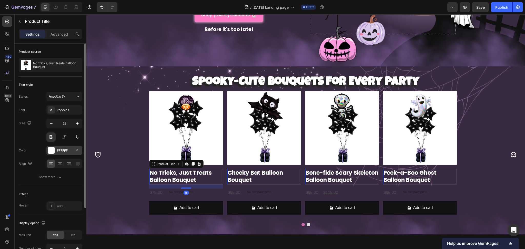
click at [51, 150] on div at bounding box center [51, 150] width 7 height 7
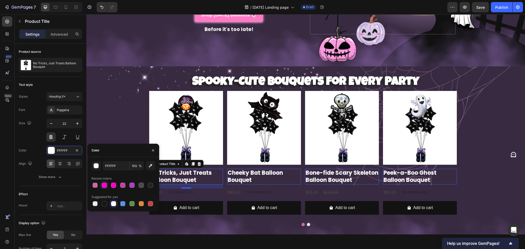
click at [101, 185] on div at bounding box center [104, 185] width 6 height 6
type input "FF00D0"
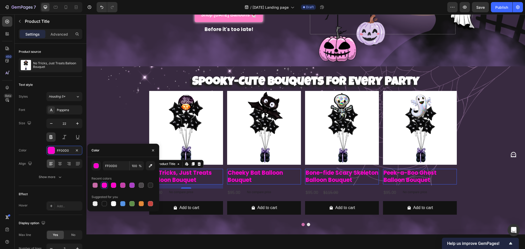
click at [103, 113] on div "Product Images No Tricks, Just Treats Balloon Bouquet Product Title Edit conten…" at bounding box center [302, 155] width 433 height 128
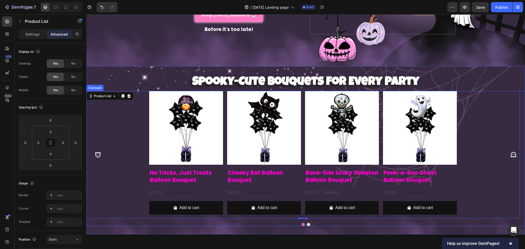
click at [510, 151] on icon "Carousel Next Arrow" at bounding box center [513, 154] width 7 height 7
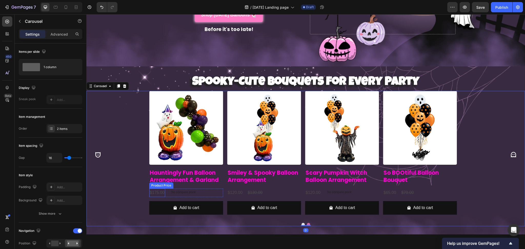
click at [155, 189] on div "$175.00" at bounding box center [157, 193] width 16 height 8
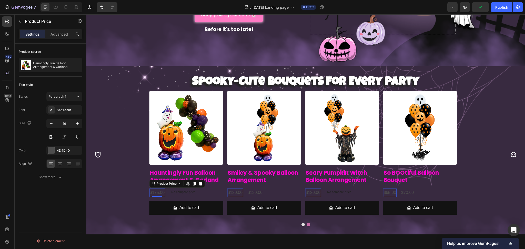
click at [46, 150] on div "Color 4D4D4D" at bounding box center [51, 150] width 64 height 9
click at [52, 151] on div at bounding box center [51, 150] width 7 height 7
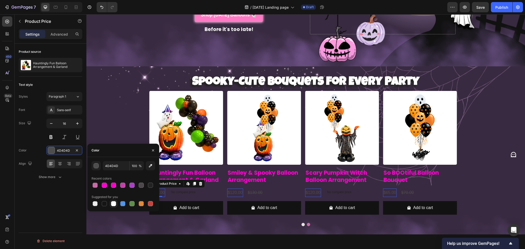
click at [112, 204] on div at bounding box center [113, 203] width 5 height 5
type input "FFFFFF"
click at [51, 135] on button at bounding box center [50, 137] width 9 height 9
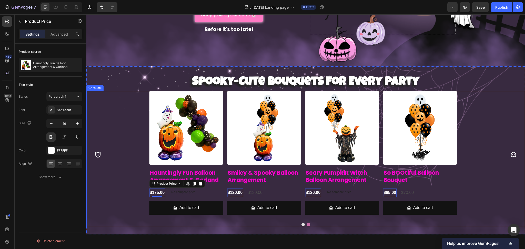
click at [510, 155] on icon "Carousel Next Arrow" at bounding box center [513, 154] width 7 height 7
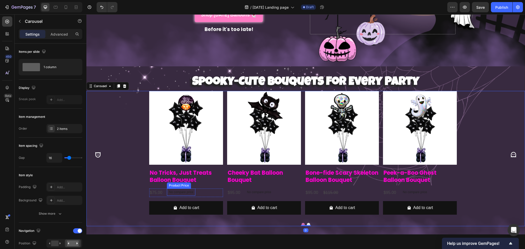
click at [156, 189] on div "$75.00" at bounding box center [156, 193] width 14 height 8
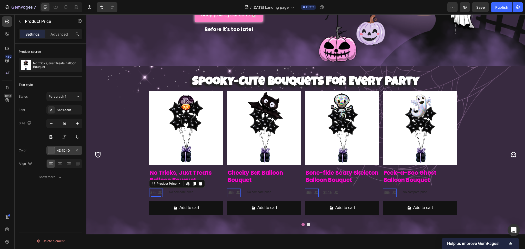
click at [50, 150] on div at bounding box center [51, 150] width 7 height 7
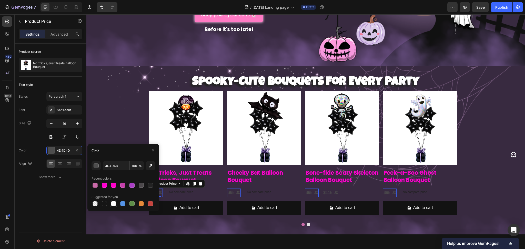
drag, startPoint x: 111, startPoint y: 204, endPoint x: 101, endPoint y: 191, distance: 17.2
click at [111, 204] on div at bounding box center [113, 203] width 5 height 5
type input "FFFFFF"
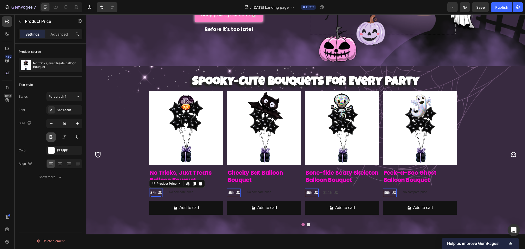
click at [52, 136] on button at bounding box center [50, 137] width 9 height 9
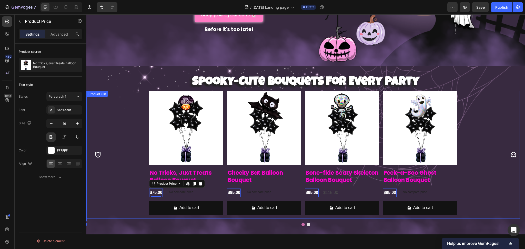
click at [123, 126] on div "Product Images No Tricks, Just Treats Balloon Bouquet Product Title $75.00 Prod…" at bounding box center [302, 155] width 433 height 128
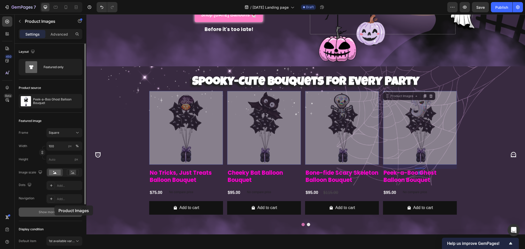
scroll to position [214, 0]
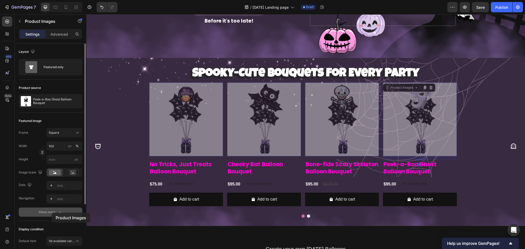
click at [52, 213] on div "Show more" at bounding box center [51, 212] width 24 height 5
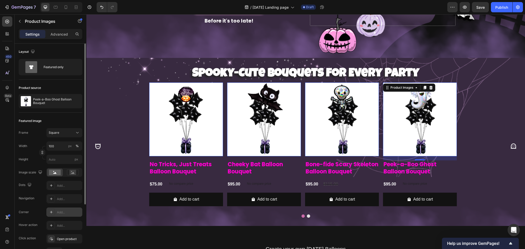
click at [67, 213] on div "Add..." at bounding box center [69, 212] width 24 height 5
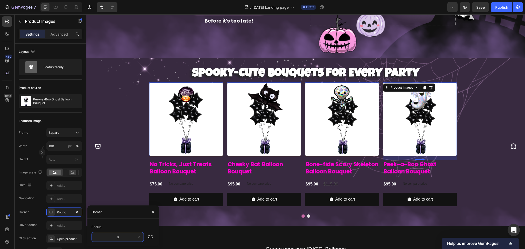
type input "5"
click at [133, 166] on div "Product Images 0 No Tricks, Just Treats Balloon Bouquet Product Title $75.00 Pr…" at bounding box center [302, 147] width 433 height 128
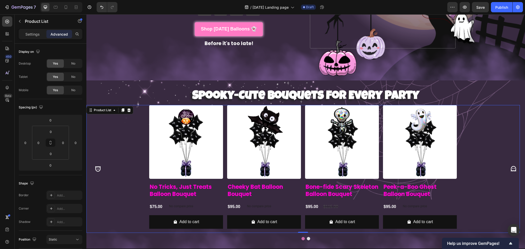
scroll to position [179, 0]
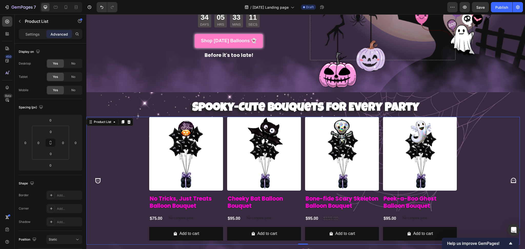
click at [511, 179] on icon "Carousel Next Arrow" at bounding box center [513, 180] width 5 height 5
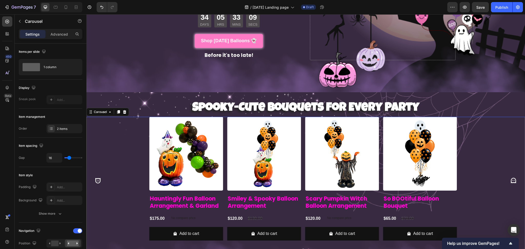
click at [99, 177] on icon "Carousel Back Arrow" at bounding box center [98, 180] width 7 height 7
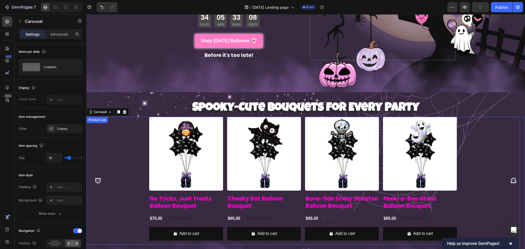
click at [506, 173] on button "Carousel Next Arrow" at bounding box center [513, 180] width 15 height 15
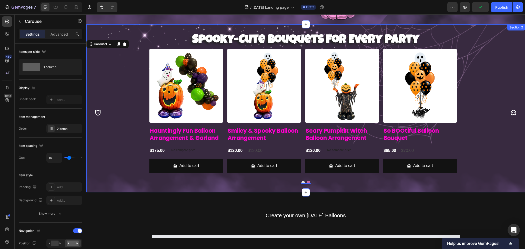
scroll to position [214, 0]
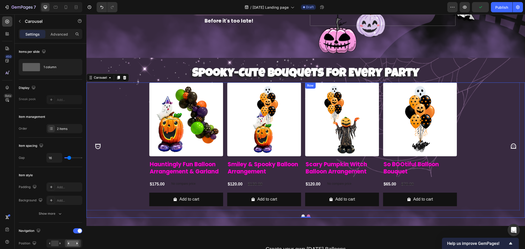
click at [511, 144] on icon "Carousel Next Arrow" at bounding box center [513, 146] width 5 height 5
click at [101, 143] on button "Carousel Back Arrow" at bounding box center [97, 146] width 15 height 15
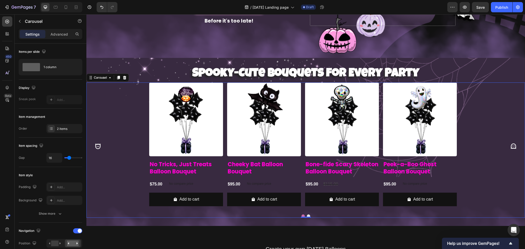
click at [96, 143] on icon "Carousel Back Arrow" at bounding box center [98, 146] width 7 height 7
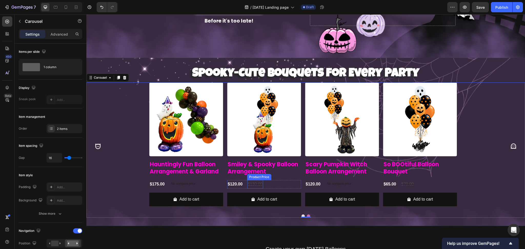
click at [262, 180] on div "$130.00" at bounding box center [255, 184] width 16 height 8
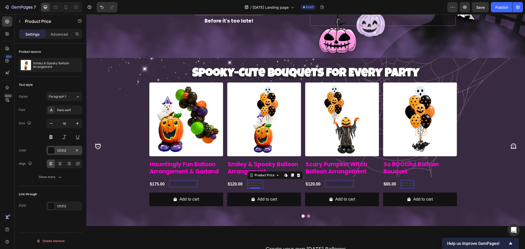
click at [55, 150] on div "121212" at bounding box center [64, 150] width 36 height 9
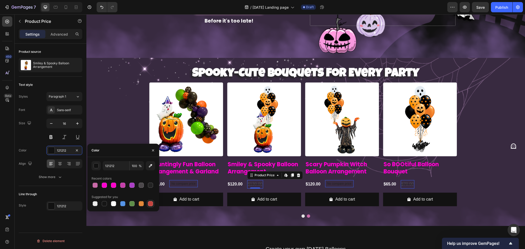
click at [148, 205] on div at bounding box center [150, 203] width 5 height 5
click at [97, 165] on div "button" at bounding box center [96, 166] width 5 height 5
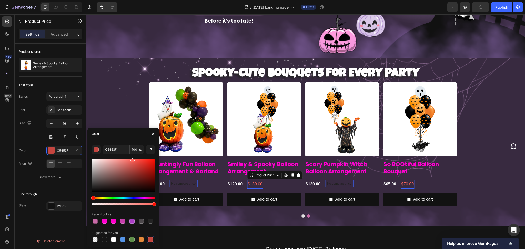
drag, startPoint x: 135, startPoint y: 168, endPoint x: 132, endPoint y: 158, distance: 10.6
click at [132, 158] on div at bounding box center [124, 182] width 64 height 48
type input "FF665E"
click at [511, 144] on icon "Carousel Next Arrow" at bounding box center [513, 146] width 5 height 5
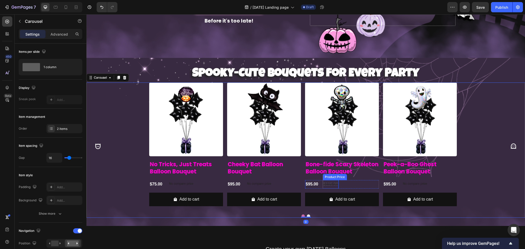
click at [335, 181] on div "$115.00" at bounding box center [331, 184] width 16 height 8
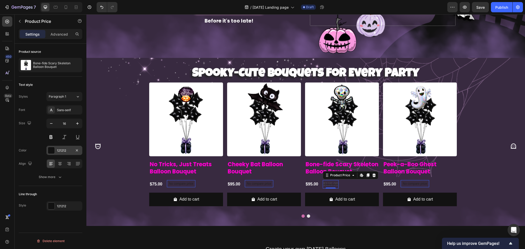
click at [55, 153] on div "121212" at bounding box center [64, 150] width 36 height 9
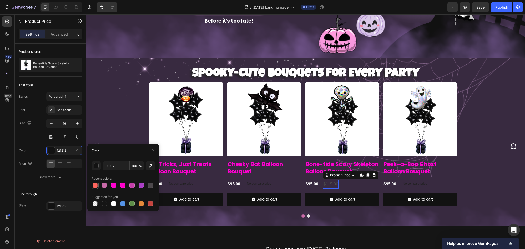
click at [95, 185] on div at bounding box center [95, 185] width 5 height 5
type input "FF665E"
click at [486, 145] on div "Product Images No Tricks, Just Treats Balloon Bouquet Product Title $75.00 Prod…" at bounding box center [302, 147] width 433 height 128
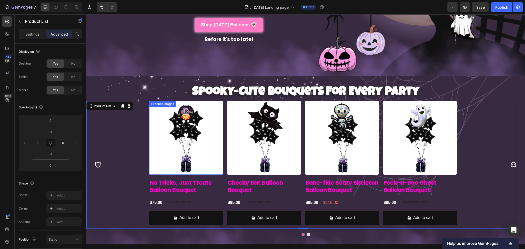
scroll to position [179, 0]
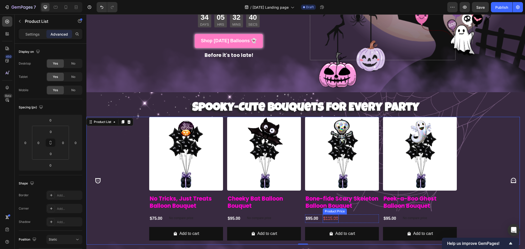
click at [333, 215] on div "$115.00" at bounding box center [331, 219] width 16 height 8
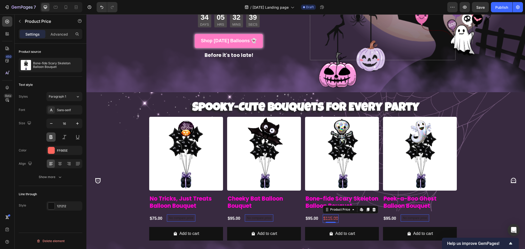
click at [51, 136] on button at bounding box center [50, 137] width 9 height 9
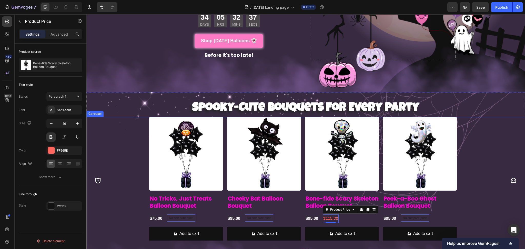
click at [100, 178] on icon "Carousel Back Arrow" at bounding box center [97, 180] width 5 height 5
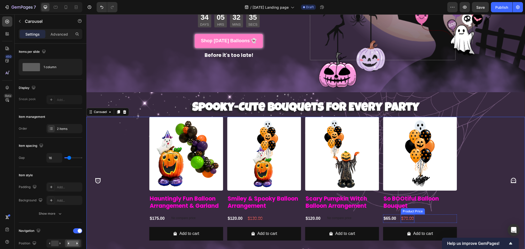
click at [409, 215] on div "$70.00" at bounding box center [408, 219] width 14 height 8
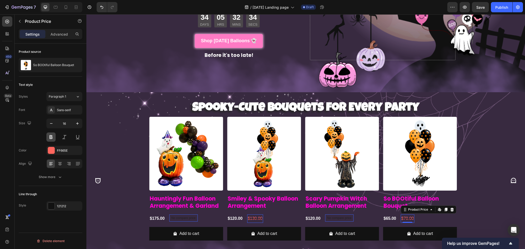
click at [53, 137] on button at bounding box center [50, 137] width 9 height 9
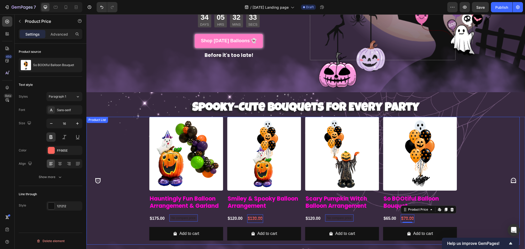
click at [508, 129] on div "Product Images Hauntingly Fun Balloon Arrangement & Garland Product Title $175.…" at bounding box center [302, 181] width 433 height 128
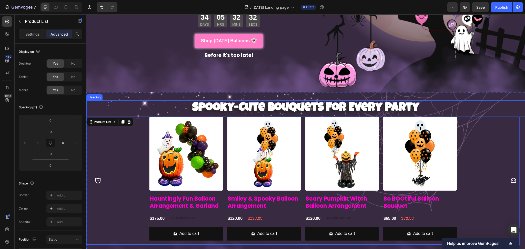
click at [489, 101] on h2 "Spooky-Cute Bouquets for Every Party" at bounding box center [305, 108] width 439 height 16
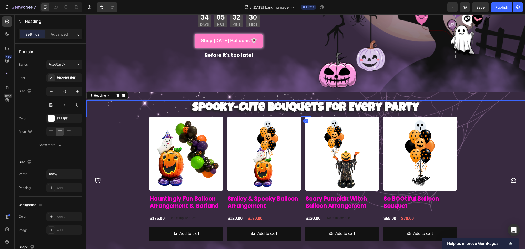
click at [159, 104] on h2 "Spooky-Cute Bouquets for Every Party" at bounding box center [305, 108] width 439 height 16
click at [59, 35] on p "Advanced" at bounding box center [58, 34] width 17 height 5
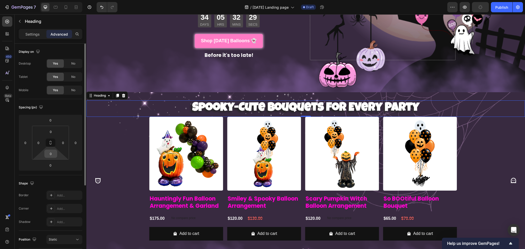
click at [54, 156] on input "0" at bounding box center [51, 154] width 10 height 8
type input "10"
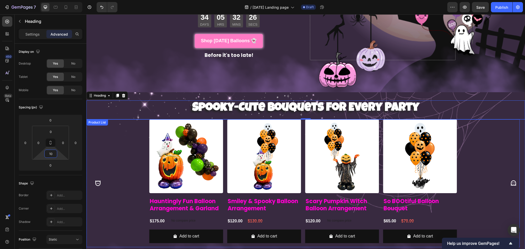
click at [98, 149] on div "Product Images Hauntingly Fun Balloon Arrangement & Garland Product Title $175.…" at bounding box center [302, 183] width 433 height 128
click at [453, 197] on h2 "So BOOtiful Balloon Bouquet" at bounding box center [420, 205] width 74 height 16
click at [439, 159] on img at bounding box center [420, 156] width 74 height 74
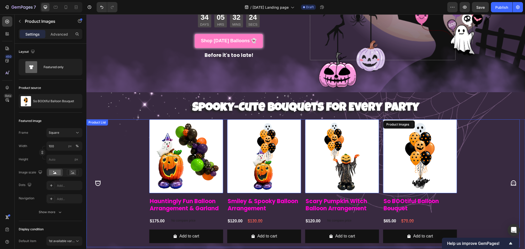
click at [175, 197] on h2 "Hauntingly Fun Balloon Arrangement & Garland" at bounding box center [186, 205] width 74 height 16
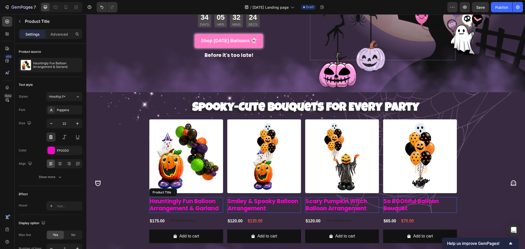
scroll to position [248, 0]
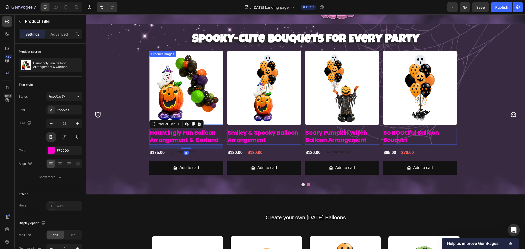
click at [169, 83] on img at bounding box center [186, 88] width 74 height 74
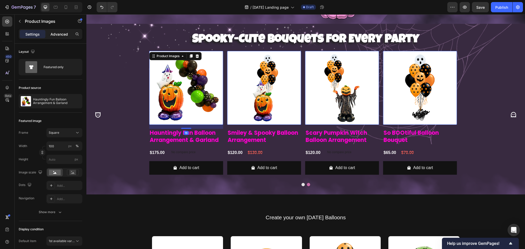
drag, startPoint x: 62, startPoint y: 30, endPoint x: 66, endPoint y: 38, distance: 9.0
click at [62, 30] on div "Advanced" at bounding box center [59, 34] width 26 height 8
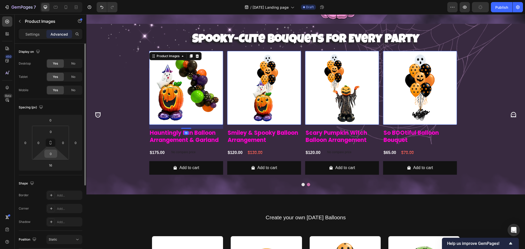
click at [54, 153] on input "0" at bounding box center [51, 154] width 10 height 8
type input "10"
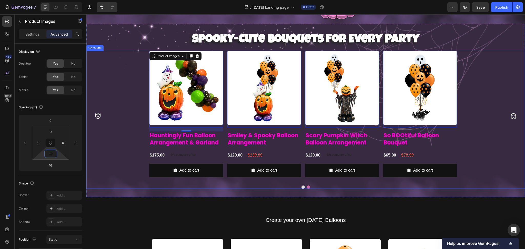
click at [510, 115] on icon "Carousel Next Arrow" at bounding box center [513, 116] width 7 height 7
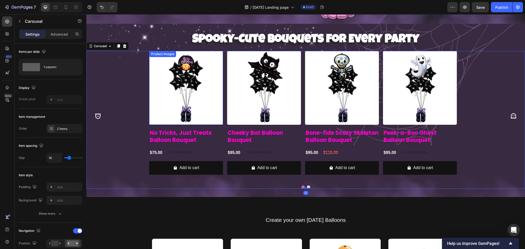
click at [179, 91] on img at bounding box center [186, 88] width 74 height 74
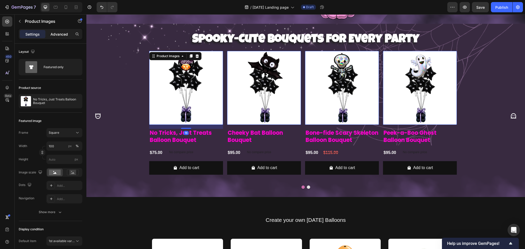
click at [60, 35] on p "Advanced" at bounding box center [58, 34] width 17 height 5
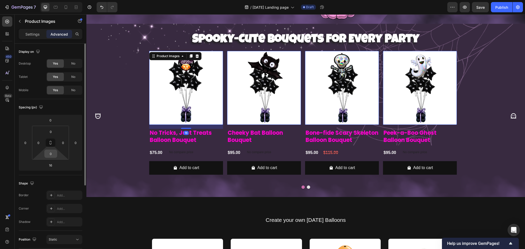
click at [54, 155] on input "0" at bounding box center [51, 154] width 10 height 8
type input "10"
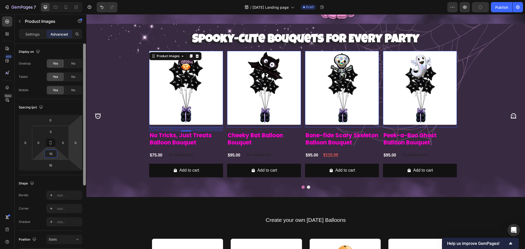
click at [86, 160] on div "Product Images 16 No Tricks, Just Treats Balloon Bouquet Product Title $75.00 P…" at bounding box center [302, 116] width 433 height 130
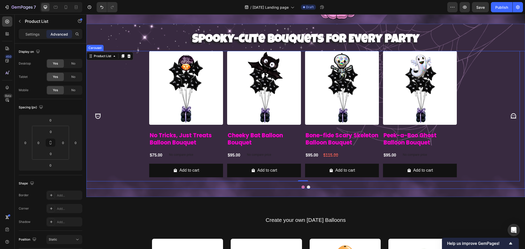
click at [511, 113] on icon "Carousel Next Arrow" at bounding box center [513, 115] width 5 height 5
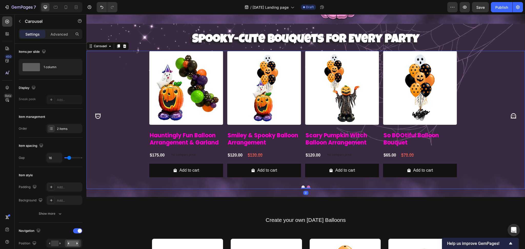
click at [511, 113] on icon "Carousel Next Arrow" at bounding box center [513, 115] width 5 height 5
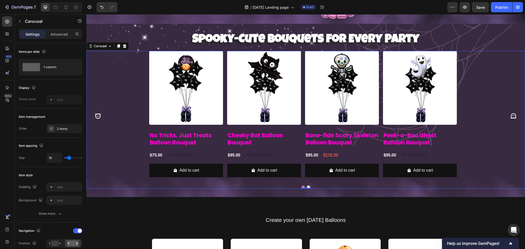
click at [511, 113] on icon "Carousel Next Arrow" at bounding box center [513, 115] width 5 height 5
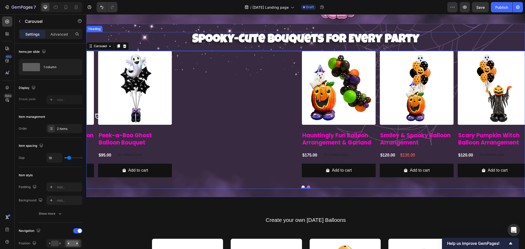
click at [508, 37] on p "⁠⁠⁠⁠⁠⁠⁠ Spooky-Cute Bouquets for Every Party" at bounding box center [306, 40] width 438 height 15
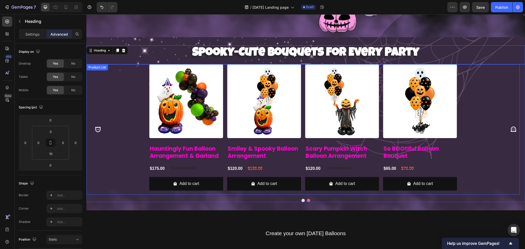
scroll to position [179, 0]
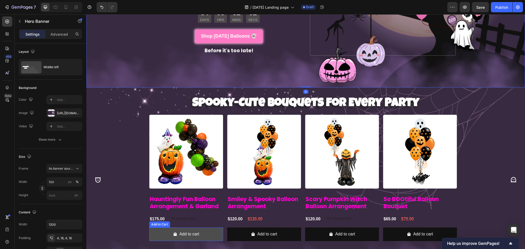
scroll to position [282, 0]
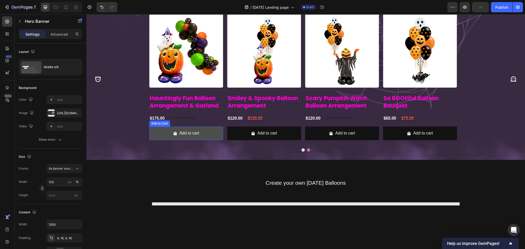
click at [161, 134] on button "Add to cart" at bounding box center [186, 134] width 74 height 14
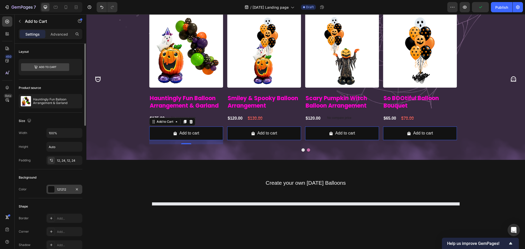
click at [53, 186] on div "121212" at bounding box center [64, 189] width 36 height 9
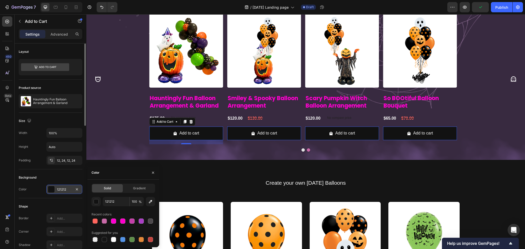
click at [53, 189] on div at bounding box center [51, 189] width 7 height 7
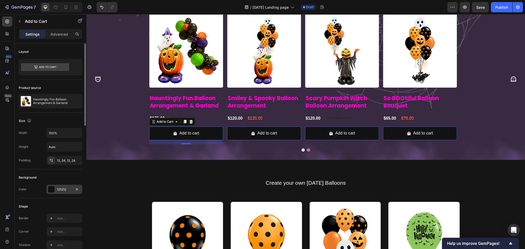
click at [51, 188] on div at bounding box center [51, 189] width 7 height 7
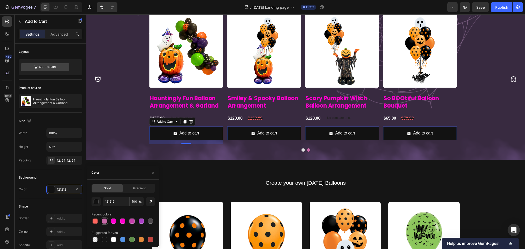
click at [103, 222] on div at bounding box center [104, 221] width 5 height 5
type input "C96AA8"
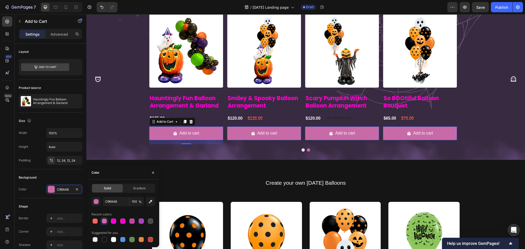
click at [126, 133] on div "Product Images Hauntingly Fun Balloon Arrangement & Garland Product Title $175.…" at bounding box center [302, 79] width 433 height 130
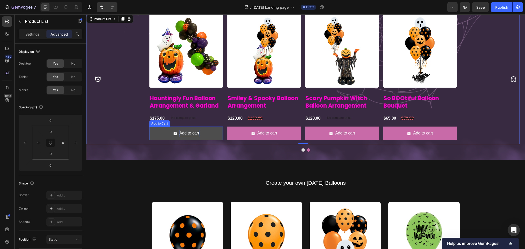
click at [188, 133] on div "Add to cart" at bounding box center [189, 133] width 20 height 7
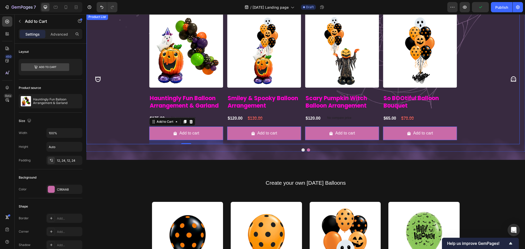
click at [117, 112] on div "Product Images Hauntingly Fun Balloon Arrangement & Garland Product Title $175.…" at bounding box center [302, 79] width 433 height 130
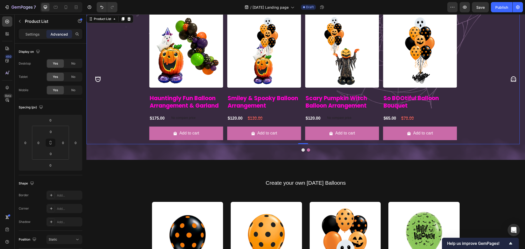
click at [483, 108] on div "Product Images Hauntingly Fun Balloon Arrangement & Garland Product Title $175.…" at bounding box center [302, 79] width 433 height 130
click at [506, 83] on button "Carousel Next Arrow" at bounding box center [513, 79] width 15 height 15
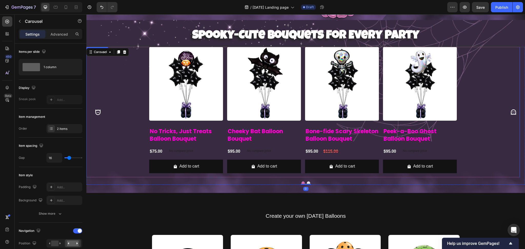
scroll to position [248, 0]
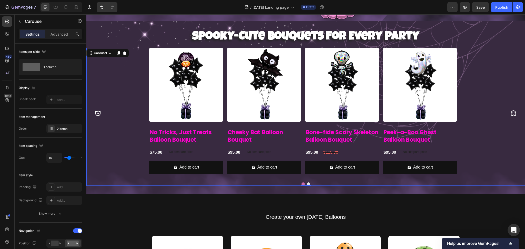
click at [510, 114] on icon "Carousel Next Arrow" at bounding box center [513, 113] width 7 height 7
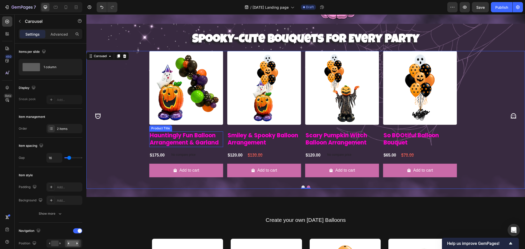
click at [161, 137] on h2 "Hauntingly Fun Balloon Arrangement & Garland" at bounding box center [186, 139] width 74 height 16
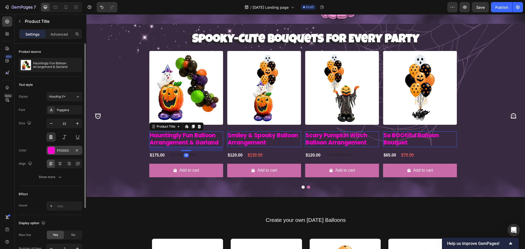
click at [51, 148] on div at bounding box center [51, 150] width 7 height 7
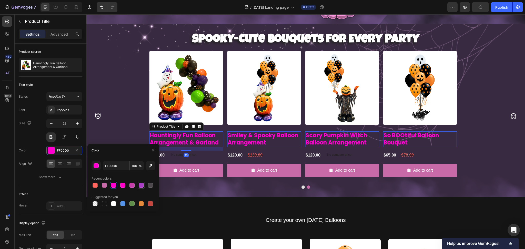
click at [142, 186] on div at bounding box center [141, 185] width 5 height 5
type input "AA3FC5"
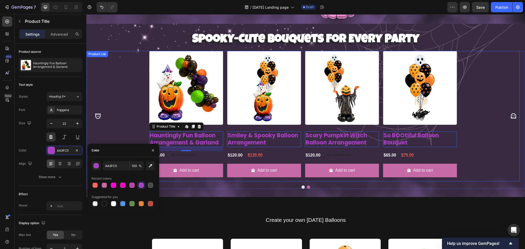
click at [491, 98] on div "Product Images Hauntingly Fun Balloon Arrangement & Garland Product Title Edit …" at bounding box center [302, 116] width 433 height 130
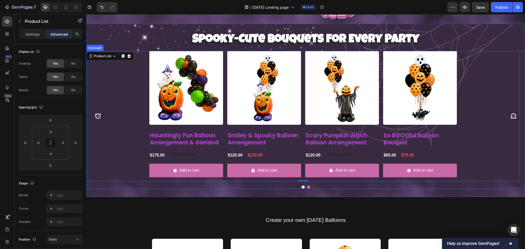
click at [510, 116] on icon "Carousel Next Arrow" at bounding box center [513, 116] width 7 height 7
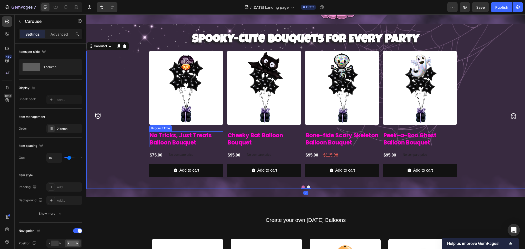
click at [150, 135] on h2 "No Tricks, Just Treats Balloon Bouquet" at bounding box center [186, 139] width 74 height 16
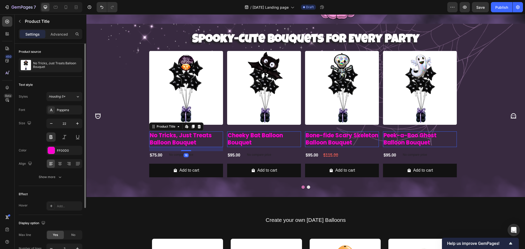
click at [46, 152] on div "Color FF00D0" at bounding box center [51, 150] width 64 height 9
click at [58, 150] on div "FF00D0" at bounding box center [64, 150] width 15 height 5
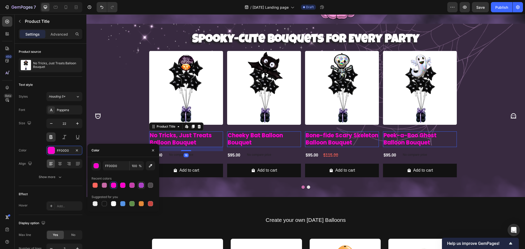
click at [142, 185] on div at bounding box center [141, 185] width 5 height 5
type input "AA3FC5"
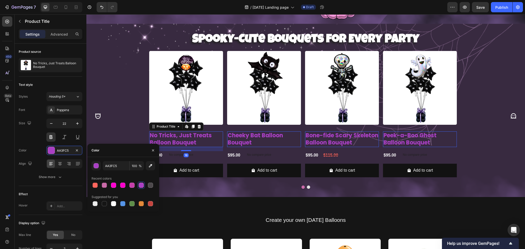
click at [119, 108] on div "Product Images No Tricks, Just Treats Balloon Bouquet Product Title Edit conten…" at bounding box center [302, 116] width 433 height 130
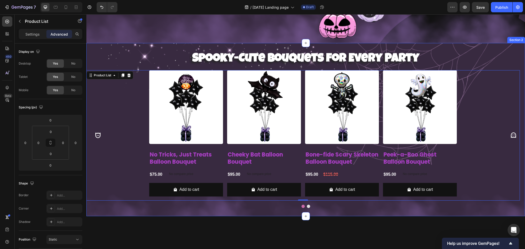
scroll to position [179, 0]
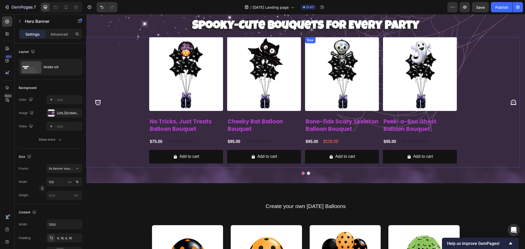
scroll to position [248, 0]
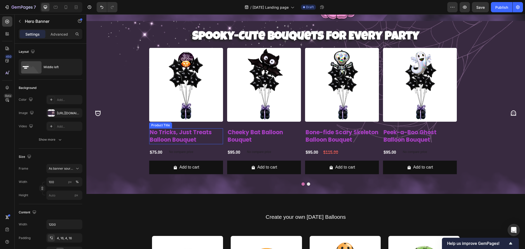
click at [174, 138] on h2 "No Tricks, Just Treats Balloon Bouquet" at bounding box center [186, 136] width 74 height 16
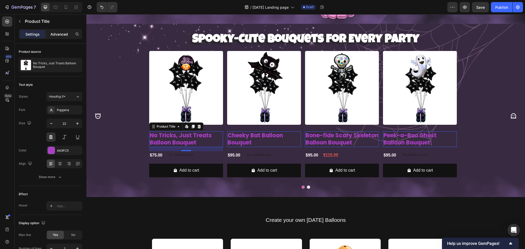
click at [62, 32] on p "Advanced" at bounding box center [58, 34] width 17 height 5
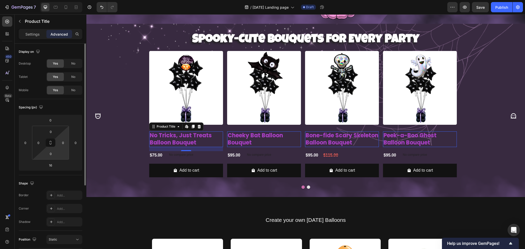
click at [51, 156] on input "0" at bounding box center [51, 154] width 10 height 8
type input "10"
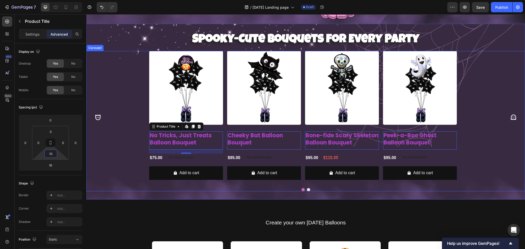
drag, startPoint x: 508, startPoint y: 115, endPoint x: 361, endPoint y: 135, distance: 147.9
click at [510, 115] on icon "Carousel Next Arrow" at bounding box center [513, 117] width 7 height 7
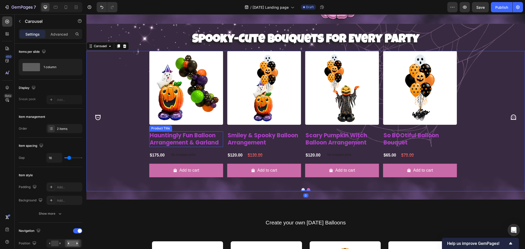
click at [181, 139] on h2 "Hauntingly Fun Balloon Arrangement & Garland" at bounding box center [186, 139] width 74 height 16
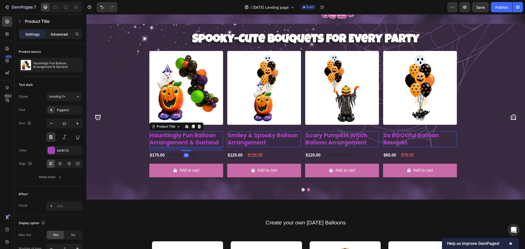
click at [58, 33] on p "Advanced" at bounding box center [58, 34] width 17 height 5
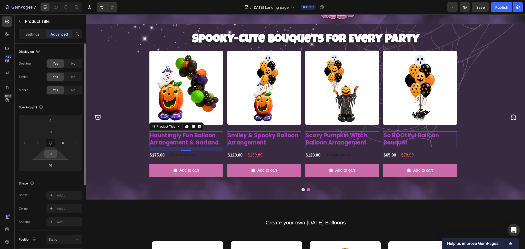
click at [52, 156] on input "0" at bounding box center [51, 154] width 10 height 8
type input "10"
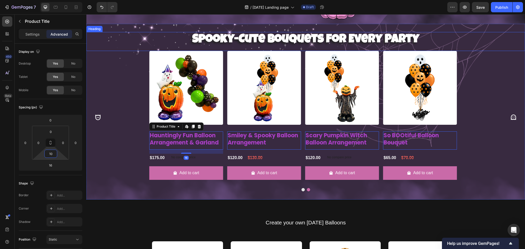
click at [210, 34] on strong "Spooky-Cute Bouquets for Every Party" at bounding box center [305, 40] width 227 height 12
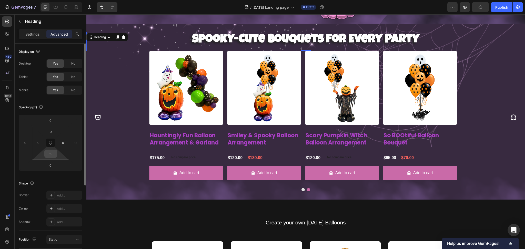
click at [54, 154] on input "10" at bounding box center [51, 154] width 10 height 8
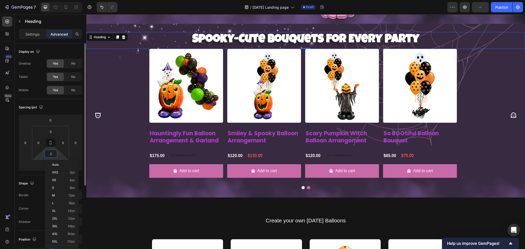
type input "20"
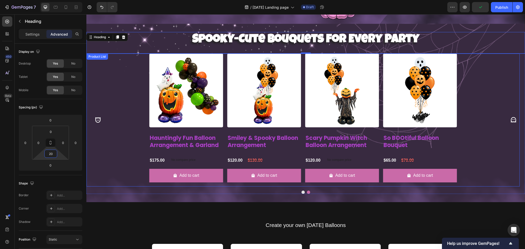
click at [117, 78] on div "Product Images Hauntingly Fun Balloon Arrangement & Garland Product Title $175.…" at bounding box center [302, 120] width 433 height 133
click at [515, 83] on div "Product Images Hauntingly Fun Balloon Arrangement & Garland Product Title $175.…" at bounding box center [302, 120] width 433 height 133
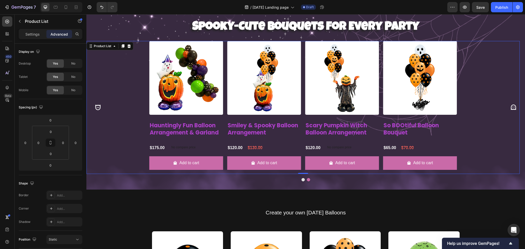
scroll to position [282, 0]
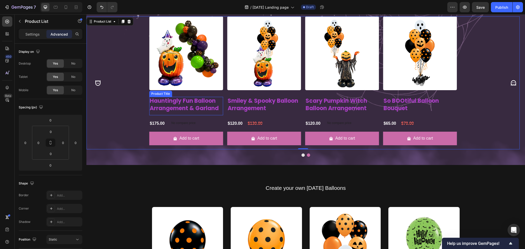
click at [171, 109] on h2 "Hauntingly Fun Balloon Arrangement & Garland" at bounding box center [186, 105] width 74 height 16
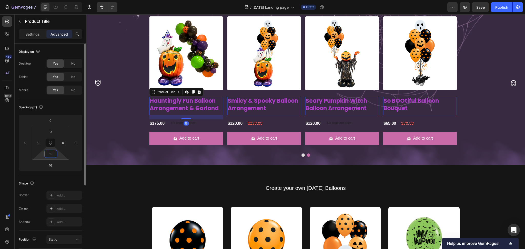
click at [54, 154] on input "10" at bounding box center [51, 154] width 10 height 8
type input "0"
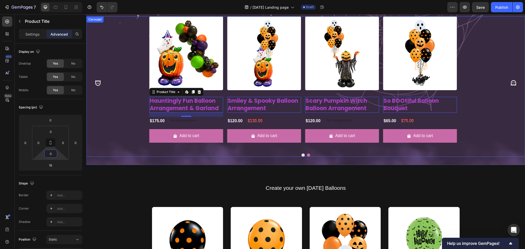
click at [511, 82] on button "Carousel Next Arrow" at bounding box center [513, 83] width 15 height 15
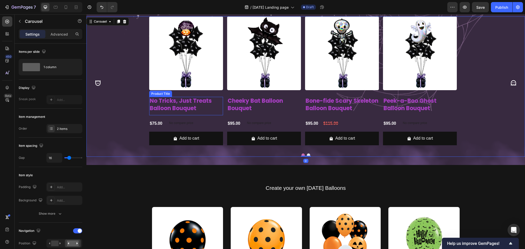
click at [178, 110] on h2 "No Tricks, Just Treats Balloon Bouquet" at bounding box center [186, 105] width 74 height 16
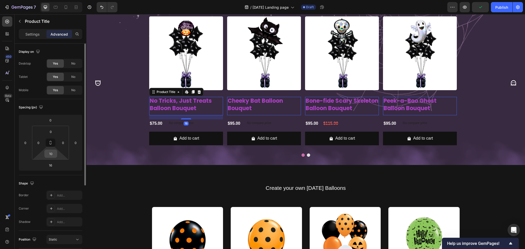
click at [51, 152] on input "10" at bounding box center [51, 154] width 10 height 8
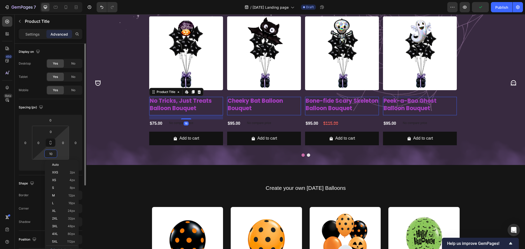
type input "0"
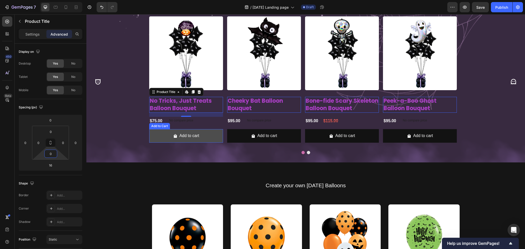
click at [158, 137] on button "Add to cart" at bounding box center [186, 136] width 74 height 14
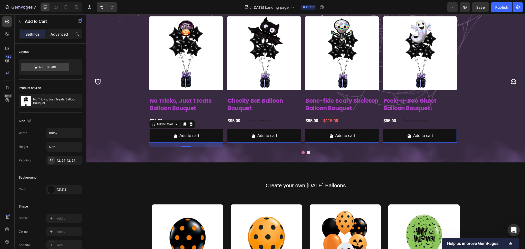
click at [53, 34] on p "Advanced" at bounding box center [58, 34] width 17 height 5
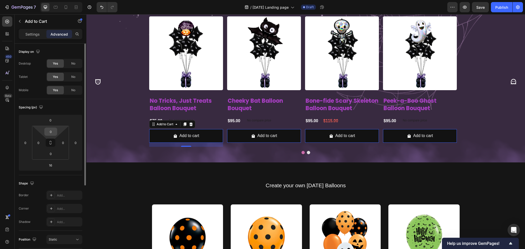
click at [55, 130] on input "0" at bounding box center [51, 132] width 10 height 8
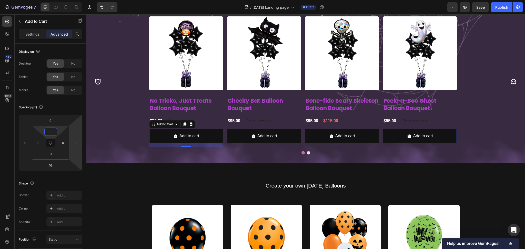
type input "16"
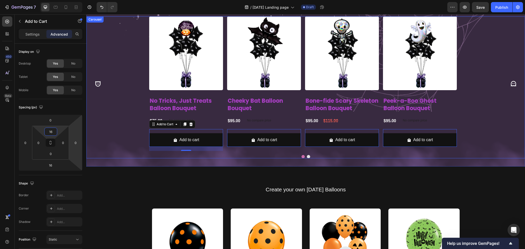
click at [510, 83] on icon "Carousel Next Arrow" at bounding box center [513, 83] width 7 height 7
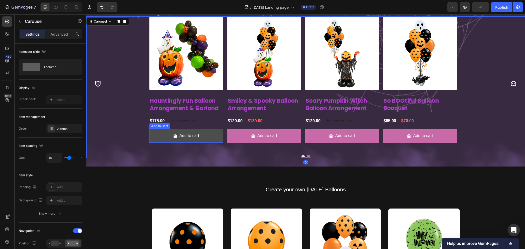
click at [161, 134] on button "Add to cart" at bounding box center [186, 136] width 74 height 14
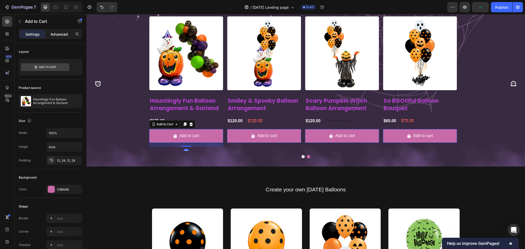
click at [60, 35] on p "Advanced" at bounding box center [58, 34] width 17 height 5
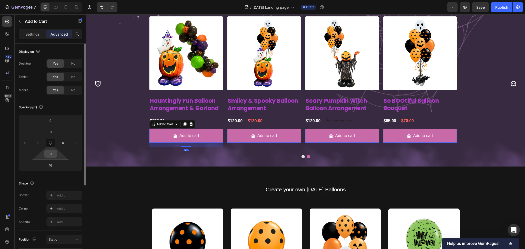
click at [56, 155] on div "0" at bounding box center [50, 154] width 13 height 8
click at [54, 153] on input "0" at bounding box center [51, 154] width 10 height 8
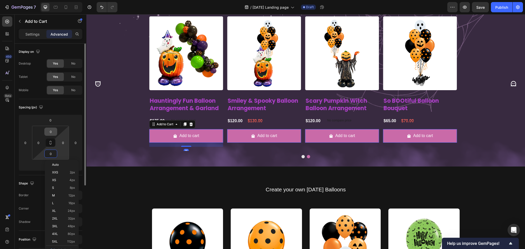
click at [52, 130] on input "0" at bounding box center [51, 132] width 10 height 8
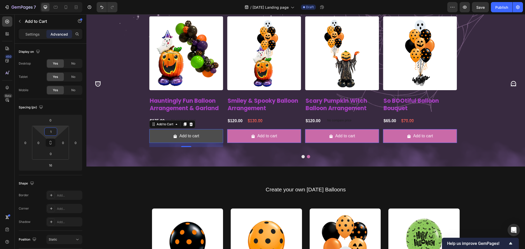
type input "16"
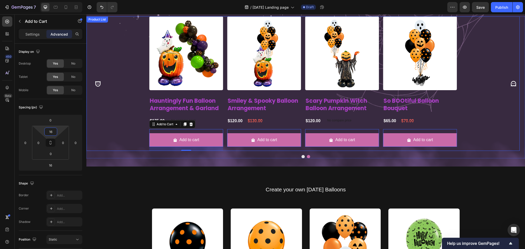
click at [120, 118] on div "Product Images Hauntingly Fun Balloon Arrangement & Garland Product Title $175.…" at bounding box center [302, 83] width 433 height 135
click at [510, 83] on icon "Carousel Next Arrow" at bounding box center [513, 83] width 7 height 7
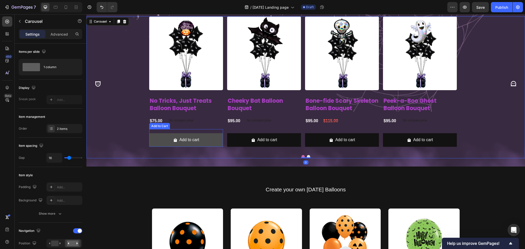
click at [150, 141] on button "Add to cart" at bounding box center [186, 140] width 74 height 14
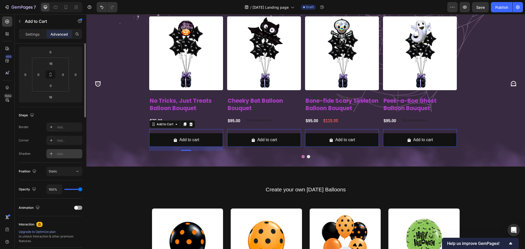
scroll to position [0, 0]
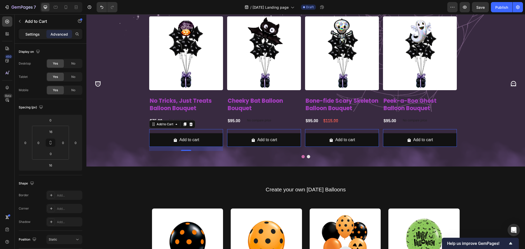
click at [29, 35] on p "Settings" at bounding box center [32, 34] width 14 height 5
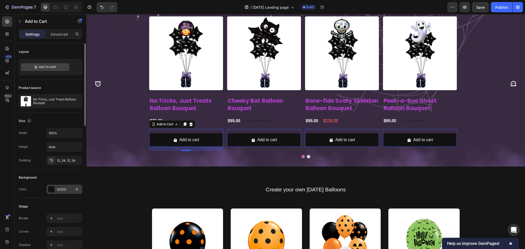
click at [53, 190] on div at bounding box center [51, 189] width 7 height 7
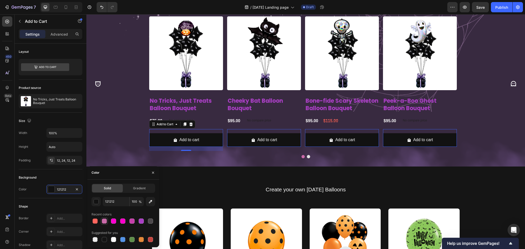
click at [105, 222] on div at bounding box center [104, 221] width 5 height 5
type input "C96AA8"
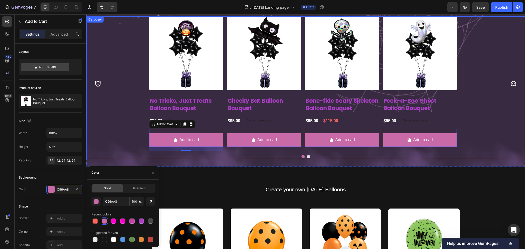
click at [96, 84] on icon "Carousel Back Arrow" at bounding box center [98, 83] width 7 height 7
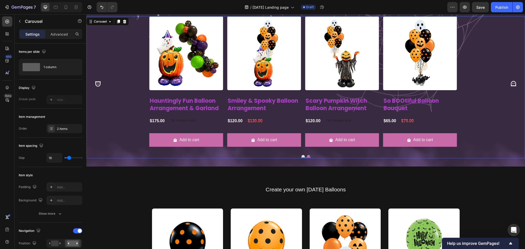
click at [99, 83] on icon "Carousel Back Arrow" at bounding box center [98, 83] width 7 height 7
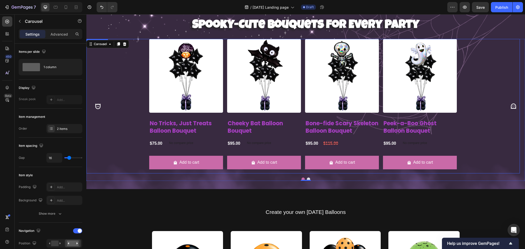
scroll to position [248, 0]
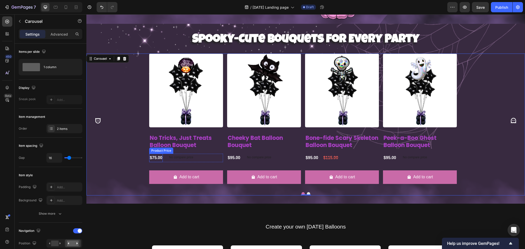
click at [157, 154] on div "$75.00" at bounding box center [156, 158] width 14 height 8
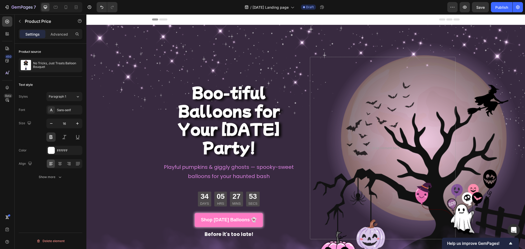
scroll to position [248, 0]
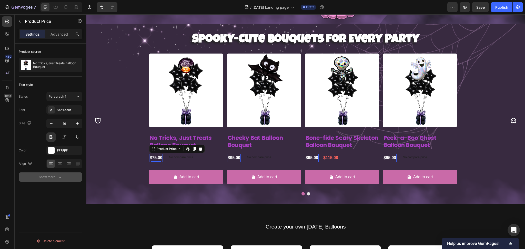
click at [49, 178] on div "Show more" at bounding box center [51, 177] width 24 height 5
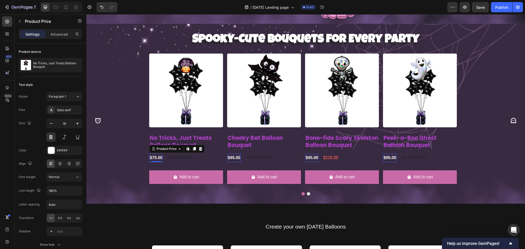
scroll to position [25, 0]
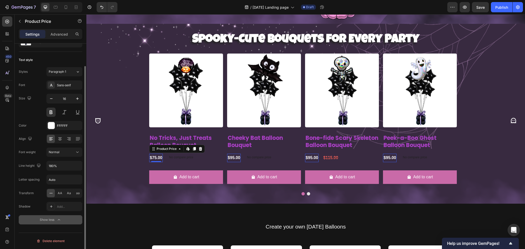
click at [55, 219] on div "Show less" at bounding box center [51, 219] width 22 height 5
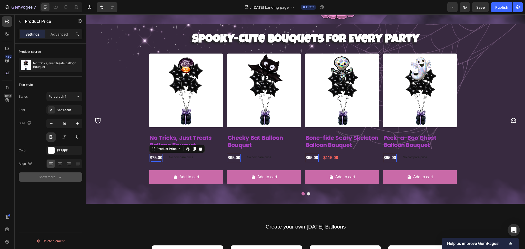
scroll to position [0, 0]
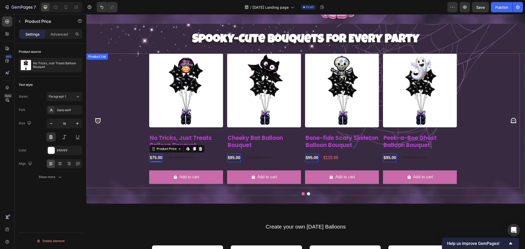
click at [105, 94] on div "Product Images No Tricks, Just Treats Balloon Bouquet Product Title $75.00 Prod…" at bounding box center [302, 121] width 433 height 135
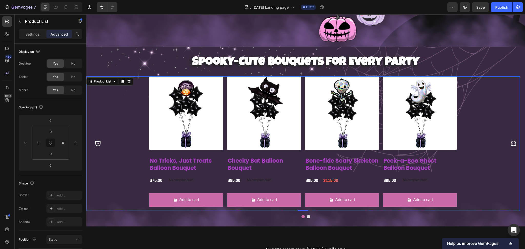
scroll to position [214, 0]
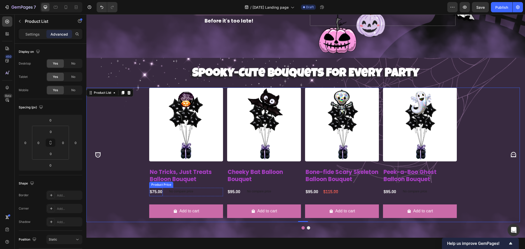
click at [151, 188] on div "$75.00" at bounding box center [156, 192] width 14 height 8
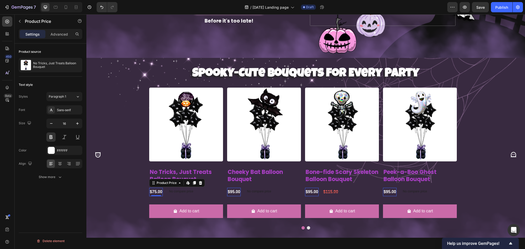
click at [154, 188] on div "$75.00" at bounding box center [156, 192] width 14 height 8
click at [53, 150] on div at bounding box center [51, 150] width 7 height 7
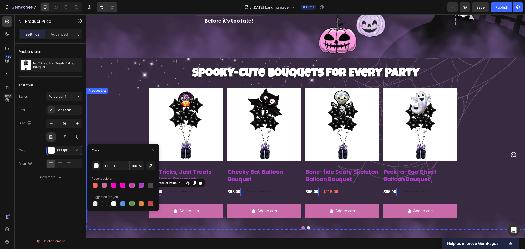
click at [112, 116] on div "Product Images No Tricks, Just Treats Balloon Bouquet Product Title $75.00 Prod…" at bounding box center [302, 155] width 433 height 135
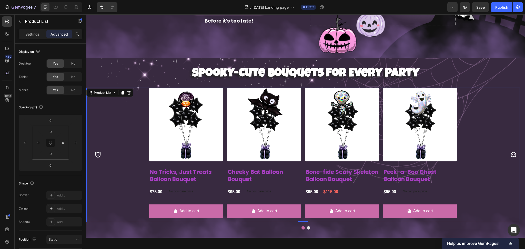
scroll to position [145, 0]
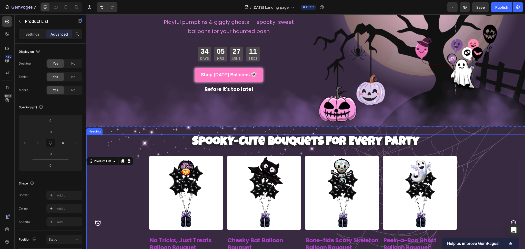
click at [515, 135] on p "⁠⁠⁠⁠⁠⁠⁠ Spooky-Cute Bouquets for Every Party" at bounding box center [306, 142] width 438 height 15
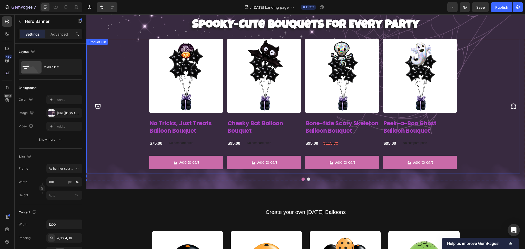
scroll to position [239, 0]
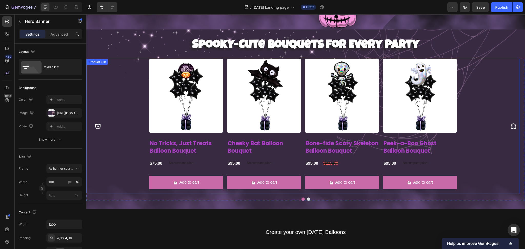
click at [491, 56] on div "Spooky-Cute Bouquets for Every Party Heading" at bounding box center [305, 49] width 439 height 22
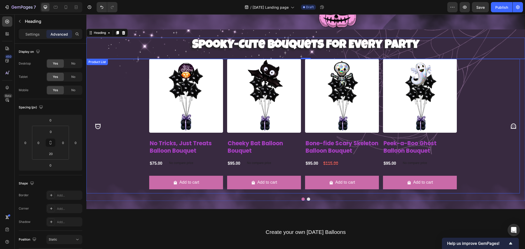
click at [498, 89] on div "Product Images No Tricks, Just Treats Balloon Bouquet Product Title $75.00 Prod…" at bounding box center [302, 126] width 433 height 135
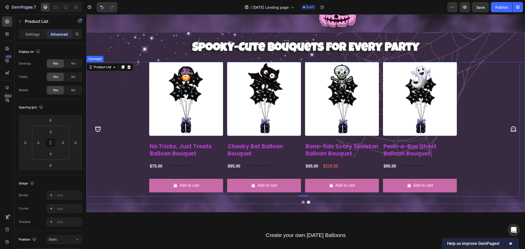
click at [510, 126] on icon "Carousel Next Arrow" at bounding box center [513, 129] width 7 height 7
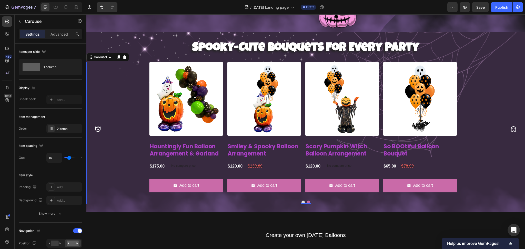
click at [97, 127] on icon "Carousel Back Arrow" at bounding box center [97, 129] width 5 height 5
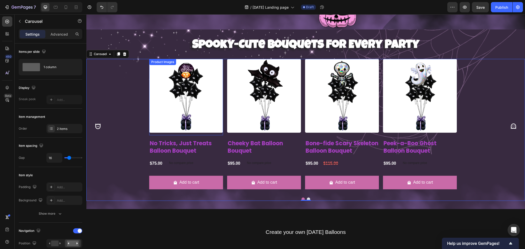
scroll to position [205, 0]
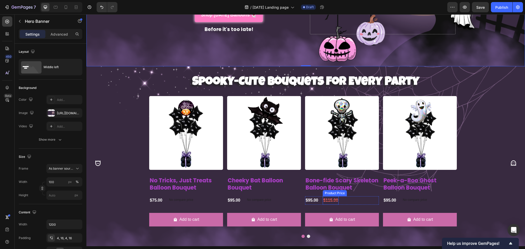
click at [334, 197] on div "$115.00" at bounding box center [331, 200] width 16 height 8
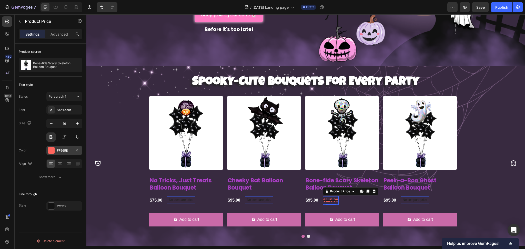
click at [53, 149] on div at bounding box center [51, 150] width 7 height 7
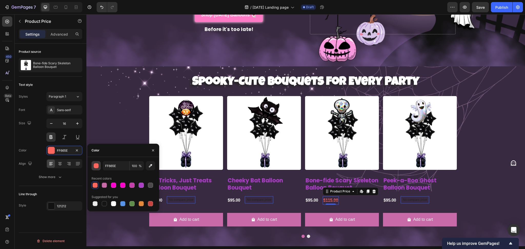
click at [94, 168] on div "button" at bounding box center [96, 165] width 5 height 5
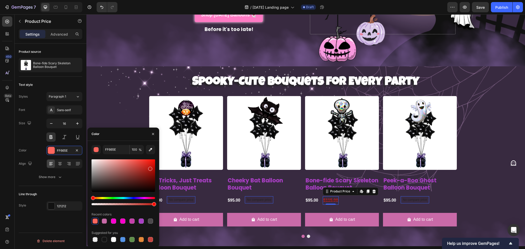
drag, startPoint x: 133, startPoint y: 160, endPoint x: 148, endPoint y: 168, distance: 16.9
click at [148, 167] on div at bounding box center [150, 169] width 4 height 4
type input "BF1D15"
drag, startPoint x: 154, startPoint y: 205, endPoint x: 142, endPoint y: 205, distance: 11.8
click at [143, 205] on div at bounding box center [145, 204] width 4 height 4
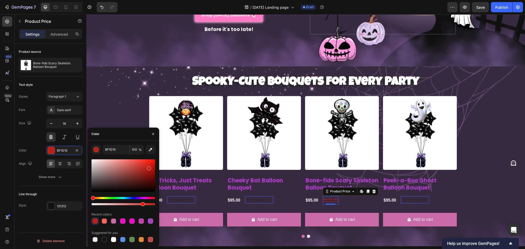
type input "79"
drag, startPoint x: 147, startPoint y: 169, endPoint x: 135, endPoint y: 148, distance: 23.9
click at [135, 148] on div "FF0C00 79 % Recent colors Suggested for you" at bounding box center [124, 194] width 64 height 98
drag, startPoint x: 93, startPoint y: 197, endPoint x: 134, endPoint y: 162, distance: 54.0
click at [94, 197] on div "Hue" at bounding box center [94, 198] width 4 height 4
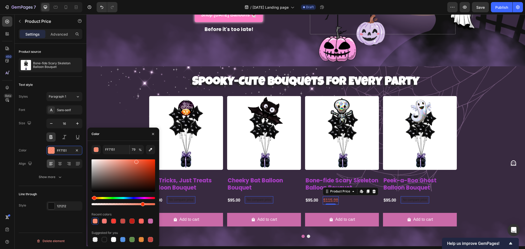
click at [136, 161] on div at bounding box center [136, 162] width 4 height 4
type input "F2694B"
drag, startPoint x: 228, startPoint y: 218, endPoint x: 162, endPoint y: 205, distance: 67.8
drag, startPoint x: 162, startPoint y: 205, endPoint x: 140, endPoint y: 198, distance: 23.3
click at [161, 205] on div "Product Images No Tricks, Just Treats Balloon Bouquet Product Title $75.00 Prod…" at bounding box center [186, 163] width 74 height 135
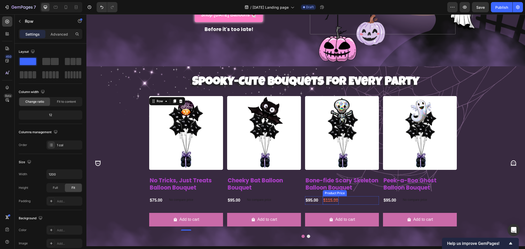
click at [329, 198] on div "$115.00" at bounding box center [331, 200] width 16 height 8
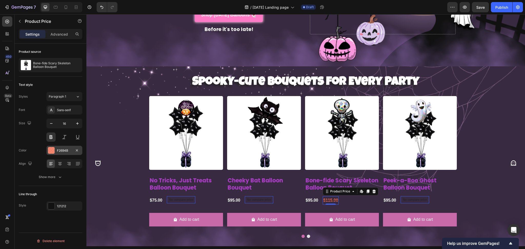
click at [55, 150] on div "F2694B" at bounding box center [64, 150] width 36 height 9
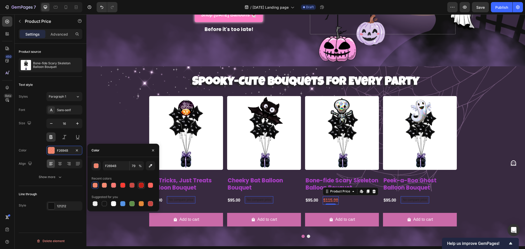
click at [142, 186] on div at bounding box center [141, 185] width 5 height 5
type input "BF1D15"
type input "100"
click at [121, 112] on div "Product Images No Tricks, Just Treats Balloon Bouquet Product Title $75.00 Prod…" at bounding box center [302, 163] width 433 height 135
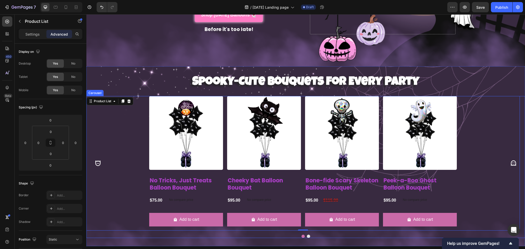
click at [506, 157] on button "Carousel Next Arrow" at bounding box center [513, 163] width 15 height 15
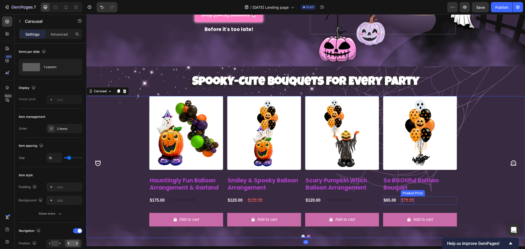
click at [406, 196] on div "$70.00" at bounding box center [408, 200] width 14 height 8
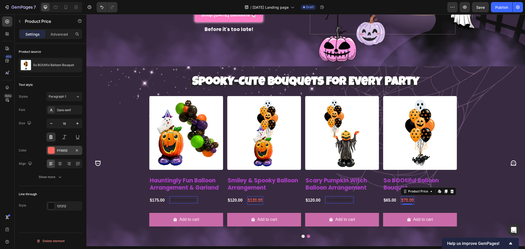
drag, startPoint x: 51, startPoint y: 153, endPoint x: 48, endPoint y: 152, distance: 2.8
click at [50, 153] on div at bounding box center [51, 150] width 7 height 7
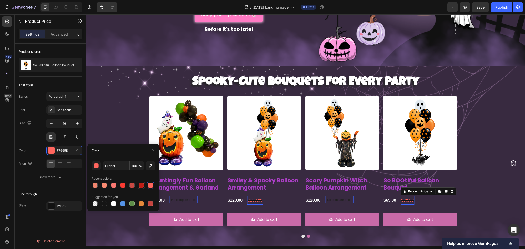
click at [140, 185] on div at bounding box center [141, 185] width 5 height 5
type input "BF1D15"
click at [109, 133] on div "Product Images Hauntingly Fun Balloon Arrangement & Garland Product Title $175.…" at bounding box center [302, 163] width 433 height 135
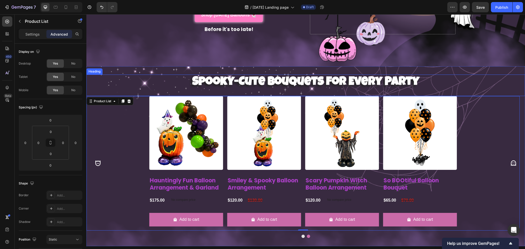
click at [426, 80] on h2 "Spooky-Cute Bouquets for Every Party" at bounding box center [305, 83] width 439 height 16
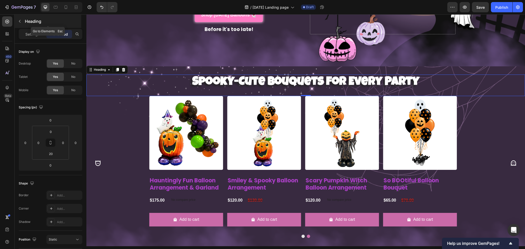
click at [24, 21] on div "Heading" at bounding box center [48, 21] width 67 height 13
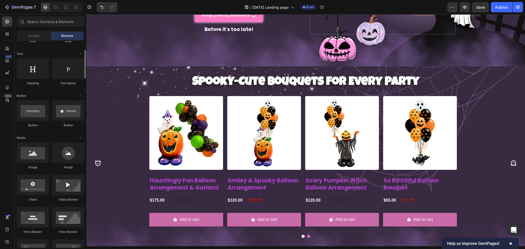
scroll to position [0, 0]
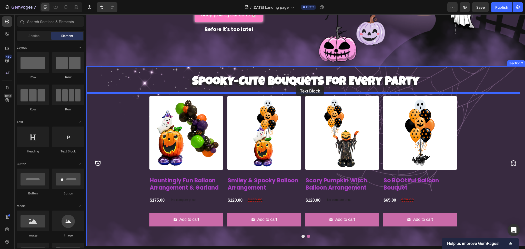
drag, startPoint x: 154, startPoint y: 155, endPoint x: 296, endPoint y: 86, distance: 158.0
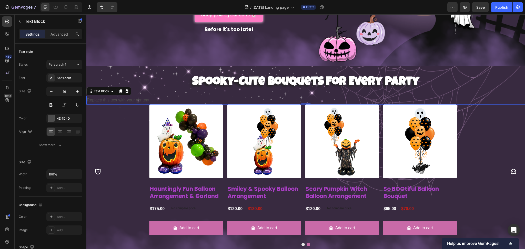
click at [128, 96] on div "Replace this text with your content" at bounding box center [305, 100] width 439 height 8
click at [128, 97] on p "Replace this text with your content" at bounding box center [306, 100] width 438 height 7
click at [60, 133] on icon at bounding box center [59, 131] width 5 height 5
click at [75, 91] on icon "button" at bounding box center [77, 91] width 5 height 5
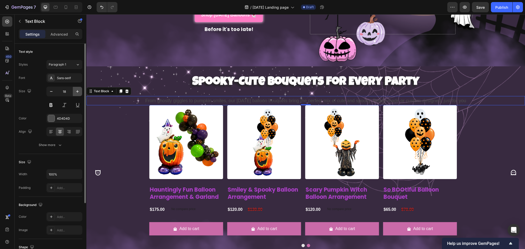
click at [75, 91] on icon "button" at bounding box center [77, 91] width 5 height 5
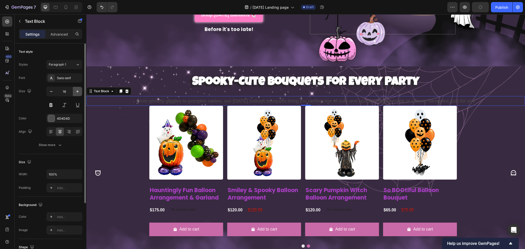
click at [75, 91] on icon "button" at bounding box center [77, 91] width 5 height 5
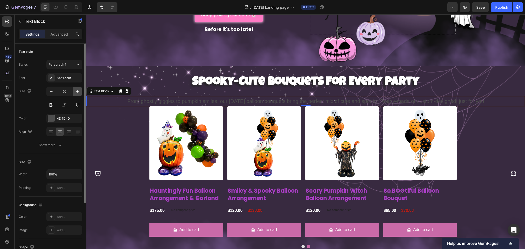
click at [75, 91] on icon "button" at bounding box center [77, 91] width 5 height 5
type input "21"
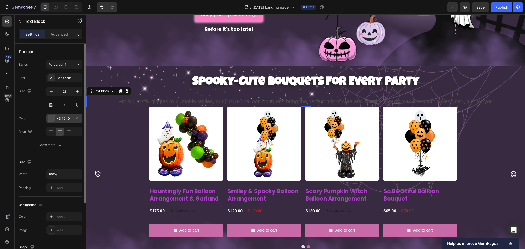
click at [51, 116] on div at bounding box center [51, 118] width 7 height 7
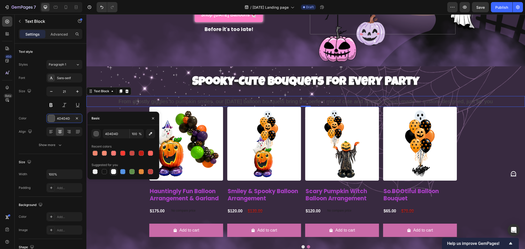
click at [110, 172] on div at bounding box center [113, 172] width 6 height 6
type input "FFFFFF"
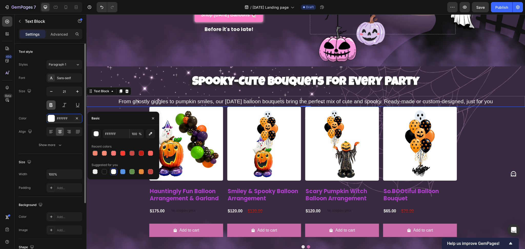
click at [49, 107] on button at bounding box center [50, 104] width 9 height 9
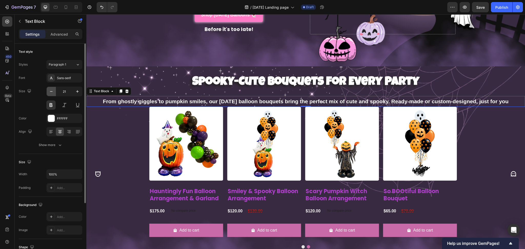
click at [53, 91] on icon "button" at bounding box center [51, 91] width 5 height 5
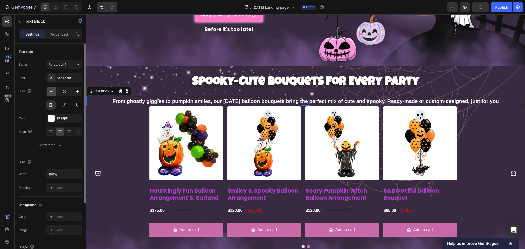
click at [53, 91] on icon "button" at bounding box center [51, 91] width 5 height 5
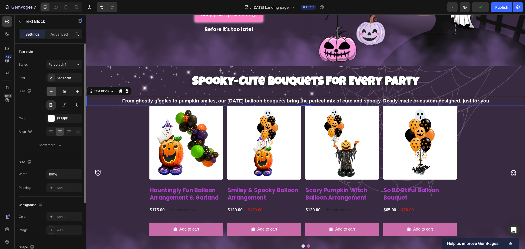
click at [53, 91] on icon "button" at bounding box center [51, 91] width 5 height 5
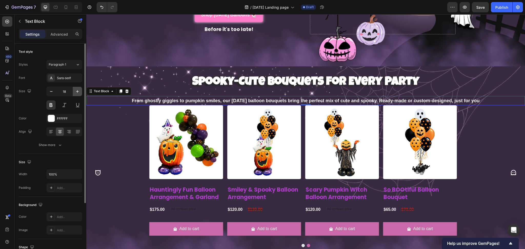
click at [79, 94] on icon "button" at bounding box center [77, 91] width 5 height 5
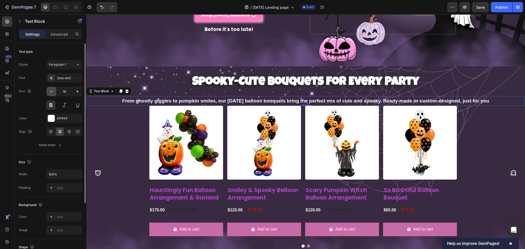
click at [52, 92] on icon "button" at bounding box center [51, 91] width 5 height 5
type input "18"
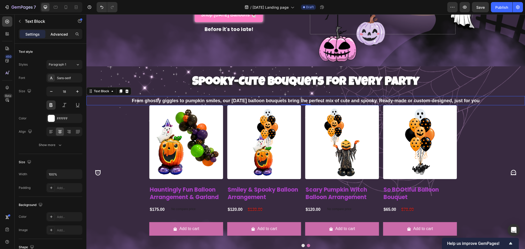
click at [53, 33] on p "Advanced" at bounding box center [58, 34] width 17 height 5
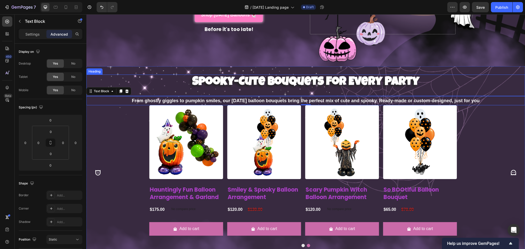
click at [189, 78] on h2 "Spooky-Cute Bouquets for Every Party" at bounding box center [305, 83] width 439 height 16
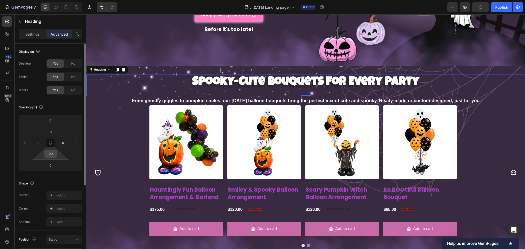
click at [52, 151] on input "20" at bounding box center [51, 154] width 10 height 8
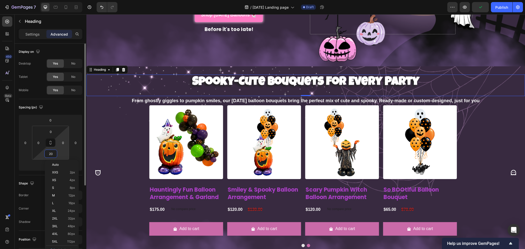
type input "0"
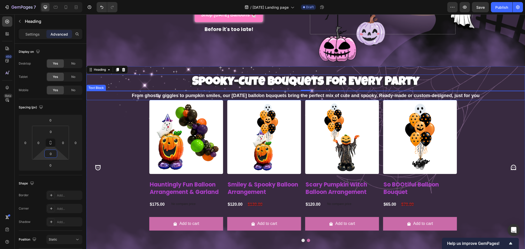
click at [137, 94] on p "From ghostly giggles to pumpkin smiles, our [DATE] balloon bouquets bring the p…" at bounding box center [306, 96] width 438 height 8
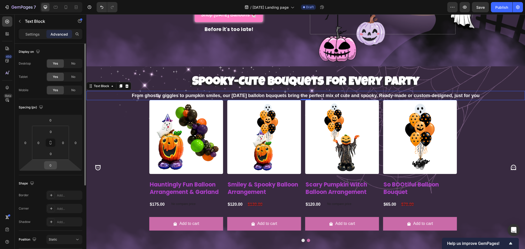
click at [54, 165] on input "0" at bounding box center [50, 165] width 10 height 8
type input "16"
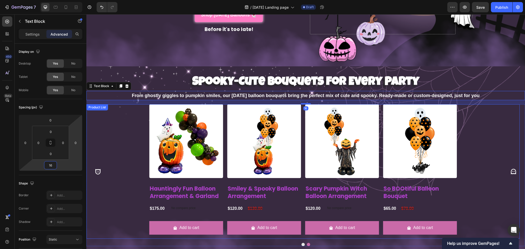
click at [95, 155] on div "Product Images Hauntingly Fun Balloon Arrangement & Garland Product Title $175.…" at bounding box center [302, 171] width 433 height 135
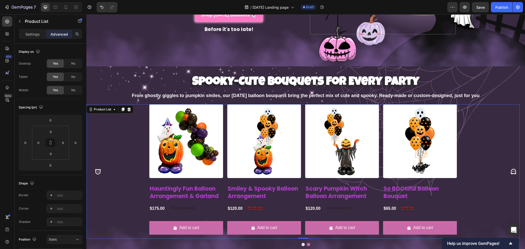
click at [494, 149] on div "Product Images Hauntingly Fun Balloon Arrangement & Garland Product Title $175.…" at bounding box center [302, 171] width 433 height 135
click at [491, 175] on div "Product Images Hauntingly Fun Balloon Arrangement & Garland Product Title $175.…" at bounding box center [302, 171] width 433 height 135
click at [485, 201] on div "Product Images Hauntingly Fun Balloon Arrangement & Garland Product Title $175.…" at bounding box center [302, 171] width 433 height 135
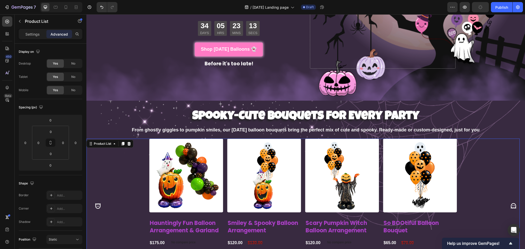
scroll to position [205, 0]
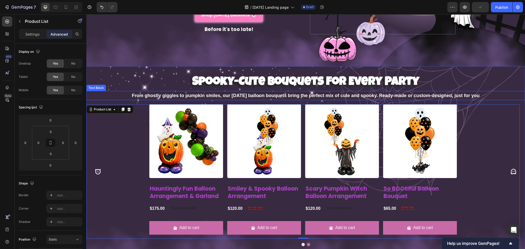
click at [219, 94] on p "From ghostly giggles to pumpkin smiles, our [DATE] balloon bouquets bring the p…" at bounding box center [306, 96] width 438 height 8
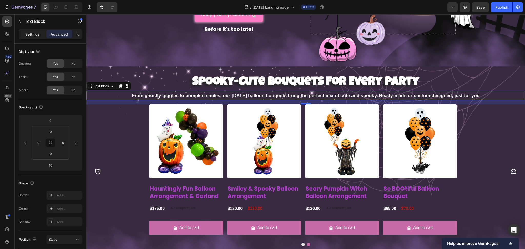
click at [29, 35] on p "Settings" at bounding box center [32, 34] width 14 height 5
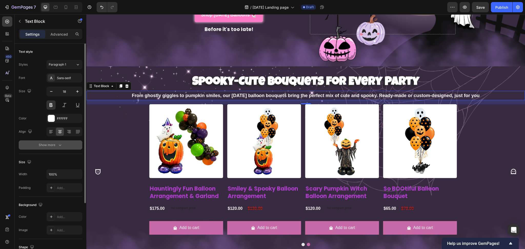
click at [51, 144] on div "Show more" at bounding box center [51, 145] width 24 height 5
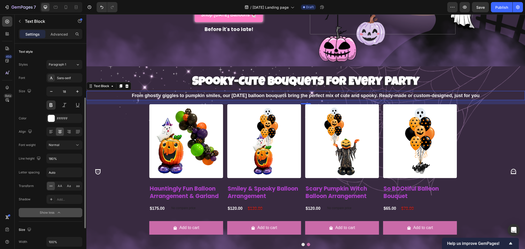
scroll to position [34, 0]
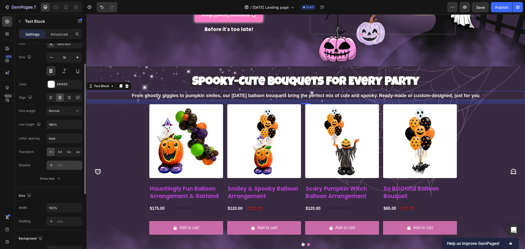
click at [58, 167] on div "Add..." at bounding box center [69, 165] width 24 height 5
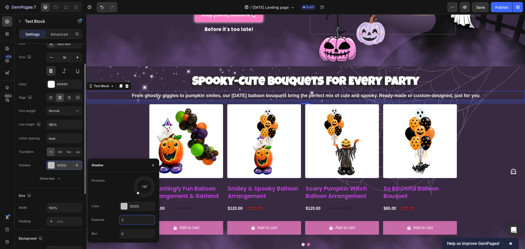
click at [131, 223] on input "2" at bounding box center [136, 219] width 35 height 9
type input "8"
click at [130, 233] on input "2" at bounding box center [136, 233] width 35 height 9
type input "8"
click at [133, 202] on div "121212" at bounding box center [137, 206] width 36 height 9
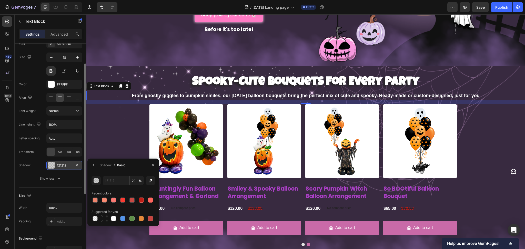
click at [104, 217] on div at bounding box center [104, 218] width 5 height 5
type input "151515"
type input "100"
click at [114, 135] on div "Product Images Hauntingly Fun Balloon Arrangement & Garland Product Title $175.…" at bounding box center [302, 171] width 433 height 135
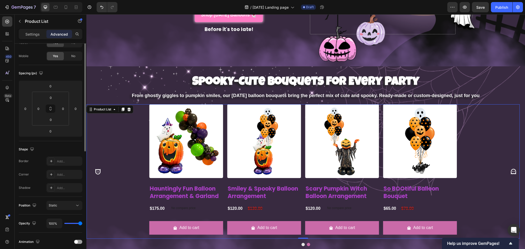
scroll to position [0, 0]
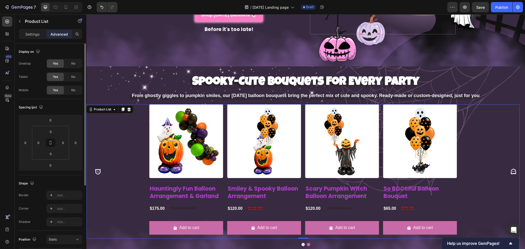
click at [502, 143] on div "Product Images Hauntingly Fun Balloon Arrangement & Garland Product Title $175.…" at bounding box center [302, 171] width 433 height 135
click at [501, 131] on div "Product Images Hauntingly Fun Balloon Arrangement & Garland Product Title $175.…" at bounding box center [302, 171] width 433 height 135
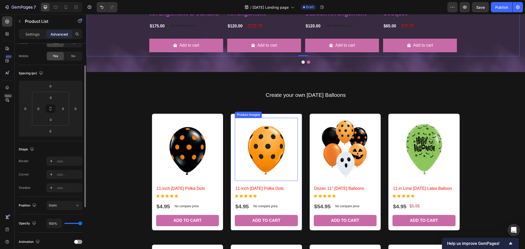
scroll to position [410, 0]
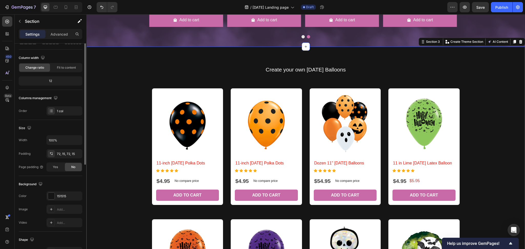
scroll to position [0, 0]
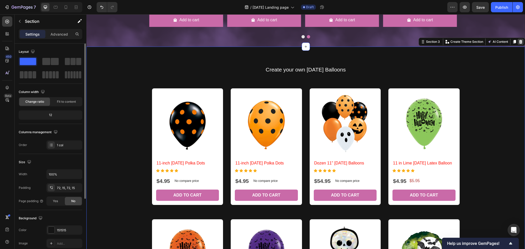
click at [519, 42] on icon at bounding box center [521, 42] width 4 height 4
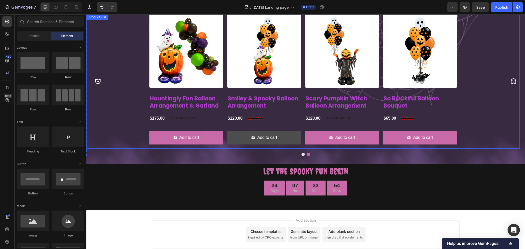
scroll to position [293, 0]
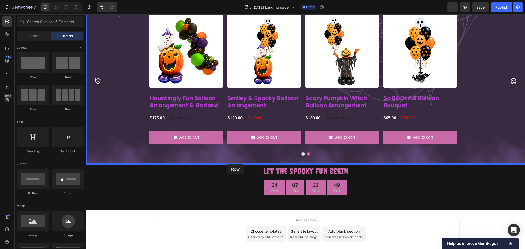
drag, startPoint x: 126, startPoint y: 80, endPoint x: 227, endPoint y: 164, distance: 131.2
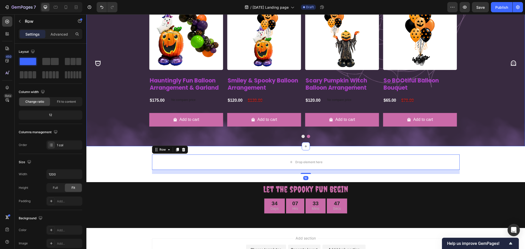
scroll to position [327, 0]
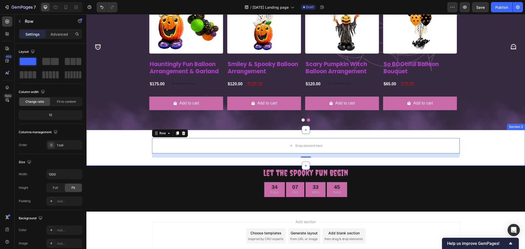
click at [483, 143] on div "Drop element here Row 16" at bounding box center [305, 147] width 439 height 19
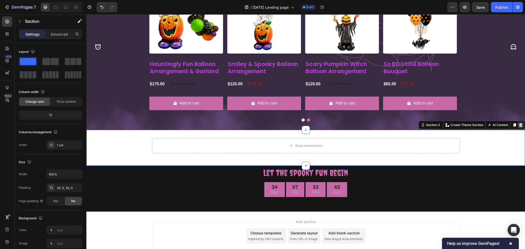
click at [519, 125] on icon at bounding box center [521, 125] width 4 height 4
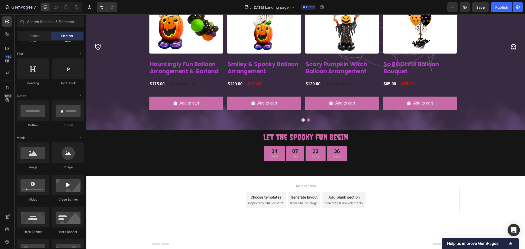
scroll to position [34, 0]
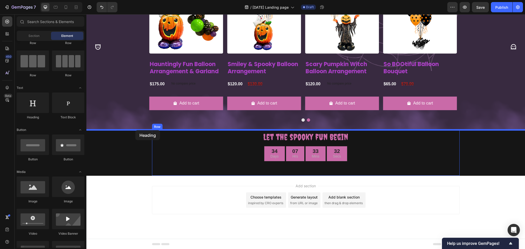
drag, startPoint x: 115, startPoint y: 121, endPoint x: 135, endPoint y: 130, distance: 22.3
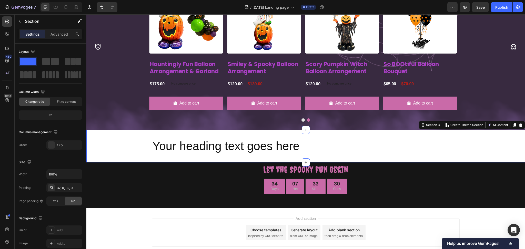
click at [202, 133] on div "Your heading text goes here Heading Section 3 Create Theme Section AI Content W…" at bounding box center [305, 146] width 439 height 33
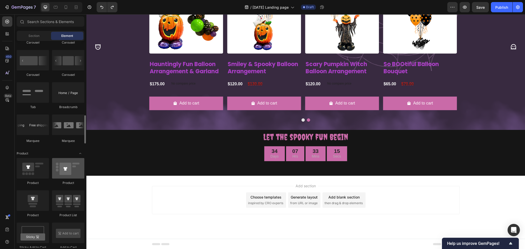
scroll to position [581, 0]
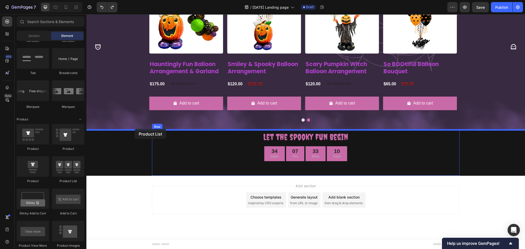
drag, startPoint x: 147, startPoint y: 191, endPoint x: 135, endPoint y: 130, distance: 61.7
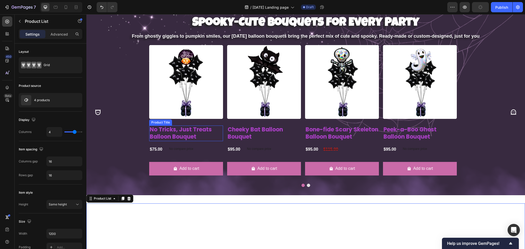
scroll to position [296, 0]
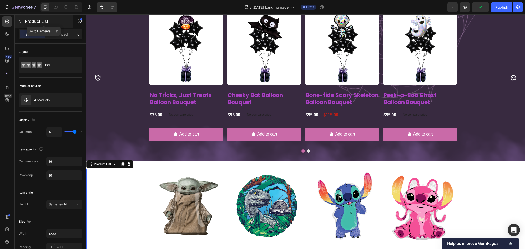
click at [18, 22] on icon "button" at bounding box center [20, 21] width 4 height 4
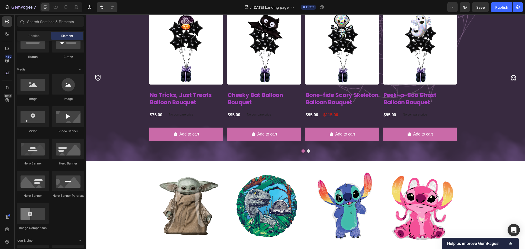
scroll to position [34, 0]
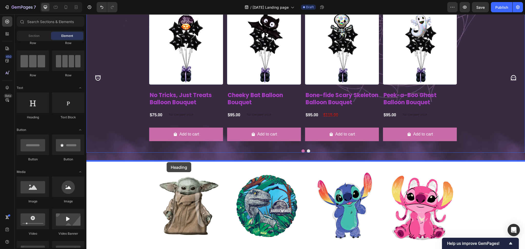
drag, startPoint x: 126, startPoint y: 122, endPoint x: 167, endPoint y: 162, distance: 57.3
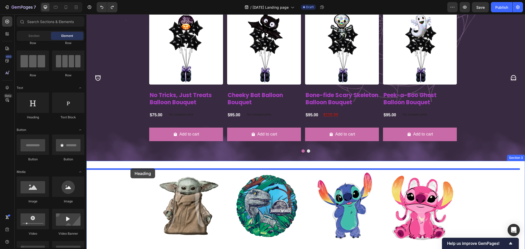
drag, startPoint x: 121, startPoint y: 119, endPoint x: 130, endPoint y: 168, distance: 50.4
click at [130, 168] on div "Product Images 25 in Baby Yoda Balloon Product Title $29.95 Product Price Produ…" at bounding box center [305, 248] width 439 height 175
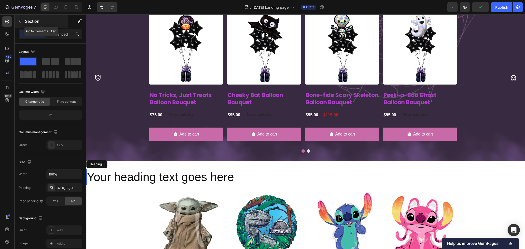
click at [23, 19] on button "button" at bounding box center [20, 21] width 8 height 8
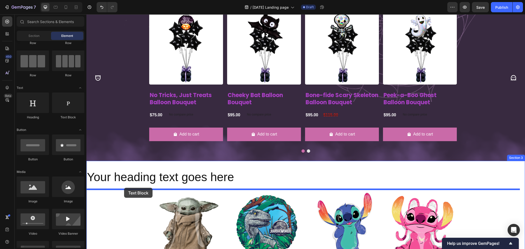
drag, startPoint x: 157, startPoint y: 119, endPoint x: 124, endPoint y: 188, distance: 76.8
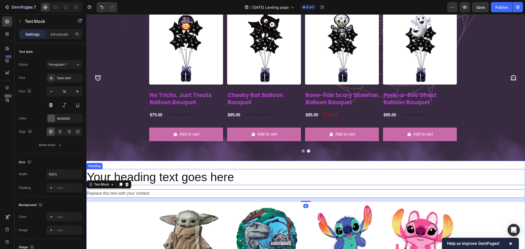
click at [174, 177] on h2 "Your heading text goes here" at bounding box center [305, 177] width 439 height 16
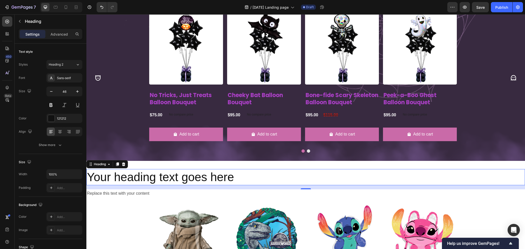
click at [174, 177] on h2 "Your heading text goes here" at bounding box center [305, 177] width 439 height 16
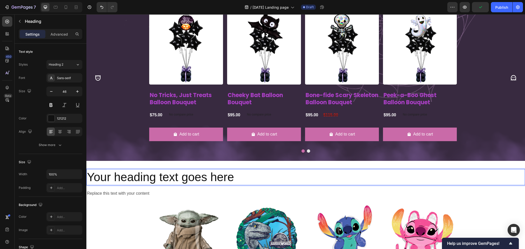
click at [209, 174] on p "Your heading text goes here" at bounding box center [306, 177] width 438 height 15
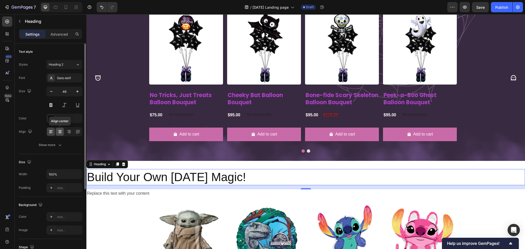
click at [62, 132] on icon at bounding box center [60, 132] width 4 height 1
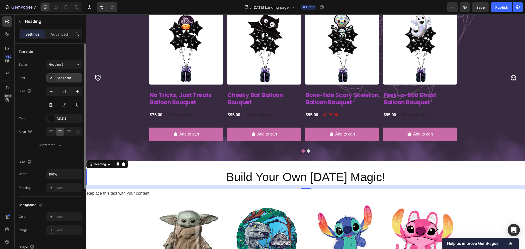
click at [64, 78] on div "Sans-serif" at bounding box center [69, 78] width 24 height 5
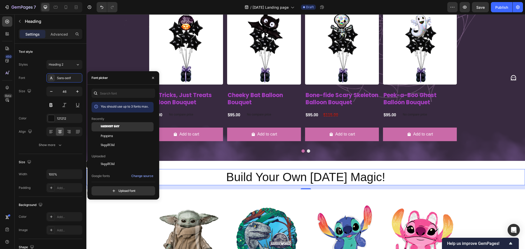
click at [109, 126] on span "Luckiest Guy" at bounding box center [110, 127] width 19 height 5
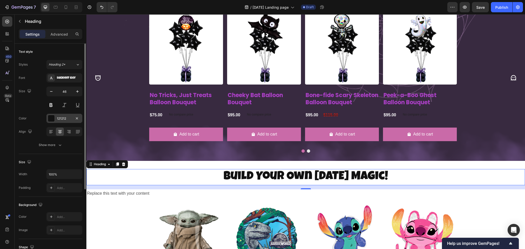
click at [51, 117] on div at bounding box center [51, 118] width 7 height 7
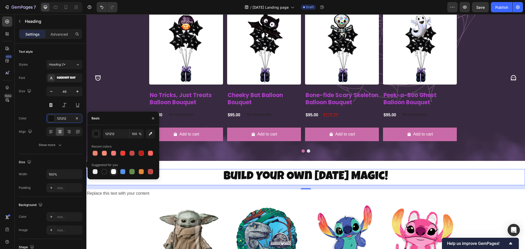
click at [113, 173] on div at bounding box center [113, 171] width 5 height 5
type input "FFFFFF"
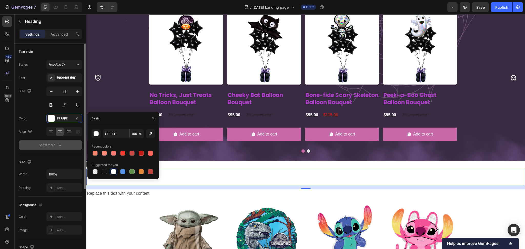
click at [59, 146] on icon "button" at bounding box center [59, 145] width 5 height 5
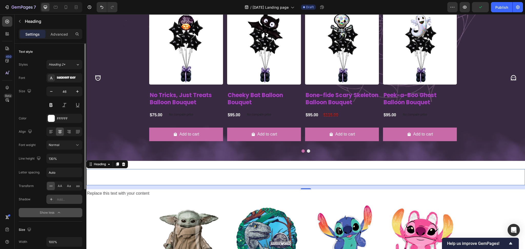
click at [62, 198] on div "Add..." at bounding box center [69, 199] width 24 height 5
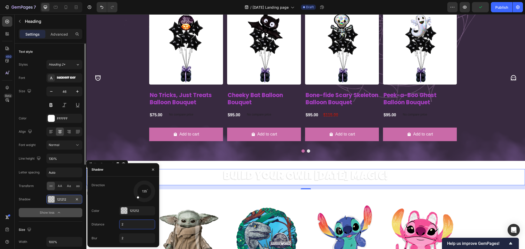
click at [133, 224] on input "2" at bounding box center [136, 224] width 35 height 9
type input "8"
click at [132, 210] on div "121212" at bounding box center [137, 211] width 15 height 5
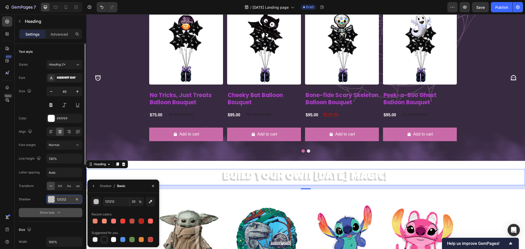
click at [104, 241] on div at bounding box center [104, 239] width 5 height 5
type input "151515"
type input "100"
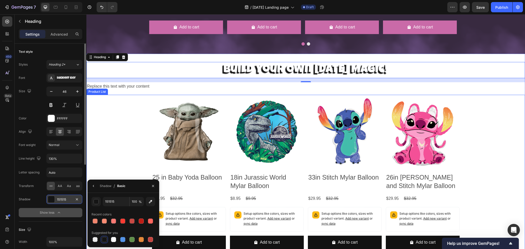
scroll to position [432, 0]
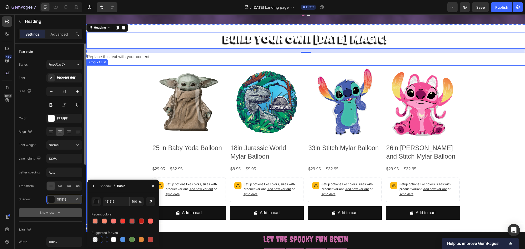
click at [120, 94] on div "Product Images 25 in Baby Yoda Balloon Product Title $29.95 Product Price Produ…" at bounding box center [305, 144] width 439 height 159
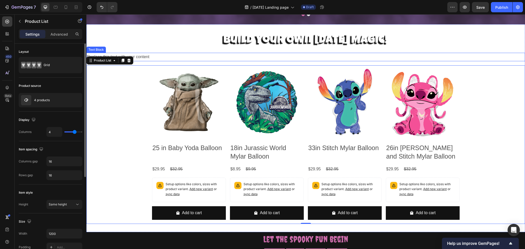
click at [147, 49] on div "Build Your Own [DATE] Magic! Heading Replace this text with your content Text B…" at bounding box center [305, 128] width 439 height 191
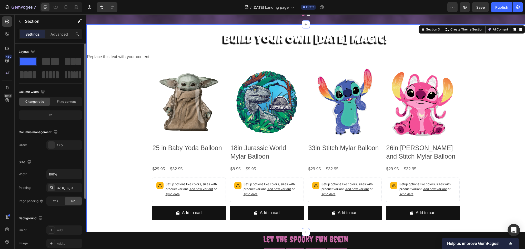
click at [154, 29] on div "Build Your Own [DATE] Magic! Heading Replace this text with your content Text B…" at bounding box center [305, 128] width 439 height 208
click at [498, 127] on div "Product Images 25 in Baby Yoda Balloon Product Title $29.95 Product Price Produ…" at bounding box center [305, 144] width 439 height 159
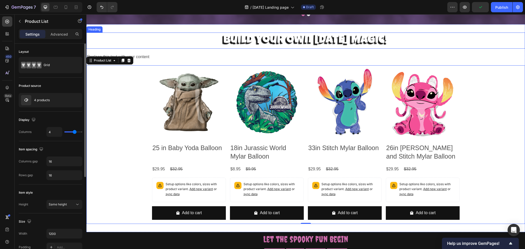
click at [433, 37] on p "Build Your Own [DATE] Magic!" at bounding box center [306, 40] width 438 height 15
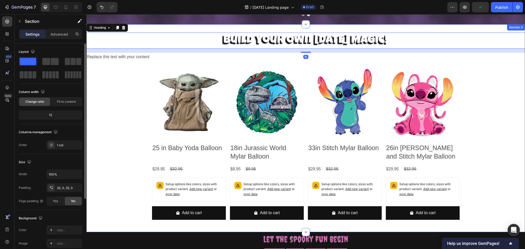
click at [417, 29] on div "Build Your Own [DATE] Magic! Heading 16 Replace this text with your content Tex…" at bounding box center [305, 128] width 439 height 208
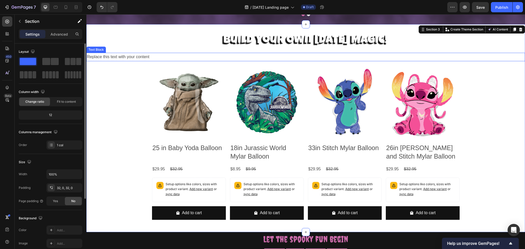
click at [144, 57] on div "Replace this text with your content" at bounding box center [305, 57] width 439 height 8
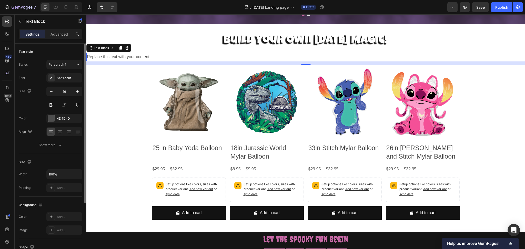
click at [156, 57] on div "Replace this text with your content" at bounding box center [305, 57] width 439 height 8
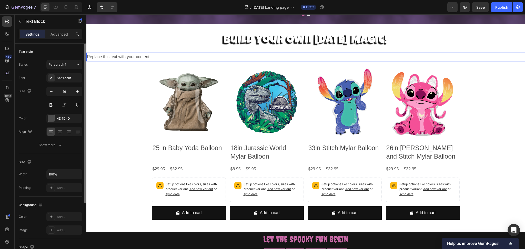
click at [156, 57] on p "Replace this text with your content" at bounding box center [306, 56] width 438 height 7
click at [63, 79] on div "Sans-serif" at bounding box center [69, 78] width 24 height 5
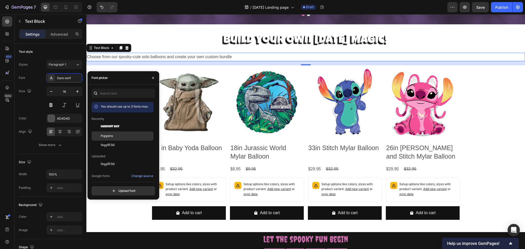
click at [113, 136] on span "Poppins" at bounding box center [107, 136] width 12 height 5
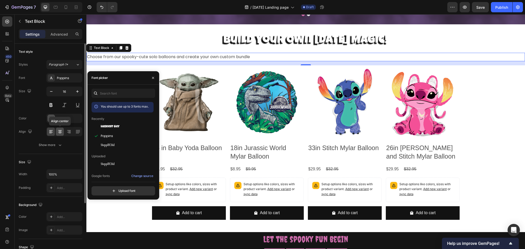
click at [61, 131] on icon at bounding box center [60, 131] width 3 height 1
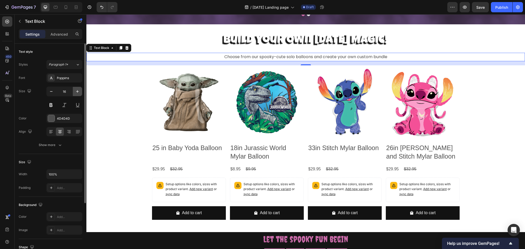
click at [76, 91] on icon "button" at bounding box center [77, 91] width 5 height 5
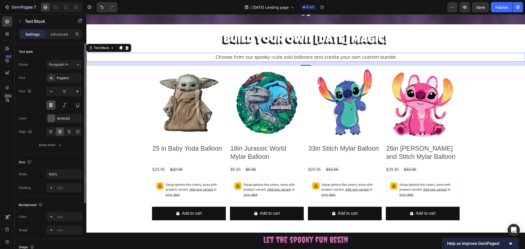
click at [50, 107] on button at bounding box center [50, 104] width 9 height 9
click at [78, 91] on icon "button" at bounding box center [77, 91] width 3 height 3
type input "18"
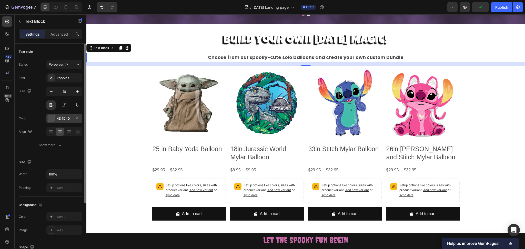
click at [53, 119] on div at bounding box center [51, 118] width 7 height 7
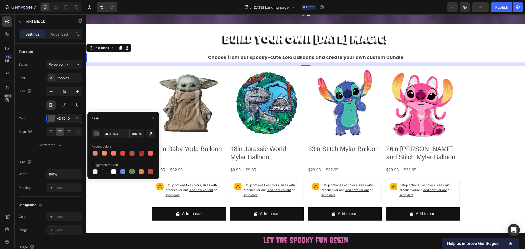
click at [113, 171] on div at bounding box center [113, 171] width 5 height 5
type input "FFFFFF"
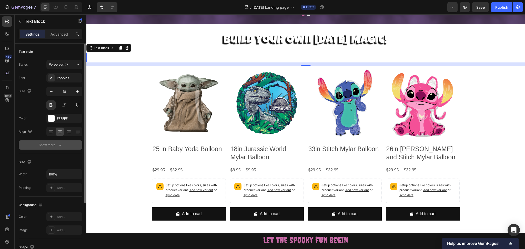
click at [50, 144] on div "Show more" at bounding box center [51, 145] width 24 height 5
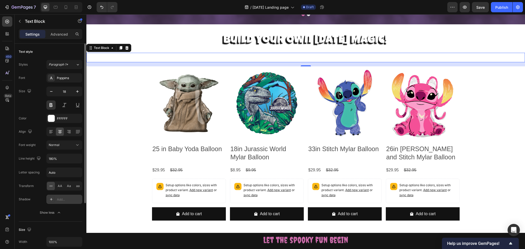
click at [66, 199] on div "Add..." at bounding box center [69, 199] width 24 height 5
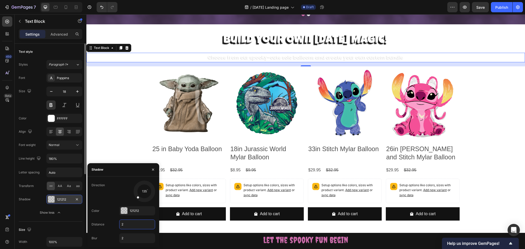
click at [132, 224] on input "2" at bounding box center [136, 224] width 35 height 9
type input "8"
click at [128, 240] on input "2" at bounding box center [136, 238] width 35 height 9
type input "8"
click at [137, 207] on div "121212" at bounding box center [137, 210] width 36 height 9
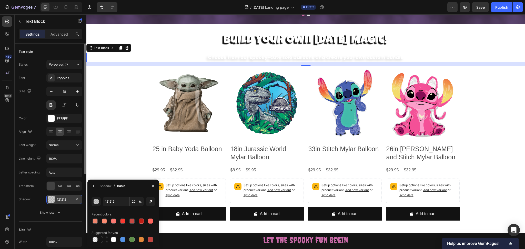
click at [106, 241] on div at bounding box center [104, 239] width 5 height 5
type input "151515"
type input "100"
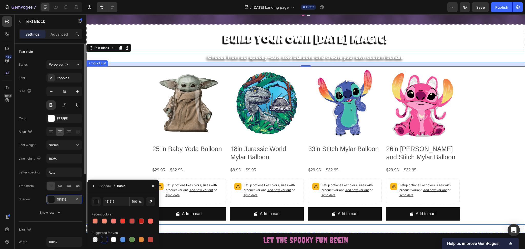
click at [101, 121] on div "Product Images 25 in Baby Yoda Balloon Product Title $29.95 Product Price Produ…" at bounding box center [305, 145] width 439 height 159
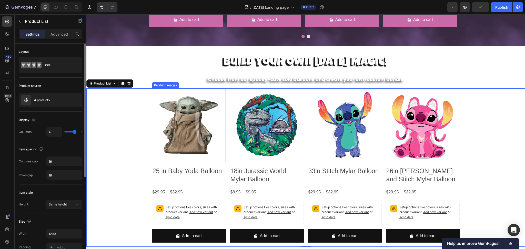
scroll to position [398, 0]
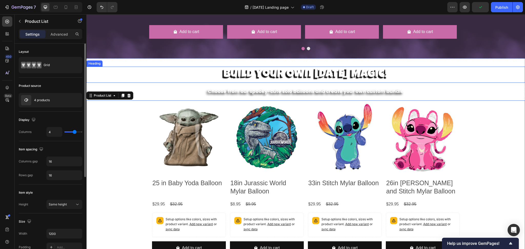
click at [335, 74] on p "Build Your Own [DATE] Magic!" at bounding box center [306, 74] width 438 height 15
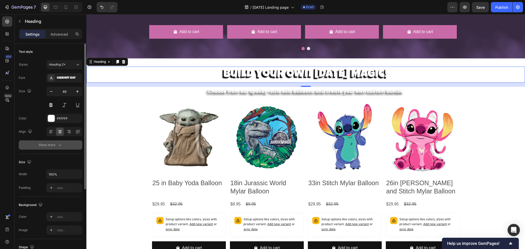
click at [47, 144] on div "Show more" at bounding box center [51, 145] width 24 height 5
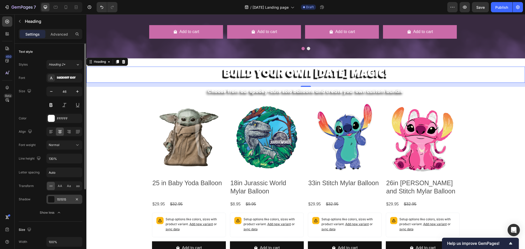
click at [67, 202] on div "151515" at bounding box center [64, 199] width 36 height 9
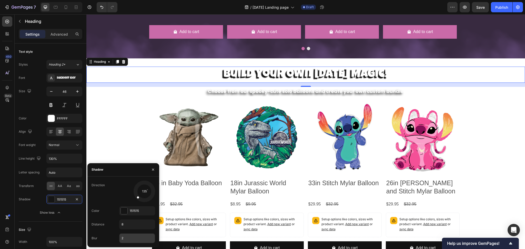
click at [132, 241] on input "2" at bounding box center [136, 238] width 35 height 9
type input "8"
click at [110, 133] on div "Product Images 25 in Baby Yoda Balloon Product Title $29.95 Product Price Produ…" at bounding box center [305, 179] width 439 height 159
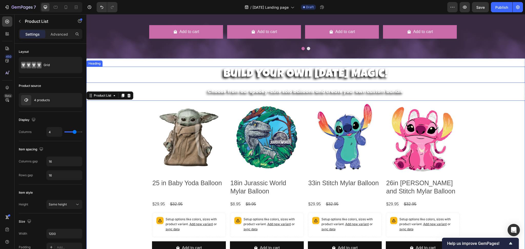
click at [164, 75] on p "Build Your Own [DATE] Magic!" at bounding box center [306, 74] width 438 height 15
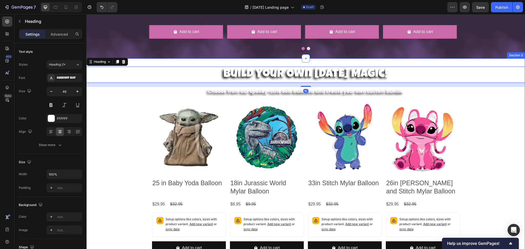
click at [155, 63] on div "Build Your Own [DATE] Magic! Heading 16 Choose from our spooky-cute solo balloo…" at bounding box center [305, 162] width 439 height 209
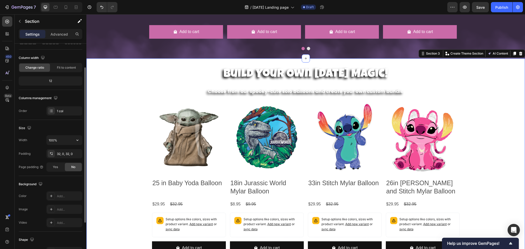
scroll to position [68, 0]
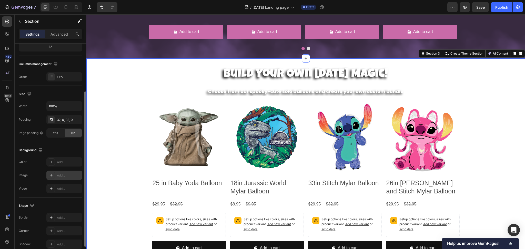
click at [66, 174] on div "Add..." at bounding box center [69, 175] width 24 height 5
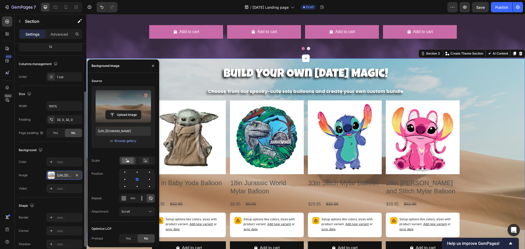
click at [119, 109] on label at bounding box center [123, 106] width 55 height 32
click at [119, 110] on input "file" at bounding box center [123, 114] width 35 height 9
click at [129, 114] on input "file" at bounding box center [123, 114] width 35 height 9
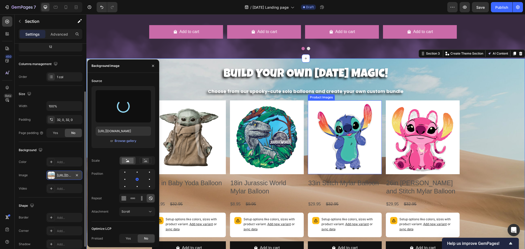
type input "[URL][DOMAIN_NAME]"
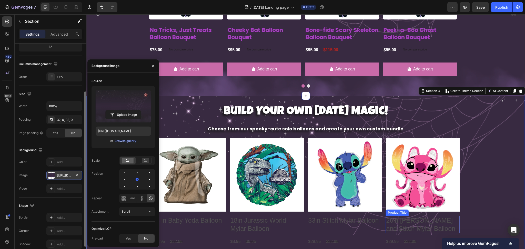
scroll to position [432, 0]
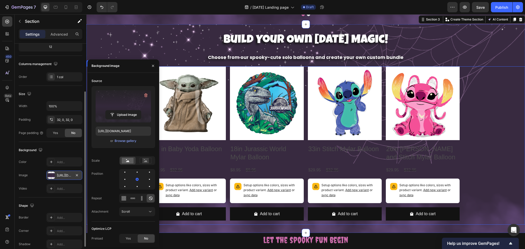
click at [481, 113] on div "Product Images 25 in Baby Yoda Balloon Product Title $29.95 Product Price Produ…" at bounding box center [305, 145] width 439 height 159
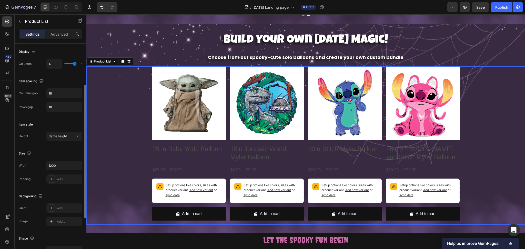
scroll to position [0, 0]
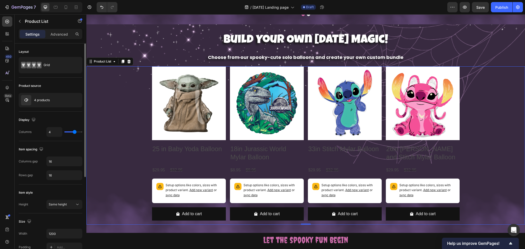
click at [477, 47] on p "Build Your Own [DATE] Magic!" at bounding box center [306, 40] width 438 height 15
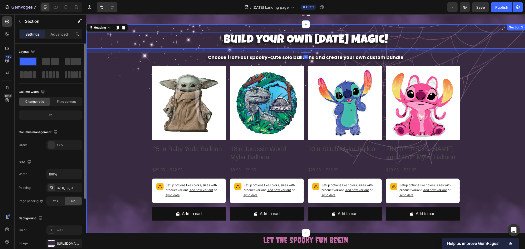
click at [450, 29] on div "Build Your Own [DATE] Magic! Heading 16 Choose from our spooky-cute solo balloo…" at bounding box center [305, 128] width 439 height 209
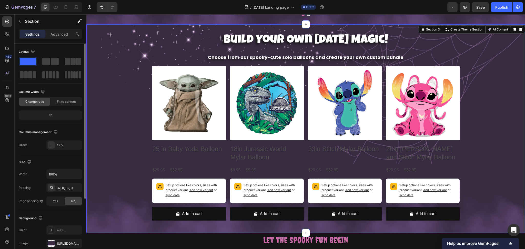
click at [112, 28] on div "Build Your Own [DATE] Magic! Heading Choose from our spooky-cute solo balloons …" at bounding box center [305, 128] width 439 height 209
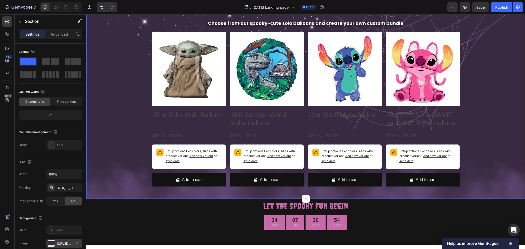
click at [58, 240] on div "[URL][DOMAIN_NAME]" at bounding box center [64, 243] width 36 height 9
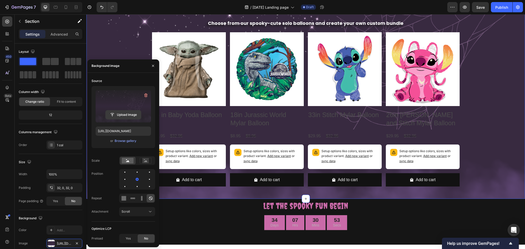
click at [126, 114] on input "file" at bounding box center [123, 114] width 35 height 9
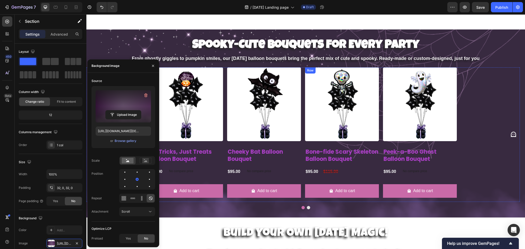
scroll to position [308, 0]
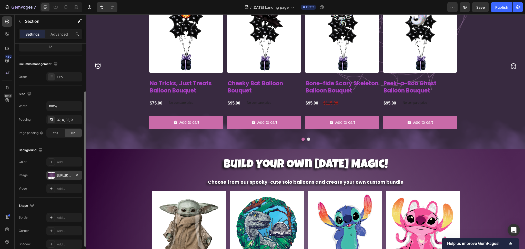
click at [63, 174] on div "[URL][DOMAIN_NAME][DEMOGRAPHIC_DATA]" at bounding box center [64, 175] width 15 height 5
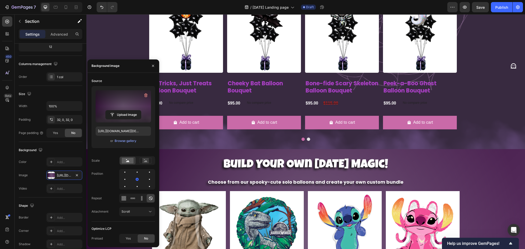
click at [110, 109] on label at bounding box center [123, 106] width 55 height 32
click at [110, 110] on input "file" at bounding box center [123, 114] width 35 height 9
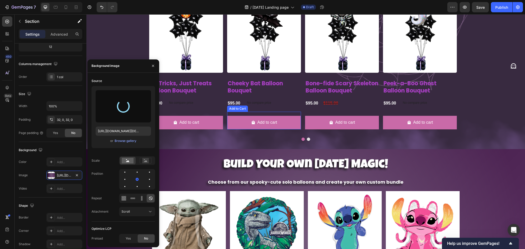
type input "[URL][DOMAIN_NAME]"
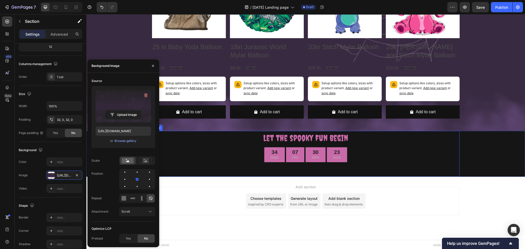
scroll to position [536, 0]
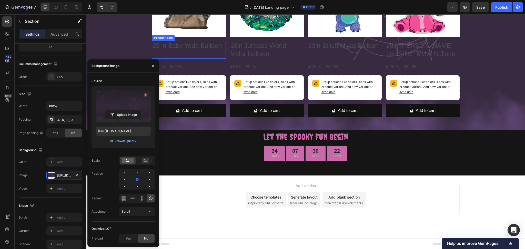
click at [132, 39] on div "Product Images 25 in Baby Yoda Balloon Product Title $29.95 Product Price Produ…" at bounding box center [305, 42] width 439 height 159
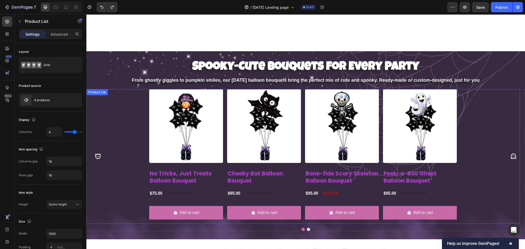
scroll to position [365, 0]
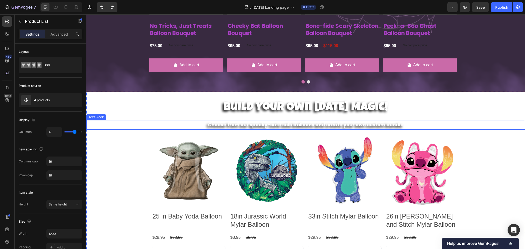
click at [143, 121] on p "Choose from our spooky-cute solo balloons and create your own custom bundle" at bounding box center [306, 125] width 438 height 8
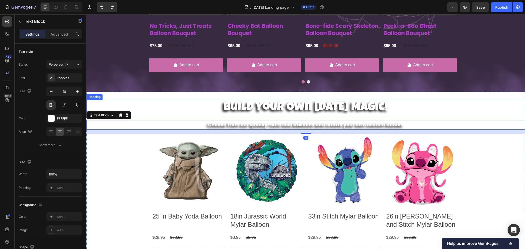
click at [136, 98] on div "Build Your Own [DATE] Magic! Heading Choose from our spooky-cute solo balloons …" at bounding box center [305, 196] width 439 height 209
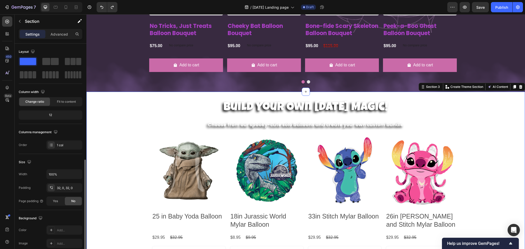
scroll to position [68, 0]
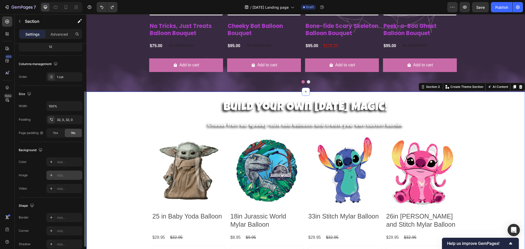
click at [61, 173] on div "Add..." at bounding box center [69, 175] width 24 height 5
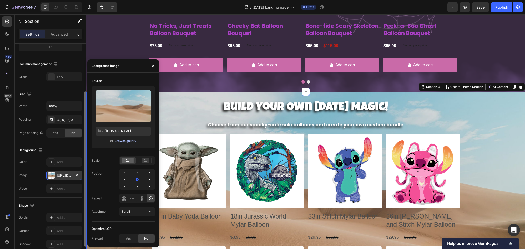
click at [125, 143] on div "Browse gallery" at bounding box center [126, 141] width 22 height 5
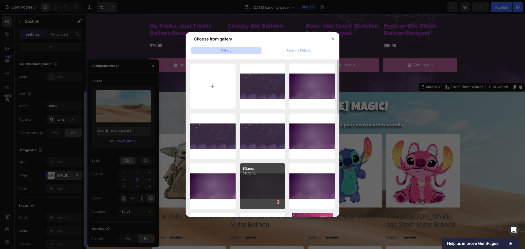
scroll to position [34, 0]
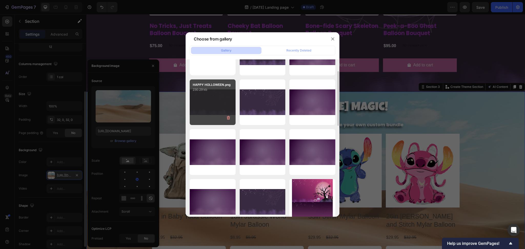
click at [217, 102] on div "HAPPY HOLLOWEEN.png 230.29 kb" at bounding box center [213, 102] width 46 height 46
type input "[URL][DOMAIN_NAME]"
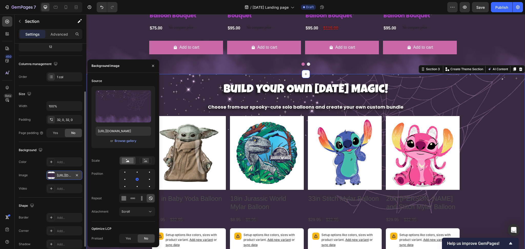
scroll to position [399, 0]
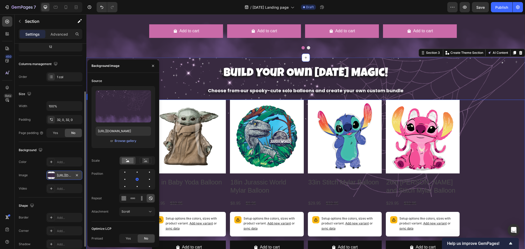
click at [494, 137] on div "Product Images 25 in Baby Yoda Balloon Product Title $29.95 Product Price Produ…" at bounding box center [305, 179] width 439 height 159
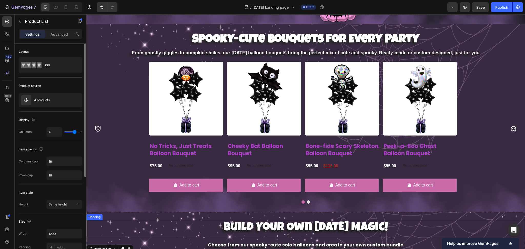
scroll to position [228, 0]
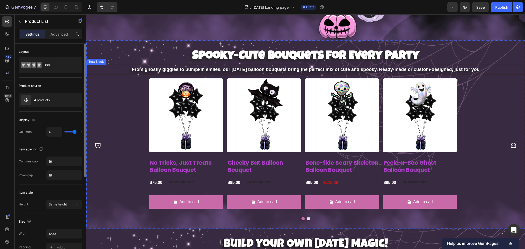
click at [219, 69] on p "From ghostly giggles to pumpkin smiles, our [DATE] balloon bouquets bring the p…" at bounding box center [306, 69] width 438 height 8
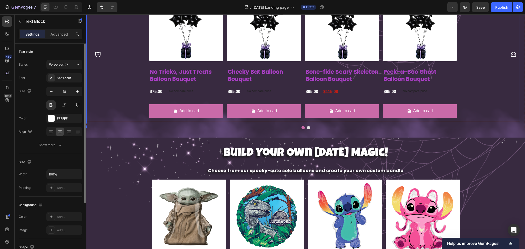
scroll to position [365, 0]
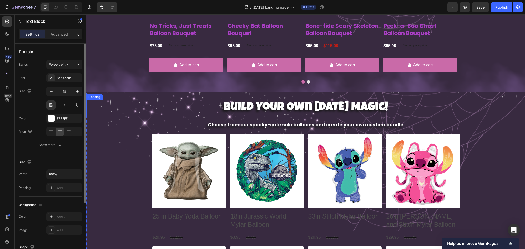
click at [250, 112] on h2 "Build Your Own [DATE] Magic!" at bounding box center [305, 108] width 439 height 16
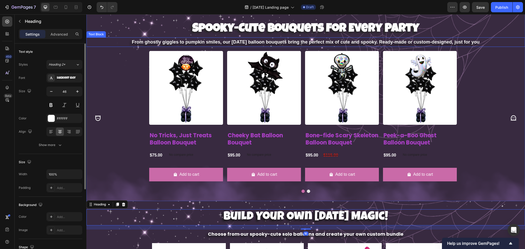
scroll to position [228, 0]
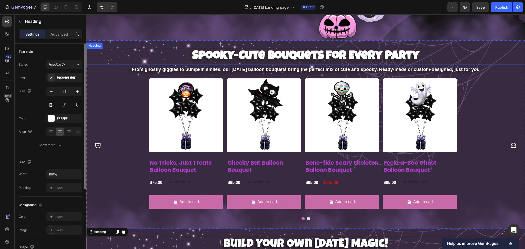
click at [245, 51] on strong "Spooky-Cute Bouquets for Every Party" at bounding box center [305, 57] width 227 height 12
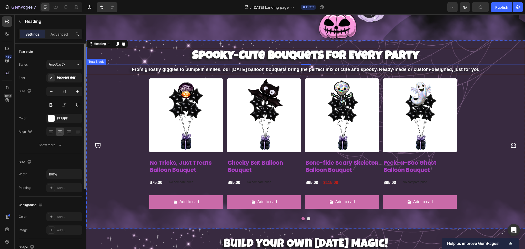
click at [236, 71] on p "From ghostly giggles to pumpkin smiles, our [DATE] balloon bouquets bring the p…" at bounding box center [306, 69] width 438 height 8
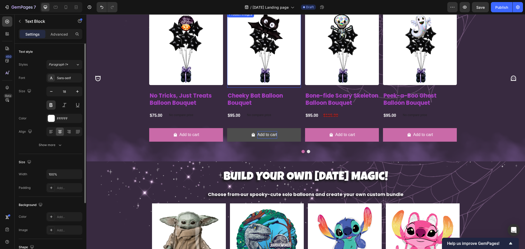
scroll to position [365, 0]
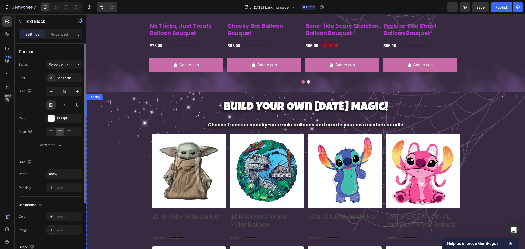
click at [245, 107] on h2 "Build Your Own [DATE] Magic!" at bounding box center [305, 108] width 439 height 16
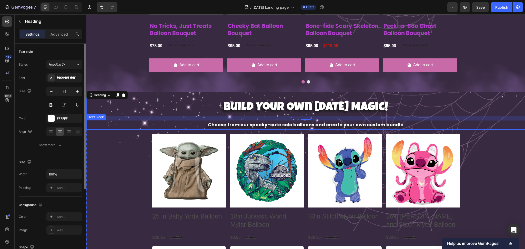
click at [247, 123] on p "Choose from our spooky-cute solo balloons and create your own custom bundle" at bounding box center [306, 125] width 438 height 8
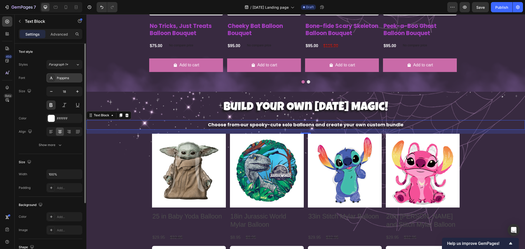
click at [62, 80] on div "Poppins" at bounding box center [64, 77] width 36 height 9
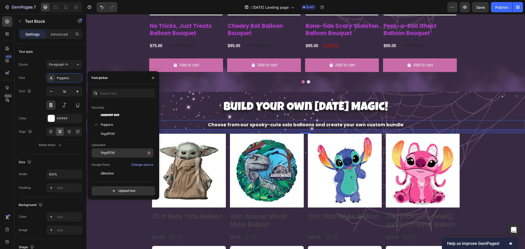
scroll to position [0, 0]
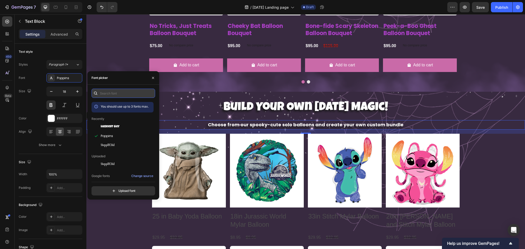
click at [118, 94] on input "text" at bounding box center [124, 93] width 64 height 9
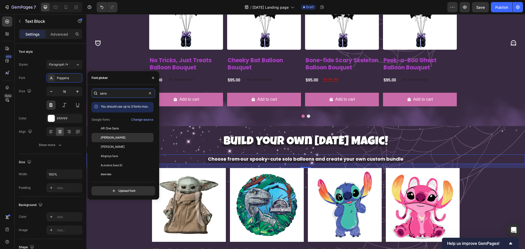
type input "san"
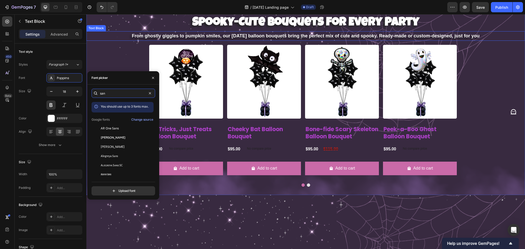
scroll to position [194, 0]
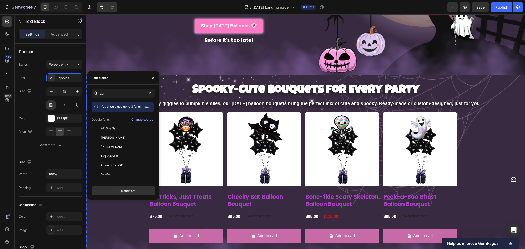
click at [211, 103] on p "From ghostly giggles to pumpkin smiles, our [DATE] balloon bouquets bring the p…" at bounding box center [306, 103] width 438 height 8
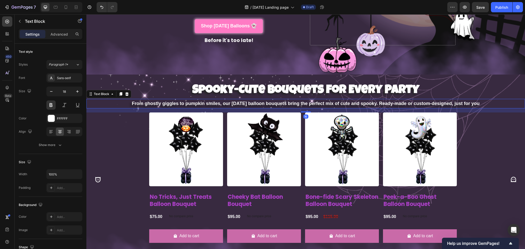
scroll to position [331, 0]
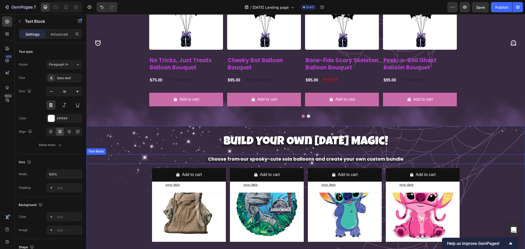
click at [230, 158] on p "Choose from our spooky-cute solo balloons and create your own custom bundle" at bounding box center [306, 159] width 438 height 8
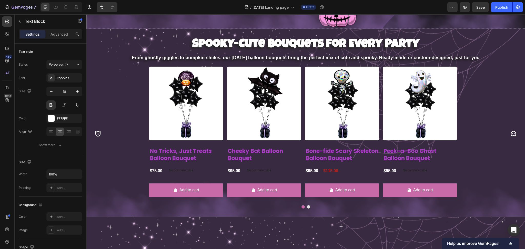
scroll to position [160, 0]
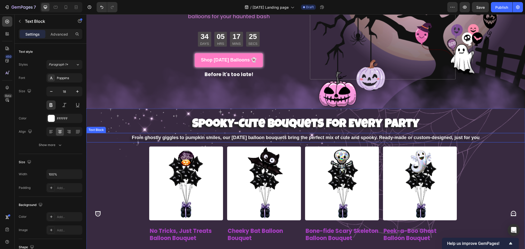
click at [213, 139] on p "From ghostly giggles to pumpkin smiles, our [DATE] balloon bouquets bring the p…" at bounding box center [306, 138] width 438 height 8
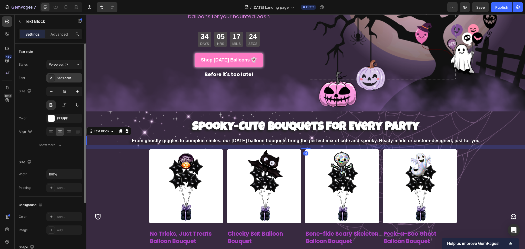
click at [60, 80] on div "Sans-serif" at bounding box center [69, 78] width 24 height 5
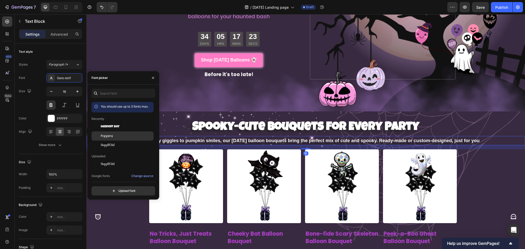
click at [117, 135] on div "Poppins" at bounding box center [127, 136] width 52 height 5
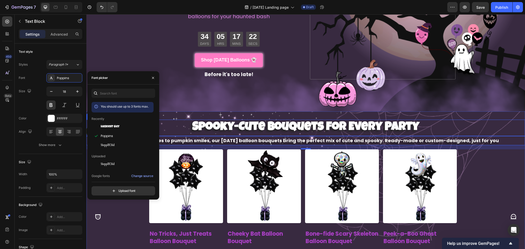
scroll to position [183, 0]
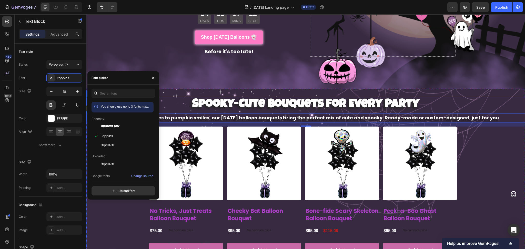
click at [490, 127] on div "Product Images No Tricks, Just Treats Balloon Bouquet Product Title $75.00 Prod…" at bounding box center [302, 194] width 433 height 135
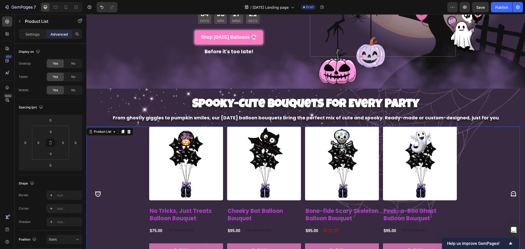
scroll to position [228, 0]
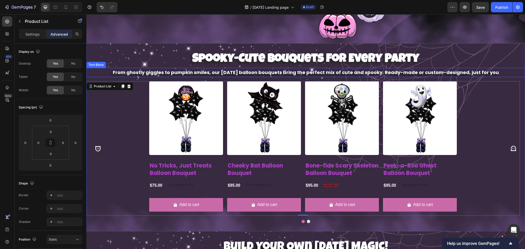
click at [497, 69] on p "From ghostly giggles to pumpkin smiles, our [DATE] balloon bouquets bring the p…" at bounding box center [306, 72] width 438 height 8
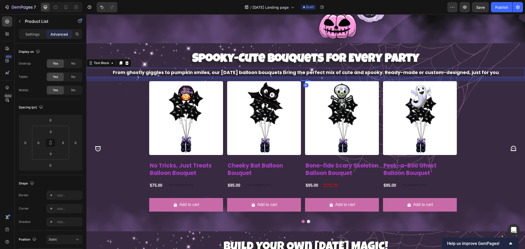
click at [497, 69] on p "From ghostly giggles to pumpkin smiles, our [DATE] balloon bouquets bring the p…" at bounding box center [306, 72] width 438 height 8
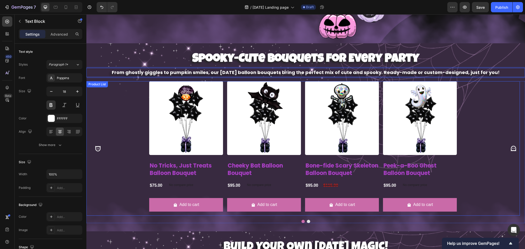
click at [499, 81] on div "Product Images No Tricks, Just Treats Balloon Bouquet Product Title $75.00 Prod…" at bounding box center [302, 148] width 433 height 135
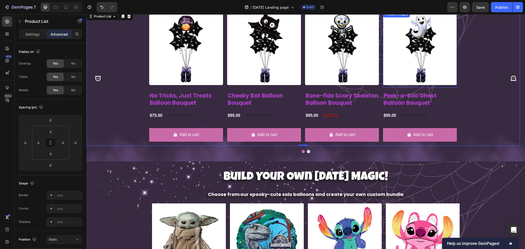
scroll to position [331, 0]
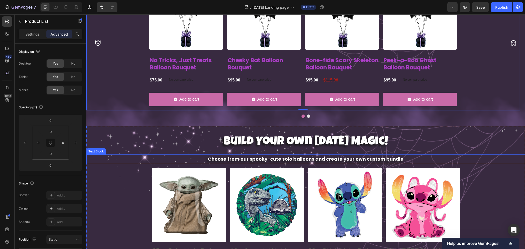
click at [402, 160] on p "Choose from our spooky-cute solo balloons and create your own custom bundle" at bounding box center [306, 159] width 438 height 8
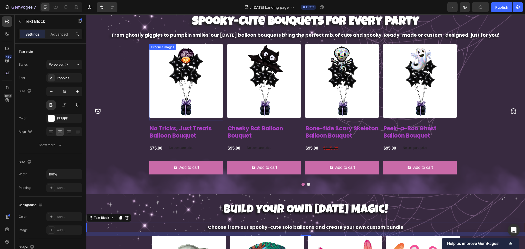
scroll to position [194, 0]
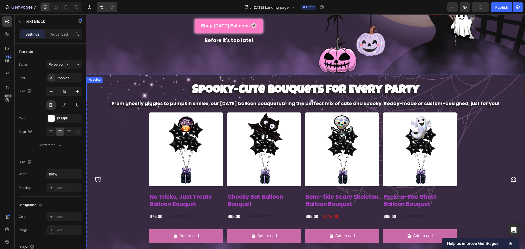
click at [207, 92] on strong "Spooky-Cute Bouquets for Every Party" at bounding box center [305, 91] width 227 height 12
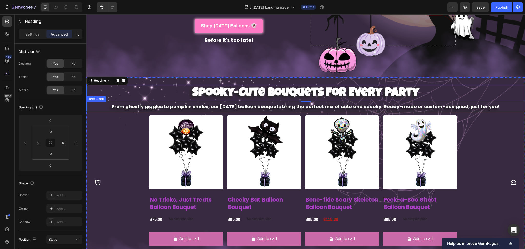
click at [174, 105] on p "From ghostly giggles to pumpkin smiles, our [DATE] balloon bouquets bring the p…" at bounding box center [306, 107] width 438 height 8
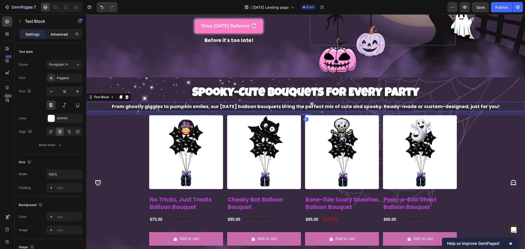
click at [66, 32] on p "Advanced" at bounding box center [58, 34] width 17 height 5
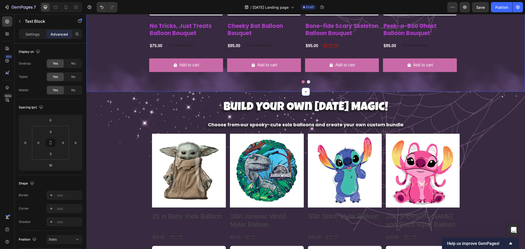
scroll to position [331, 0]
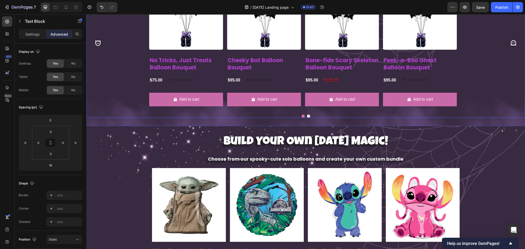
click at [244, 115] on div at bounding box center [305, 116] width 439 height 3
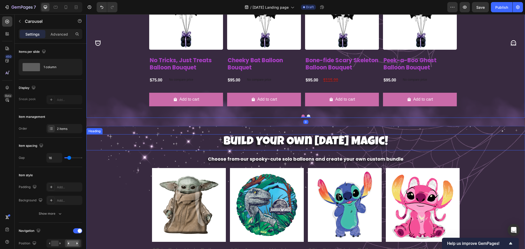
click at [251, 139] on h2 "Build Your Own [DATE] Magic!" at bounding box center [305, 142] width 439 height 16
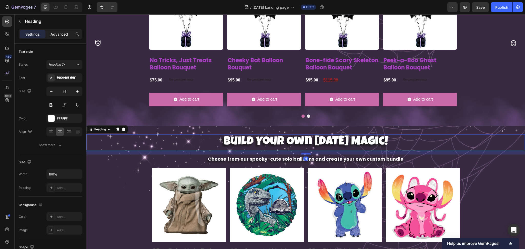
click at [62, 35] on p "Advanced" at bounding box center [58, 34] width 17 height 5
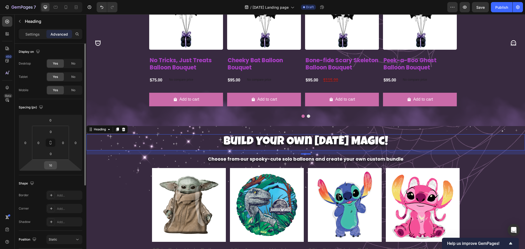
click at [50, 165] on input "16" at bounding box center [50, 165] width 10 height 8
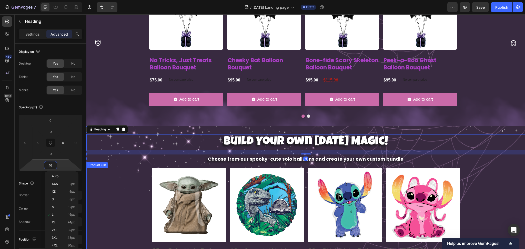
type input "0"
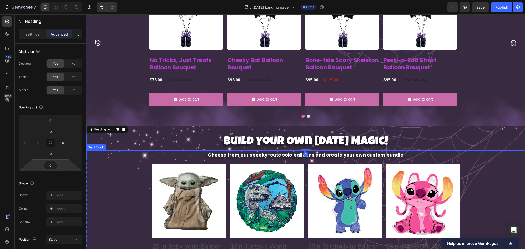
click at [257, 156] on p "Choose from our spooky-cute solo balloons and create your own custom bundle" at bounding box center [306, 155] width 438 height 8
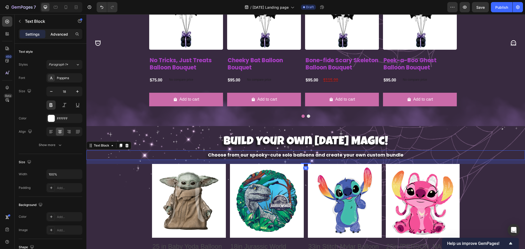
click at [59, 33] on p "Advanced" at bounding box center [58, 34] width 17 height 5
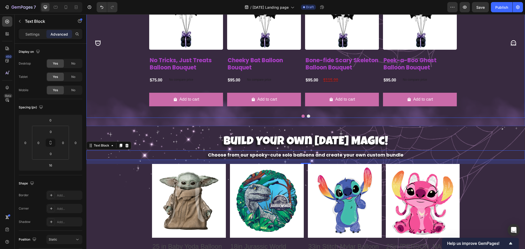
click at [116, 114] on div "Product Images No Tricks, Just Treats Balloon Bouquet Product Title $75.00 Prod…" at bounding box center [305, 47] width 439 height 142
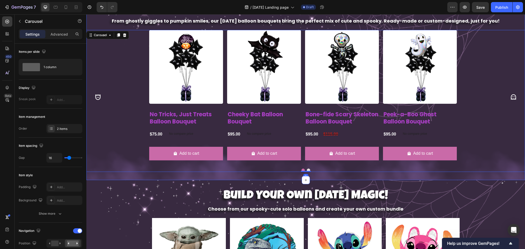
scroll to position [262, 0]
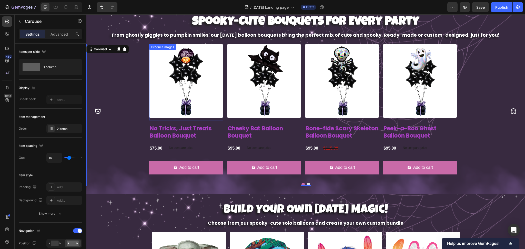
click at [189, 104] on img at bounding box center [186, 81] width 74 height 74
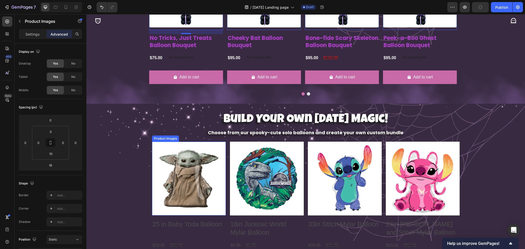
scroll to position [365, 0]
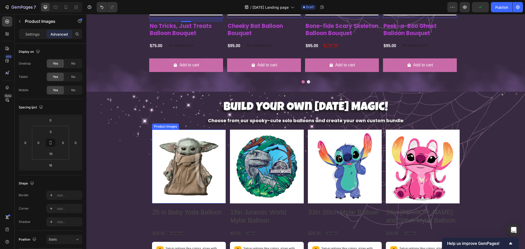
click at [190, 175] on img at bounding box center [189, 167] width 74 height 74
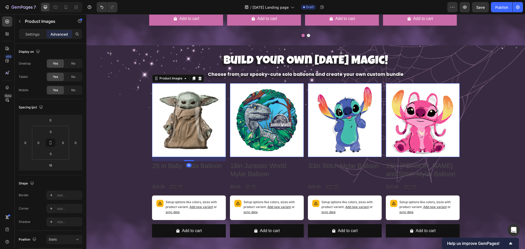
scroll to position [433, 0]
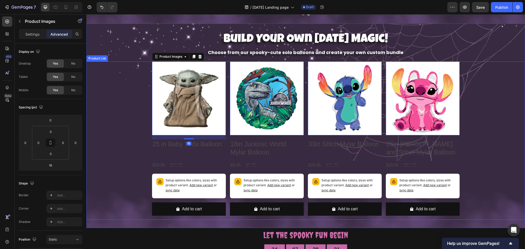
click at [494, 104] on div "Product Images 16 25 in Baby Yoda Balloon Product Title $29.95 Product Price Pr…" at bounding box center [305, 141] width 439 height 159
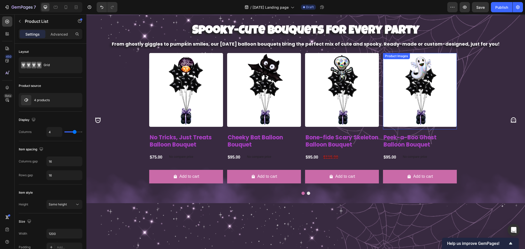
scroll to position [194, 0]
